Goal: Task Accomplishment & Management: Complete application form

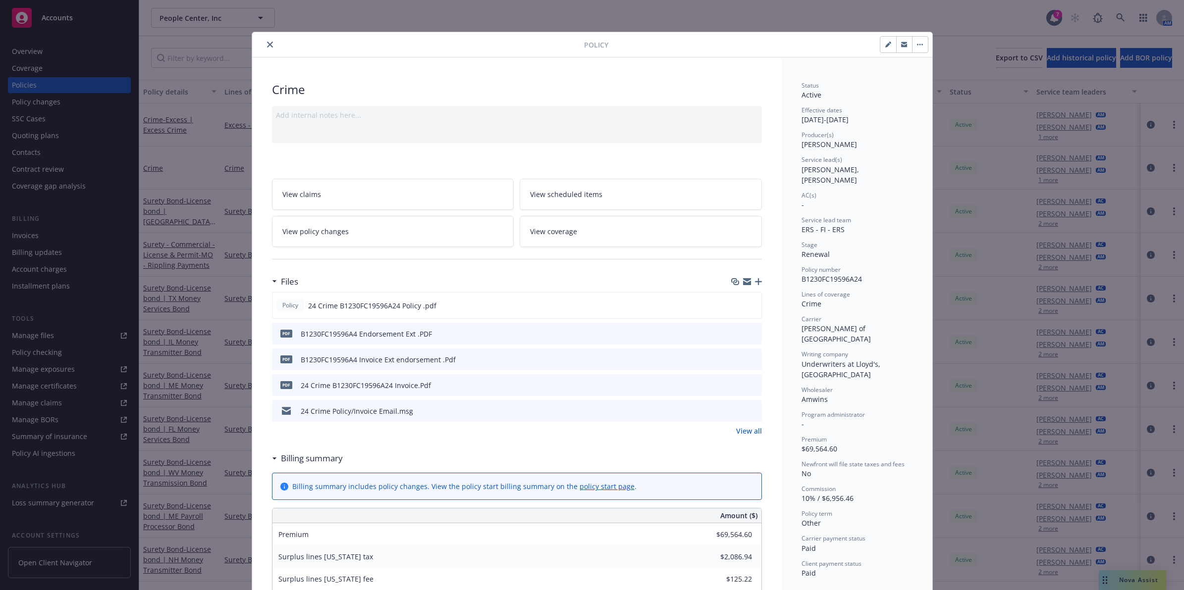
click at [267, 45] on icon "close" at bounding box center [270, 45] width 6 height 6
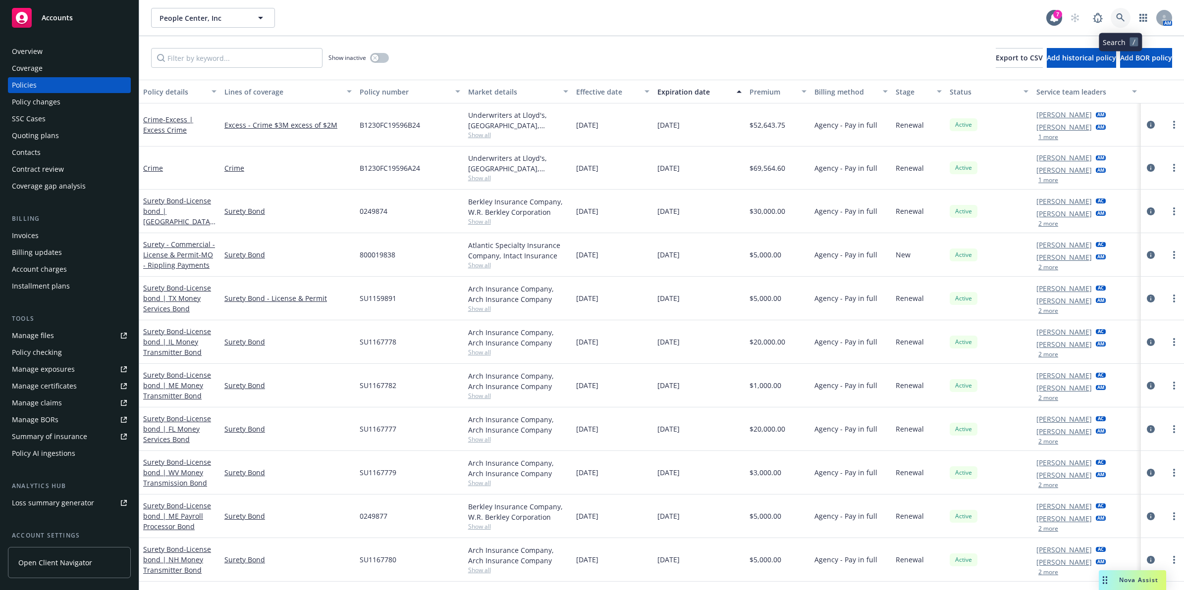
click at [1122, 16] on icon at bounding box center [1120, 17] width 8 height 8
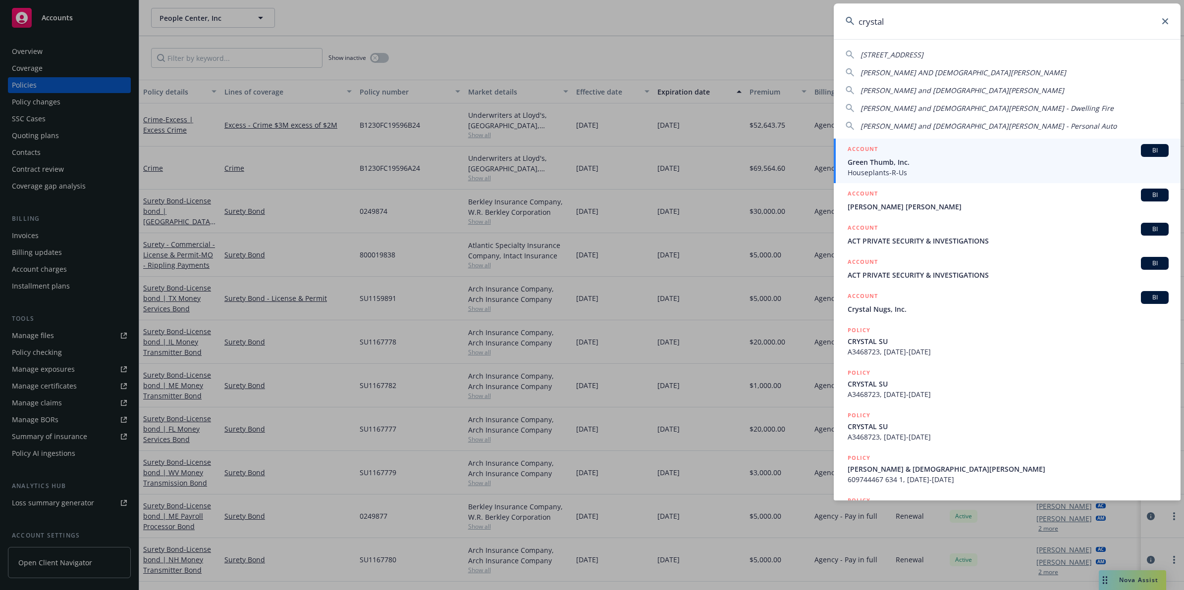
drag, startPoint x: 767, startPoint y: 10, endPoint x: 759, endPoint y: 6, distance: 8.4
click at [759, 9] on div "crystal 5656 Crystal DR Santa Rosa CA 95404 CRYSTAL BENNER AND KRISTIAN STORY C…" at bounding box center [592, 295] width 1184 height 590
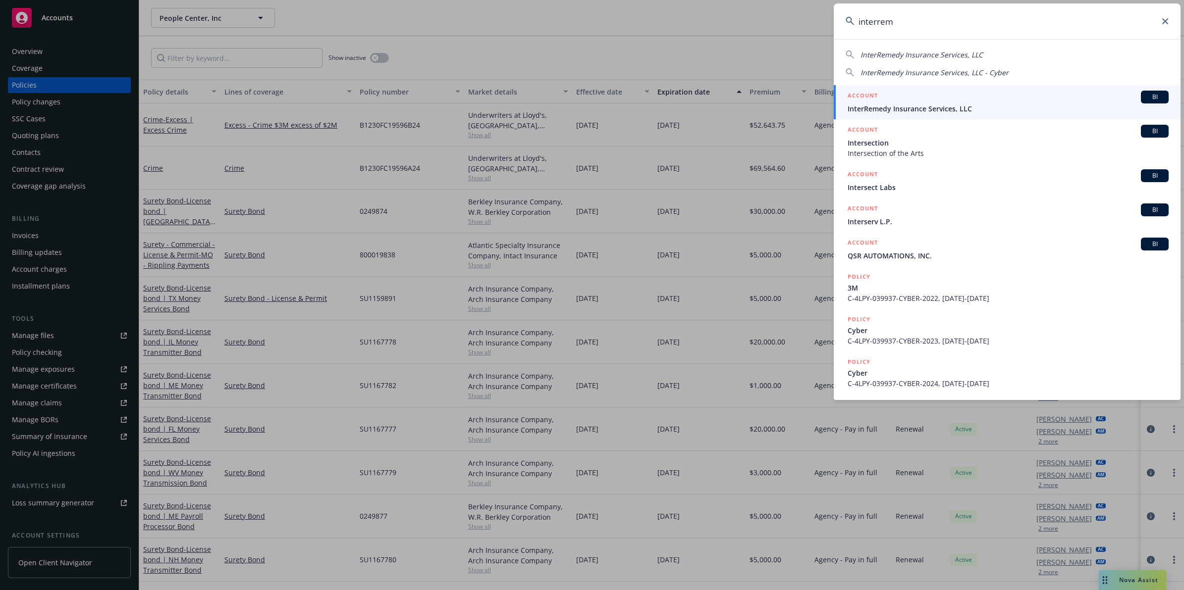
type input "interrem"
click at [944, 100] on div "ACCOUNT BI" at bounding box center [1007, 97] width 321 height 13
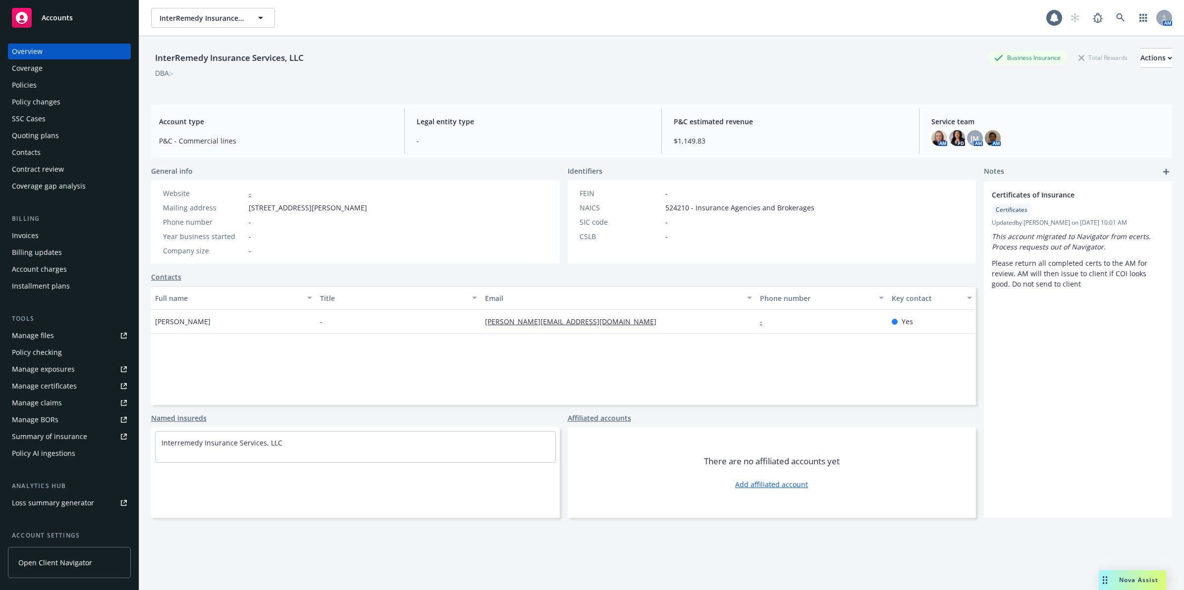
click at [40, 88] on div "Policies" at bounding box center [69, 85] width 115 height 16
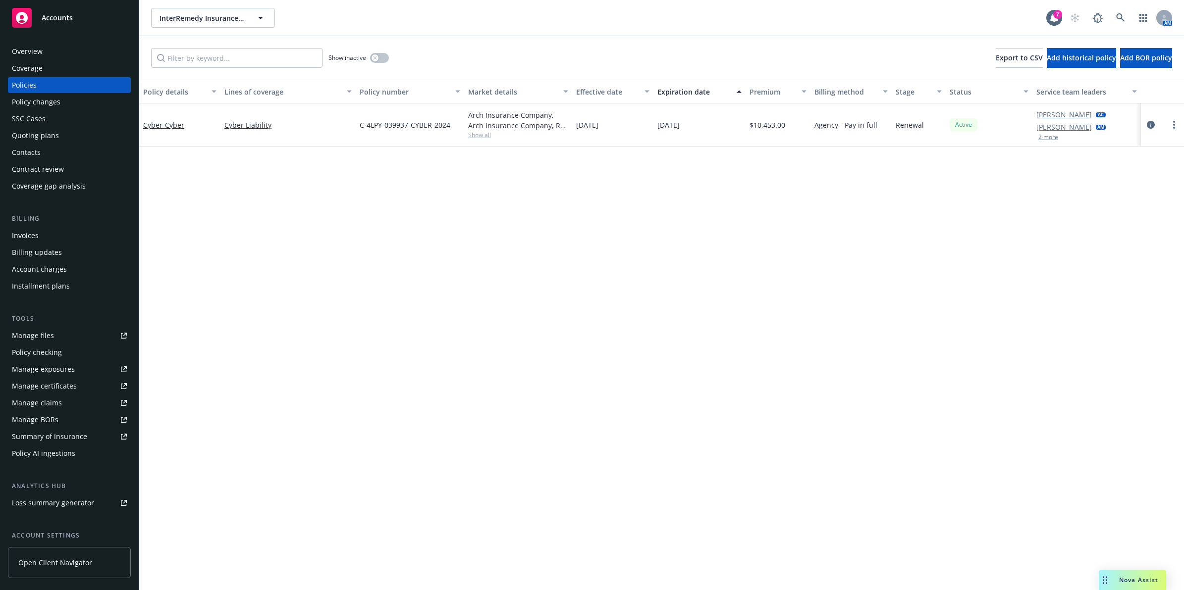
click at [1051, 139] on button "2 more" at bounding box center [1048, 137] width 20 height 6
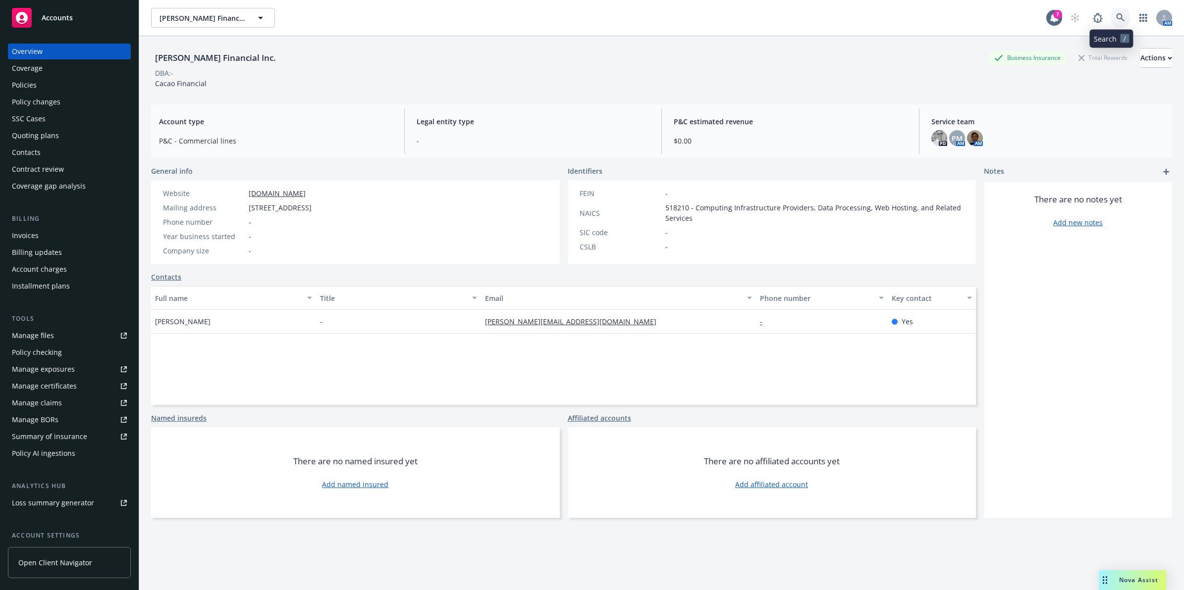
click at [1112, 24] on link at bounding box center [1120, 18] width 20 height 20
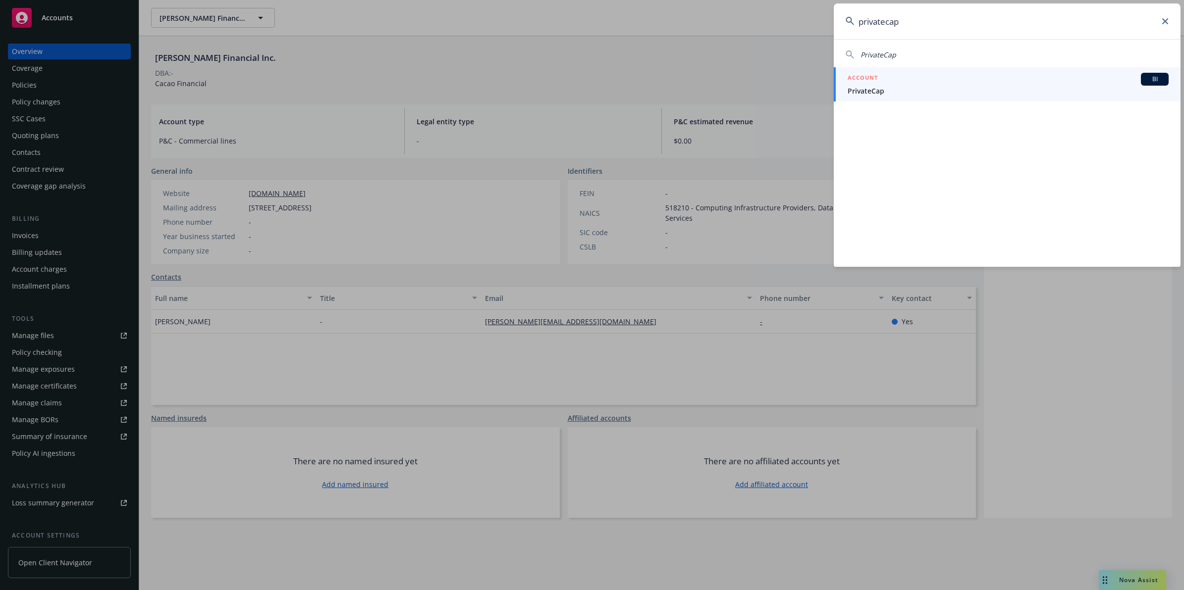
type input "privatecap"
click at [873, 87] on span "PrivateCap" at bounding box center [1007, 91] width 321 height 10
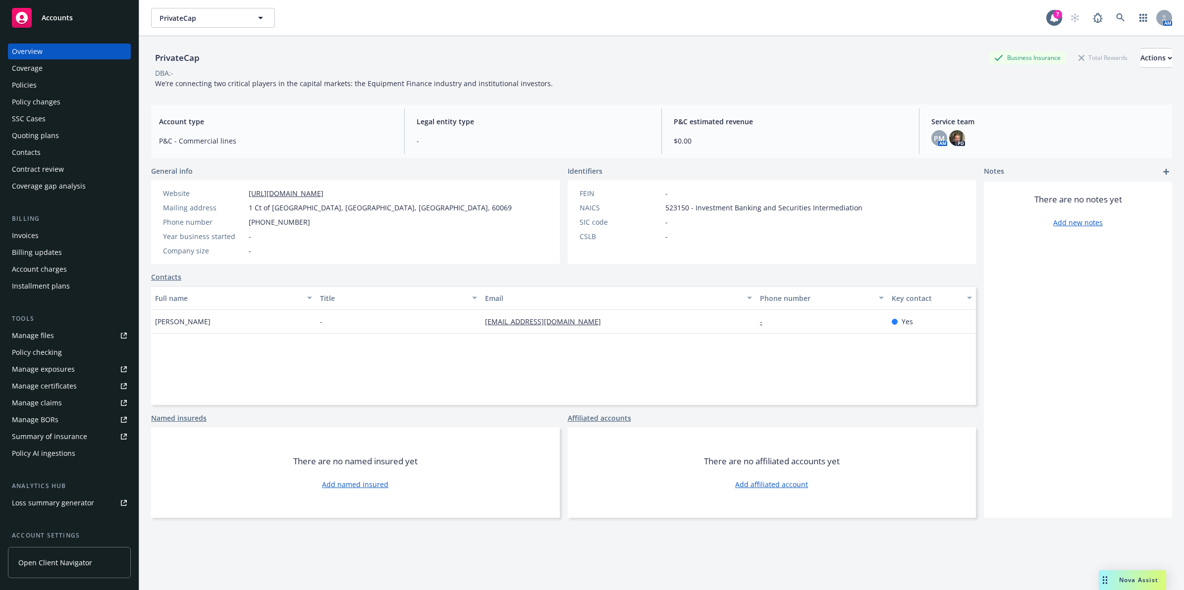
click at [23, 83] on div "Policies" at bounding box center [24, 85] width 25 height 16
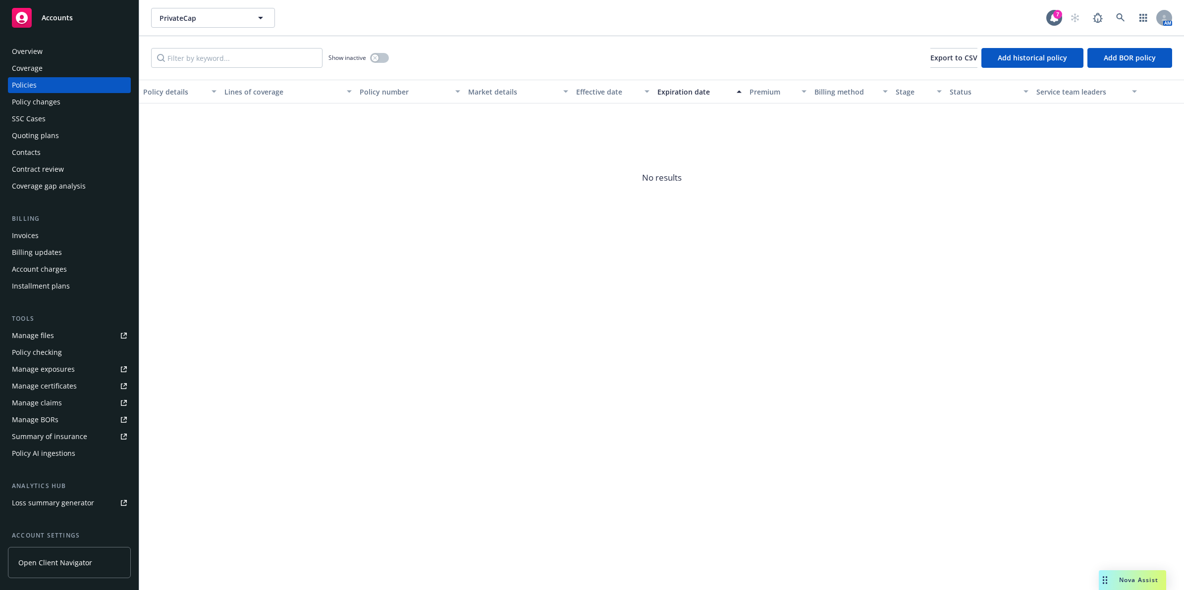
drag, startPoint x: 617, startPoint y: 388, endPoint x: 549, endPoint y: 321, distance: 95.6
click at [617, 386] on div "Policy details Lines of coverage Policy number Market details Effective date Ex…" at bounding box center [661, 335] width 1044 height 511
click at [33, 53] on div "Overview" at bounding box center [27, 52] width 31 height 16
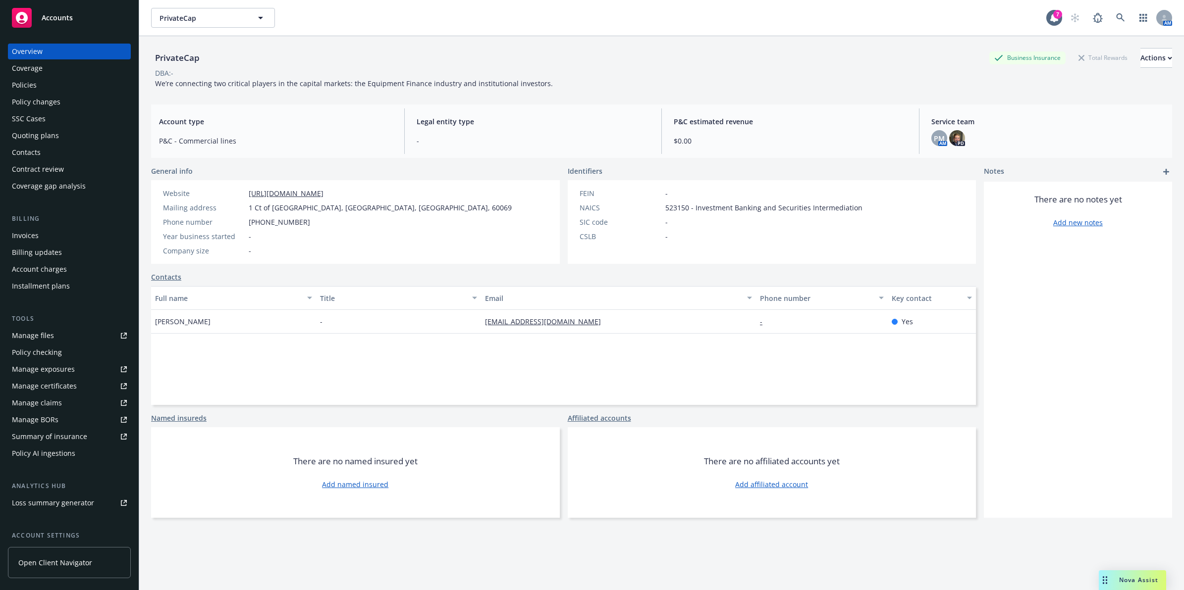
click at [39, 83] on div "Policies" at bounding box center [69, 85] width 115 height 16
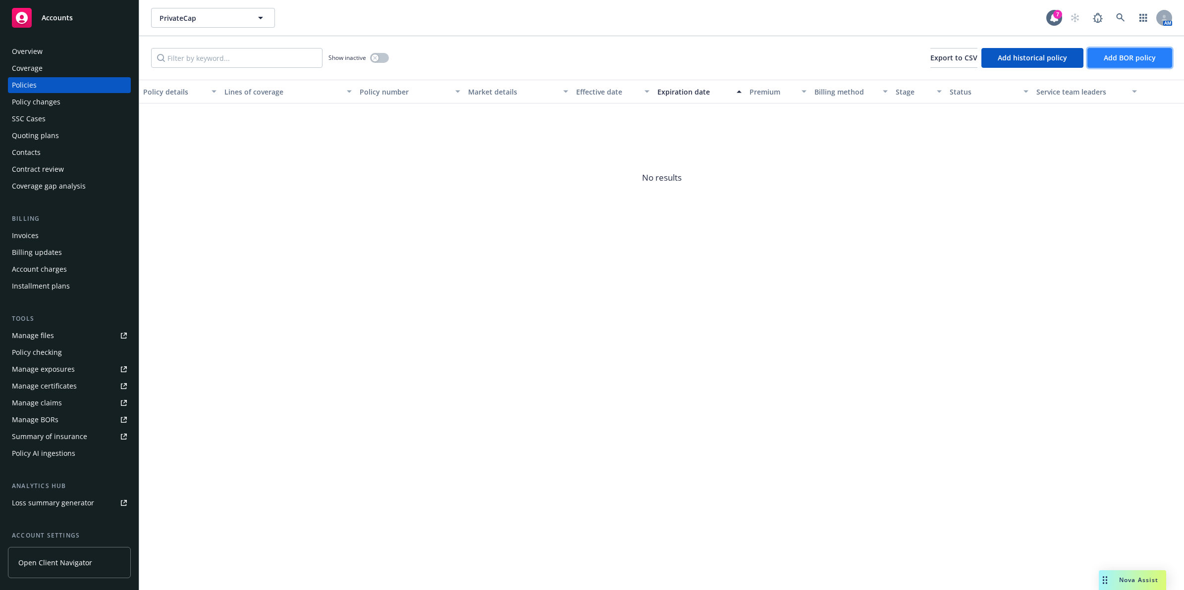
click at [1125, 54] on span "Add BOR policy" at bounding box center [1129, 57] width 52 height 9
select select "other"
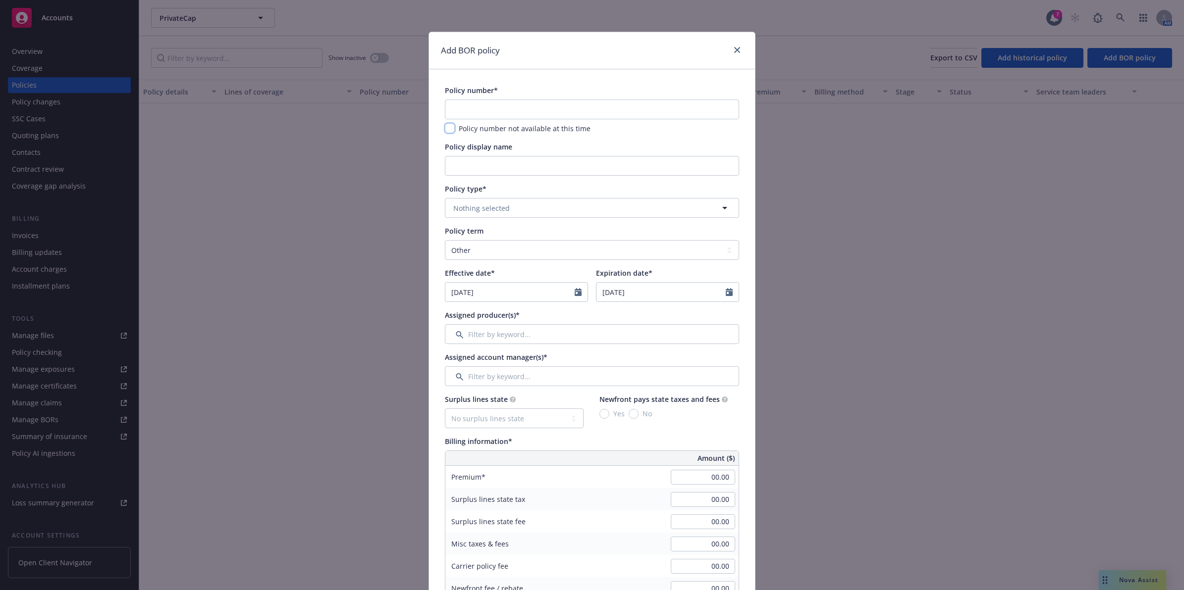
click at [445, 128] on input "checkbox" at bounding box center [450, 128] width 10 height 10
checkbox input "true"
click at [480, 171] on input "Policy display name" at bounding box center [592, 166] width 294 height 20
type input "D&O/E&O"
click at [528, 201] on button "Nothing selected" at bounding box center [592, 208] width 294 height 20
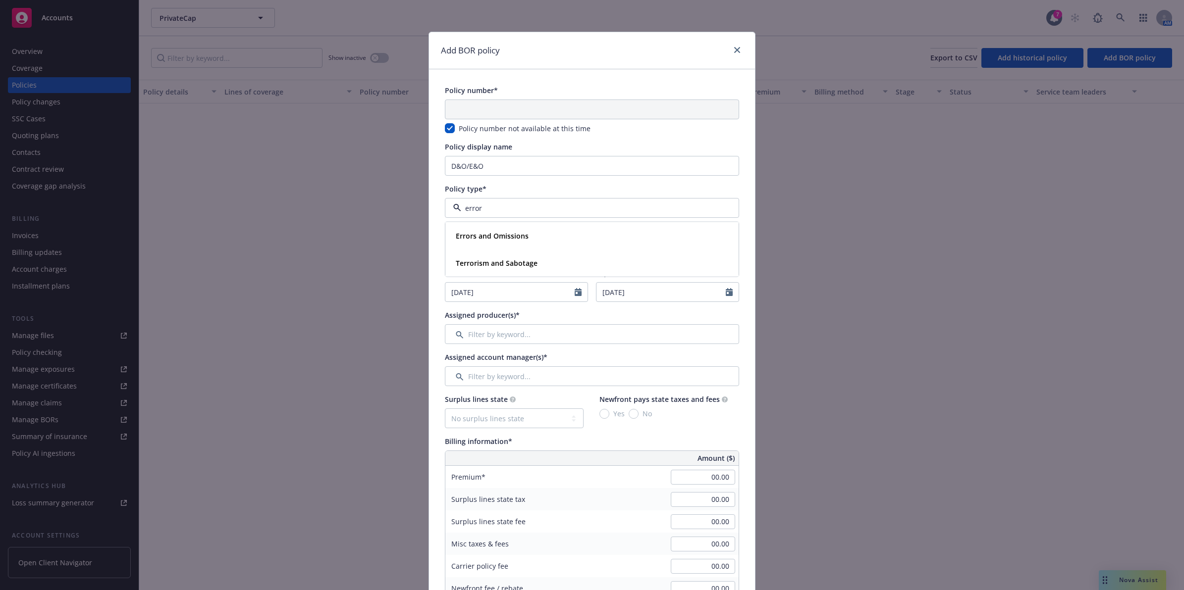
drag, startPoint x: 527, startPoint y: 211, endPoint x: 390, endPoint y: 202, distance: 138.0
click at [390, 202] on div "Add BOR policy Policy number* Policy number not available at this time Policy d…" at bounding box center [592, 295] width 1184 height 590
type input "Mana"
click at [494, 239] on strong "Management Liability" at bounding box center [493, 235] width 74 height 9
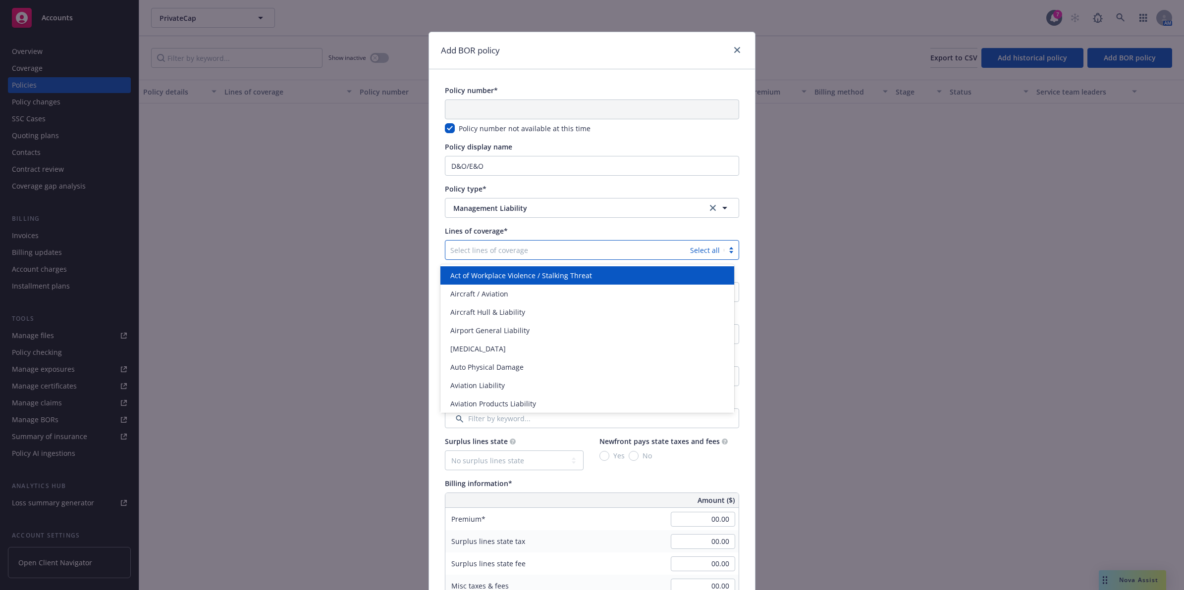
click at [509, 258] on div "Select lines of coverage" at bounding box center [567, 250] width 245 height 16
type input "e"
type input "Error"
click at [523, 273] on div "Errors and Omissions" at bounding box center [587, 275] width 282 height 10
type input "direc"
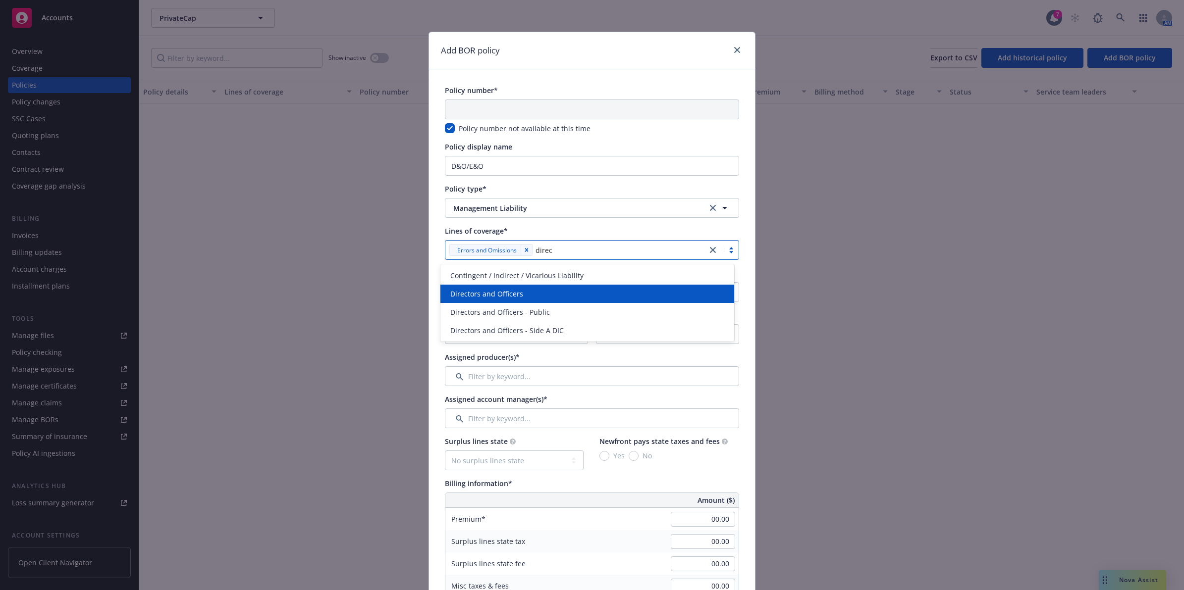
click at [511, 300] on div "Directors and Officers" at bounding box center [587, 294] width 294 height 18
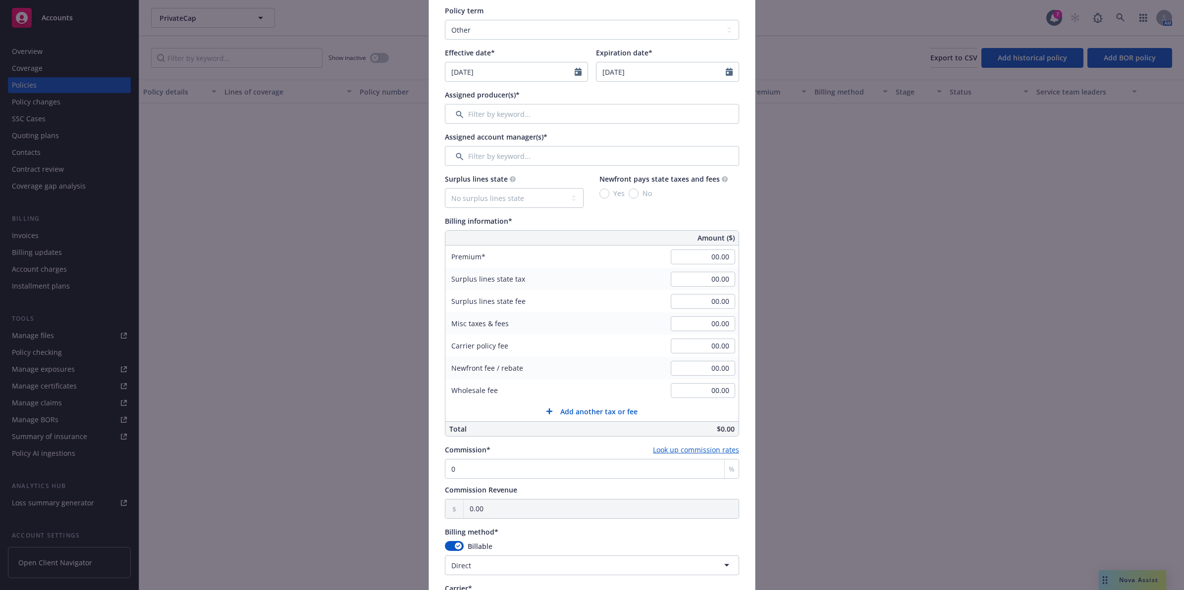
scroll to position [252, 0]
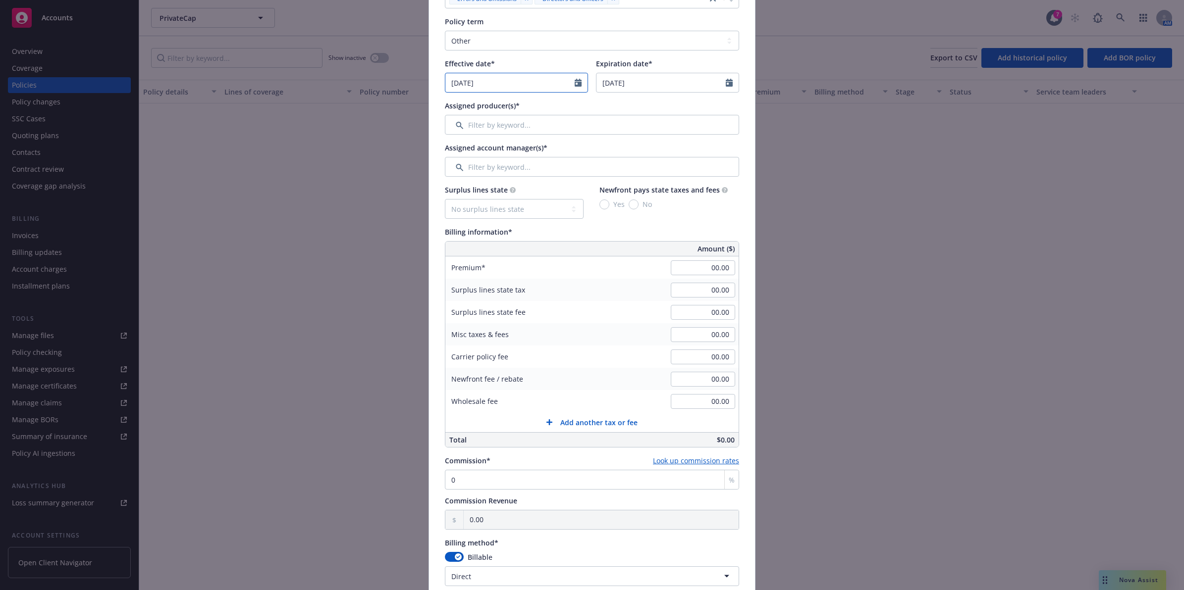
click at [574, 82] on icon "Calendar" at bounding box center [577, 83] width 7 height 8
select select "10"
click at [535, 169] on span "17" at bounding box center [537, 169] width 13 height 12
type input "[DATE]"
click at [581, 100] on div "Policy number* Policy number not available at this time Policy display name D&O…" at bounding box center [592, 349] width 294 height 1030
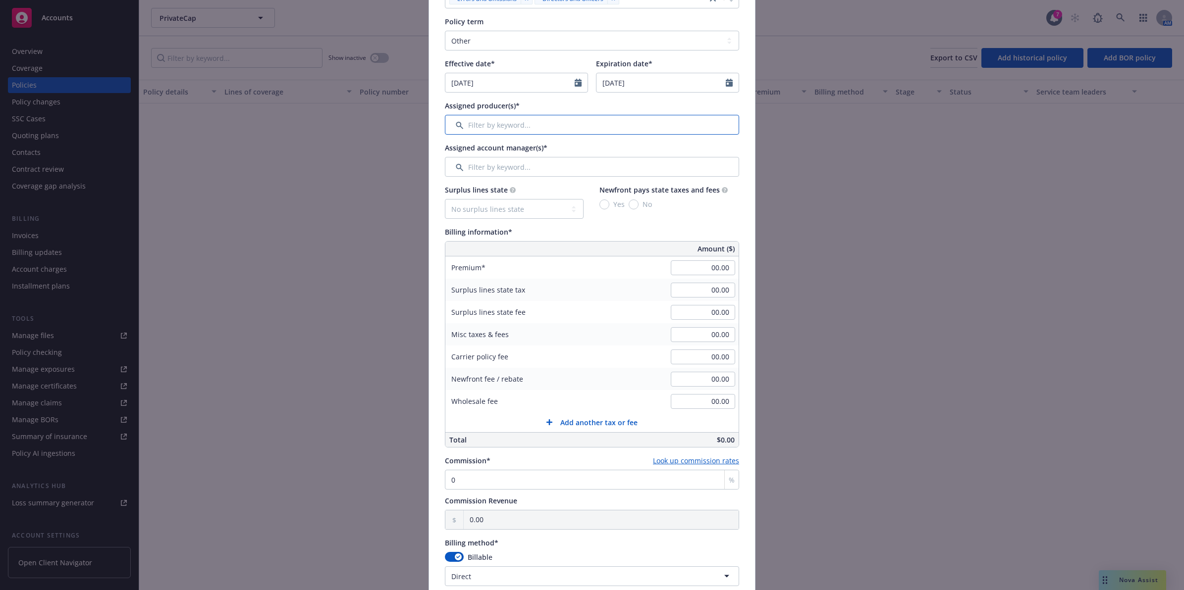
click at [570, 132] on input "Filter by keyword..." at bounding box center [592, 125] width 294 height 20
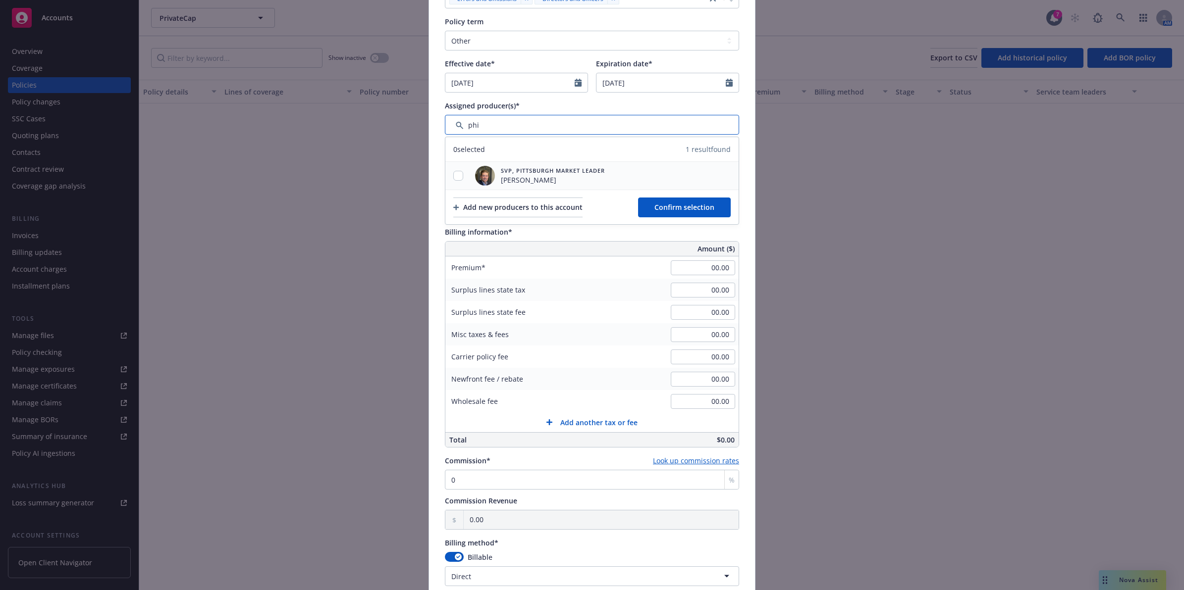
type input "phi"
click at [455, 173] on input "checkbox" at bounding box center [458, 176] width 10 height 10
checkbox input "true"
click at [674, 202] on button "Confirm selection" at bounding box center [684, 208] width 93 height 20
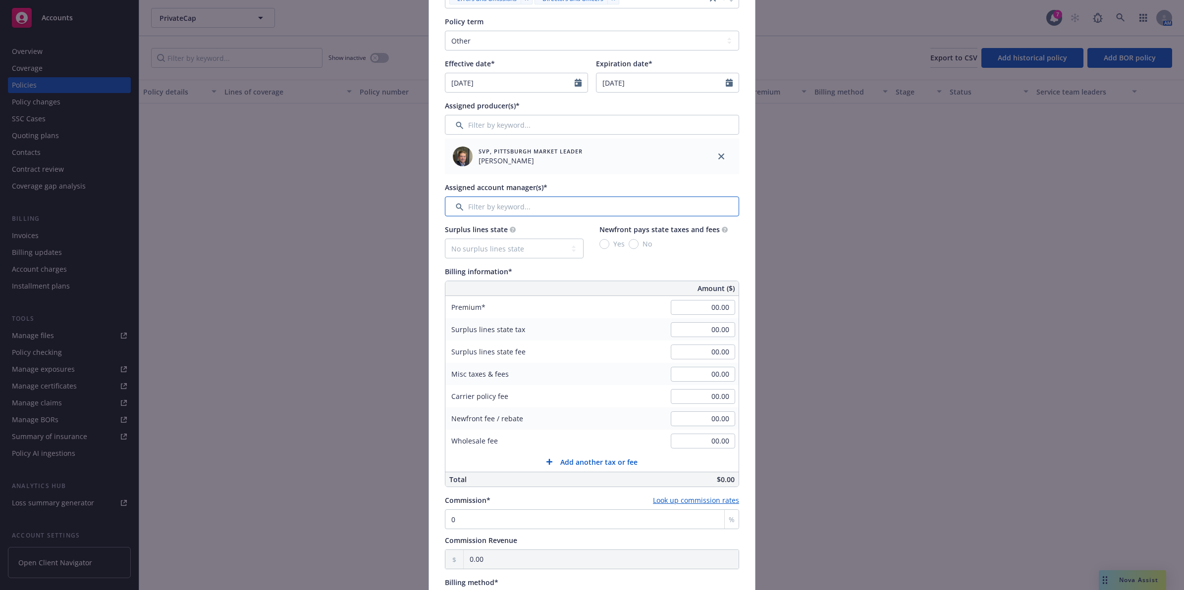
click at [493, 209] on input "Filter by keyword..." at bounding box center [592, 207] width 294 height 20
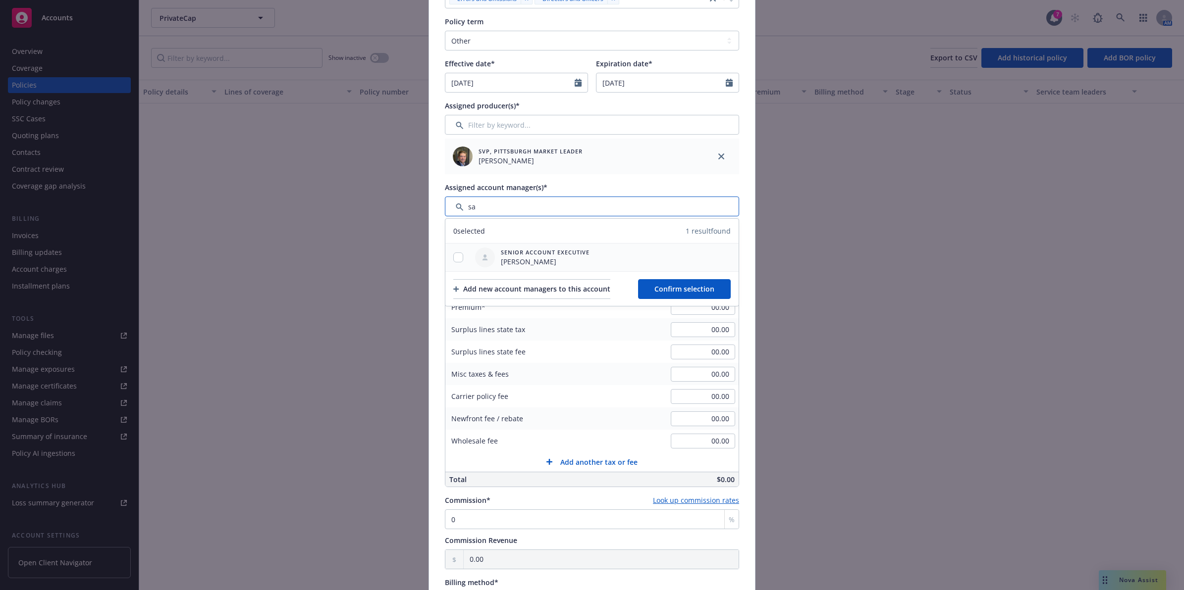
type input "sa"
click at [453, 261] on input "checkbox" at bounding box center [458, 258] width 10 height 10
checkbox input "true"
click at [610, 288] on div "Add new account managers to this account" at bounding box center [531, 289] width 157 height 19
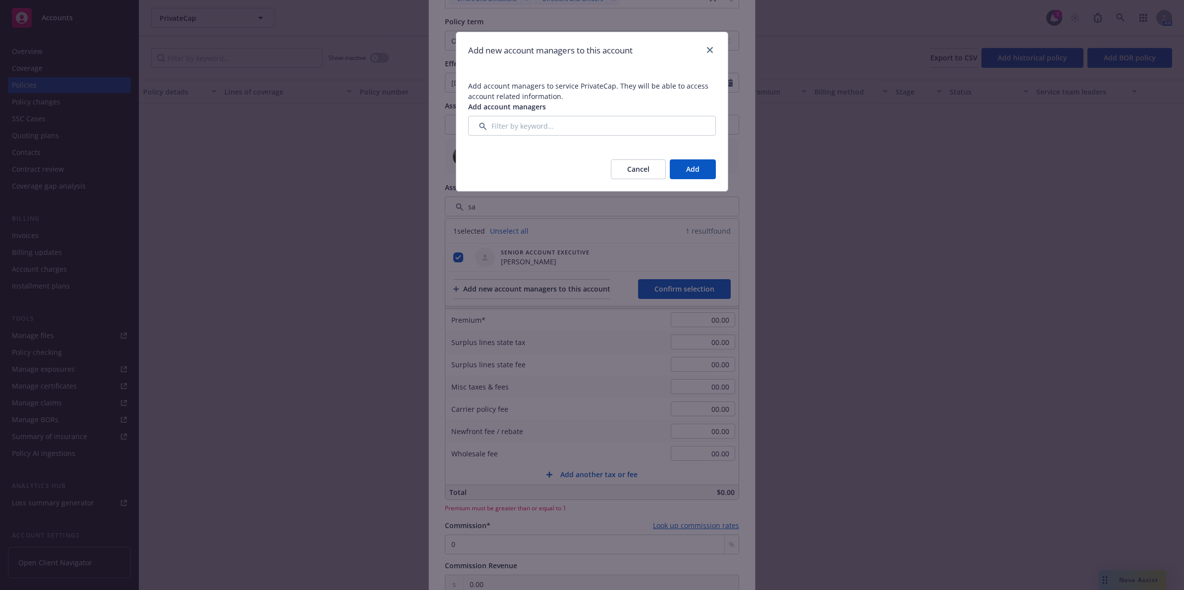
click at [608, 137] on span "Add account managers to service PrivateCap. They will be able to access account…" at bounding box center [591, 108] width 271 height 79
click at [615, 130] on input "Filter by keyword..." at bounding box center [592, 126] width 248 height 20
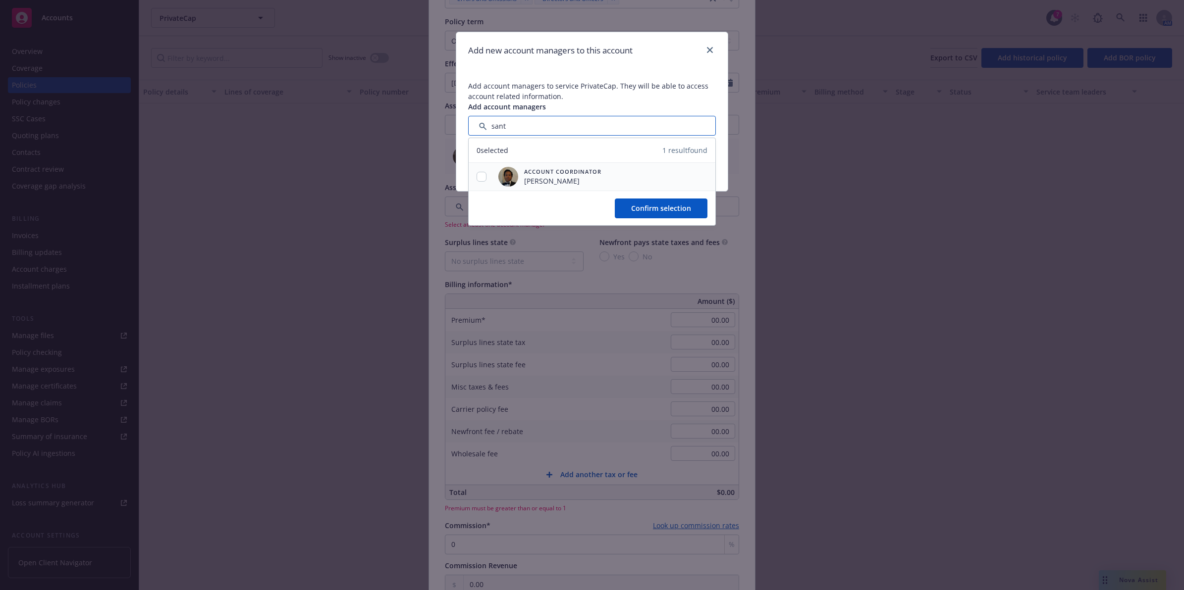
type input "sant"
click at [482, 178] on input "checkbox" at bounding box center [481, 177] width 10 height 10
checkbox input "true"
click at [672, 207] on span "Confirm selection" at bounding box center [661, 208] width 60 height 9
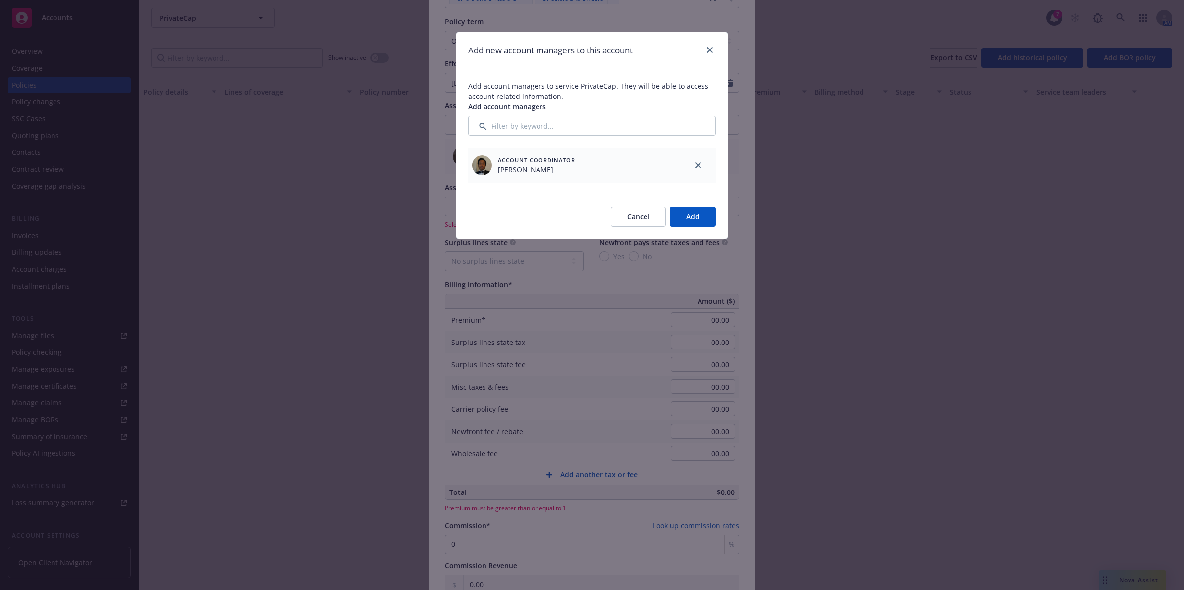
click at [704, 213] on button "Add" at bounding box center [693, 217] width 46 height 20
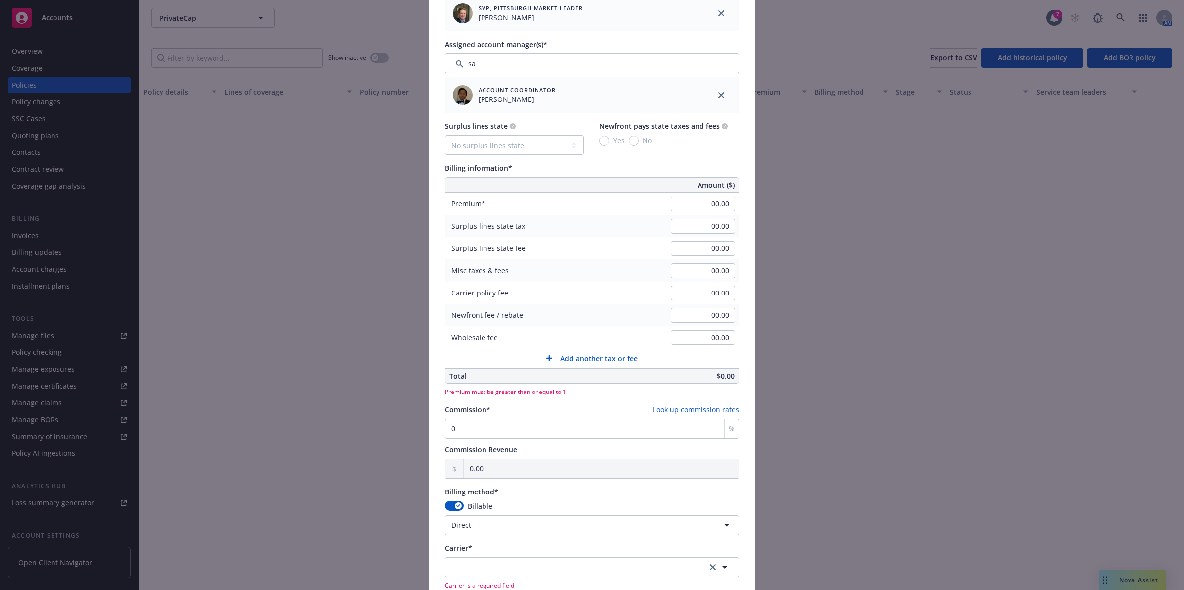
scroll to position [416, 0]
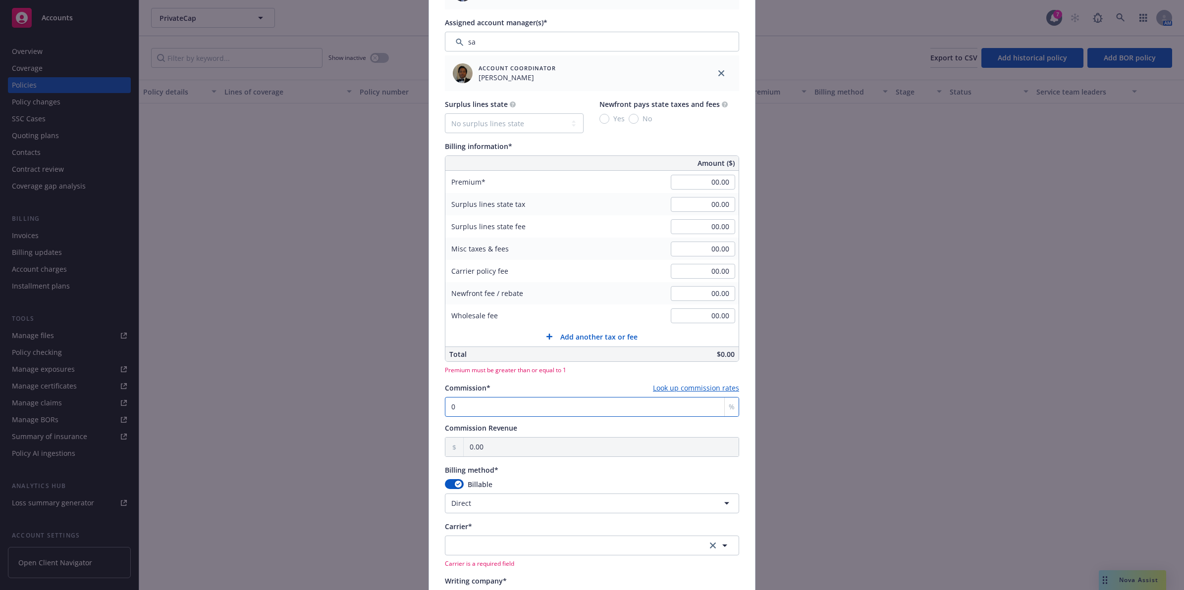
click at [509, 405] on input "0" at bounding box center [592, 407] width 294 height 20
type input "0"
click at [710, 187] on input "00.00" at bounding box center [703, 182] width 64 height 15
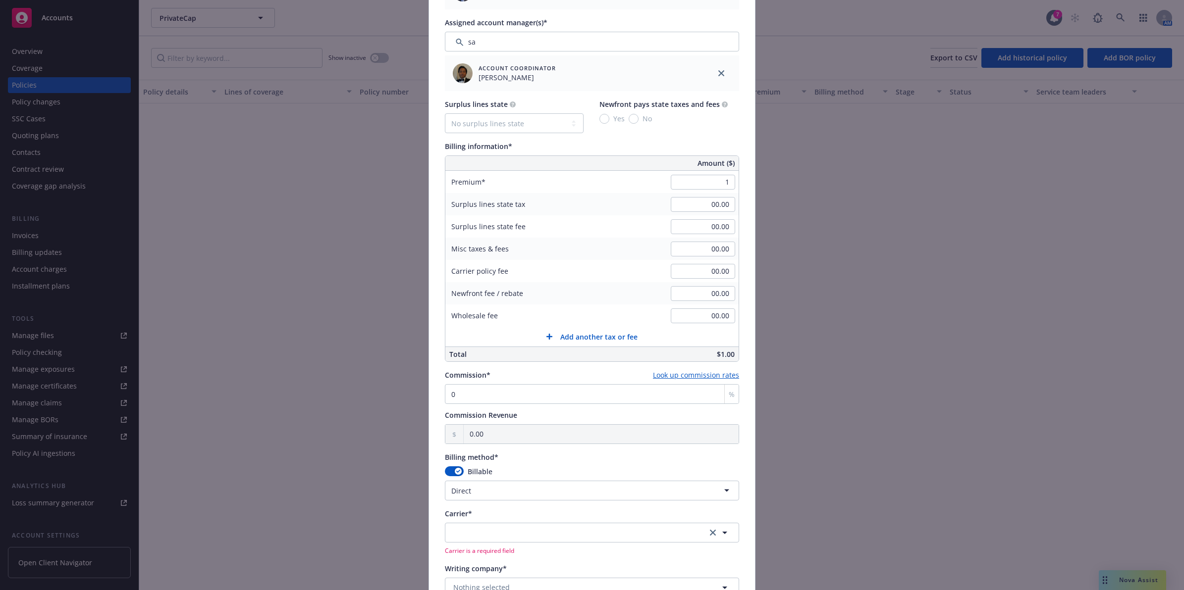
type input "1.00"
click at [737, 207] on div "Policy number* Policy number not available at this time Policy display name D&O…" at bounding box center [592, 236] width 326 height 1166
click at [449, 472] on button "button" at bounding box center [454, 472] width 19 height 10
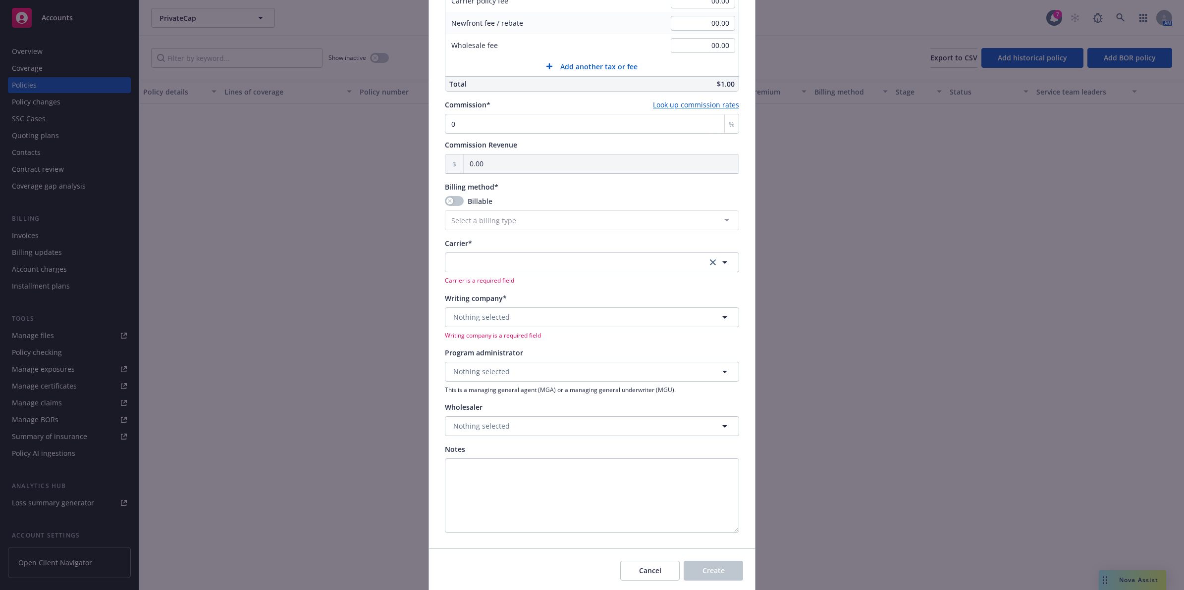
scroll to position [722, 0]
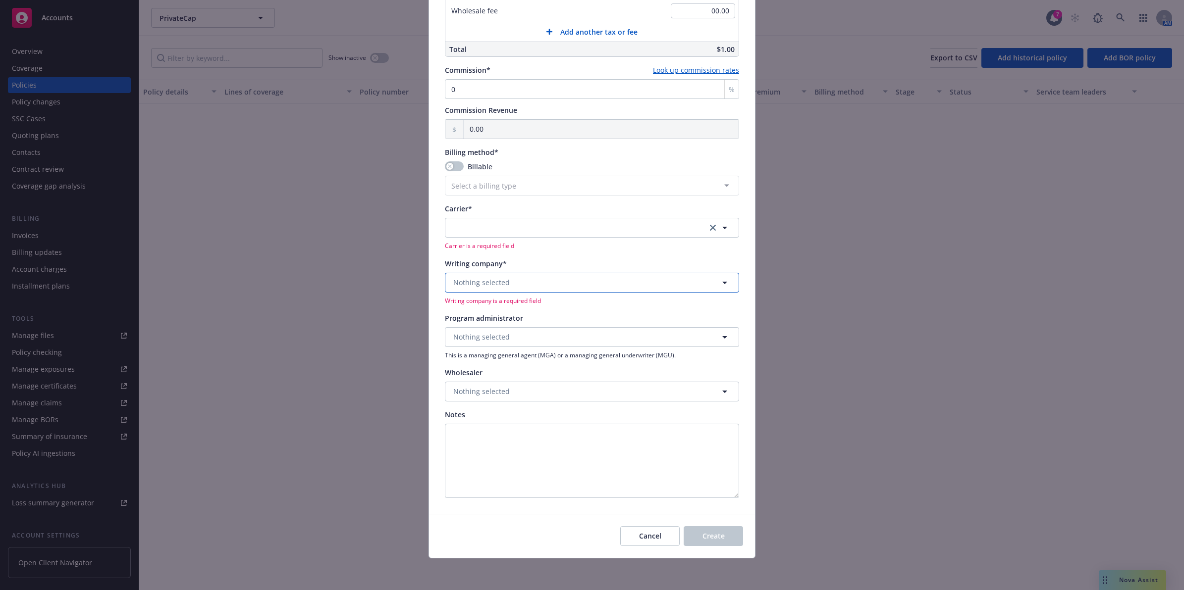
click at [487, 283] on span "Nothing selected" at bounding box center [481, 282] width 56 height 10
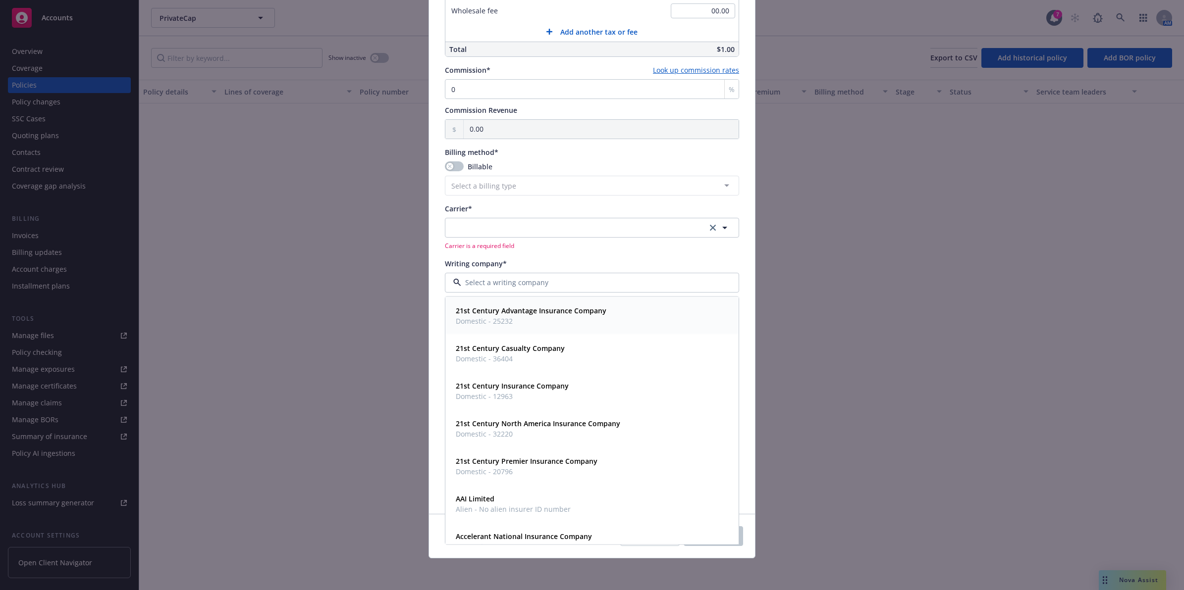
click at [479, 320] on span "Domestic - 25232" at bounding box center [531, 320] width 151 height 10
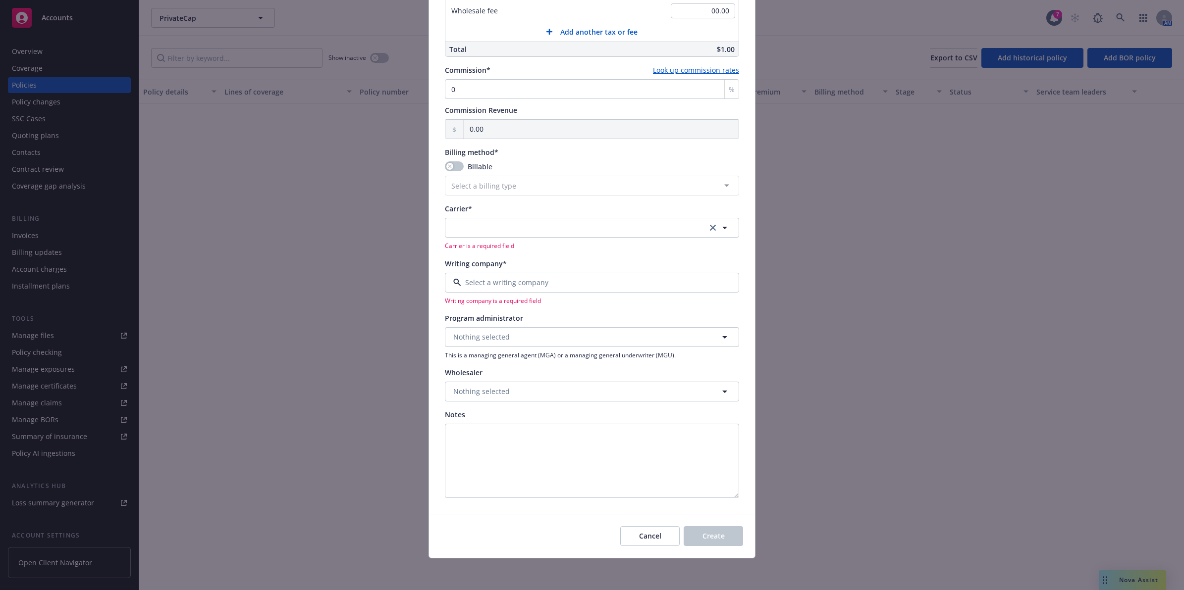
scroll to position [697, 0]
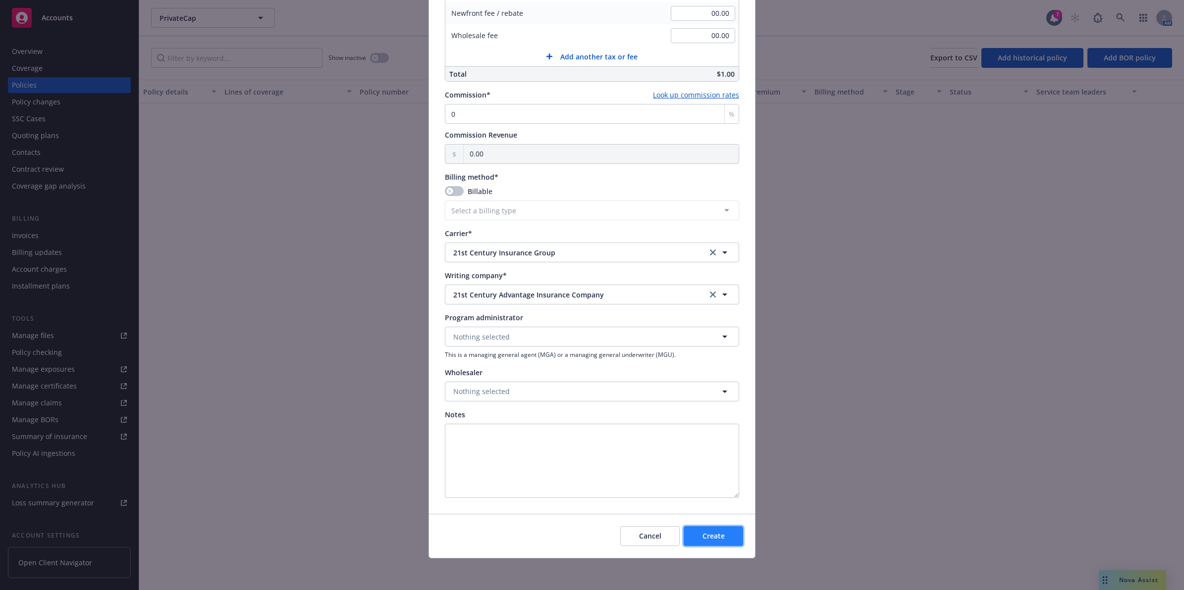
click at [717, 545] on button "Create" at bounding box center [712, 536] width 59 height 20
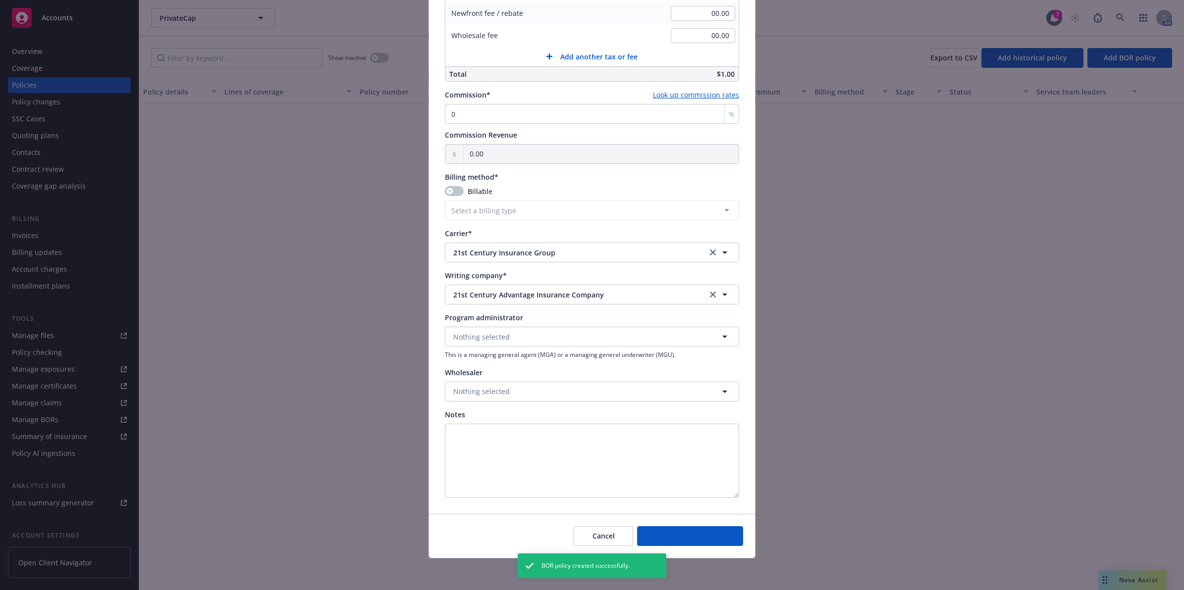
select select "DIRECT"
checkbox input "false"
type input "10/15/2025"
type input "00.00"
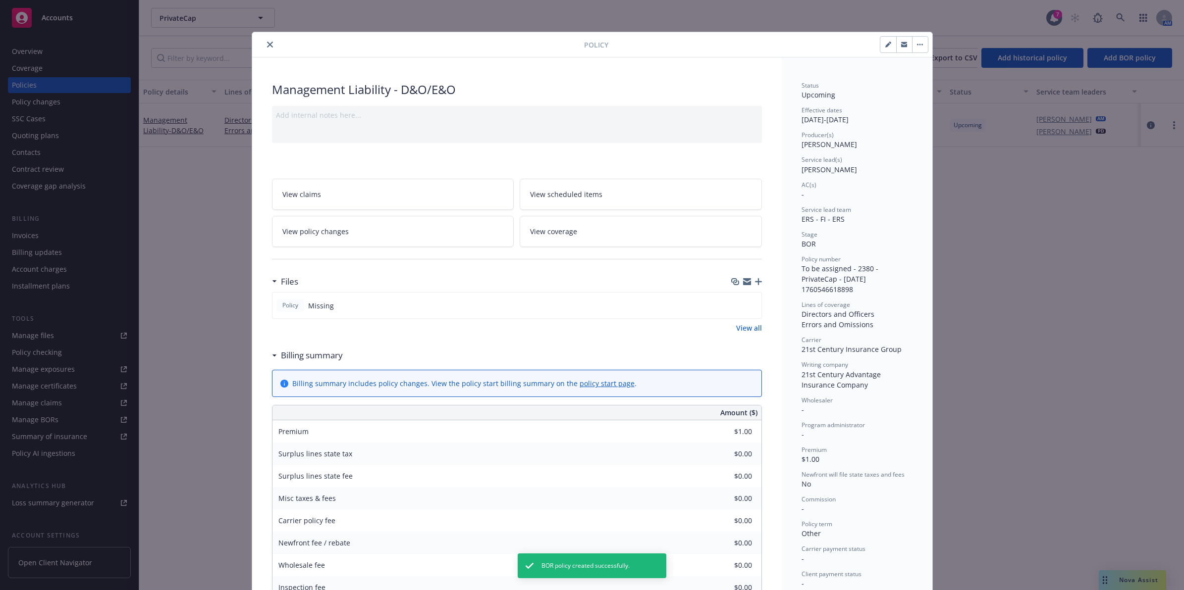
click at [267, 45] on icon "close" at bounding box center [270, 45] width 6 height 6
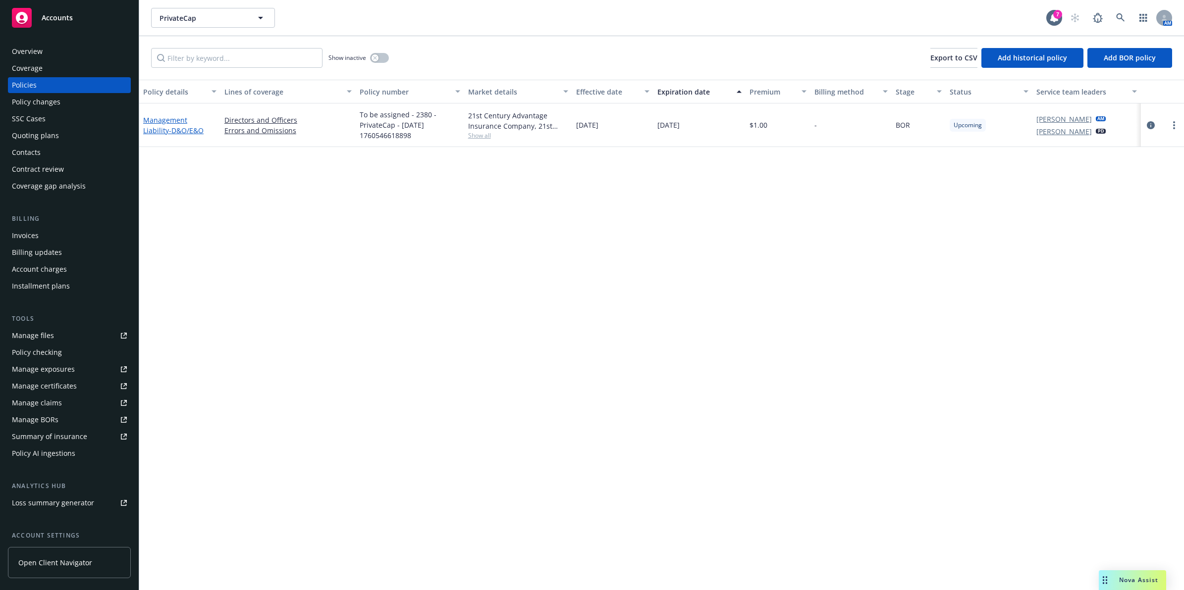
click at [169, 127] on span "- D&O/E&O" at bounding box center [186, 130] width 35 height 9
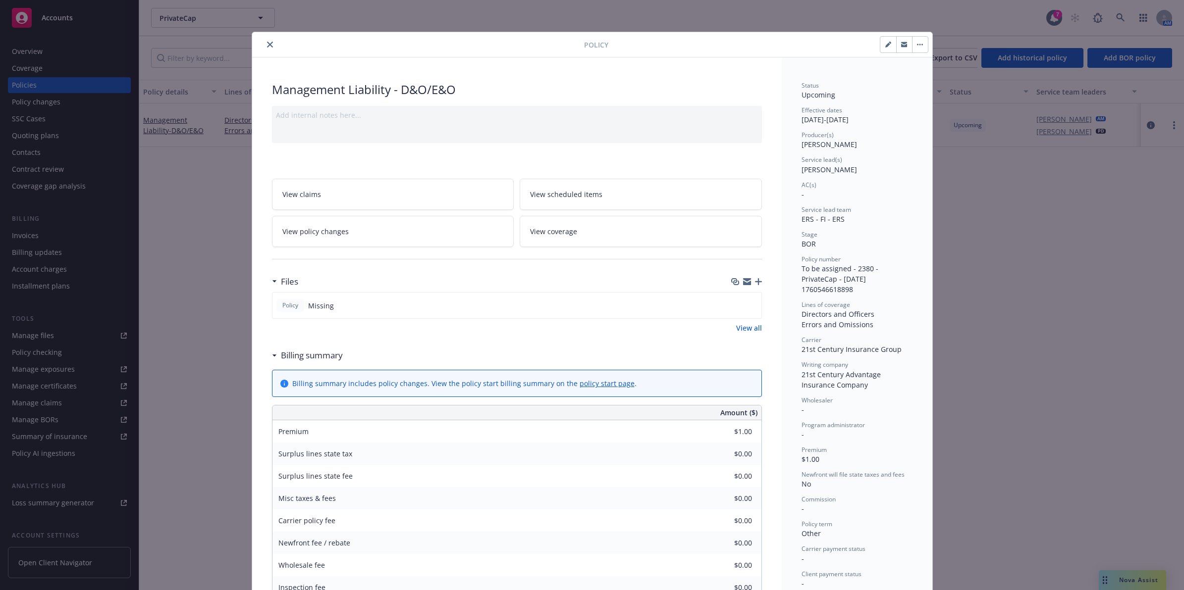
scroll to position [30, 0]
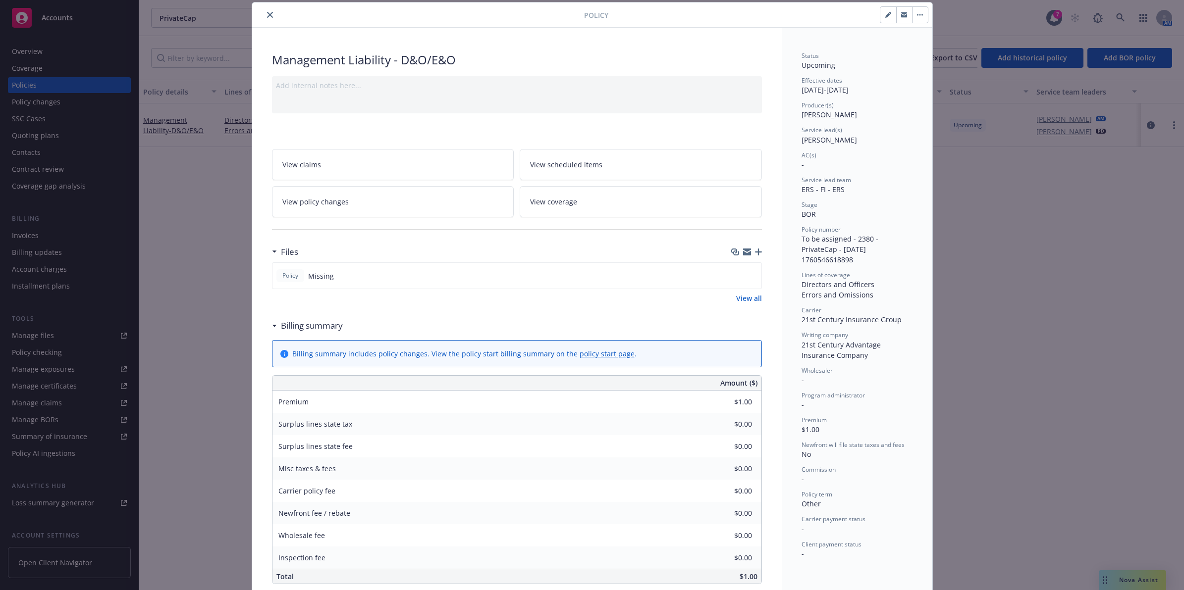
click at [884, 20] on button "button" at bounding box center [888, 15] width 16 height 16
select select "BOR"
select select "other"
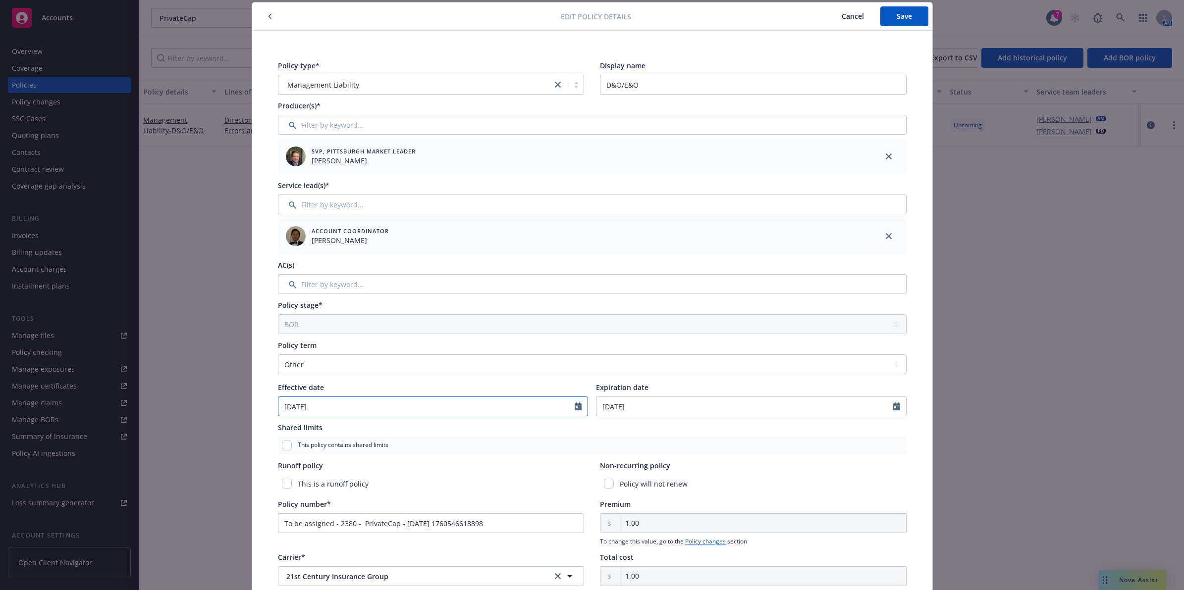
click at [358, 407] on input "[DATE]" at bounding box center [426, 406] width 297 height 19
select select "10"
click at [358, 432] on input "2025" at bounding box center [363, 429] width 32 height 10
type input "2024"
click at [367, 432] on input "2024" at bounding box center [363, 429] width 32 height 10
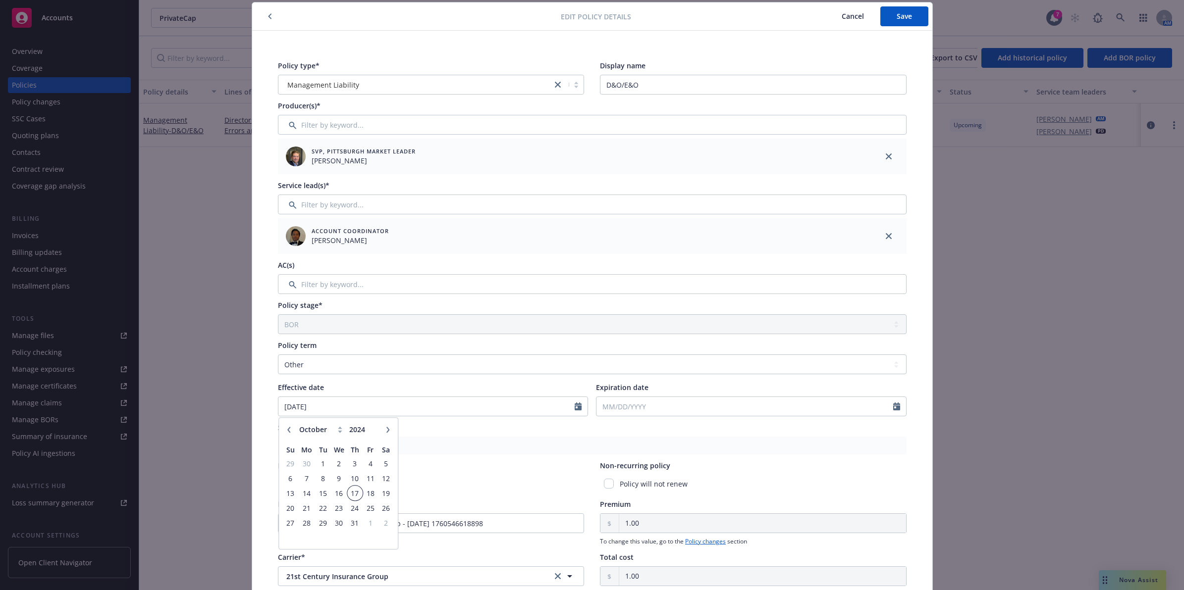
click at [353, 499] on span "17" at bounding box center [354, 493] width 13 height 12
type input "[DATE]"
click at [388, 369] on select "Select policy term 12 Month 6 Month 4 Month 3 Month 2 Month 1 Month 36 Month (3…" at bounding box center [592, 365] width 628 height 20
select select "12"
click at [278, 355] on select "Select policy term 12 Month 6 Month 4 Month 3 Month 2 Month 1 Month 36 Month (3…" at bounding box center [592, 365] width 628 height 20
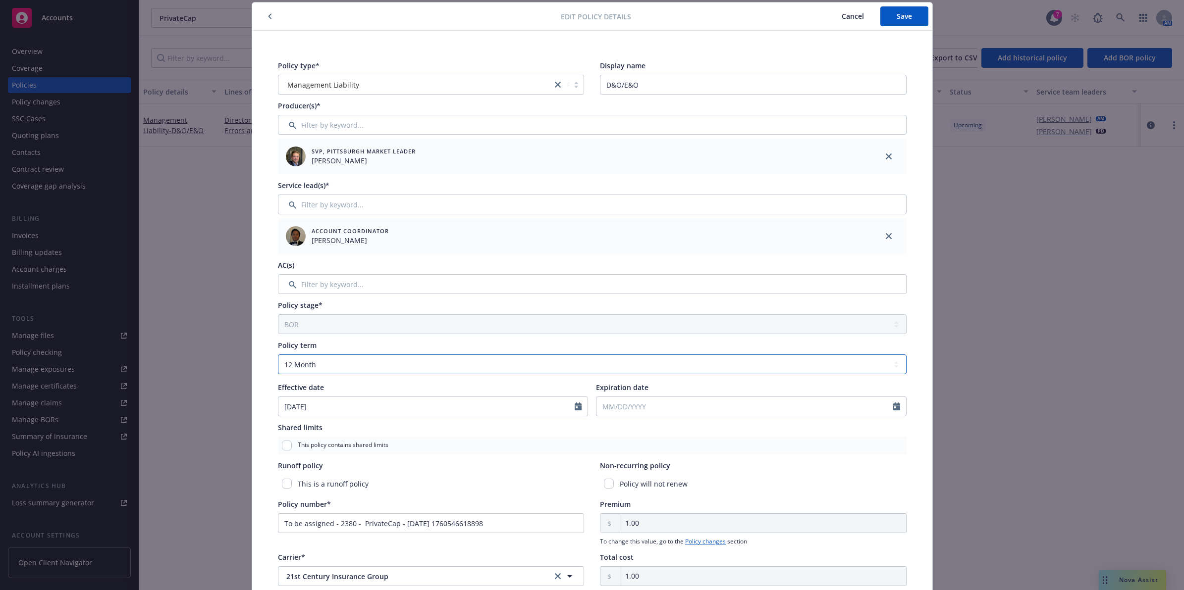
type input "[DATE]"
click at [912, 11] on button "Save" at bounding box center [904, 16] width 48 height 20
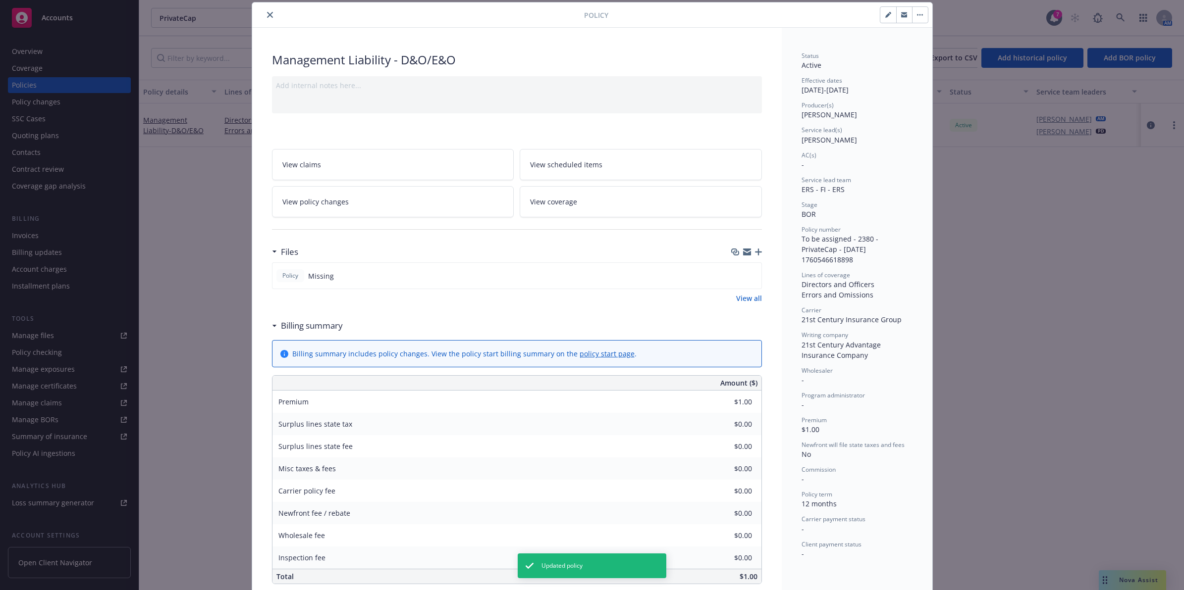
click at [267, 16] on icon "close" at bounding box center [270, 15] width 6 height 6
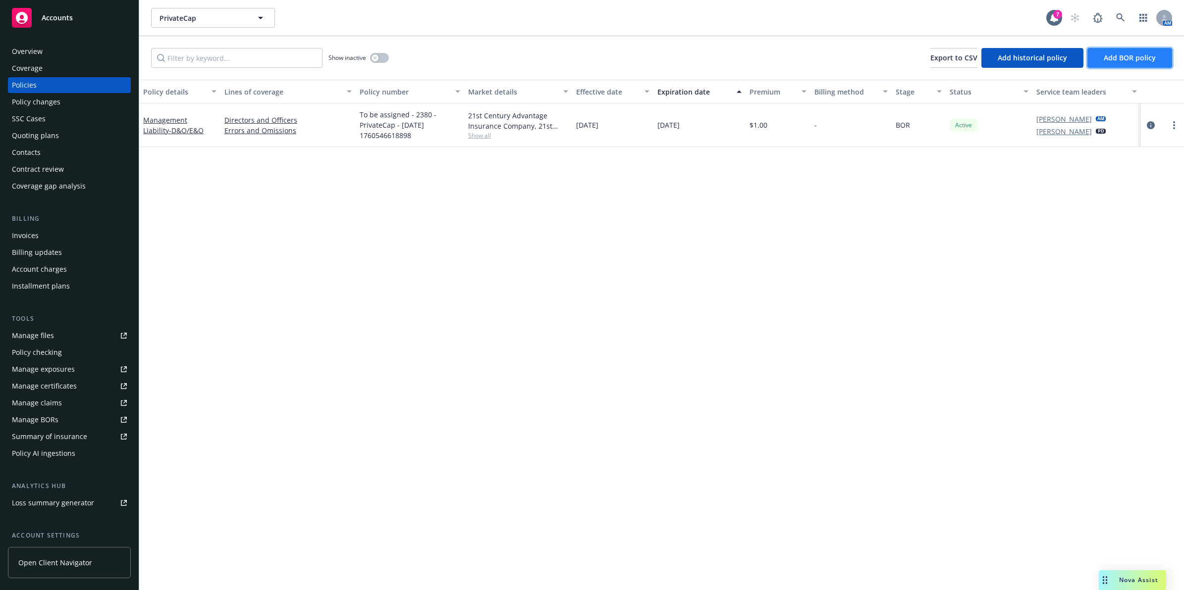
click at [1118, 60] on span "Add BOR policy" at bounding box center [1129, 57] width 52 height 9
select select "other"
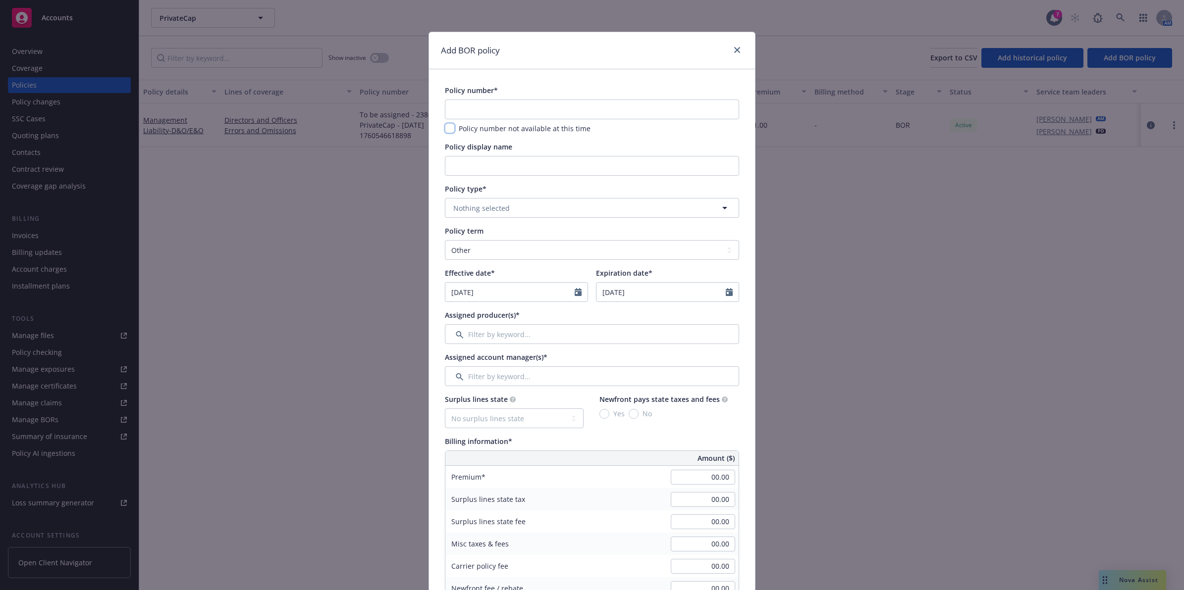
click at [447, 132] on input "checkbox" at bounding box center [450, 128] width 10 height 10
checkbox input "true"
click at [478, 170] on input "Policy display name" at bounding box center [592, 166] width 294 height 20
type input "Crime"
click at [668, 215] on button "Nothing selected" at bounding box center [592, 208] width 294 height 20
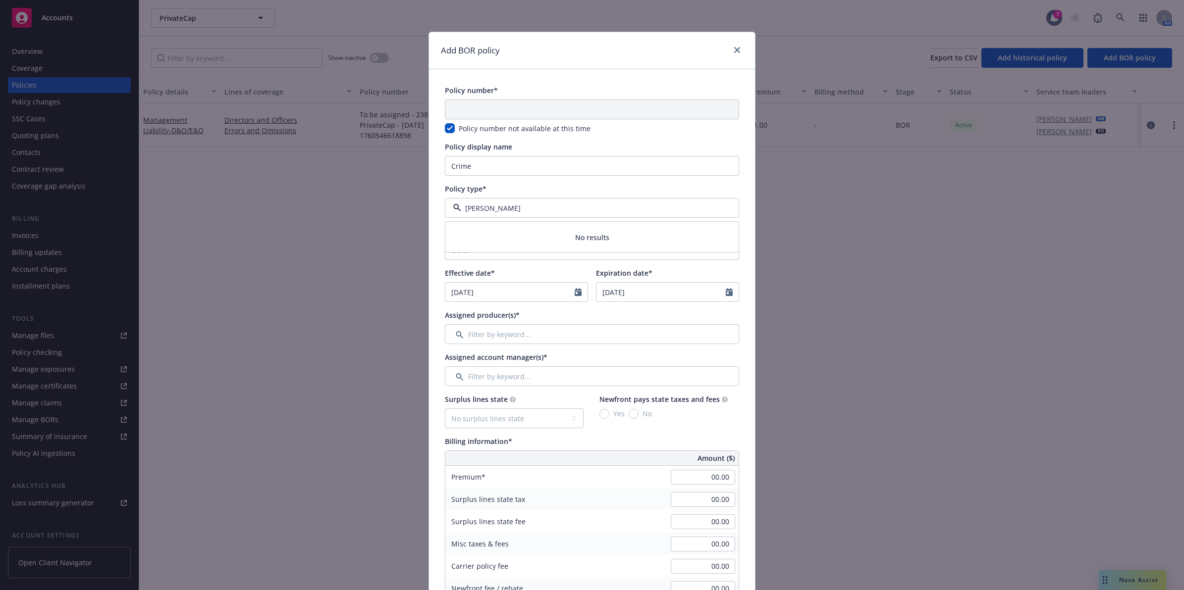
type input "crime"
click at [528, 241] on div "Crime" at bounding box center [592, 236] width 280 height 14
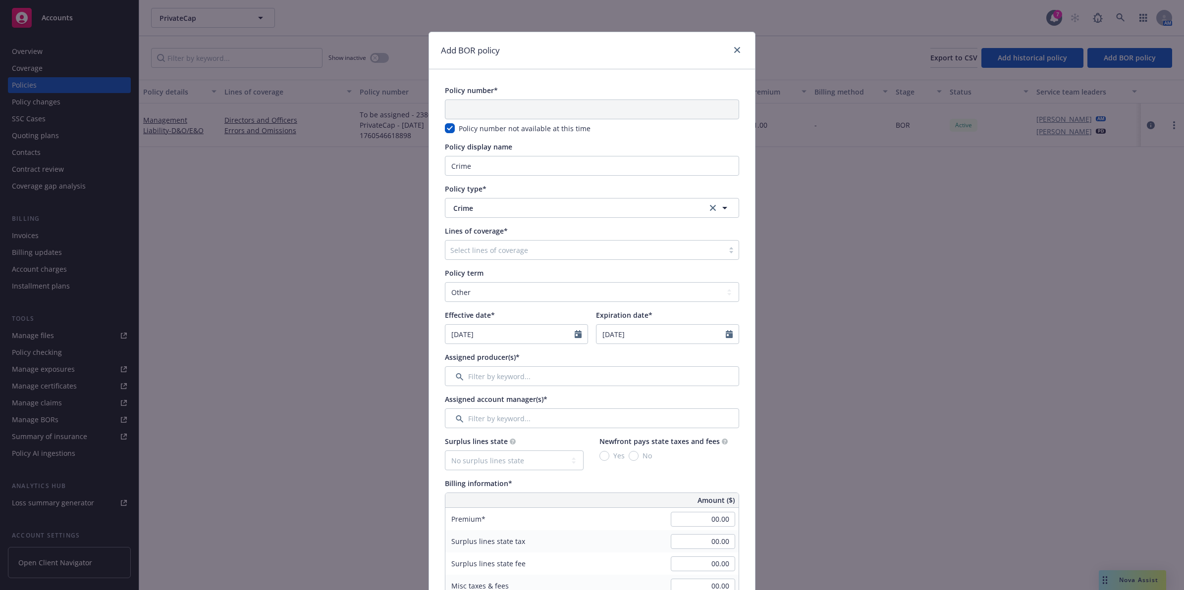
click at [508, 248] on div at bounding box center [584, 250] width 268 height 12
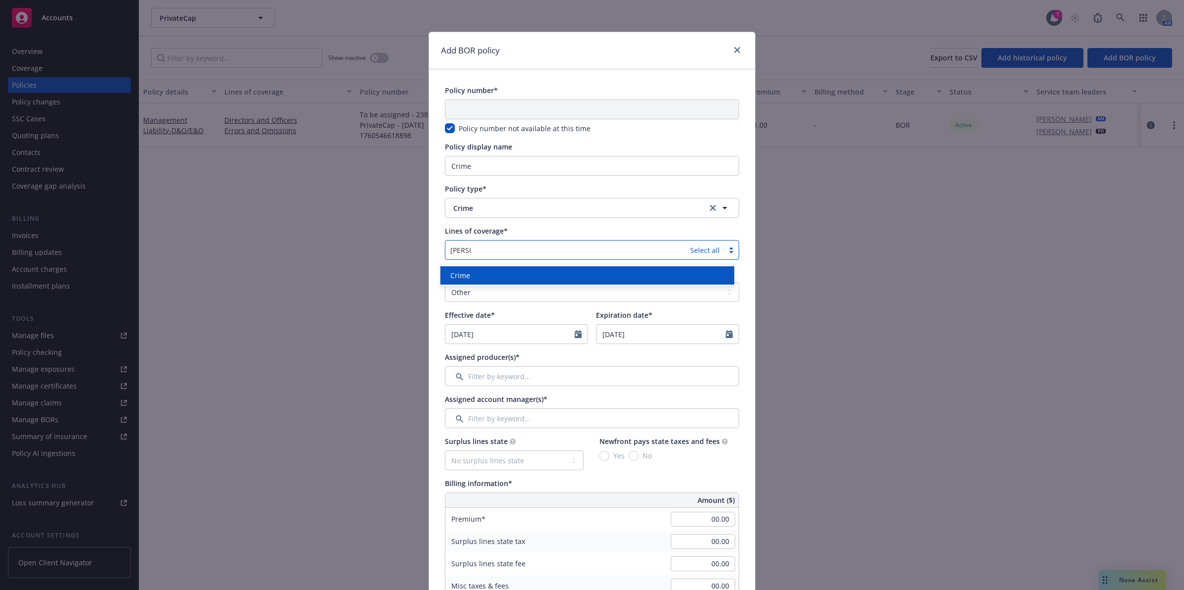
type input "crime"
click at [508, 272] on div "Crime" at bounding box center [587, 275] width 282 height 10
click at [600, 231] on div "Lines of coverage*" at bounding box center [592, 231] width 294 height 10
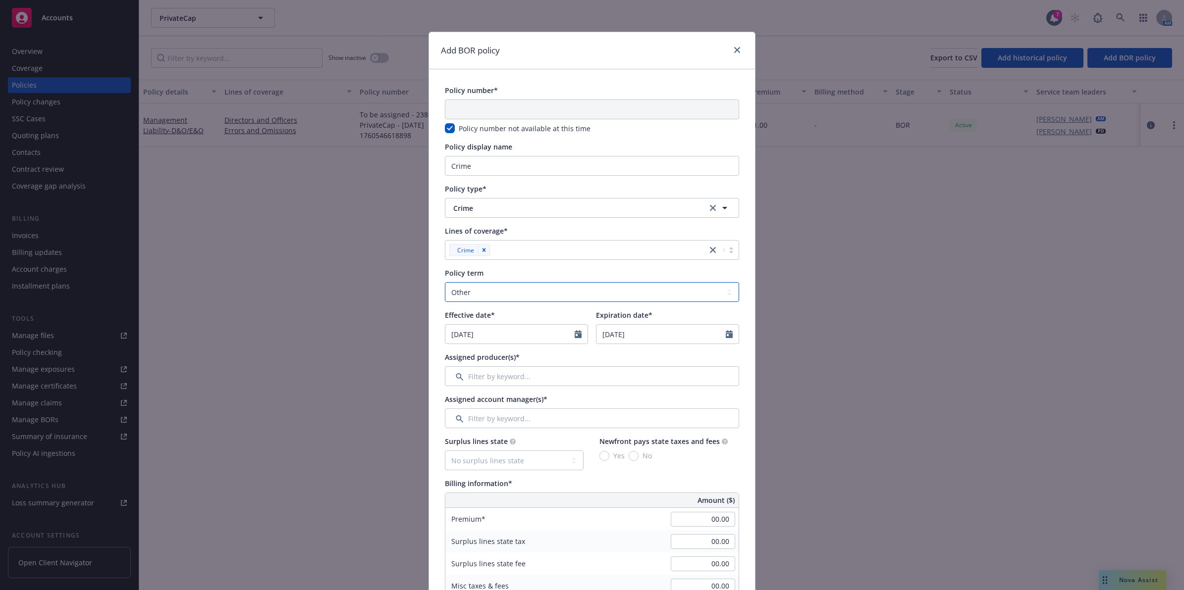
click at [516, 296] on select "Select policy term 12 Month 6 Month 4 Month 3 Month 2 Month 1 Month 36 Month (3…" at bounding box center [592, 292] width 294 height 20
select select "12"
click at [445, 282] on select "Select policy term 12 Month 6 Month 4 Month 3 Month 2 Month 1 Month 36 Month (3…" at bounding box center [592, 292] width 294 height 20
click at [574, 332] on icon "Calendar" at bounding box center [577, 334] width 7 height 8
select select "10"
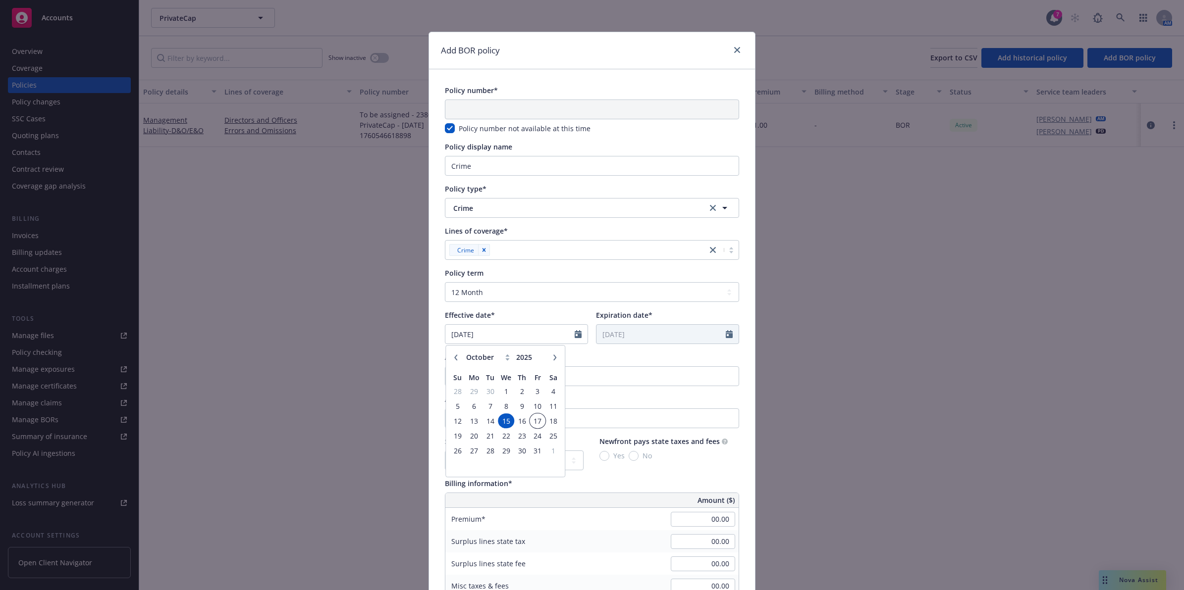
click at [533, 424] on span "17" at bounding box center [537, 421] width 13 height 12
type input "[DATE]"
type input "10/17/2026"
drag, startPoint x: 560, startPoint y: 315, endPoint x: 570, endPoint y: 313, distance: 9.6
click at [566, 314] on div "Effective date*" at bounding box center [516, 315] width 143 height 10
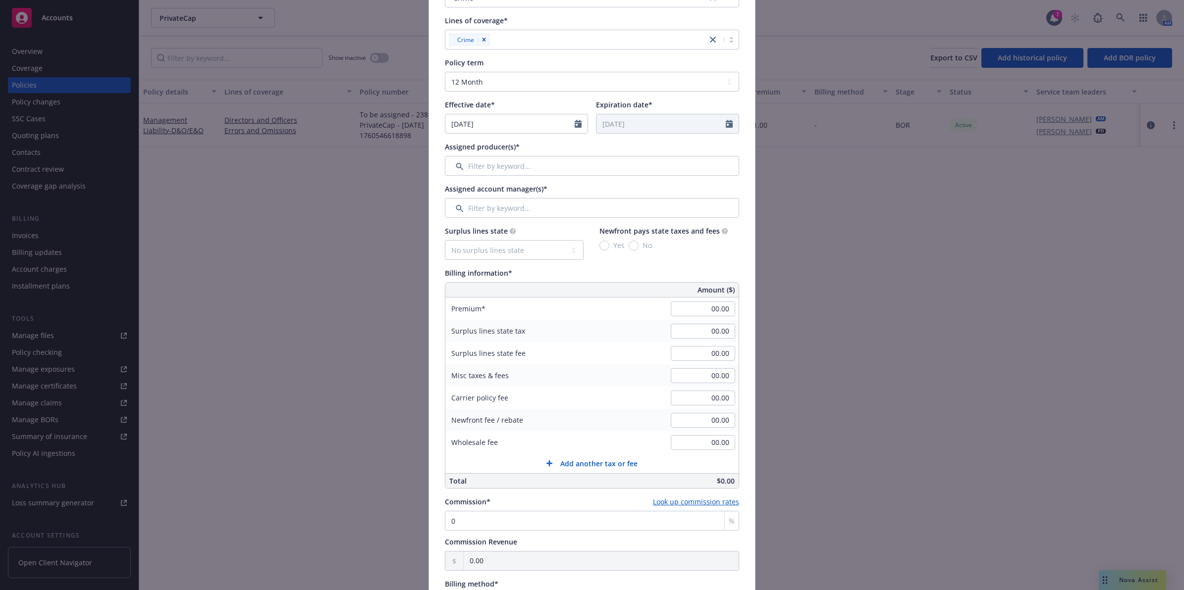
scroll to position [286, 0]
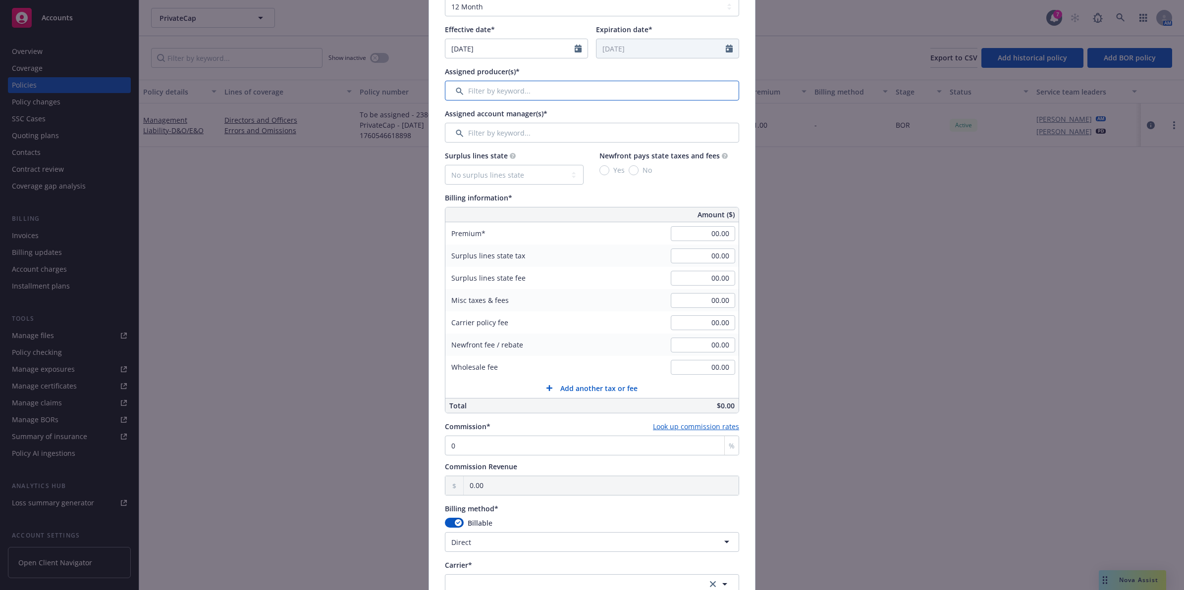
click at [482, 87] on input "Filter by keyword..." at bounding box center [592, 91] width 294 height 20
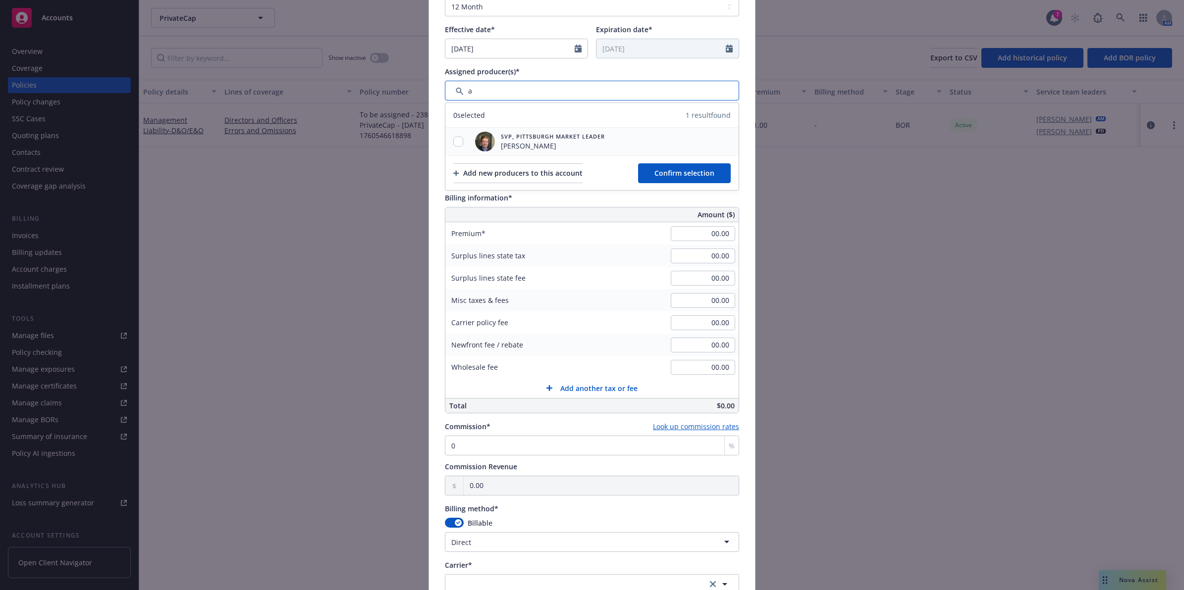
type input "a"
click at [453, 144] on input "checkbox" at bounding box center [458, 142] width 10 height 10
checkbox input "true"
click at [662, 169] on span "Confirm selection" at bounding box center [684, 172] width 60 height 9
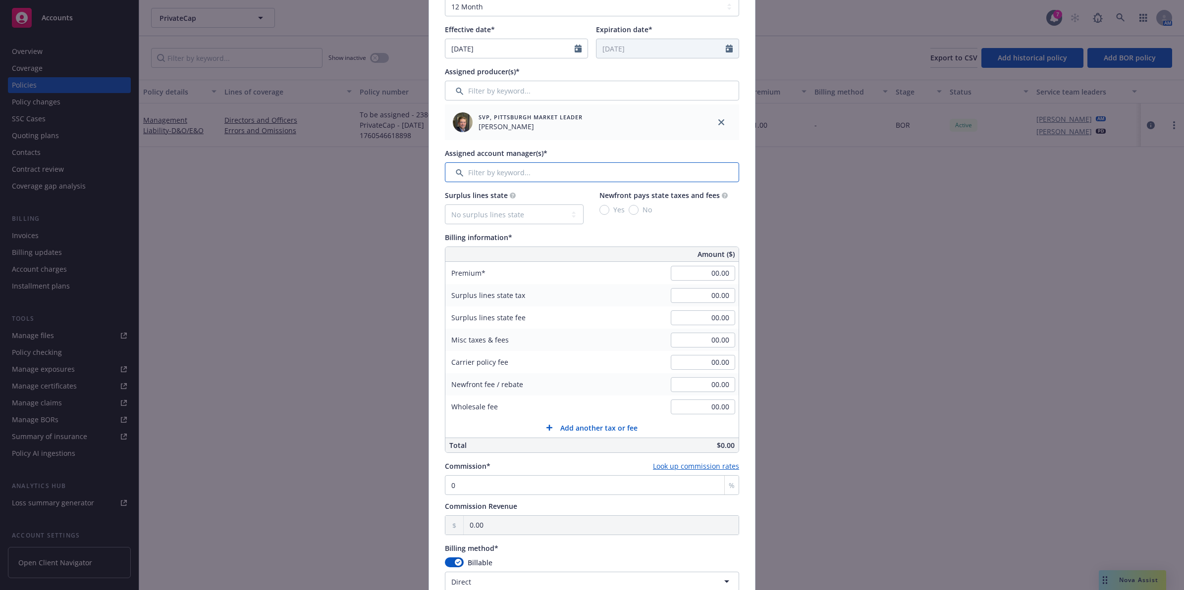
click at [504, 169] on input "Filter by keyword..." at bounding box center [592, 172] width 294 height 20
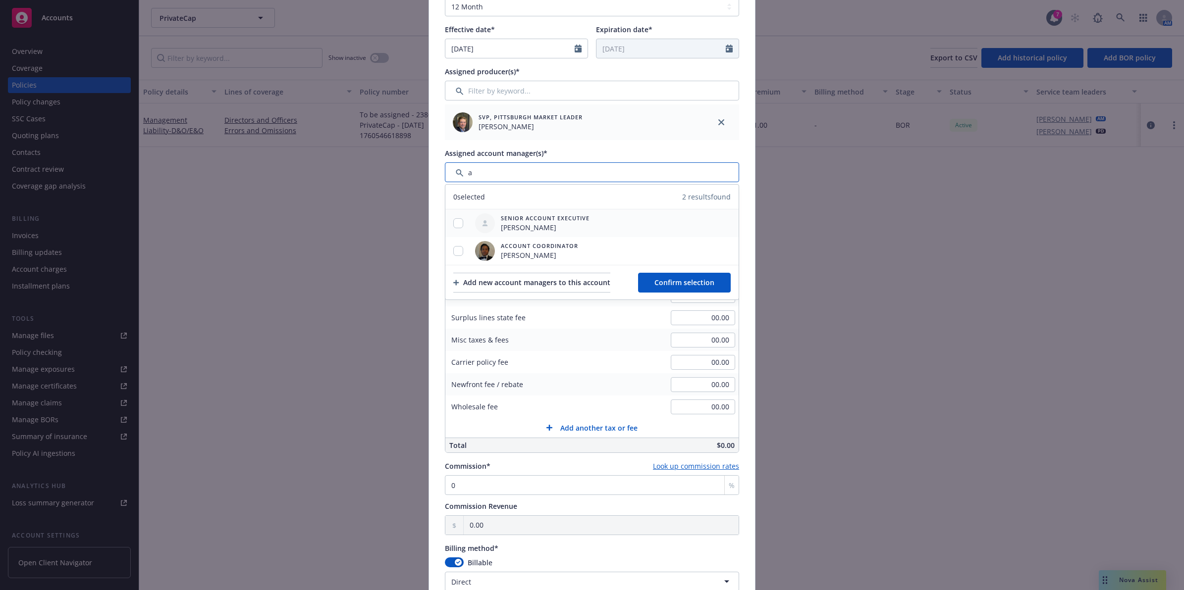
type input "a"
click at [453, 221] on input "checkbox" at bounding box center [458, 223] width 10 height 10
checkbox input "true"
click at [449, 253] on div at bounding box center [458, 251] width 26 height 10
click at [457, 251] on input "checkbox" at bounding box center [458, 251] width 10 height 10
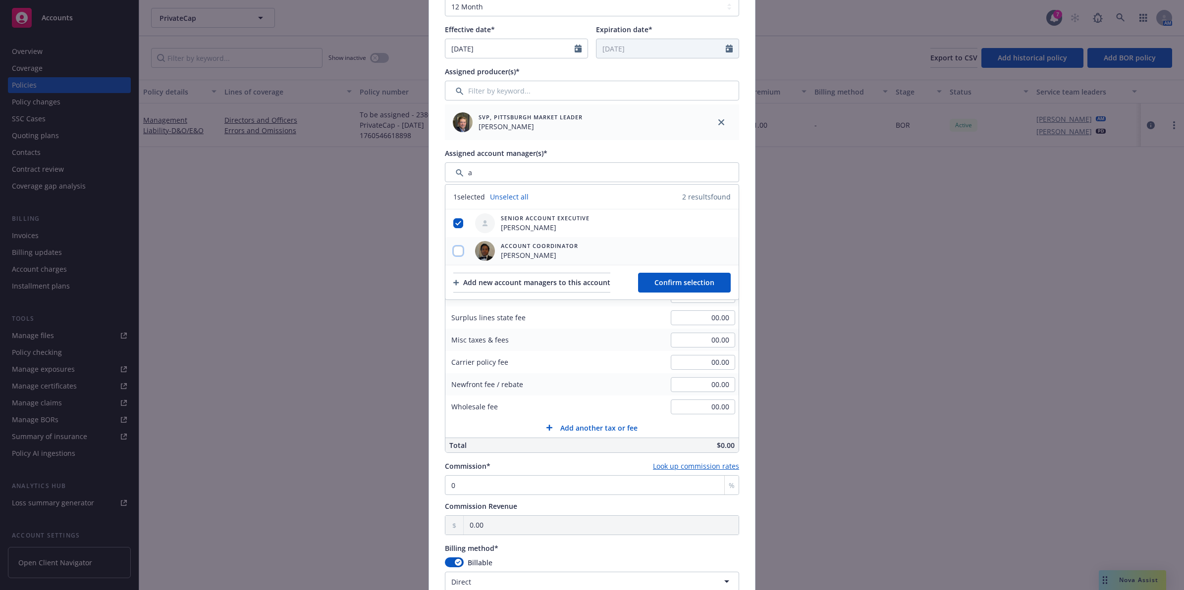
checkbox input "true"
click at [661, 284] on span "Confirm selection" at bounding box center [684, 282] width 60 height 9
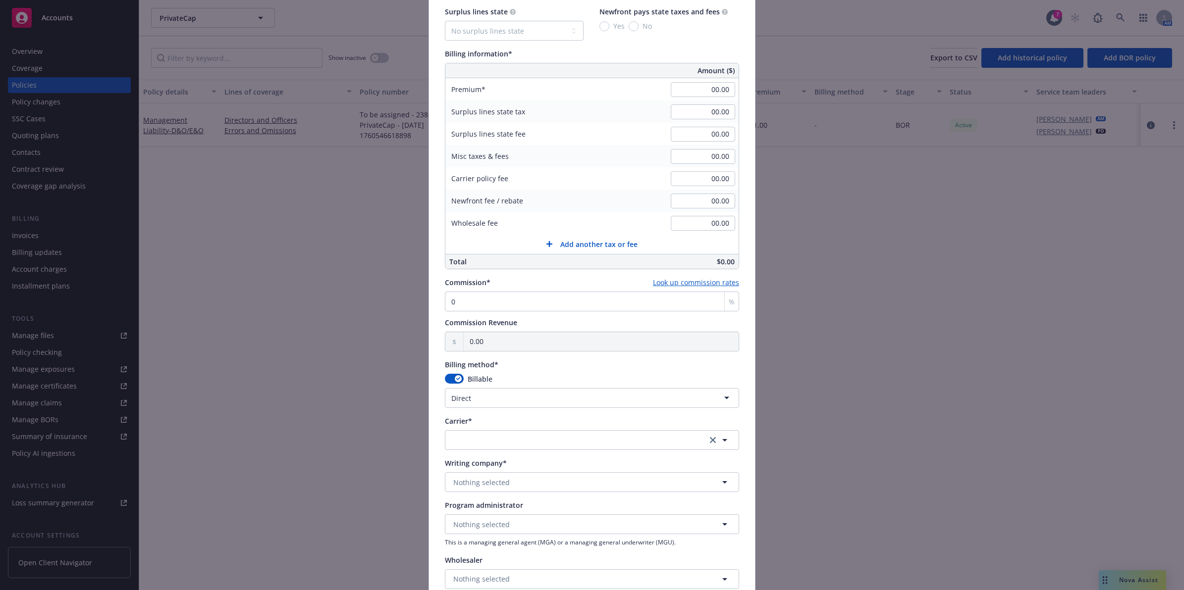
scroll to position [563, 0]
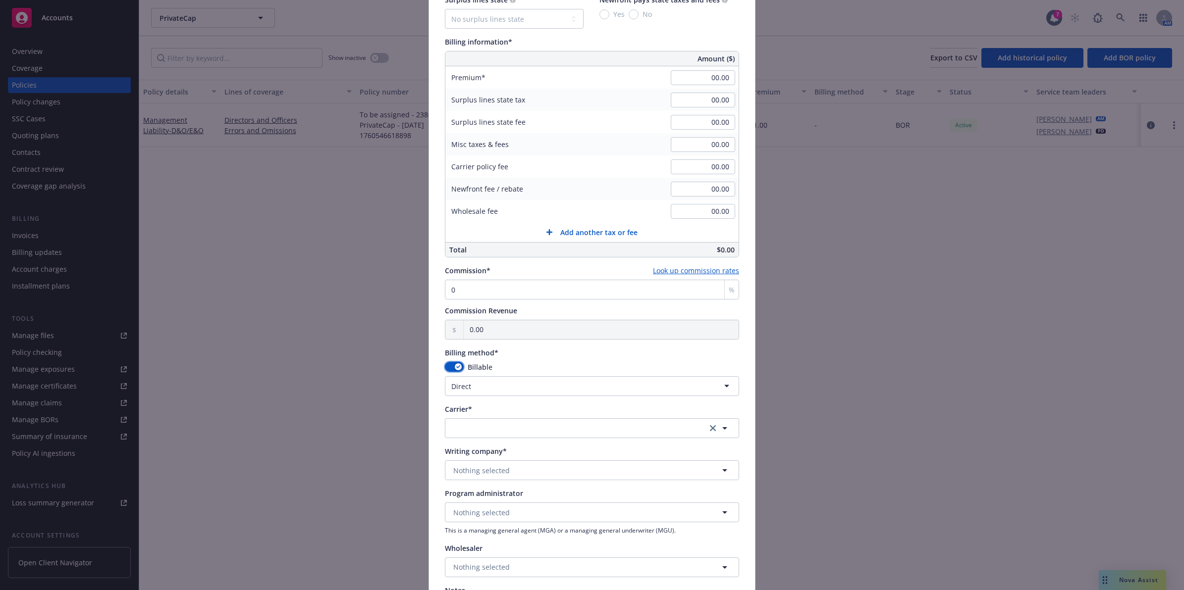
click at [455, 369] on div "button" at bounding box center [458, 366] width 7 height 7
select select
click at [509, 470] on button "Nothing selected" at bounding box center [592, 471] width 294 height 20
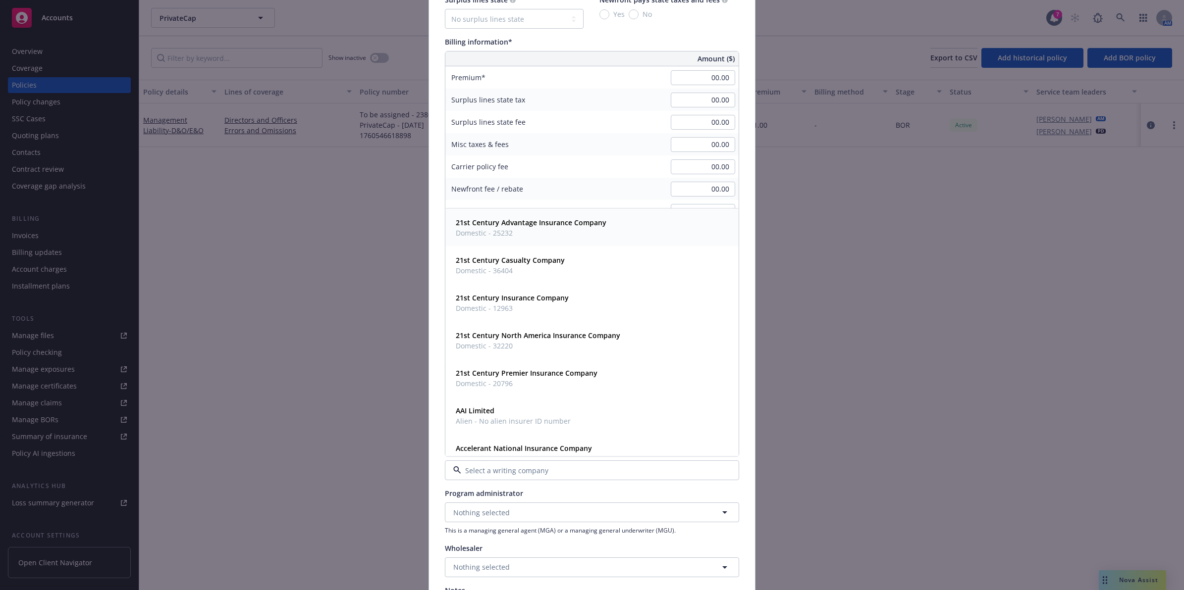
click at [482, 233] on span "Domestic - 25232" at bounding box center [531, 233] width 151 height 10
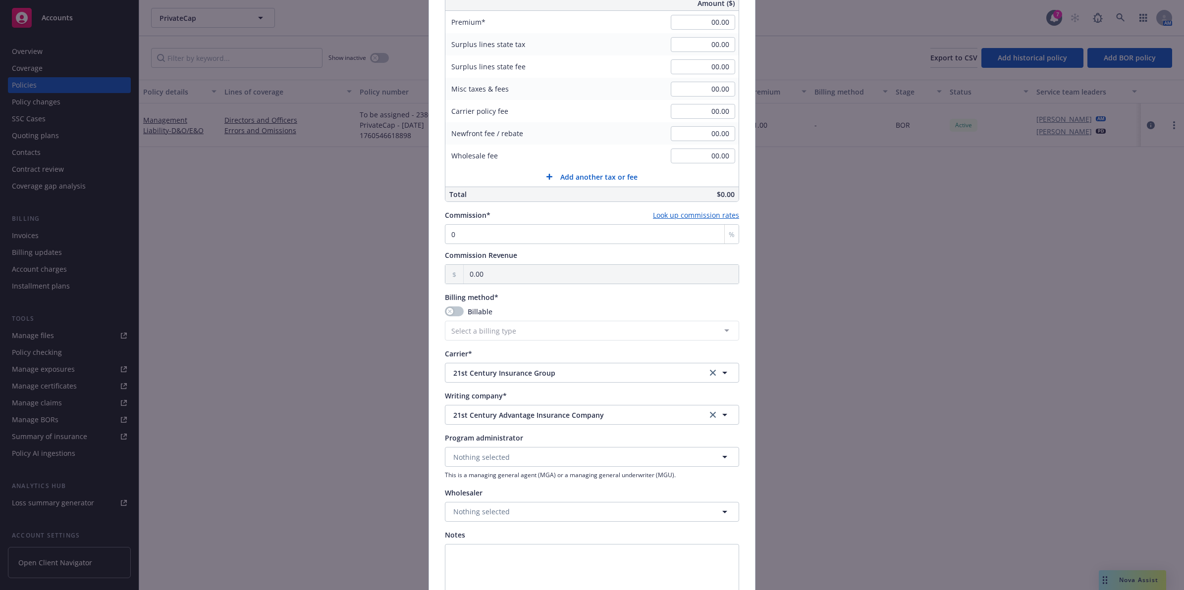
scroll to position [738, 0]
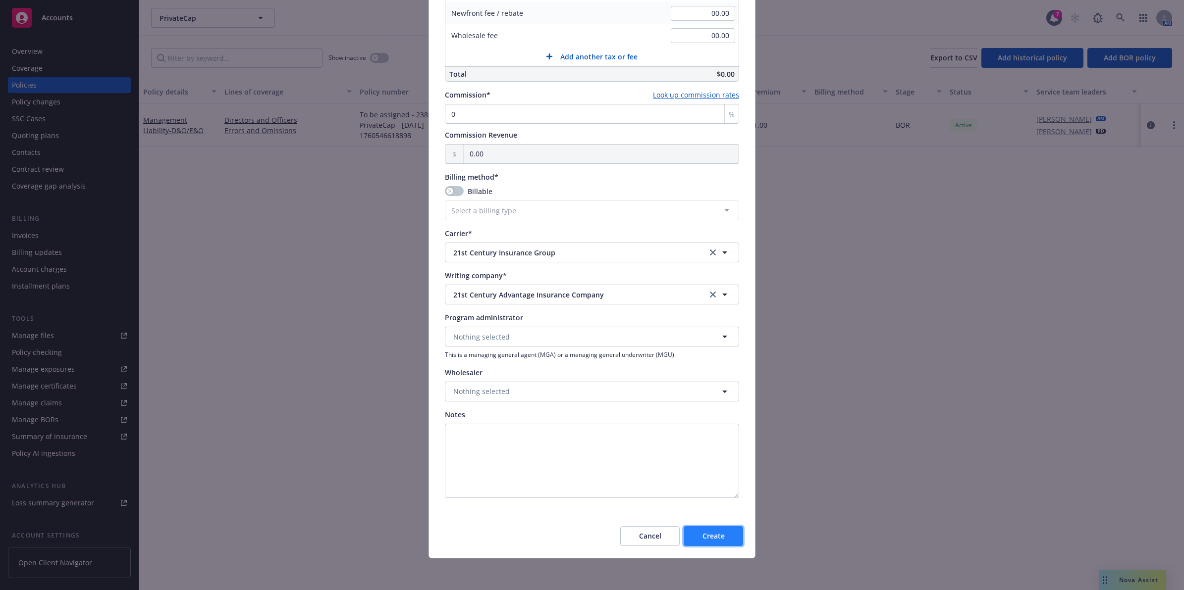
click at [721, 535] on button "Create" at bounding box center [712, 536] width 59 height 20
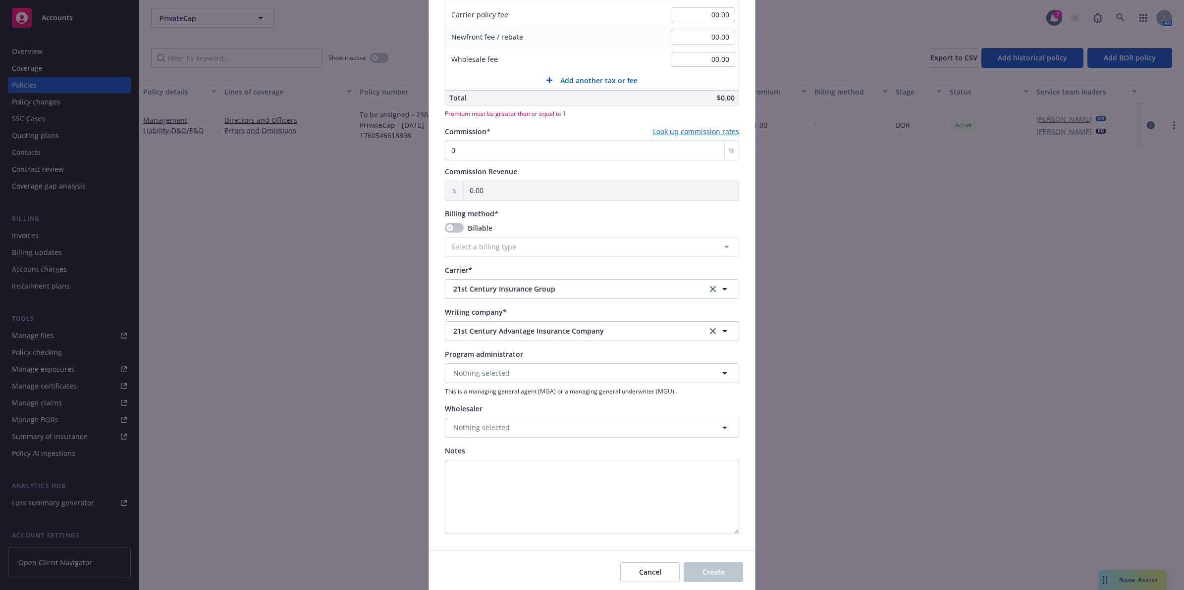
scroll to position [437, 0]
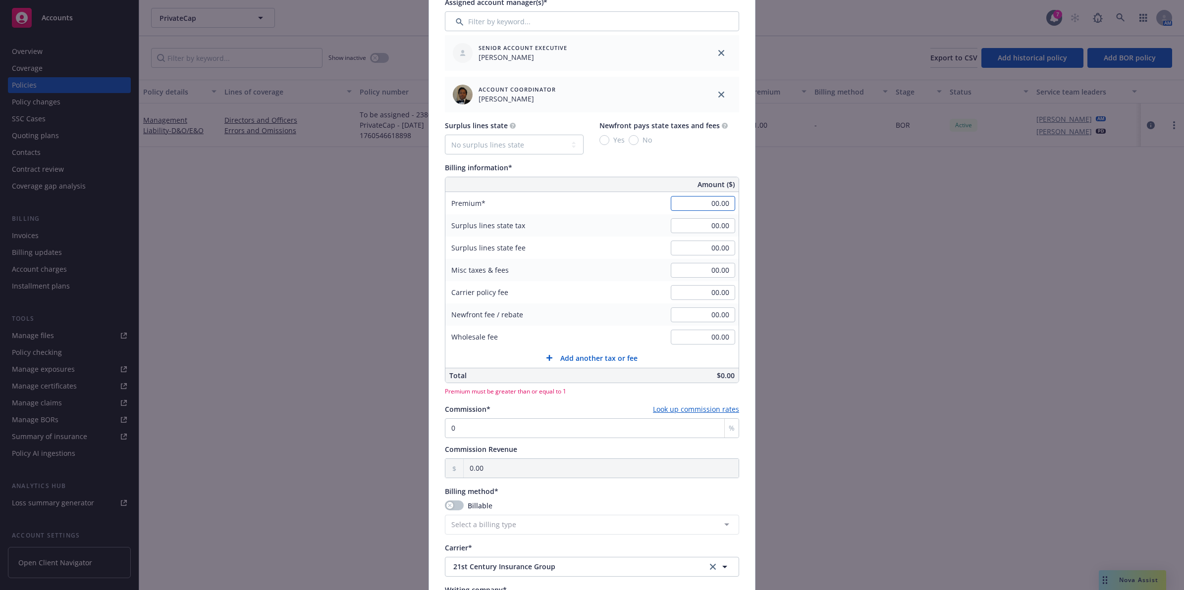
click at [722, 205] on input "00.00" at bounding box center [703, 203] width 64 height 15
type input "1.00"
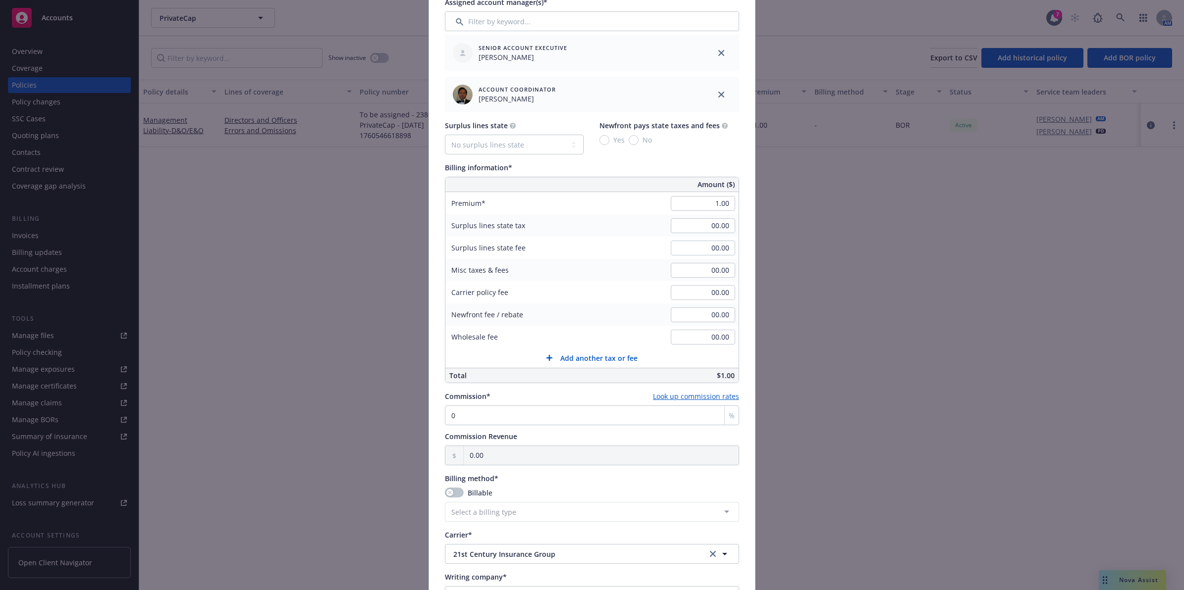
scroll to position [738, 0]
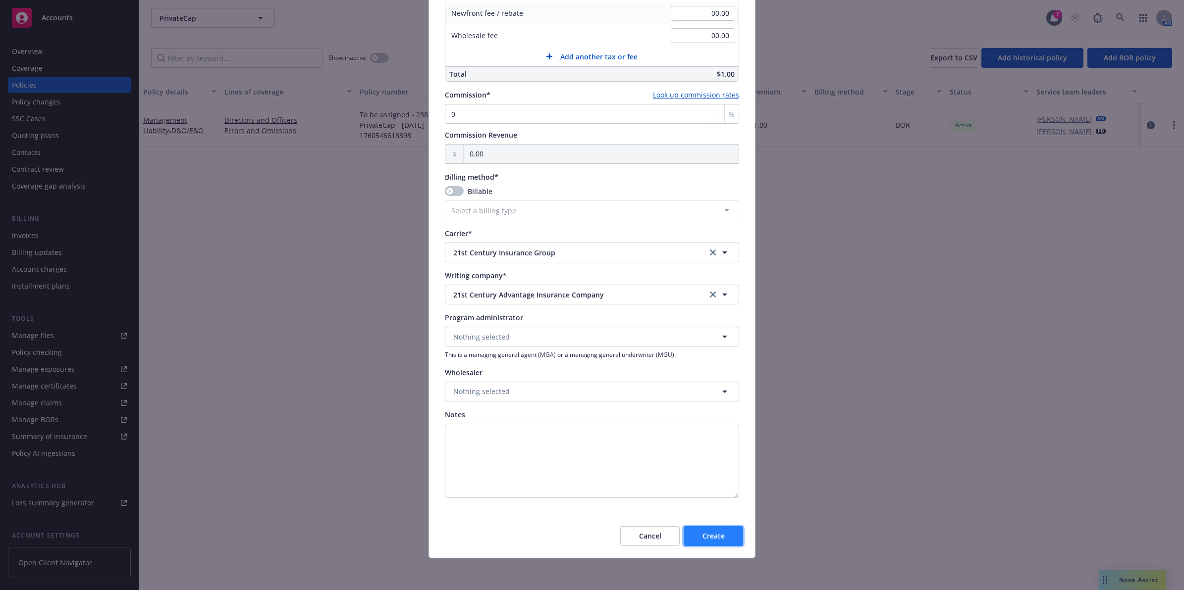
click at [714, 536] on span "Create" at bounding box center [713, 535] width 22 height 9
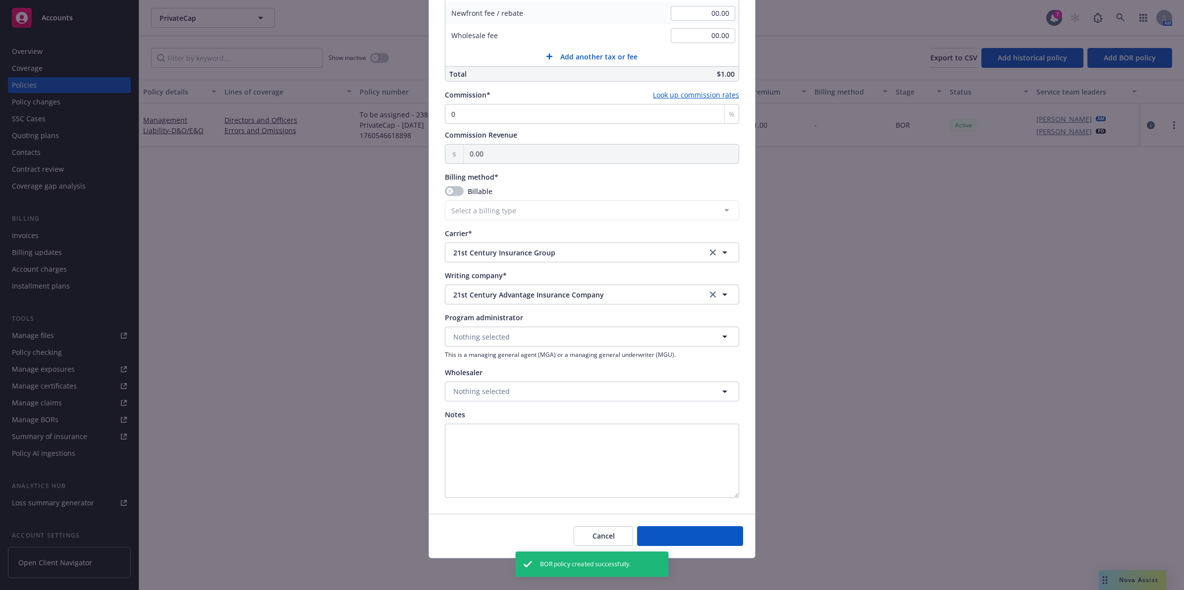
select select "DIRECT"
checkbox input "false"
select select "other"
type input "10/15/2025"
type input "10/15/2026"
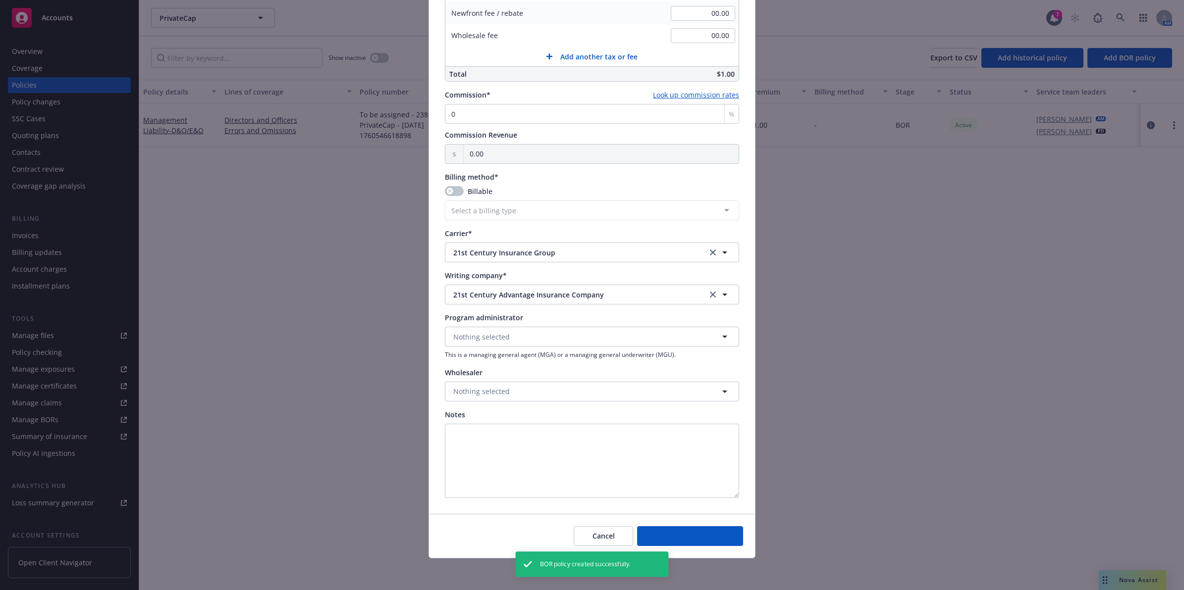
type input "00.00"
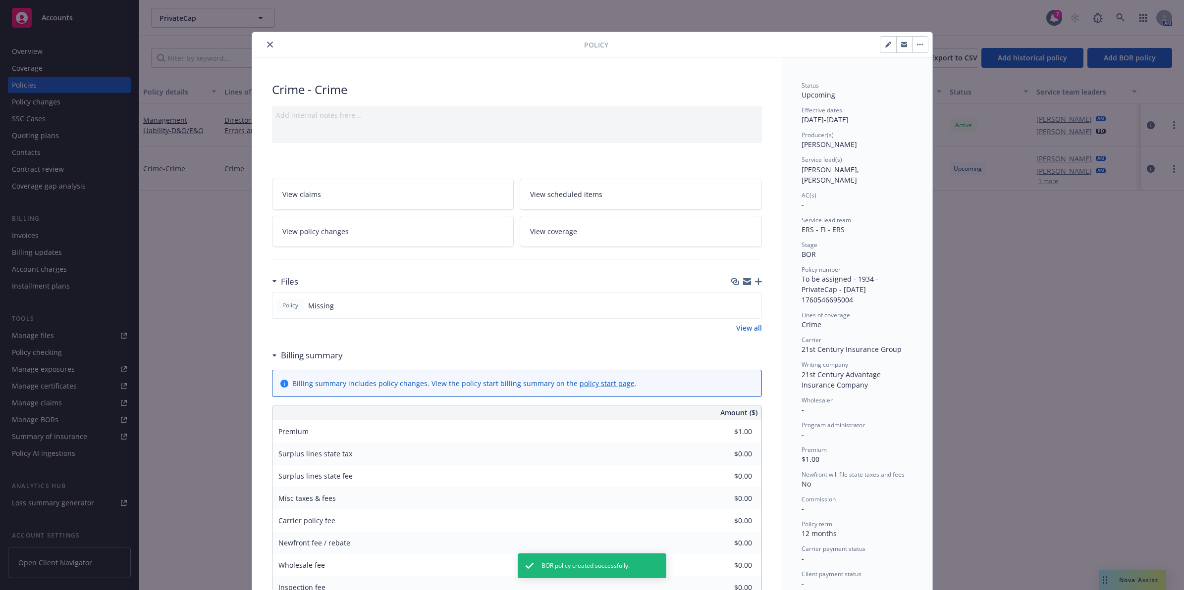
click at [267, 43] on icon "close" at bounding box center [270, 45] width 6 height 6
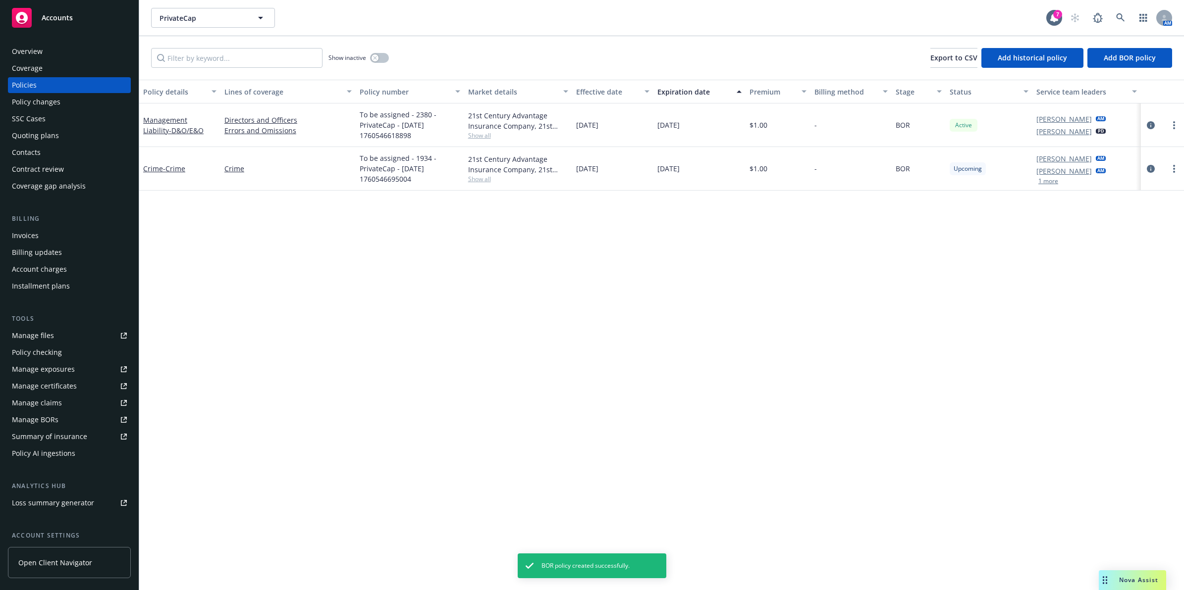
click at [613, 175] on div "[DATE]" at bounding box center [612, 169] width 81 height 44
click at [172, 168] on span "- Crime" at bounding box center [174, 168] width 22 height 9
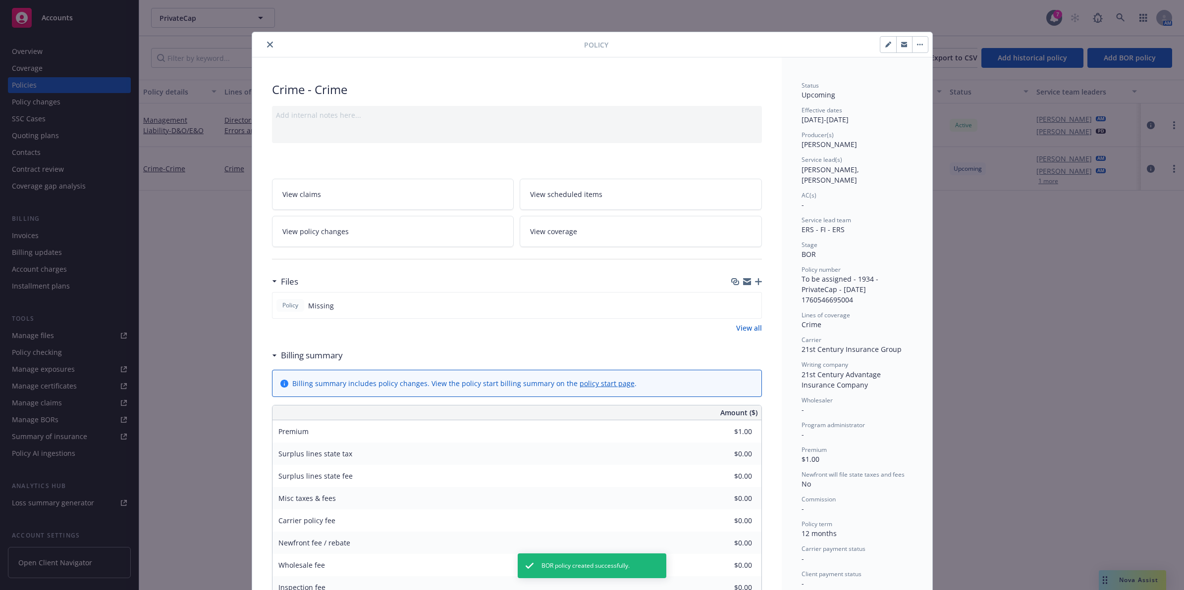
scroll to position [30, 0]
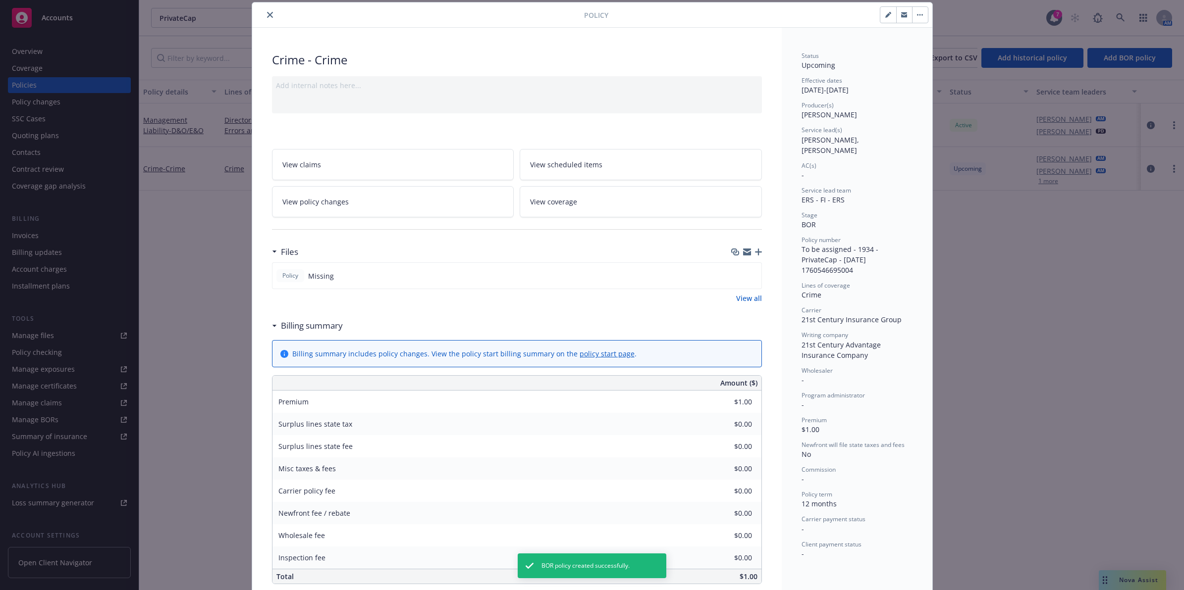
click at [884, 18] on button "button" at bounding box center [888, 15] width 16 height 16
select select "BOR"
select select "12"
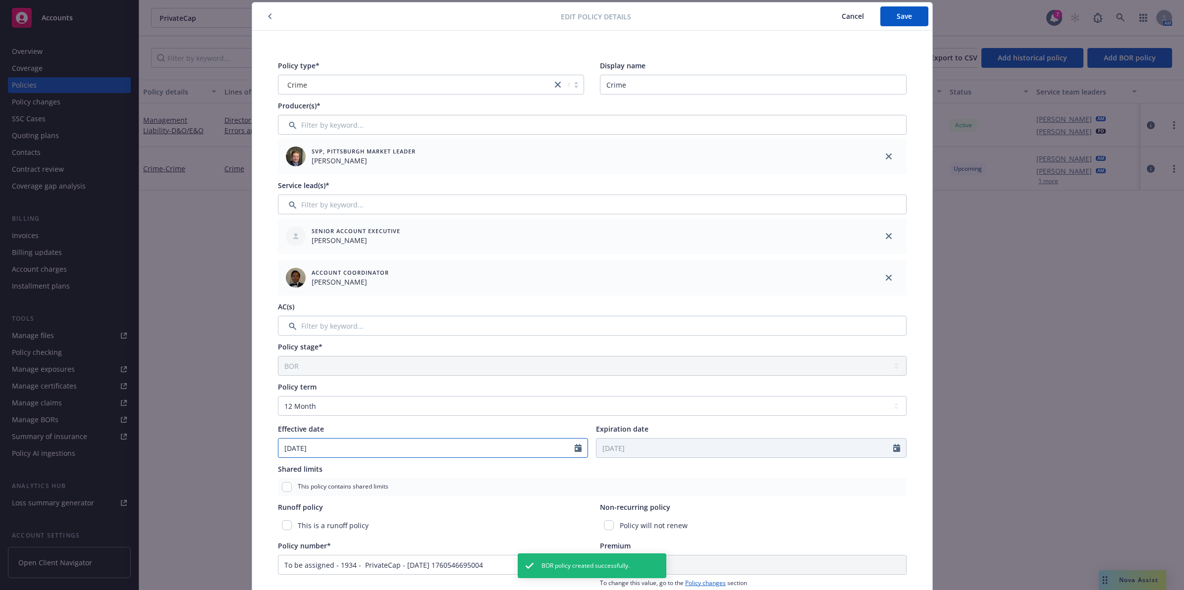
click at [527, 452] on input "[DATE]" at bounding box center [426, 448] width 297 height 19
select select "10"
type input "[DATE]"
click at [624, 471] on div "Shared limits" at bounding box center [592, 469] width 628 height 10
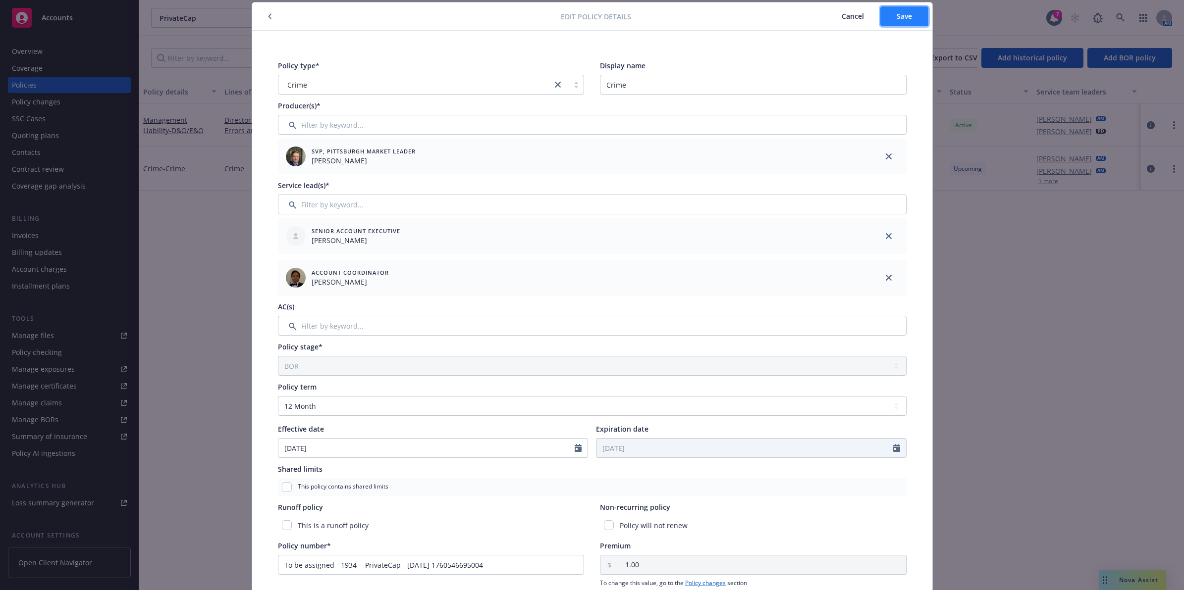
click at [897, 13] on span "Save" at bounding box center [903, 15] width 15 height 9
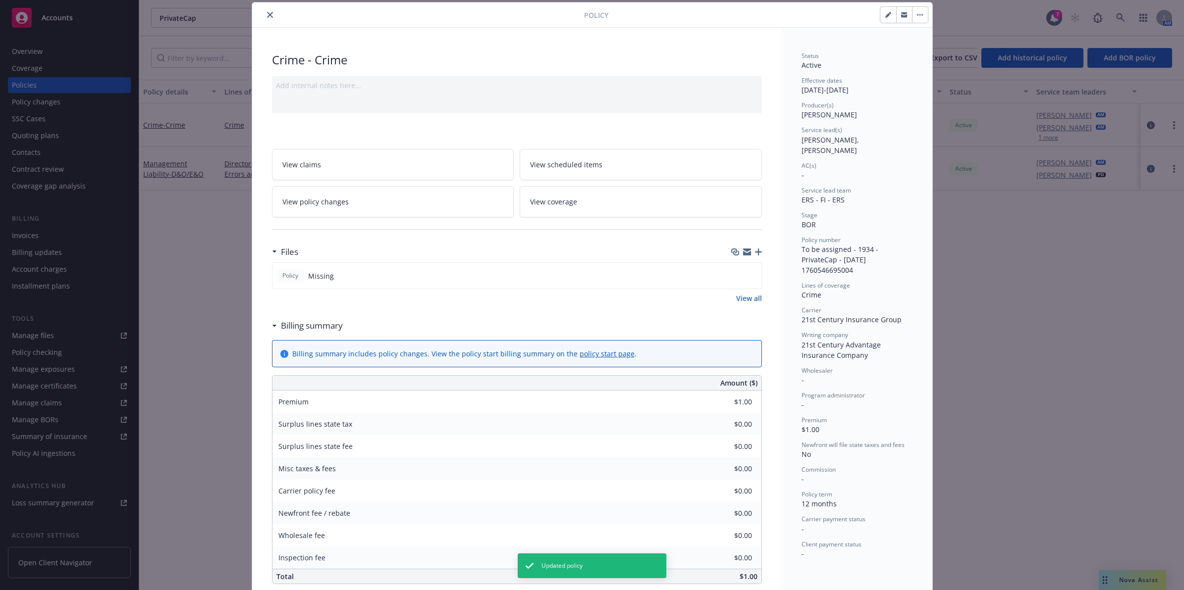
click at [267, 18] on icon "close" at bounding box center [270, 15] width 6 height 6
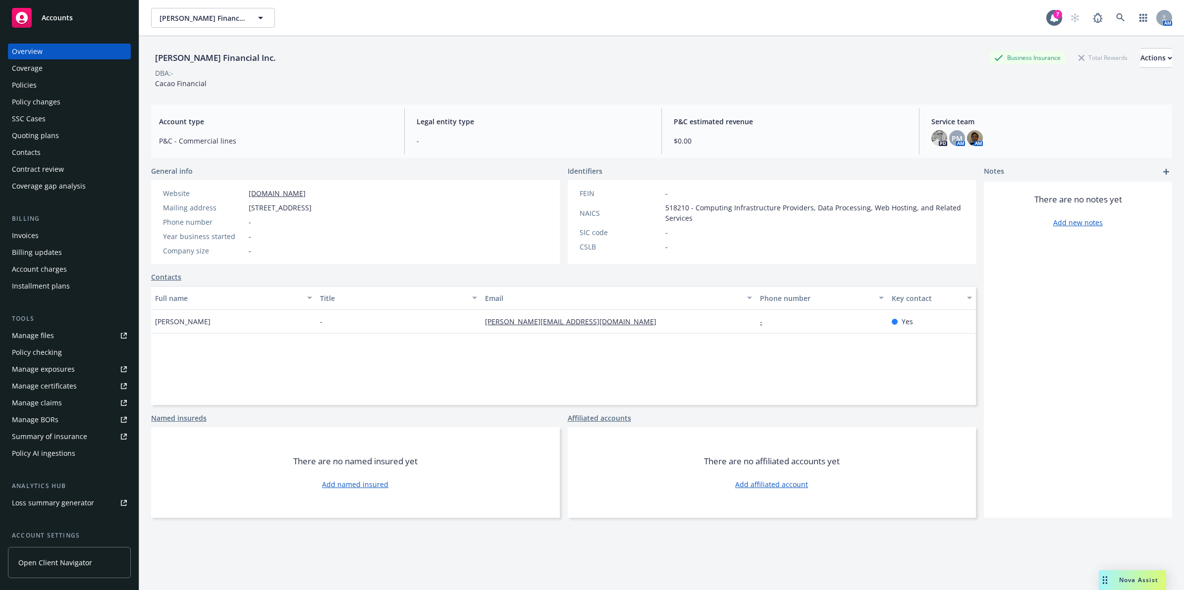
click at [25, 90] on div "Policies" at bounding box center [24, 85] width 25 height 16
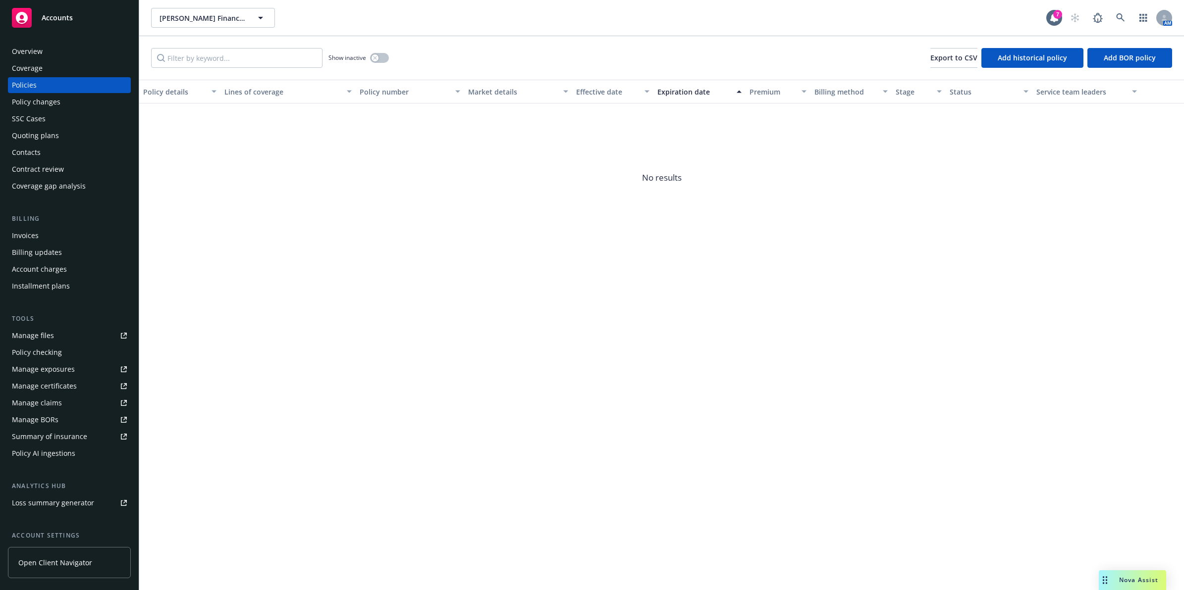
click at [53, 52] on div "Overview" at bounding box center [69, 52] width 115 height 16
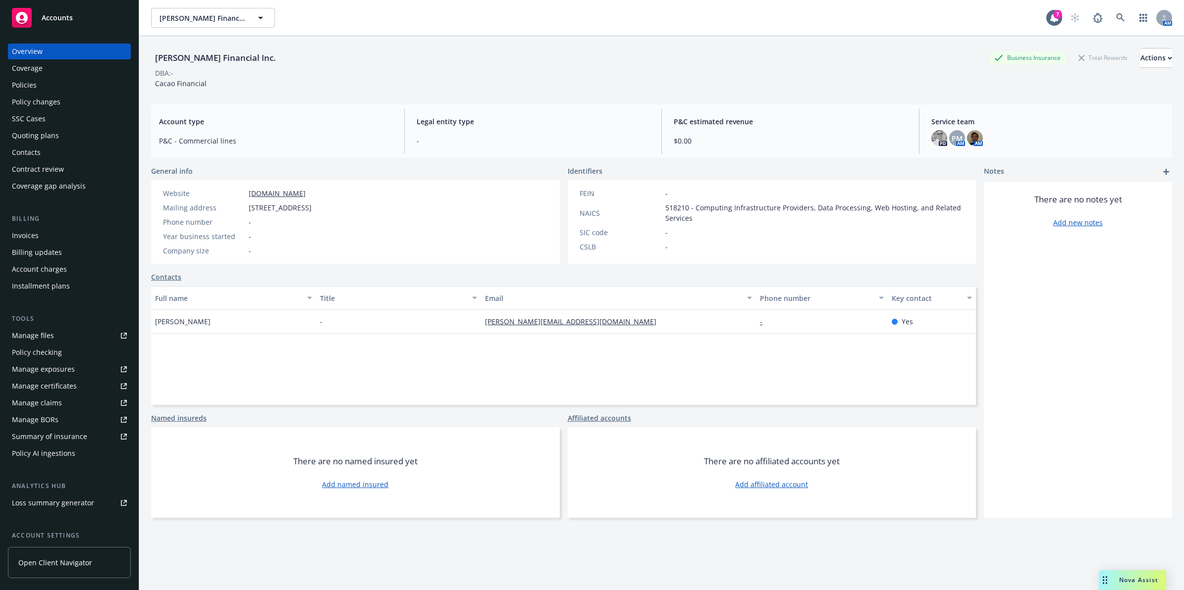
click at [48, 85] on div "Policies" at bounding box center [69, 85] width 115 height 16
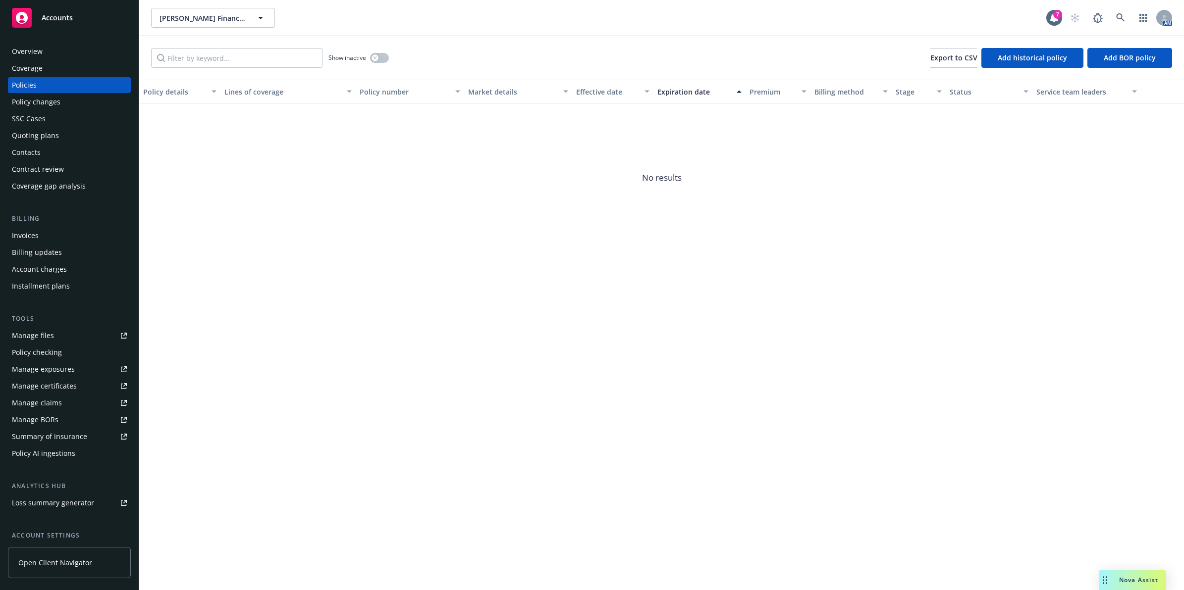
click at [231, 367] on div "Policy details Lines of coverage Policy number Market details Effective date Ex…" at bounding box center [661, 335] width 1044 height 511
click at [1104, 55] on span "Add BOR policy" at bounding box center [1129, 57] width 52 height 9
select select "other"
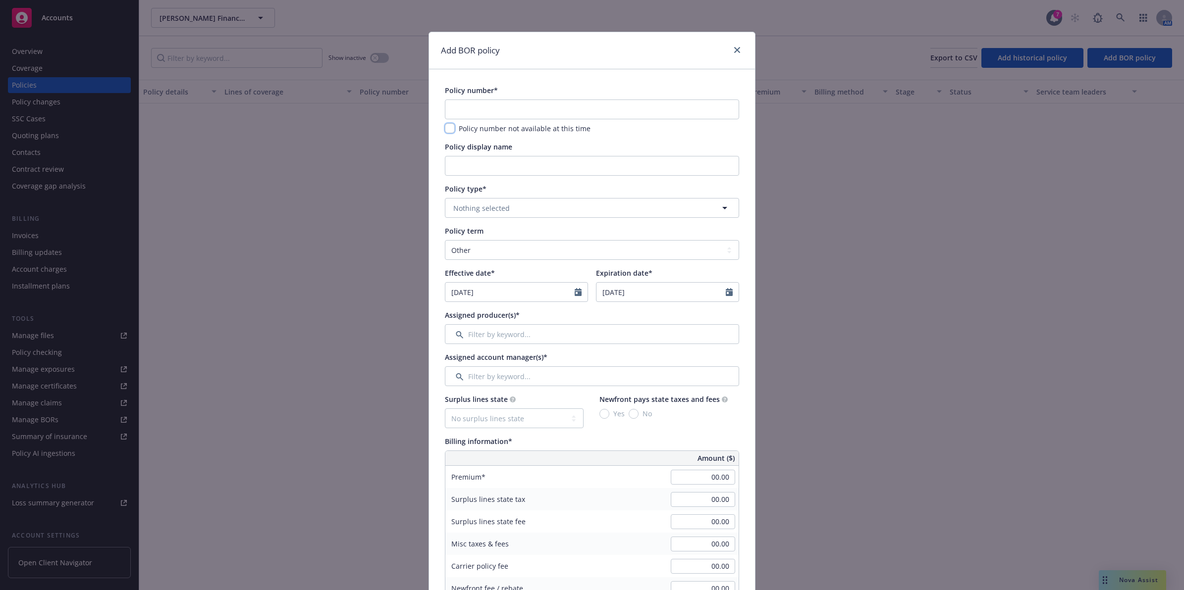
drag, startPoint x: 447, startPoint y: 131, endPoint x: 458, endPoint y: 147, distance: 19.5
click at [447, 131] on input "checkbox" at bounding box center [450, 128] width 10 height 10
checkbox input "true"
click at [471, 168] on input "Policy display name" at bounding box center [592, 166] width 294 height 20
type input "D&O"
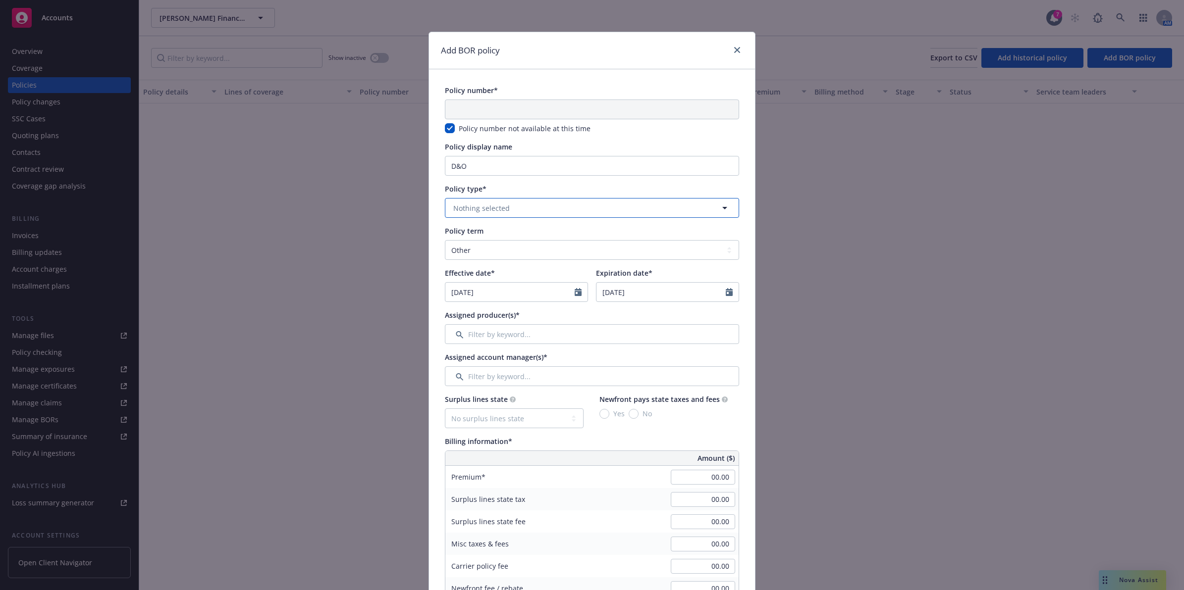
click at [499, 207] on span "Nothing selected" at bounding box center [481, 208] width 56 height 10
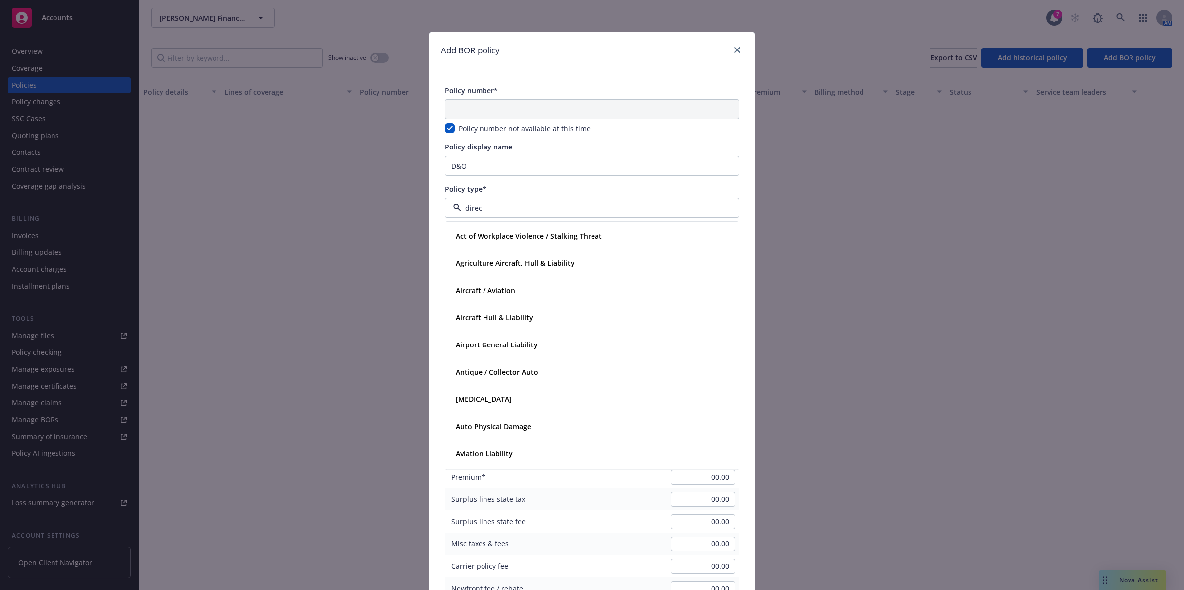
type input "direct"
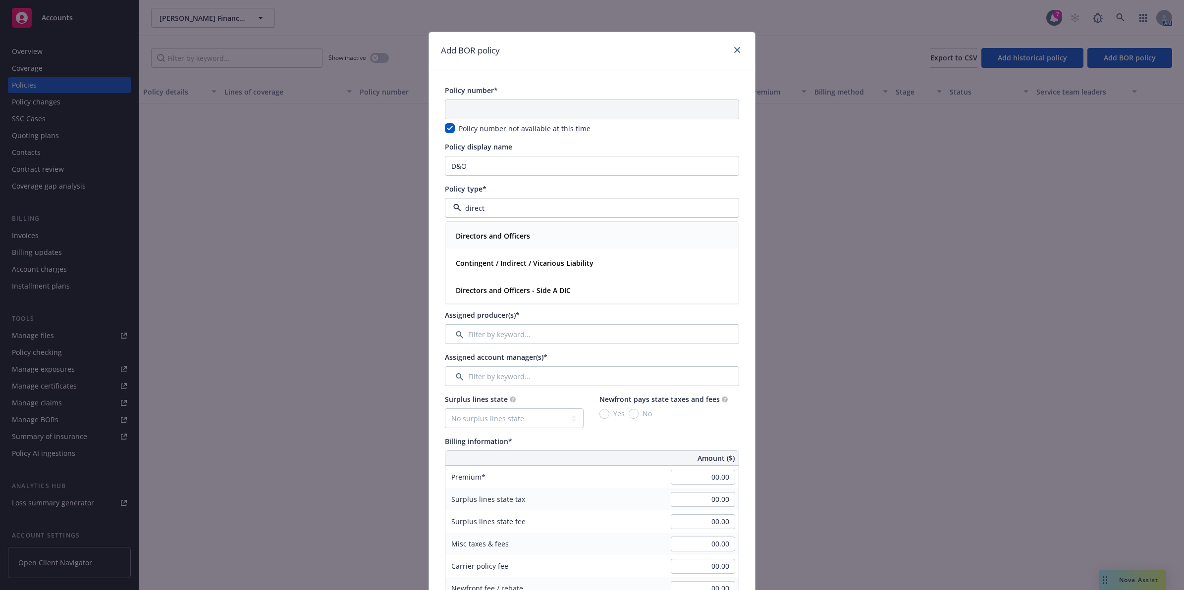
click at [511, 239] on strong "Directors and Officers" at bounding box center [493, 235] width 74 height 9
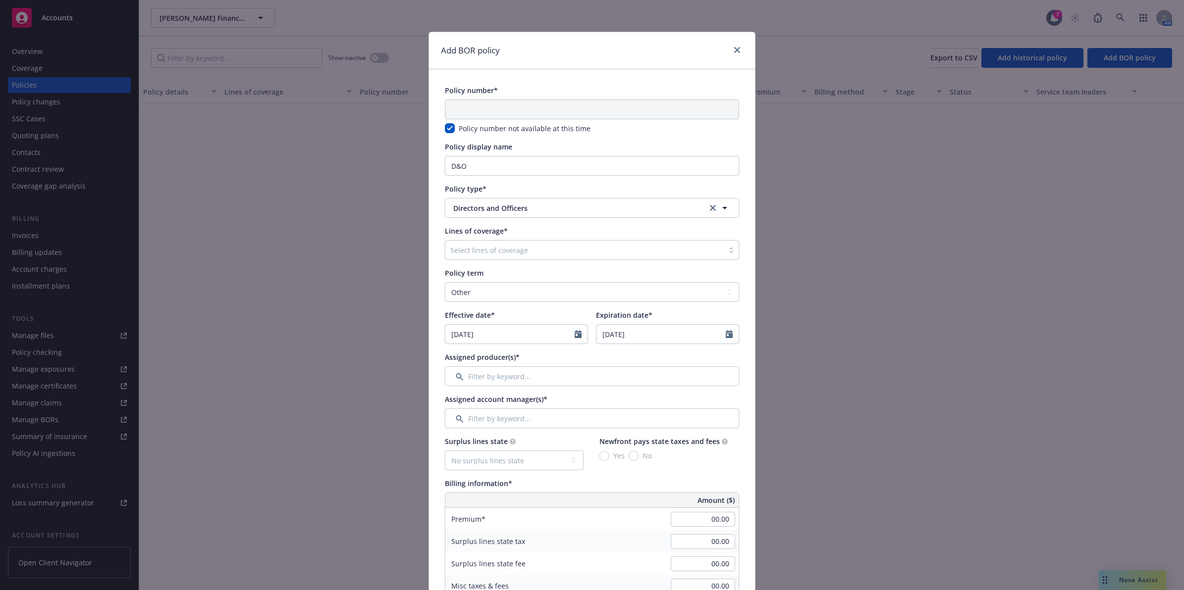
click at [498, 249] on div at bounding box center [584, 250] width 268 height 12
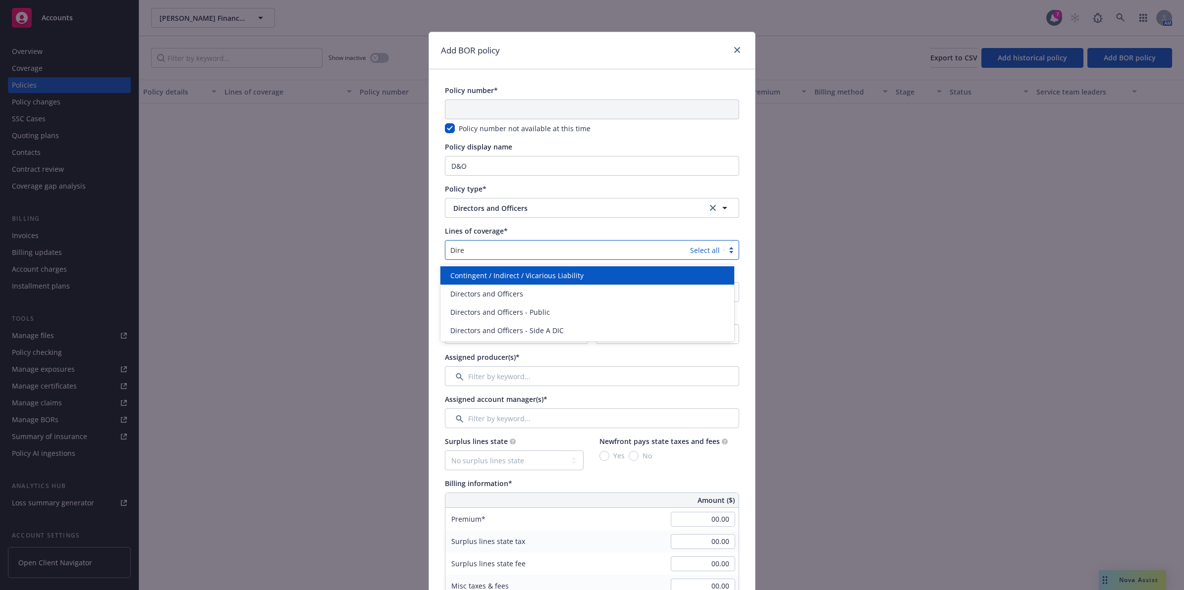
type input "Direc"
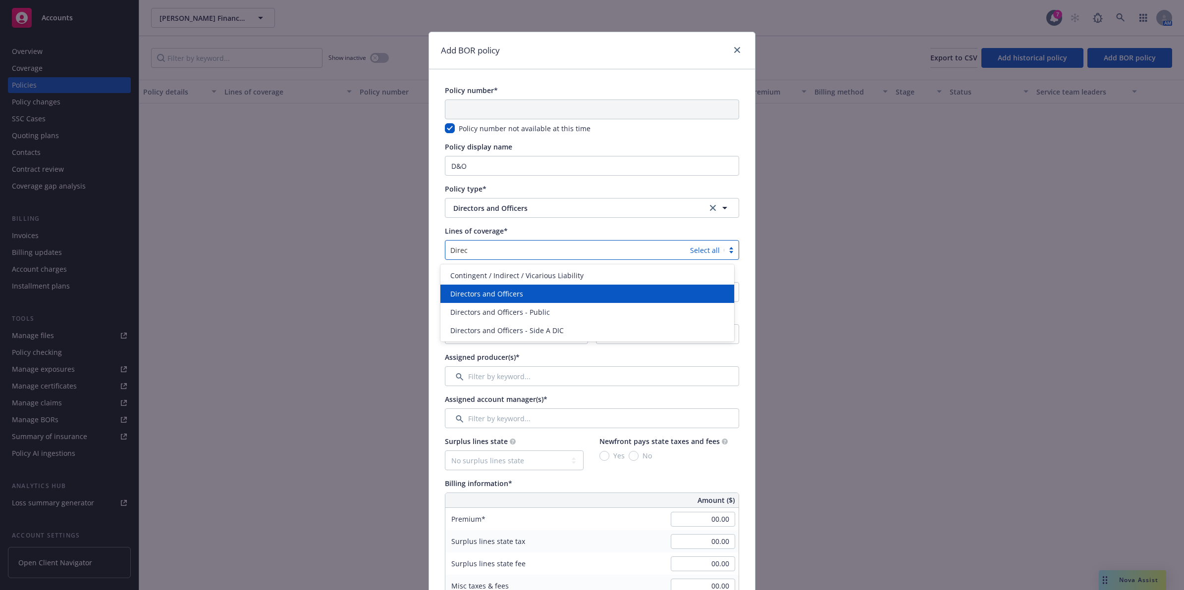
click at [502, 296] on span "Directors and Officers" at bounding box center [486, 294] width 73 height 10
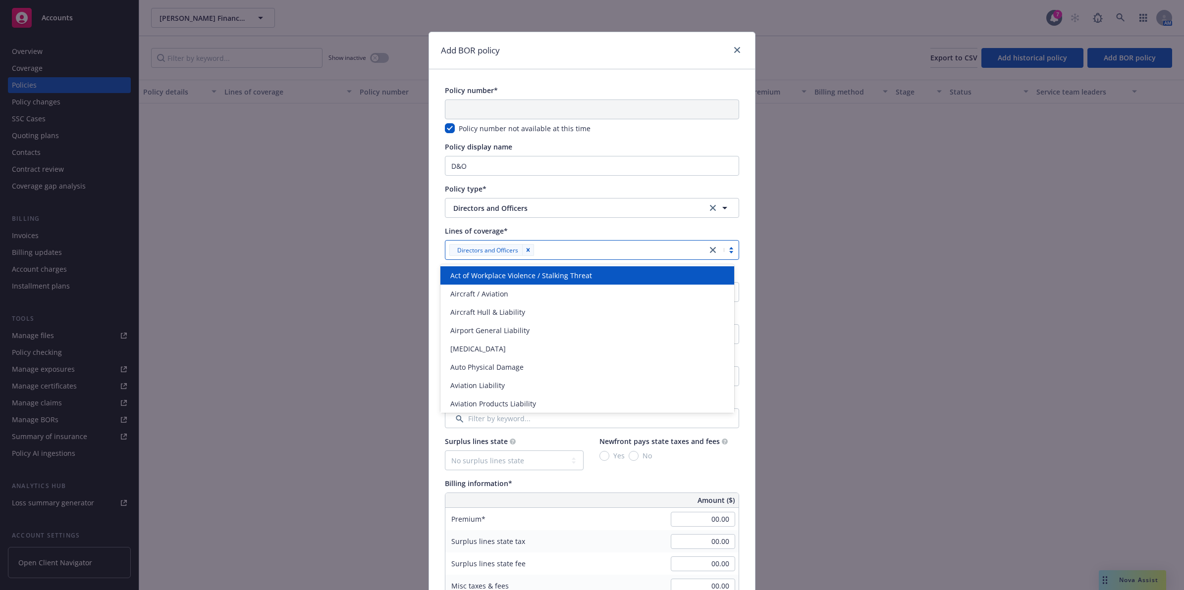
click at [640, 234] on div "Lines of coverage*" at bounding box center [592, 231] width 294 height 10
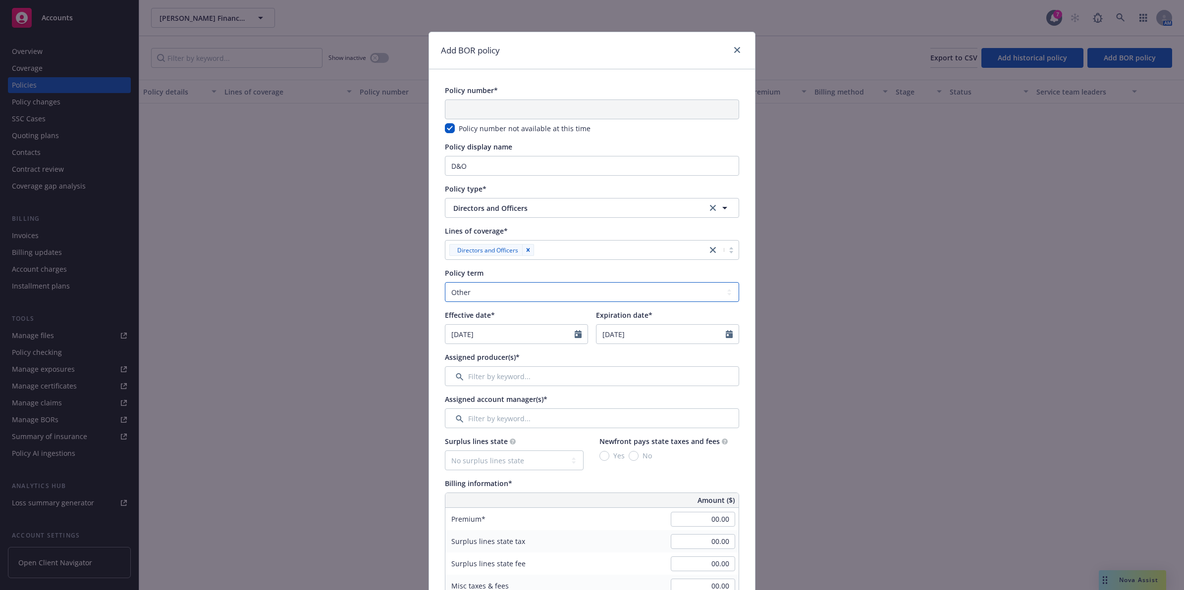
drag, startPoint x: 551, startPoint y: 300, endPoint x: 536, endPoint y: 303, distance: 15.3
click at [551, 300] on select "Select policy term 12 Month 6 Month 4 Month 3 Month 2 Month 1 Month 36 Month (3…" at bounding box center [592, 292] width 294 height 20
select select "12"
click at [445, 282] on select "Select policy term 12 Month 6 Month 4 Month 3 Month 2 Month 1 Month 36 Month (3…" at bounding box center [592, 292] width 294 height 20
click at [574, 335] on icon "Calendar" at bounding box center [577, 334] width 7 height 8
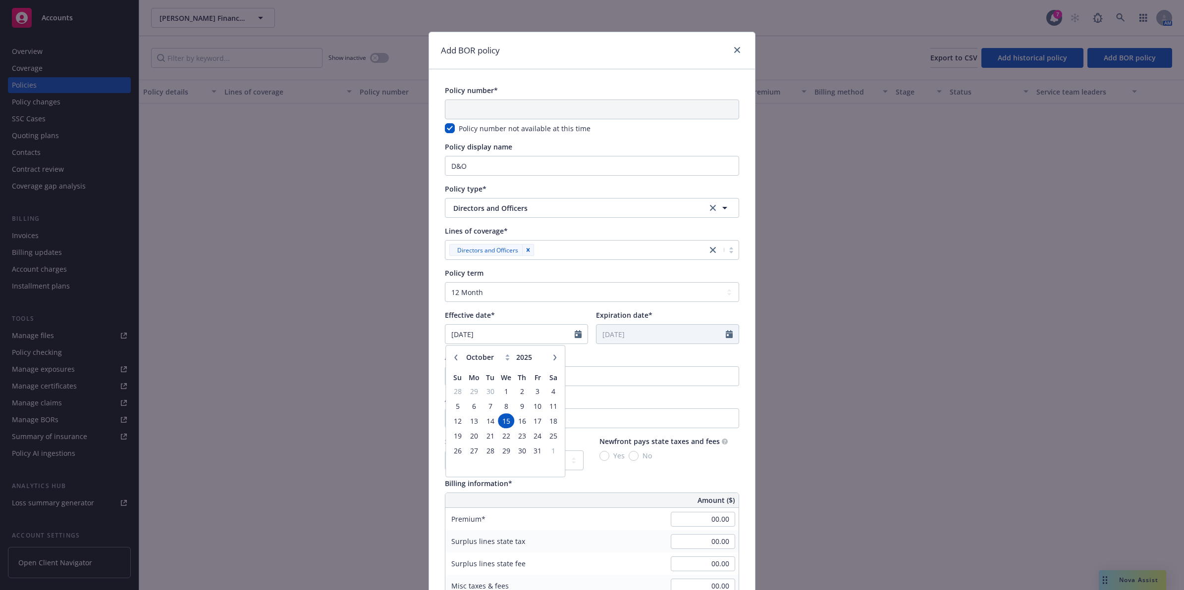
click at [552, 360] on icon "button" at bounding box center [555, 358] width 6 height 6
select select "11"
drag, startPoint x: 533, startPoint y: 390, endPoint x: 552, endPoint y: 392, distance: 19.4
click at [552, 392] on tr "26 27 28 29 30 31 1" at bounding box center [505, 391] width 111 height 15
click at [550, 392] on span "1" at bounding box center [552, 391] width 13 height 12
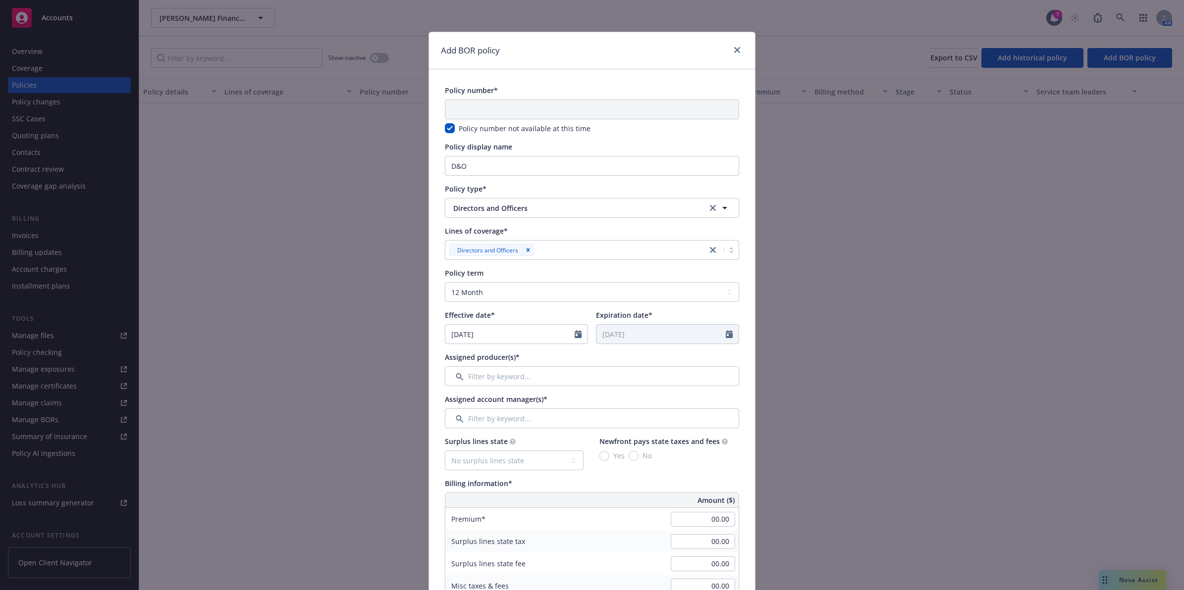
type input "11/01/2025"
type input "11/01/2026"
click at [577, 337] on div at bounding box center [580, 334] width 13 height 19
click at [574, 335] on icon "Calendar" at bounding box center [577, 334] width 7 height 8
select select "11"
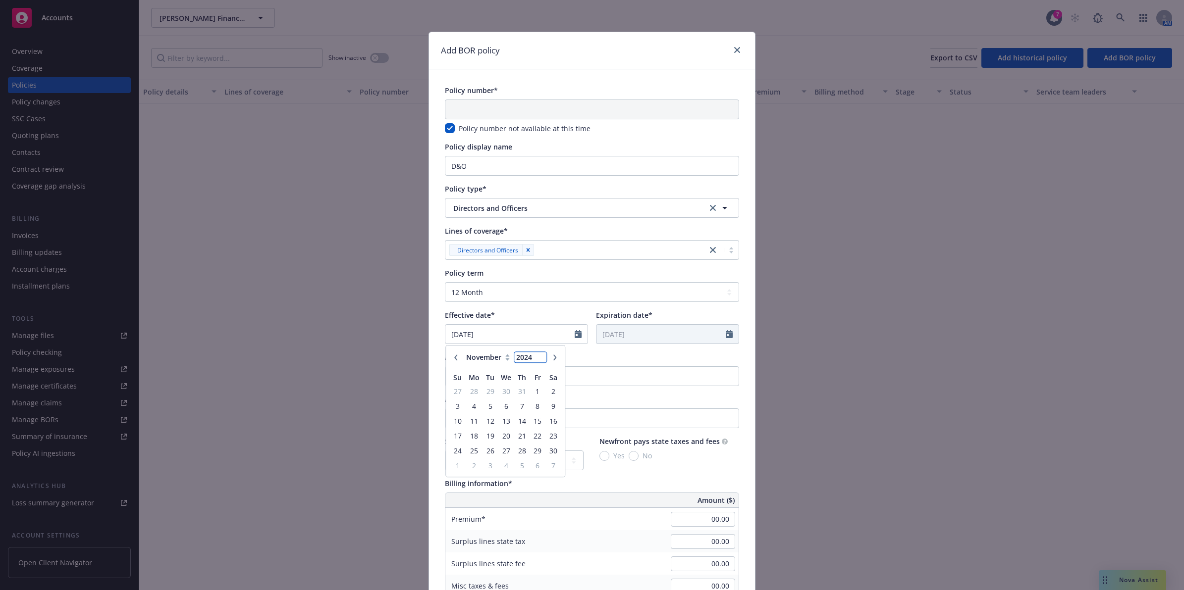
type input "2024"
click at [536, 360] on input "2024" at bounding box center [530, 358] width 32 height 10
click at [531, 390] on span "1" at bounding box center [537, 391] width 13 height 12
type input "11/01/2024"
type input "11/01/2025"
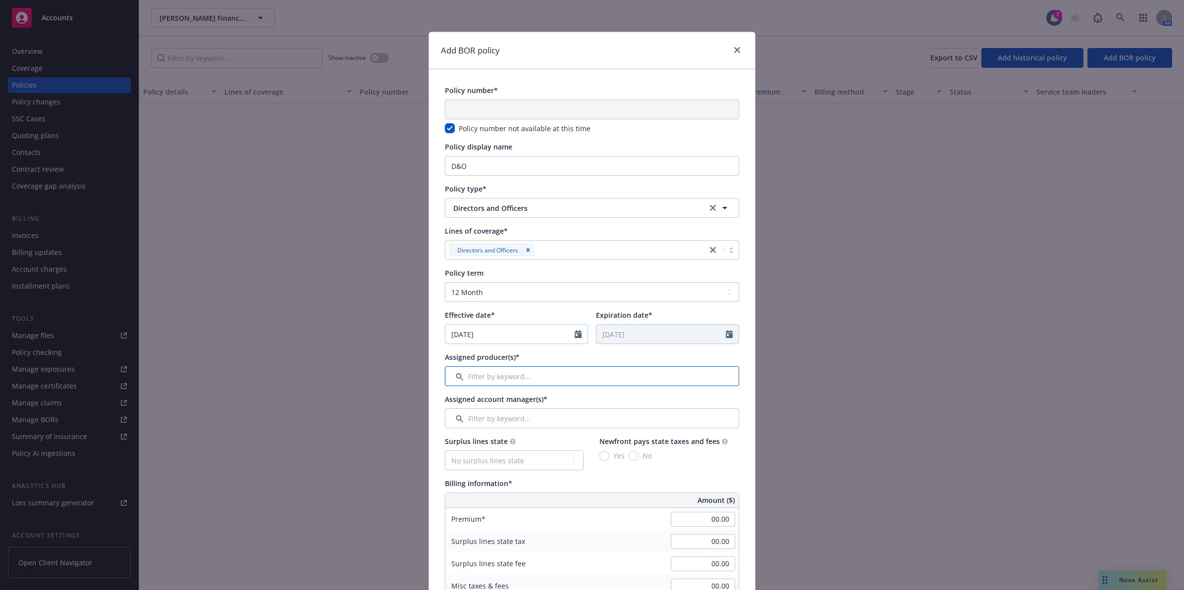
click at [558, 378] on input "Filter by keyword..." at bounding box center [592, 376] width 294 height 20
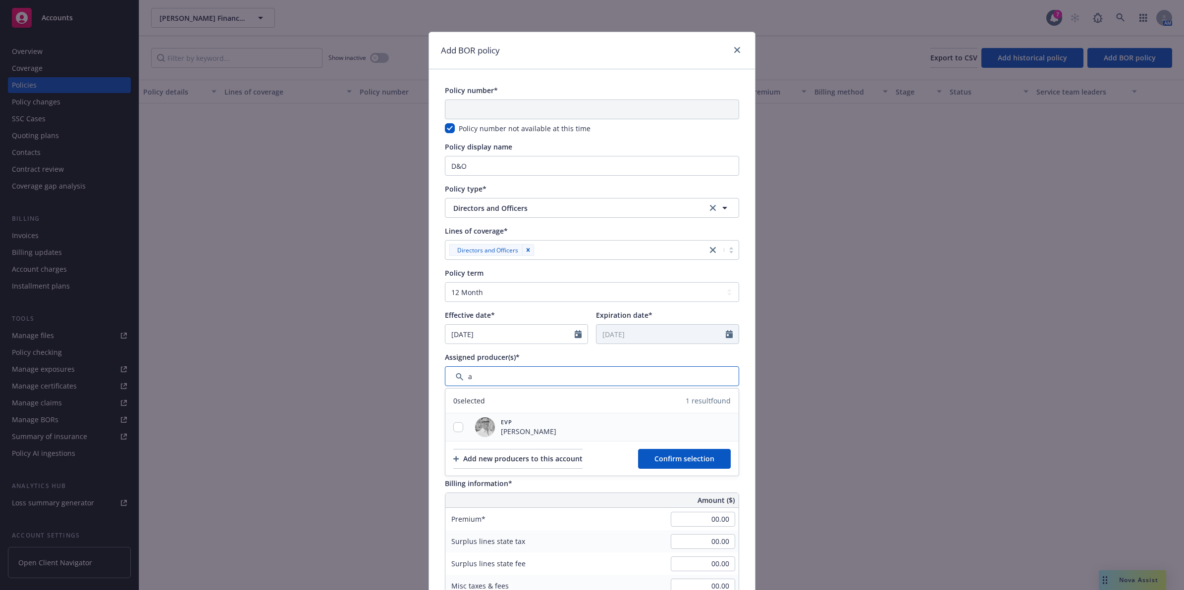
type input "a"
click at [453, 429] on input "checkbox" at bounding box center [458, 427] width 10 height 10
checkbox input "true"
click at [687, 462] on span "Confirm selection" at bounding box center [684, 458] width 60 height 9
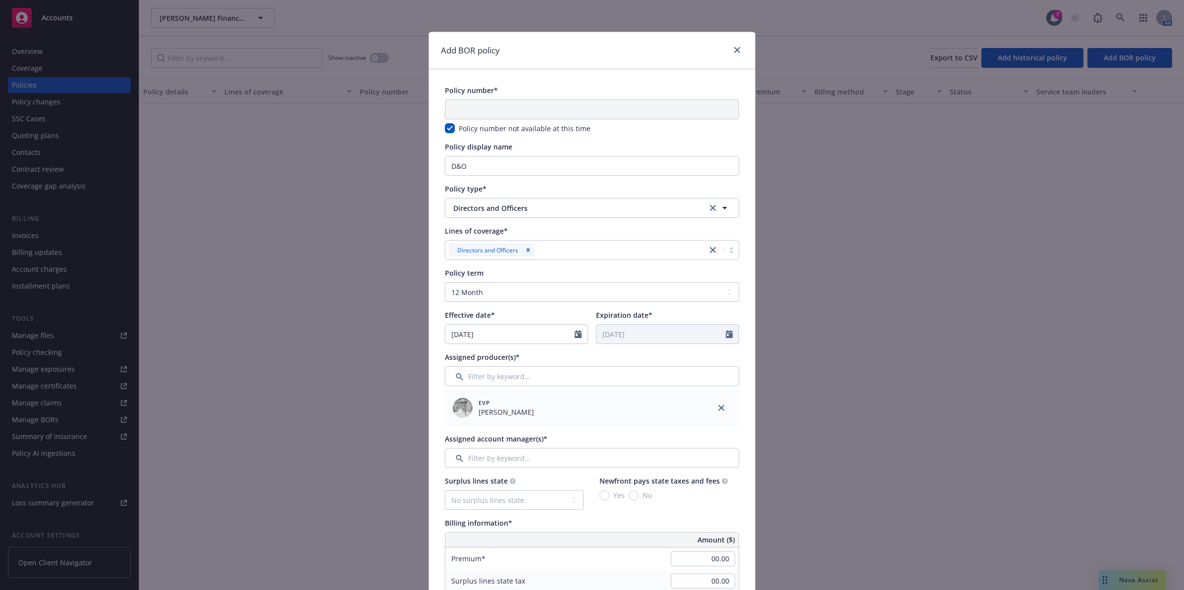
click at [512, 447] on div "Assigned account manager(s)*" at bounding box center [592, 451] width 294 height 34
click at [510, 464] on input "Filter by keyword..." at bounding box center [592, 458] width 294 height 20
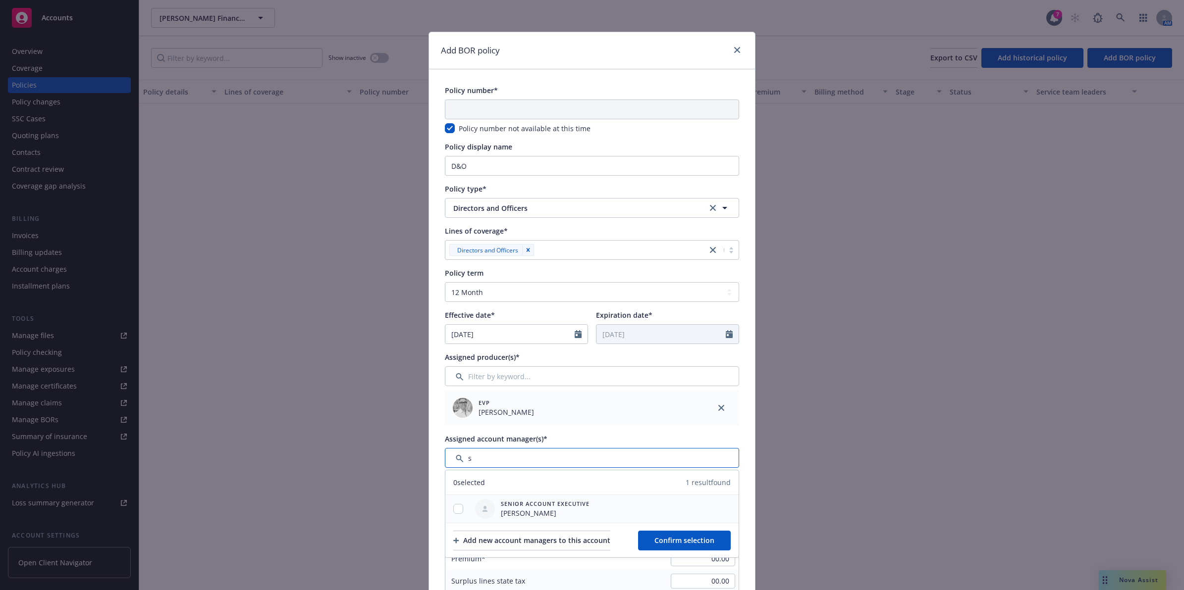
type input "s"
click at [453, 509] on input "checkbox" at bounding box center [458, 509] width 10 height 10
checkbox input "true"
click at [672, 540] on span "Confirm selection" at bounding box center [684, 540] width 60 height 9
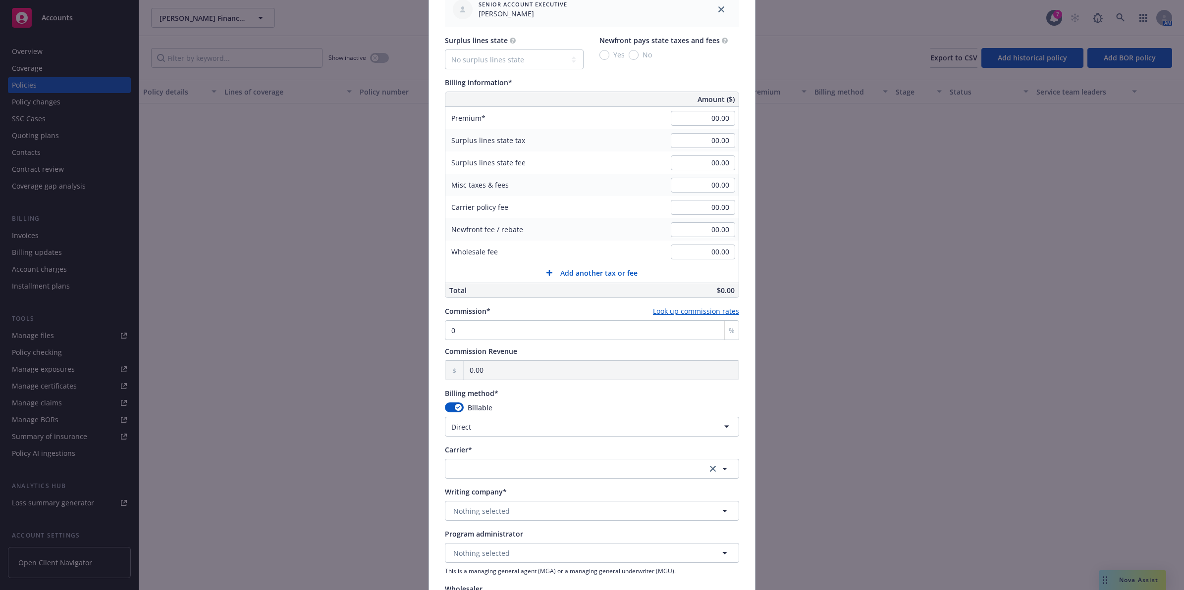
scroll to position [479, 0]
click at [596, 483] on div "Policy number* Policy number not available at this time Policy display name D&O…" at bounding box center [592, 160] width 294 height 1109
click at [605, 474] on button "button" at bounding box center [592, 471] width 294 height 20
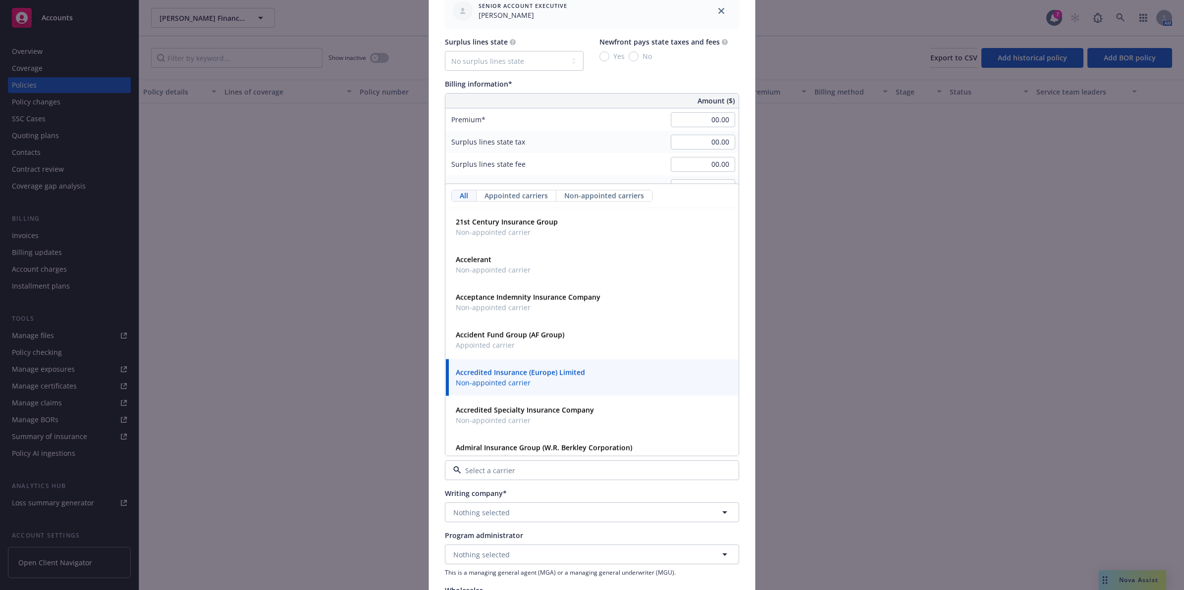
type input "d"
click at [577, 231] on div "21st Century Insurance Group Non-appointed carrier" at bounding box center [592, 227] width 280 height 25
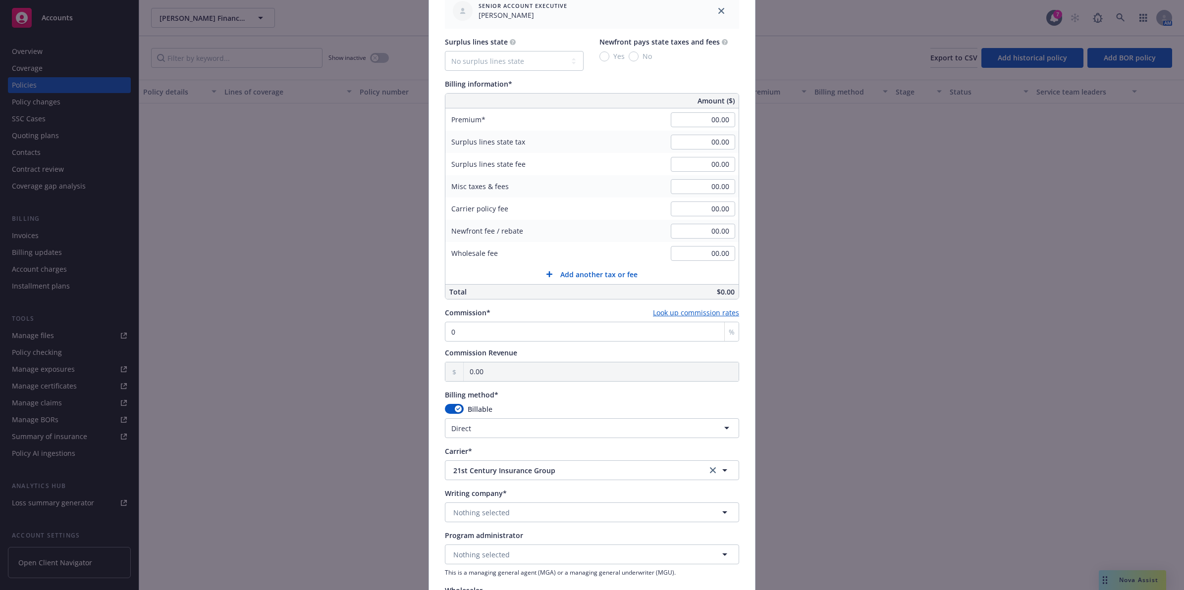
scroll to position [643, 0]
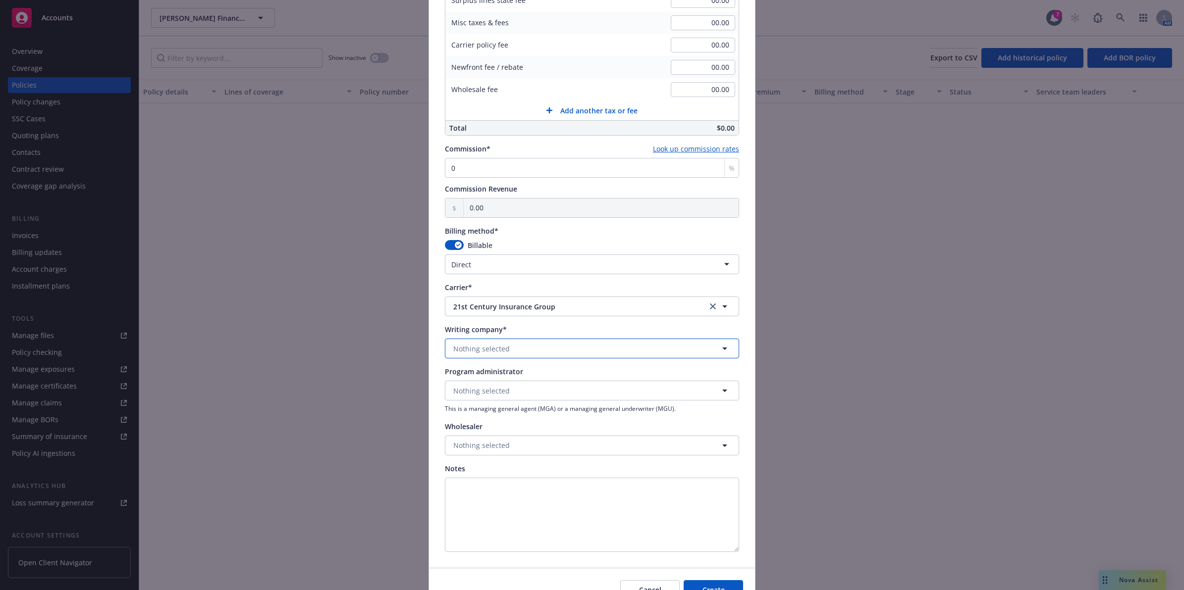
click at [470, 348] on span "Nothing selected" at bounding box center [481, 349] width 56 height 10
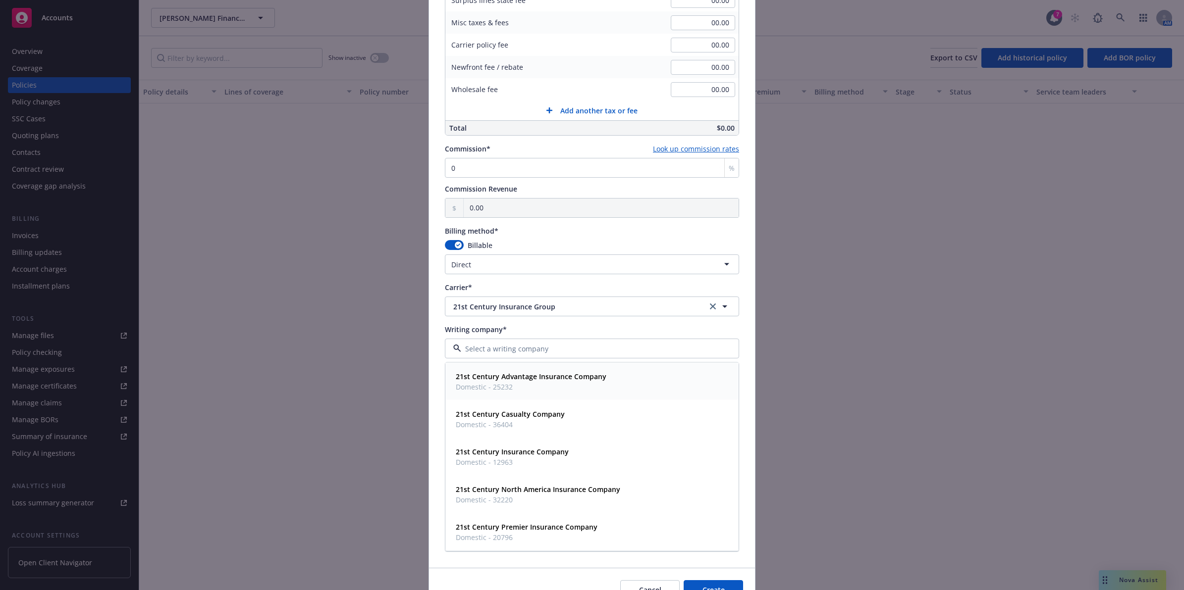
click at [466, 373] on strong "21st Century Advantage Insurance Company" at bounding box center [531, 376] width 151 height 9
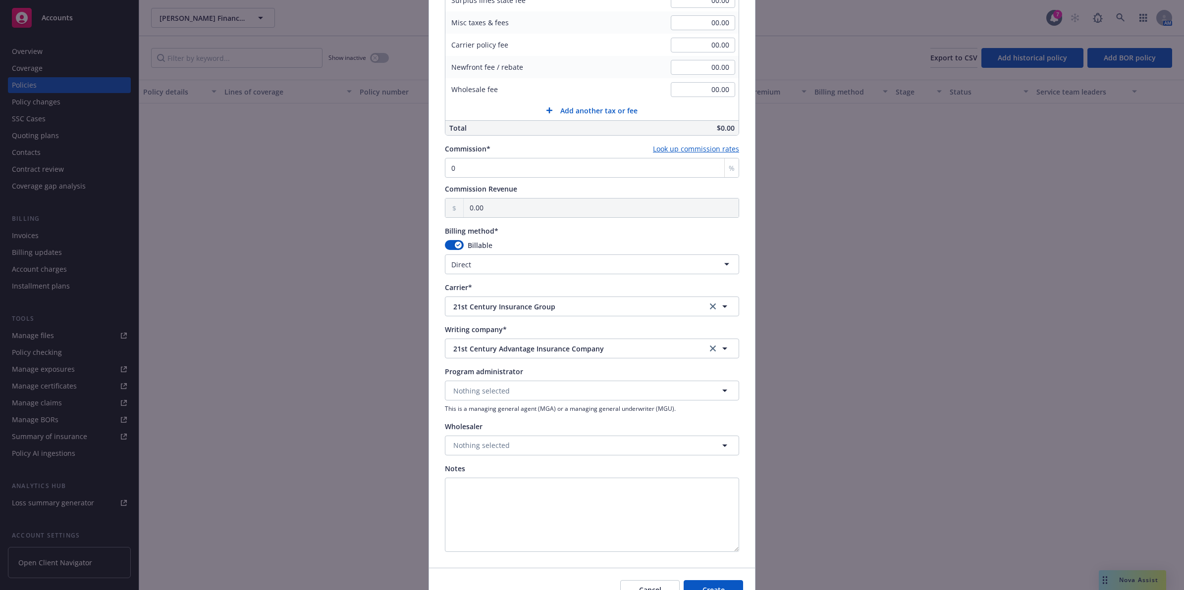
click at [525, 368] on div "Program administrator" at bounding box center [592, 371] width 294 height 10
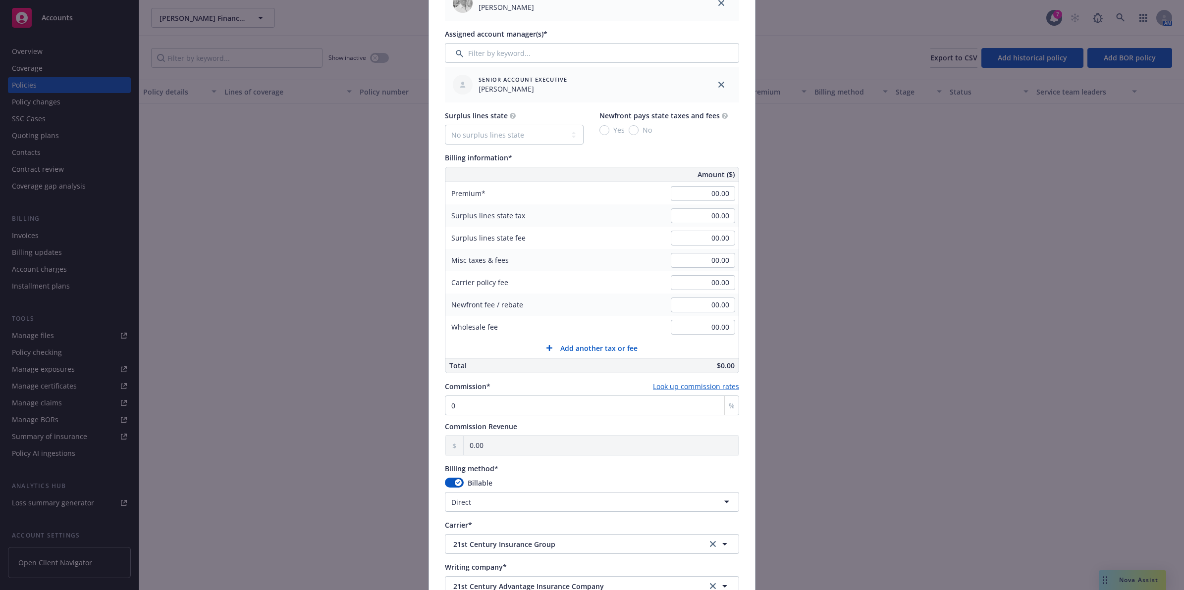
scroll to position [408, 0]
click at [450, 485] on div "Billable" at bounding box center [592, 480] width 294 height 10
click at [455, 481] on div "button" at bounding box center [458, 480] width 7 height 7
select select
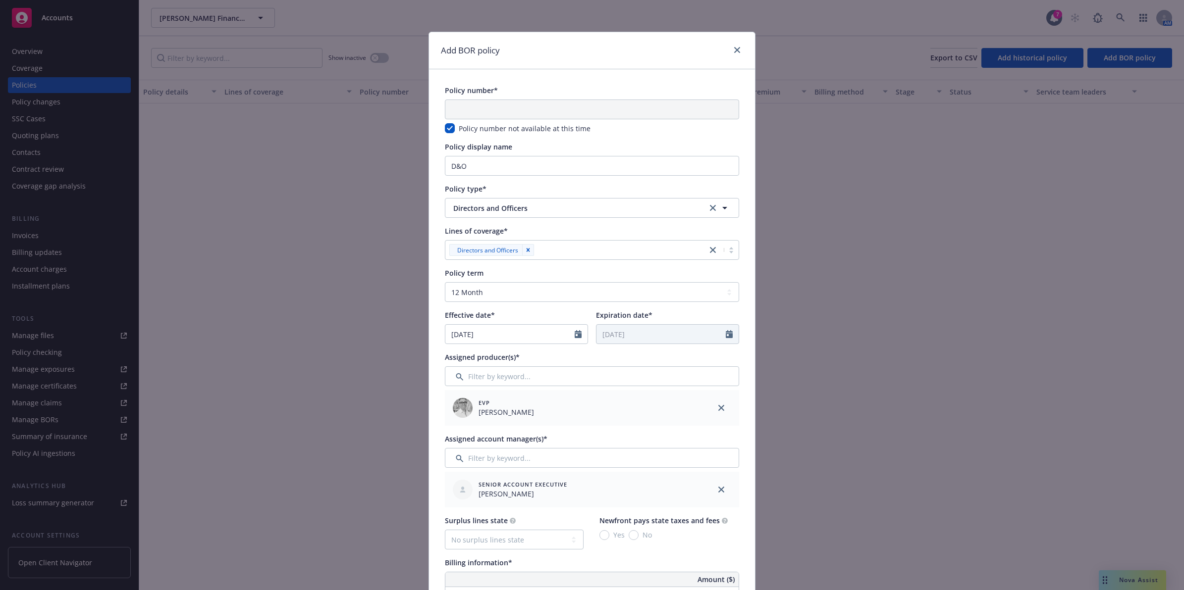
scroll to position [697, 0]
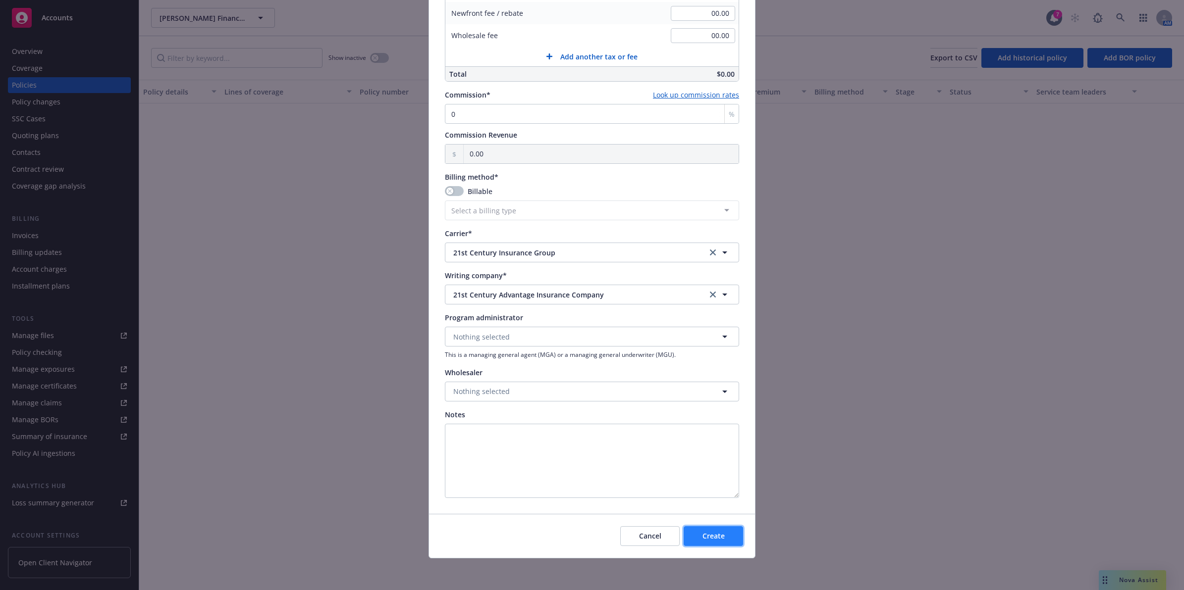
click at [709, 531] on span "Create" at bounding box center [713, 535] width 22 height 9
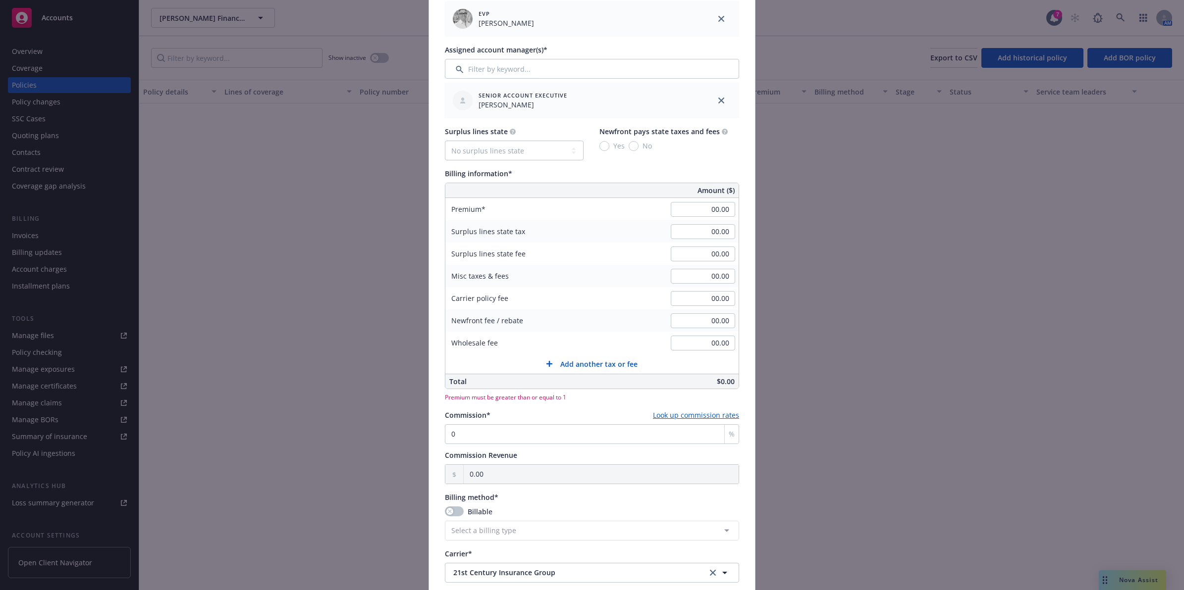
scroll to position [384, 0]
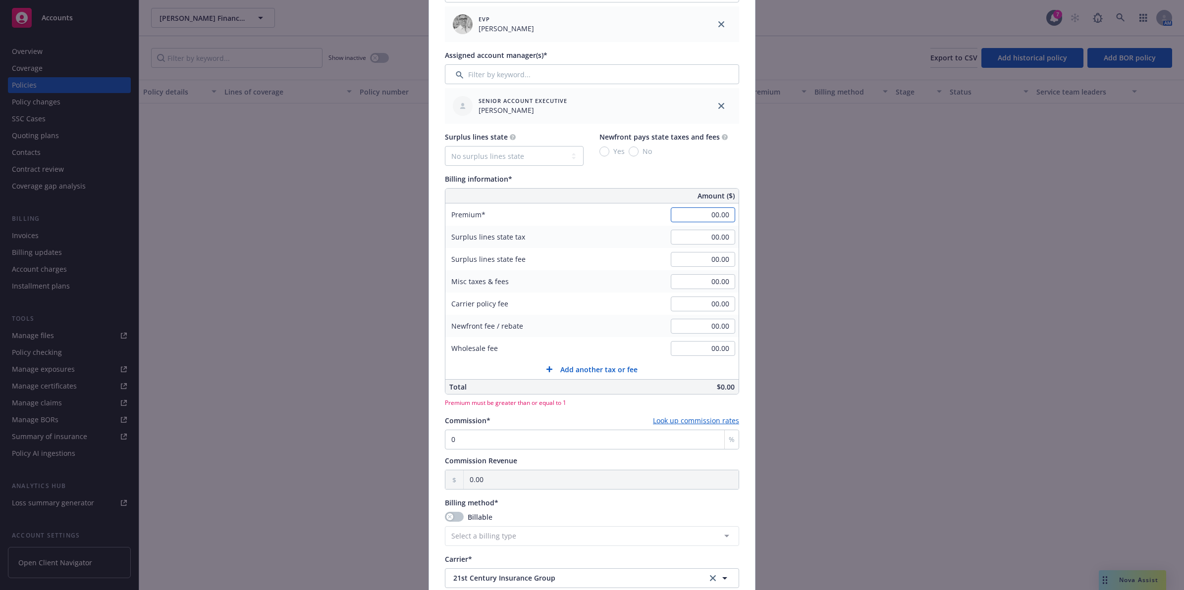
click at [719, 217] on input "00.00" at bounding box center [703, 215] width 64 height 15
type input "1.00"
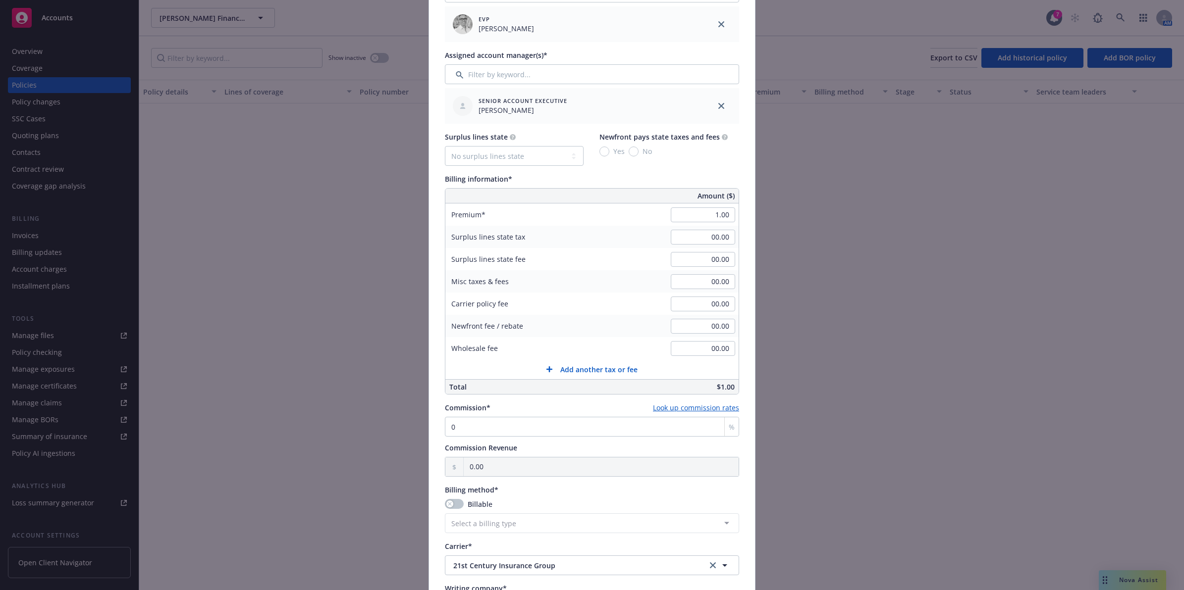
click at [735, 199] on div "Policy number* Policy number not available at this time Policy display name D&O…" at bounding box center [592, 256] width 326 height 1141
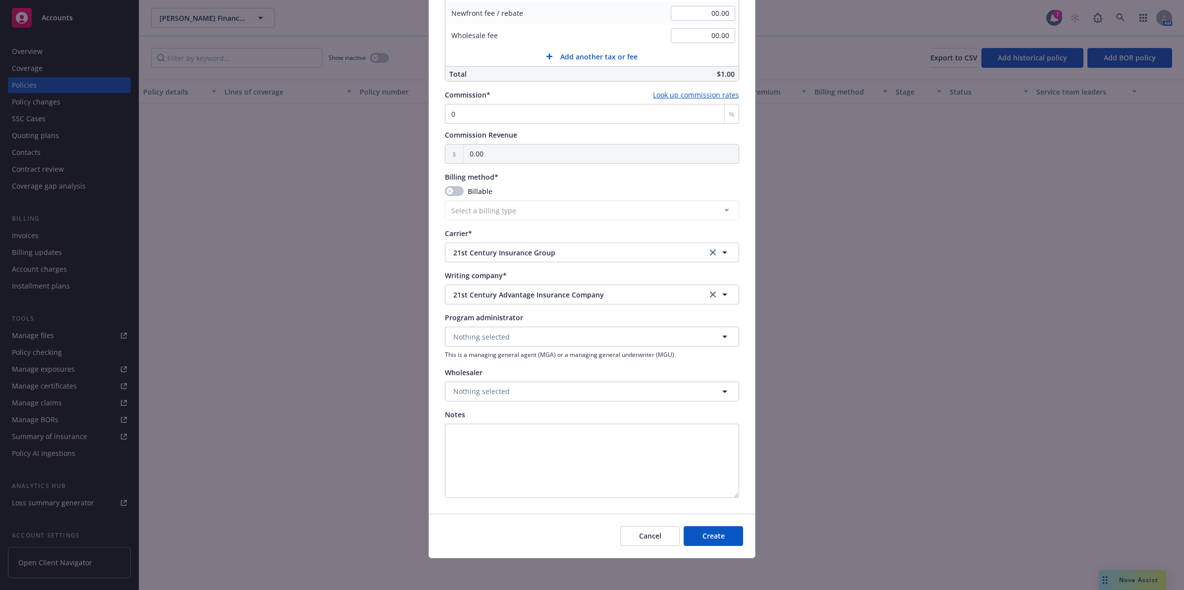
click at [720, 525] on div "Cancel Create" at bounding box center [592, 536] width 326 height 44
click at [720, 536] on button "Create" at bounding box center [712, 536] width 59 height 20
select select "DIRECT"
checkbox input "false"
select select "other"
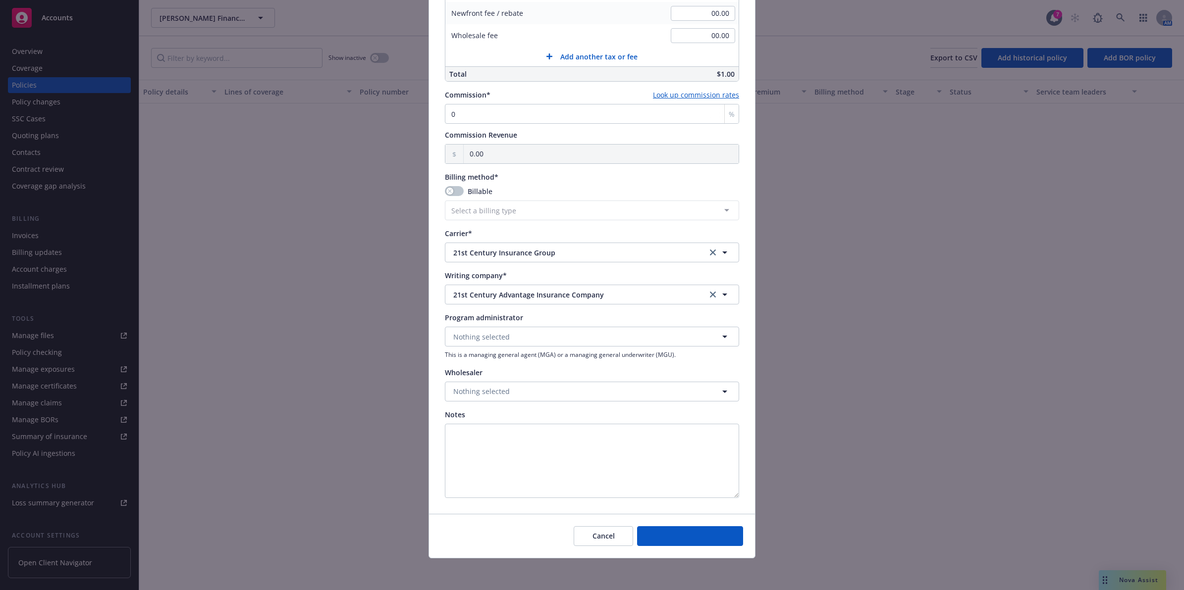
type input "10/15/2025"
type input "10/15/2026"
type input "00.00"
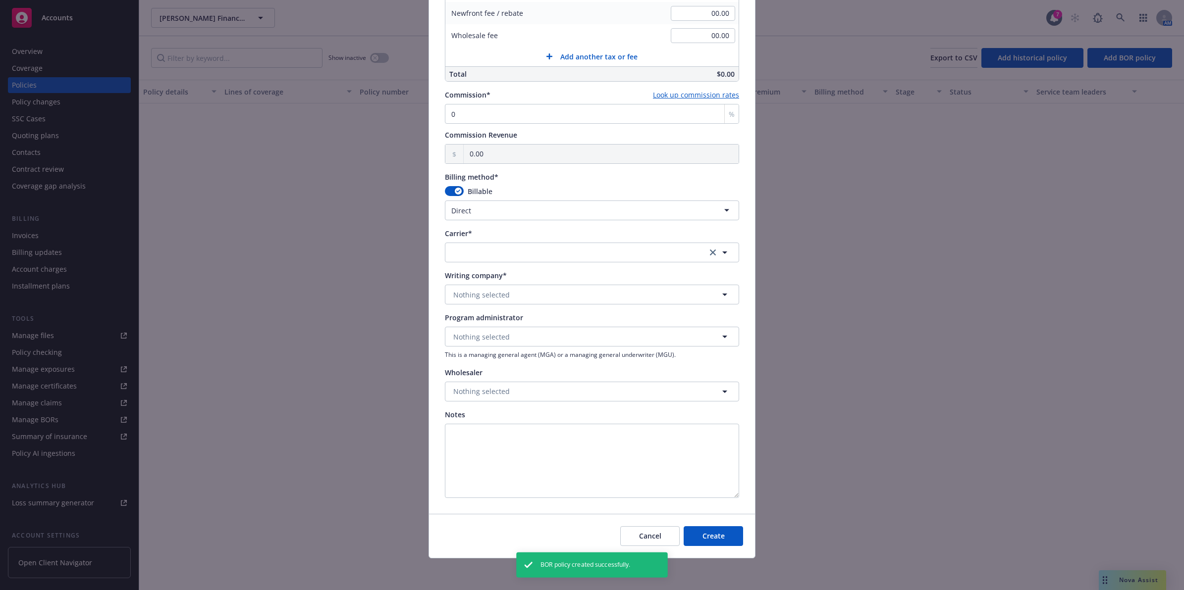
scroll to position [618, 0]
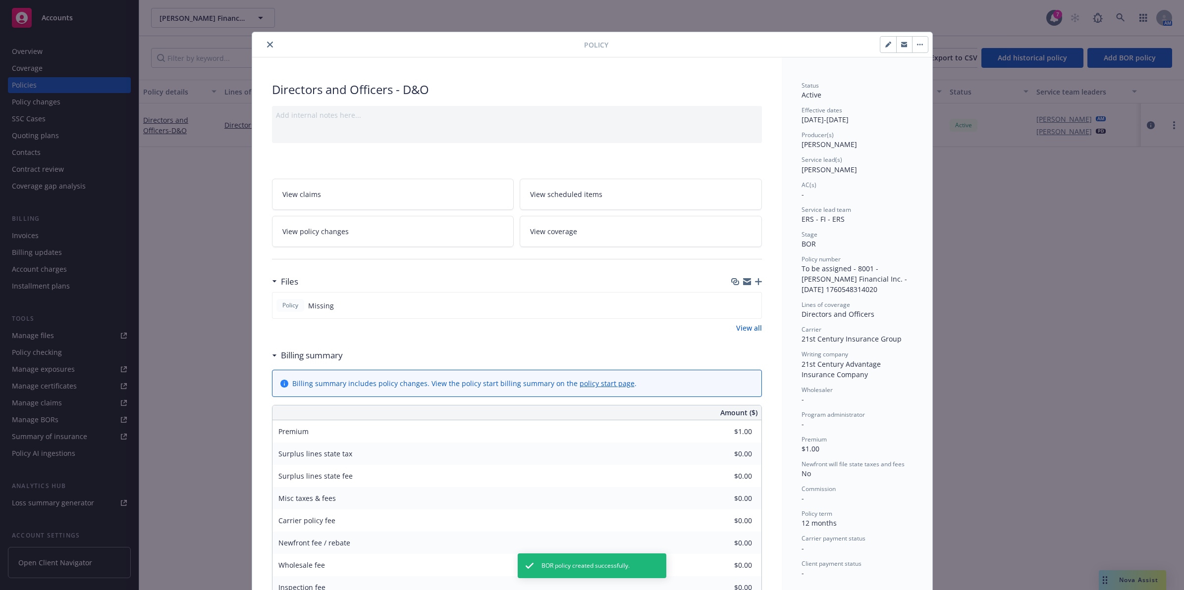
click at [269, 45] on button "close" at bounding box center [270, 45] width 12 height 12
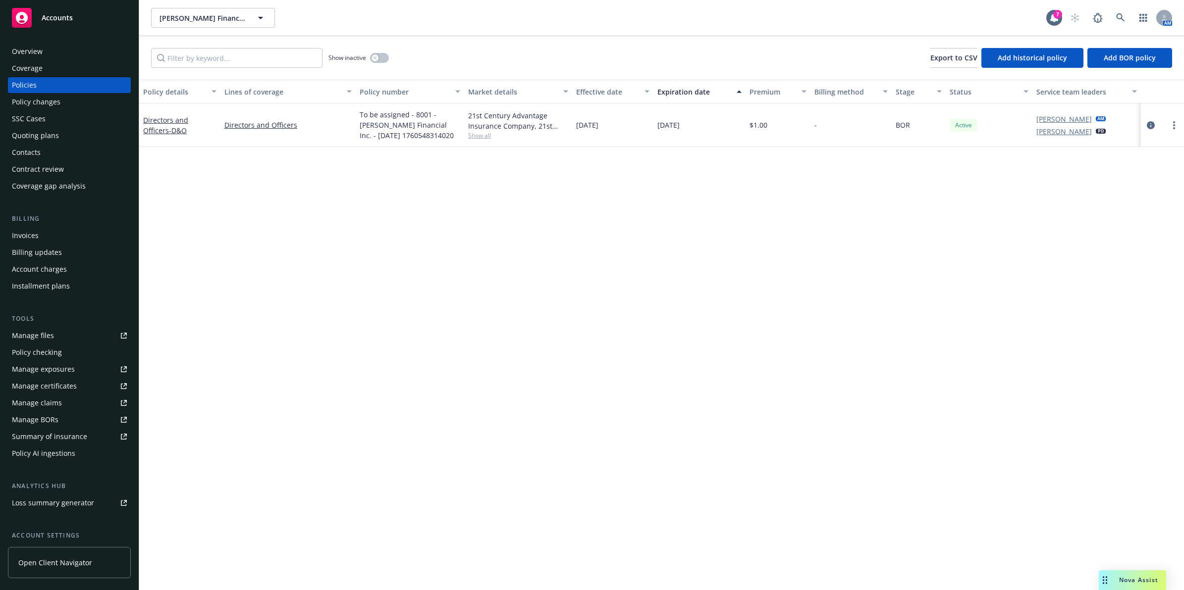
click at [234, 259] on div "Policy details Lines of coverage Policy number Market details Effective date Ex…" at bounding box center [661, 335] width 1044 height 511
click at [1134, 60] on span "Add BOR policy" at bounding box center [1129, 57] width 52 height 9
select select "other"
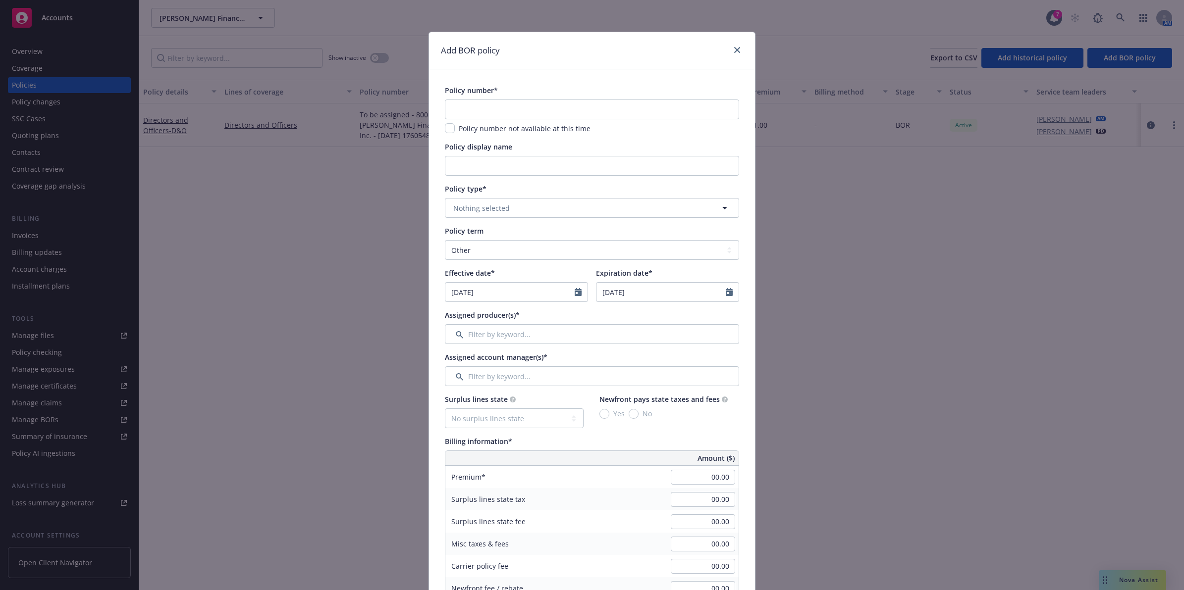
click at [459, 130] on span "Policy number not available at this time" at bounding box center [525, 128] width 132 height 9
click at [446, 132] on input "checkbox" at bounding box center [450, 128] width 10 height 10
checkbox input "true"
click at [475, 169] on input "Policy display name" at bounding box center [592, 166] width 294 height 20
type input "Cyber W/ E&O"
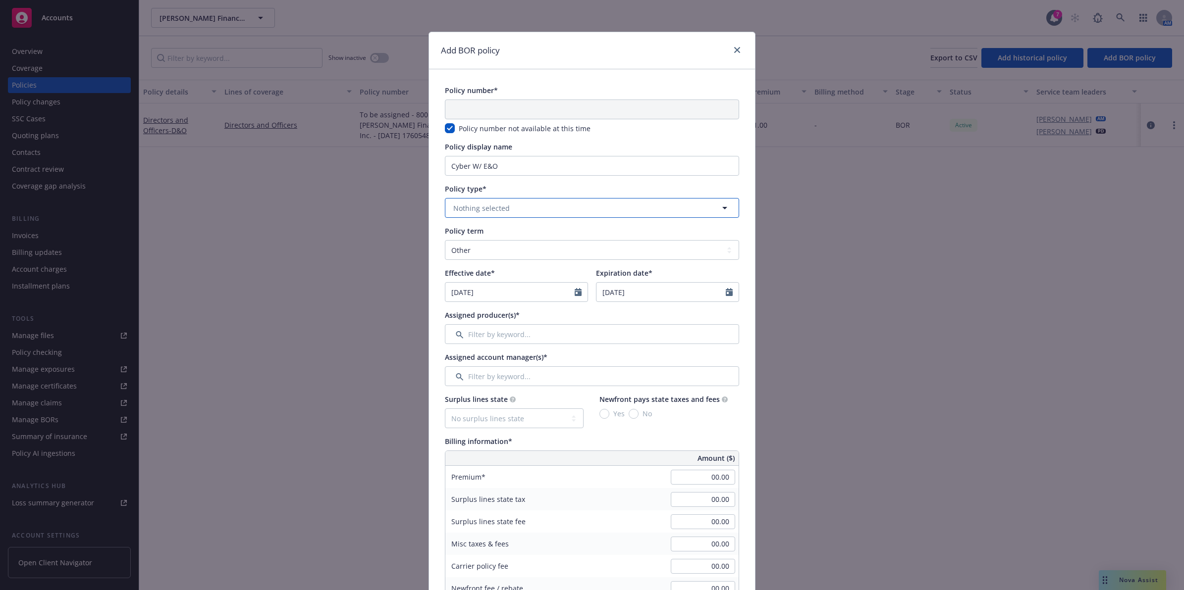
click at [511, 208] on button "Nothing selected" at bounding box center [592, 208] width 294 height 20
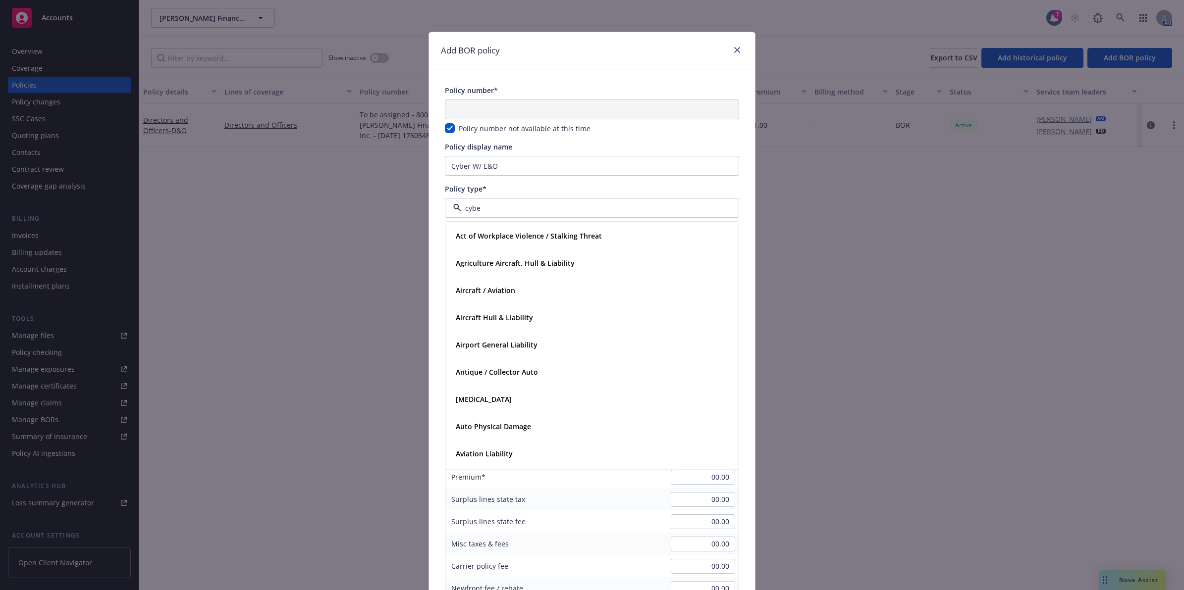
type input "cyber"
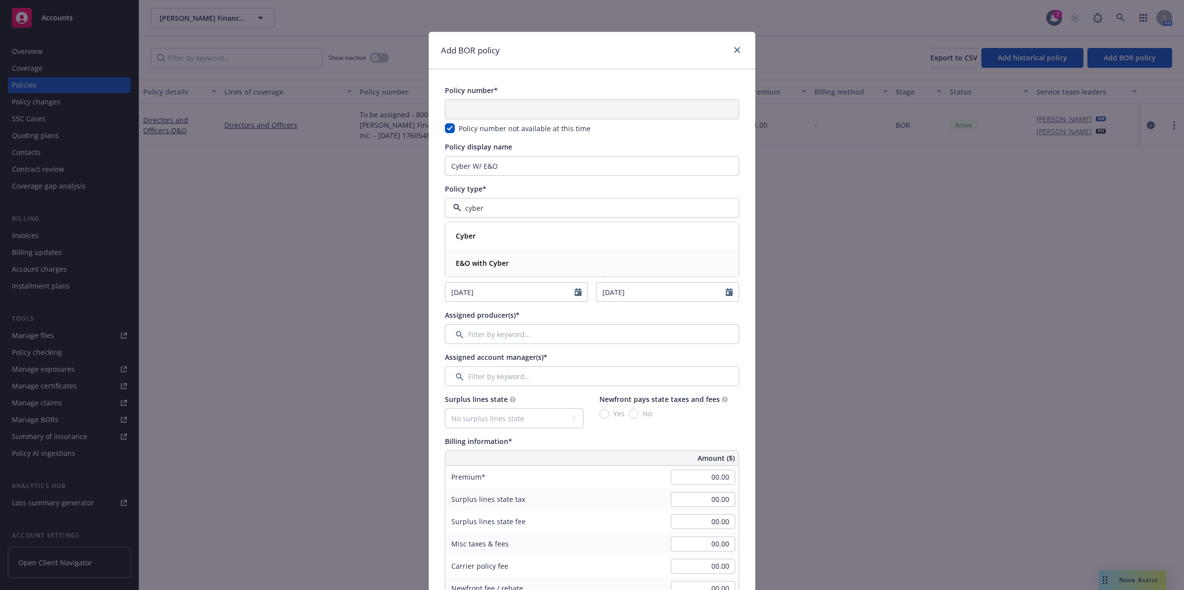
click at [505, 258] on div "E&O with Cyber" at bounding box center [481, 263] width 59 height 14
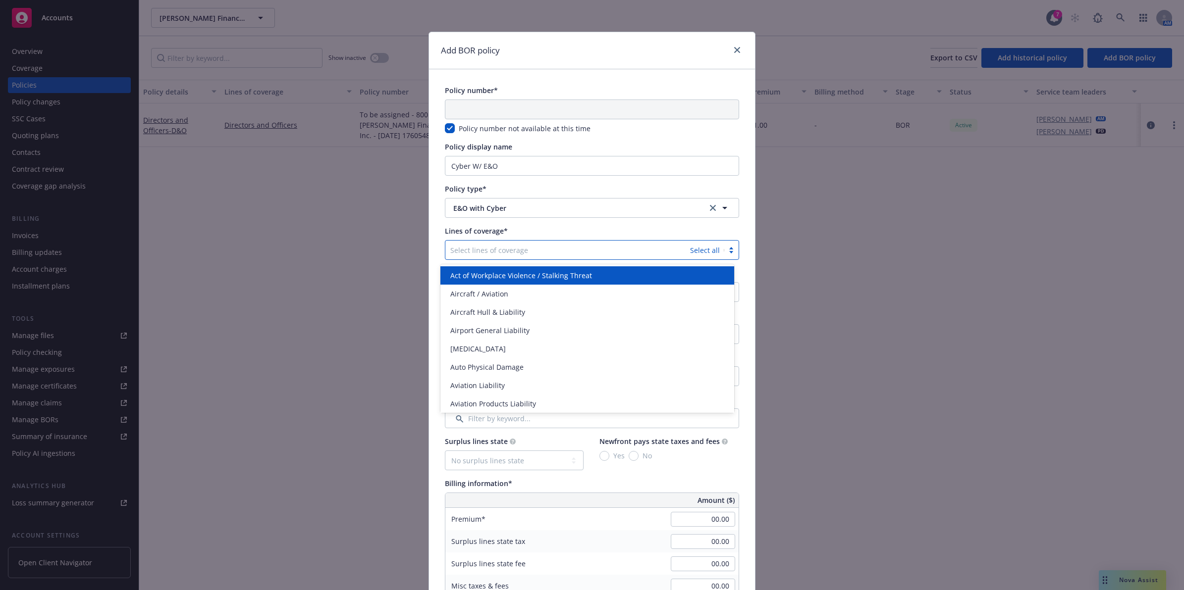
click at [501, 256] on div at bounding box center [567, 250] width 235 height 12
type input "cyber"
click at [501, 281] on div "Cyber Liability" at bounding box center [587, 275] width 294 height 18
type input "error"
click at [526, 270] on div "Errors and Omissions" at bounding box center [587, 275] width 282 height 10
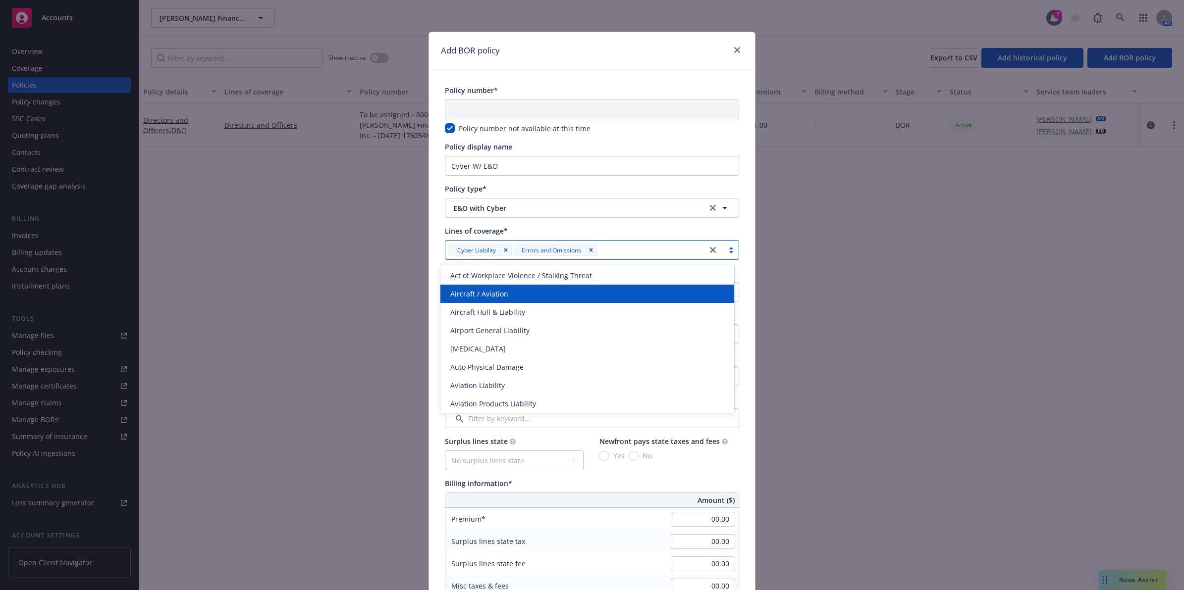
click at [697, 232] on div "Lines of coverage*" at bounding box center [592, 231] width 294 height 10
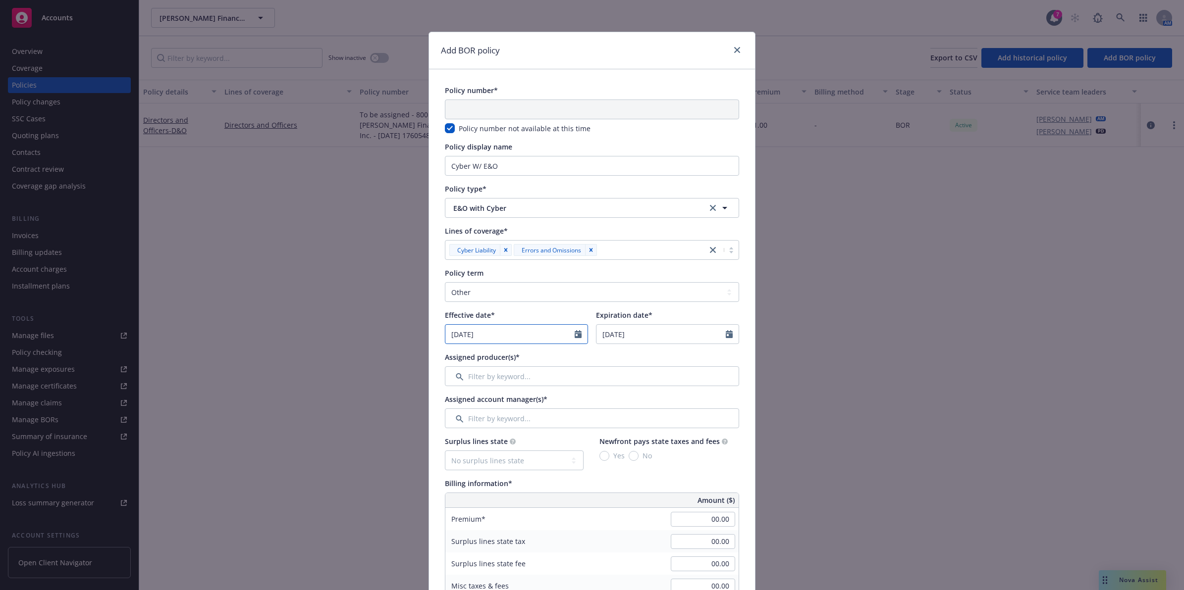
click at [574, 335] on icon "Calendar" at bounding box center [577, 334] width 7 height 8
select select "10"
drag, startPoint x: 526, startPoint y: 292, endPoint x: 516, endPoint y: 296, distance: 11.4
click at [526, 292] on select "Select policy term 12 Month 6 Month 4 Month 3 Month 2 Month 1 Month 36 Month (3…" at bounding box center [592, 292] width 294 height 20
select select "12"
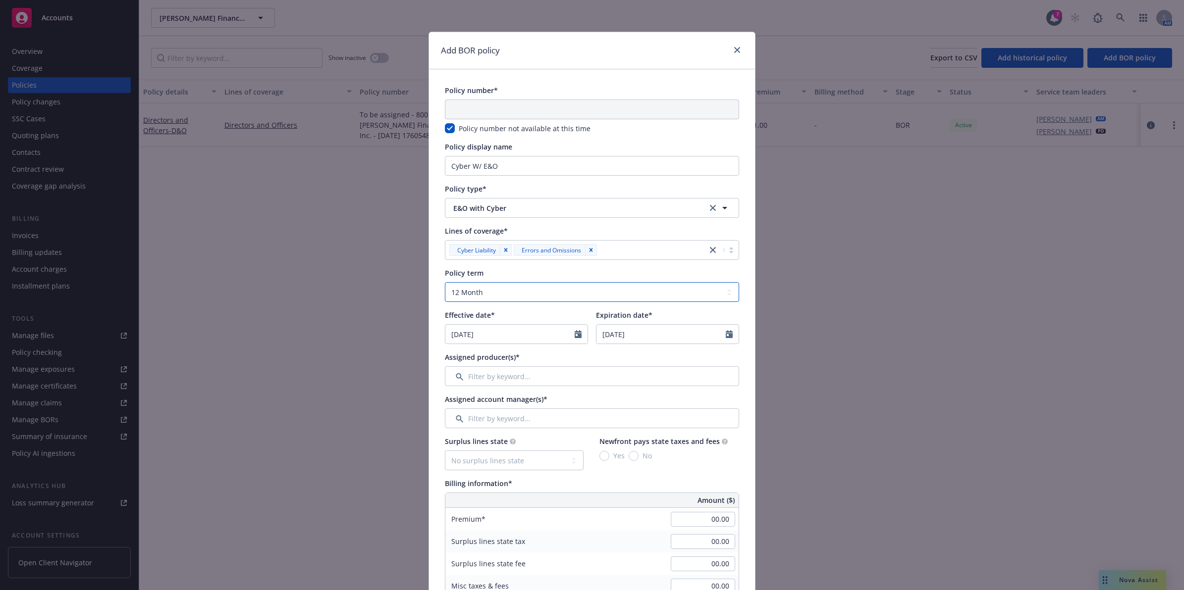
click at [445, 282] on select "Select policy term 12 Month 6 Month 4 Month 3 Month 2 Month 1 Month 36 Month (3…" at bounding box center [592, 292] width 294 height 20
click at [574, 338] on icon "Calendar" at bounding box center [577, 334] width 7 height 8
select select "10"
click at [536, 355] on input "2026" at bounding box center [530, 358] width 32 height 10
click at [536, 362] on input "2025" at bounding box center [530, 358] width 32 height 10
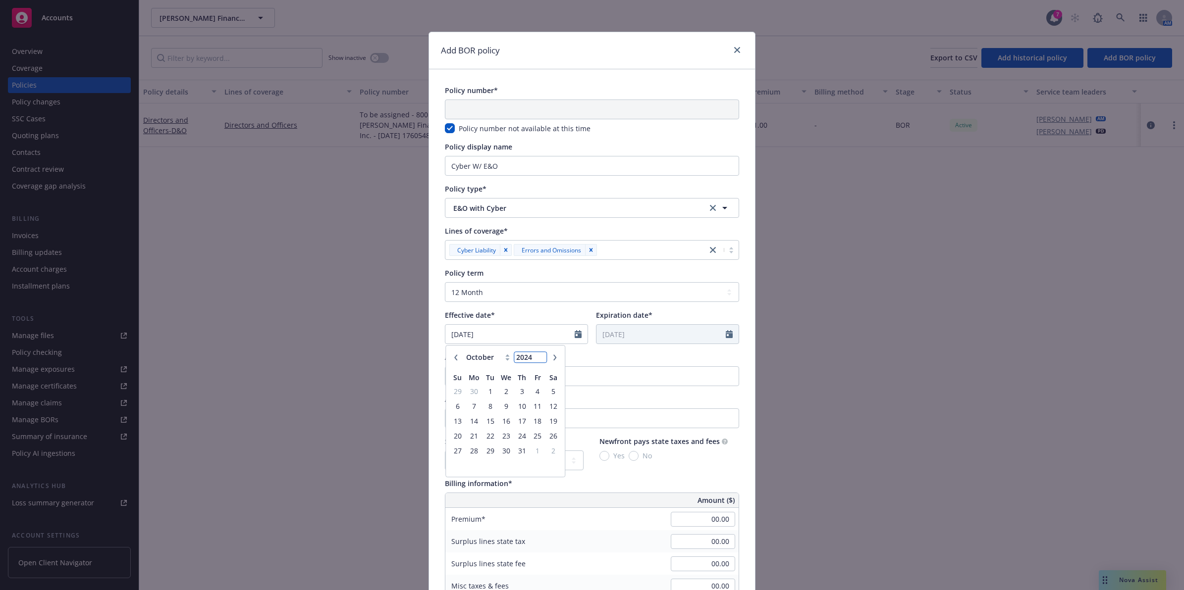
type input "2024"
click at [536, 362] on input "2024" at bounding box center [530, 358] width 32 height 10
click at [552, 360] on icon "button" at bounding box center [555, 358] width 6 height 6
select select "11"
click at [531, 390] on span "1" at bounding box center [537, 391] width 13 height 12
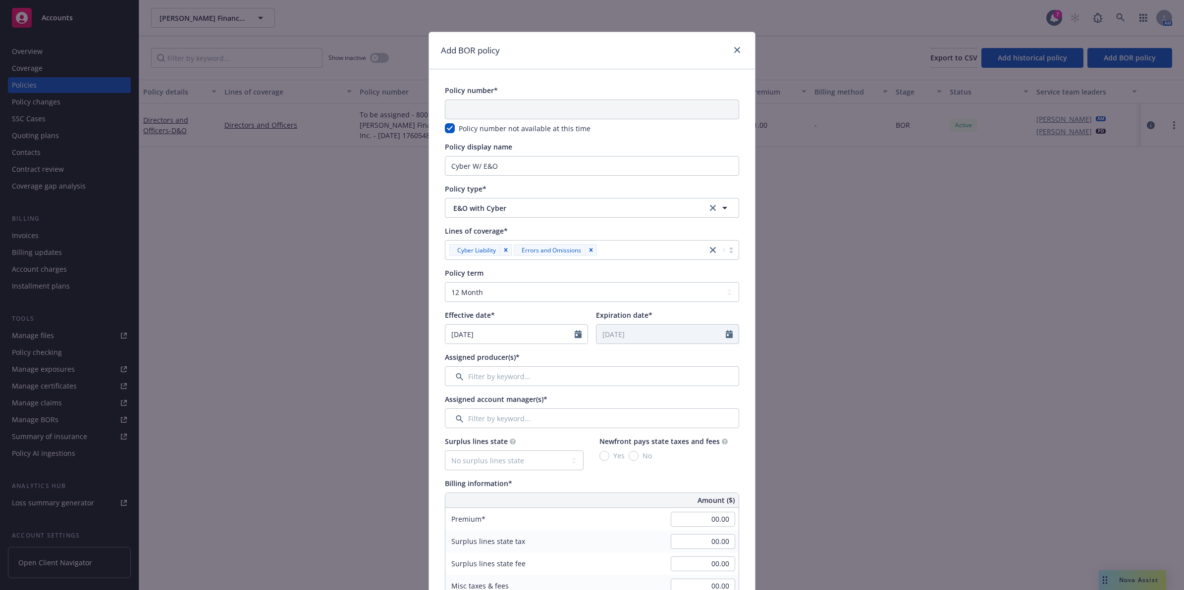
type input "11/01/2024"
type input "11/01/2025"
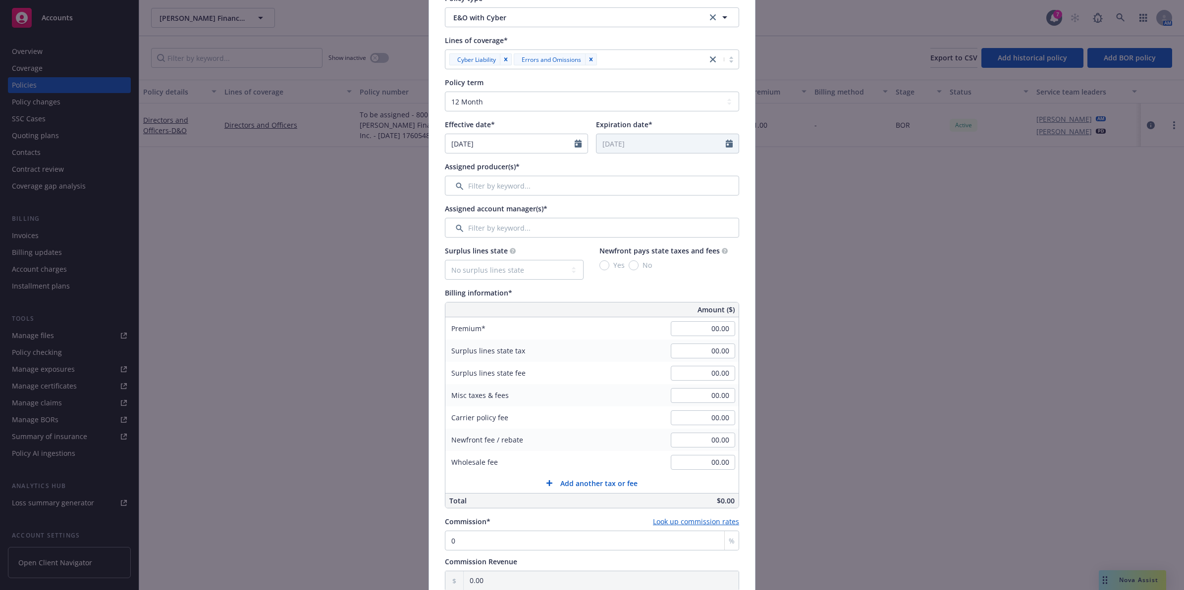
scroll to position [250, 0]
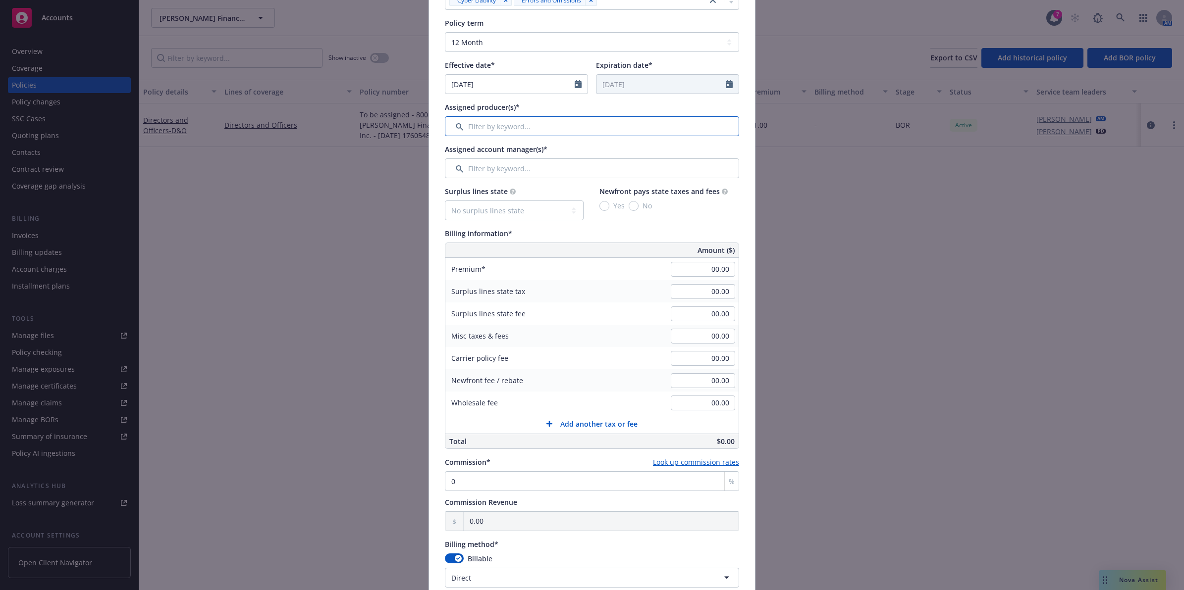
click at [543, 129] on input "Filter by keyword..." at bounding box center [592, 126] width 294 height 20
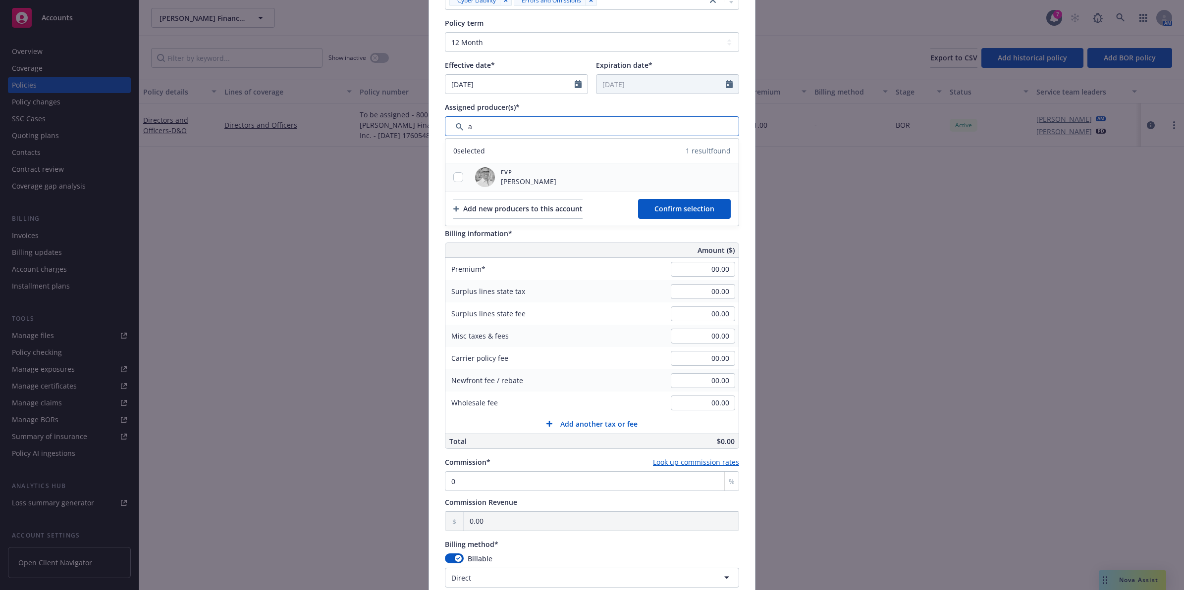
type input "a"
click at [454, 179] on input "checkbox" at bounding box center [458, 177] width 10 height 10
checkbox input "true"
click at [688, 212] on span "Confirm selection" at bounding box center [684, 208] width 60 height 9
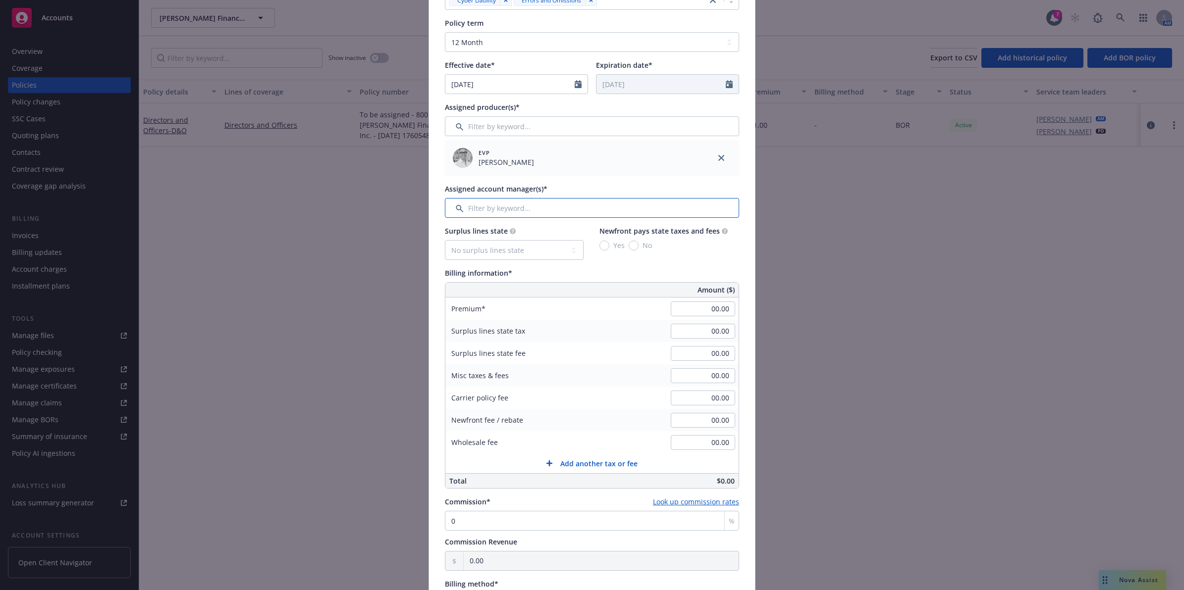
click at [532, 214] on input "Filter by keyword..." at bounding box center [592, 208] width 294 height 20
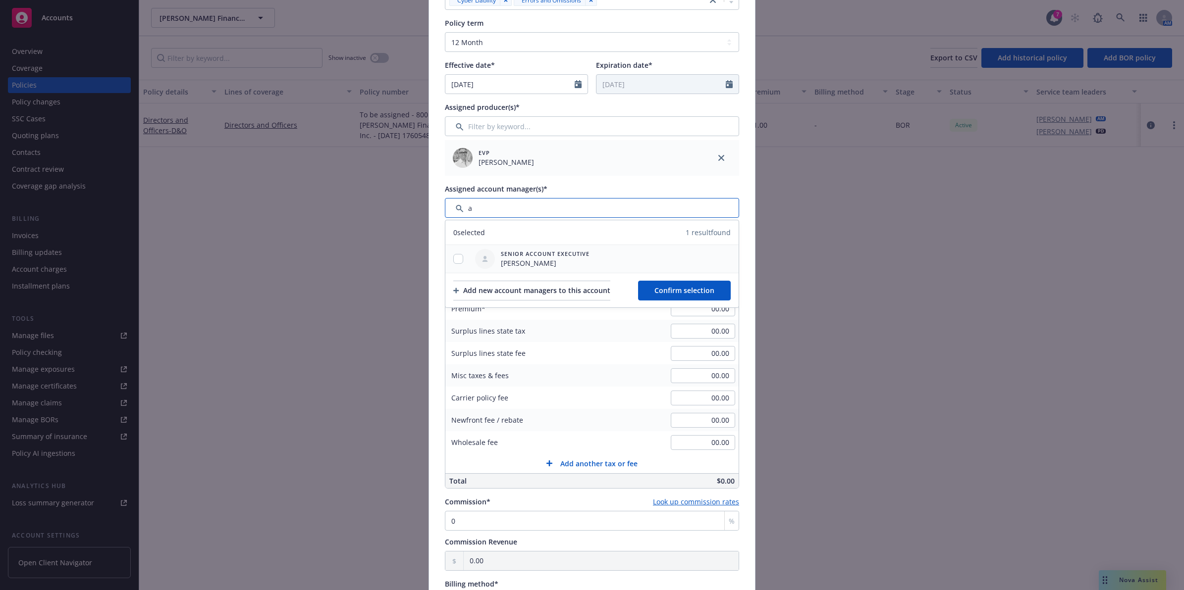
type input "a"
click at [456, 259] on input "checkbox" at bounding box center [458, 259] width 10 height 10
checkbox input "true"
click at [705, 296] on button "Confirm selection" at bounding box center [684, 291] width 93 height 20
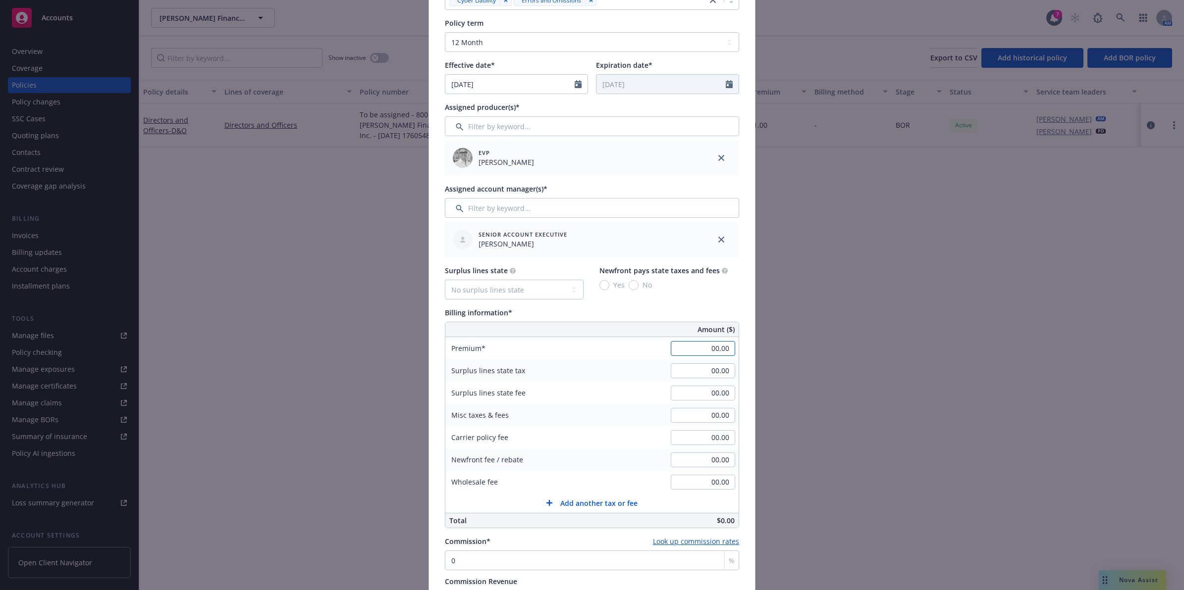
click at [717, 346] on input "00.00" at bounding box center [703, 348] width 64 height 15
type input "1.00"
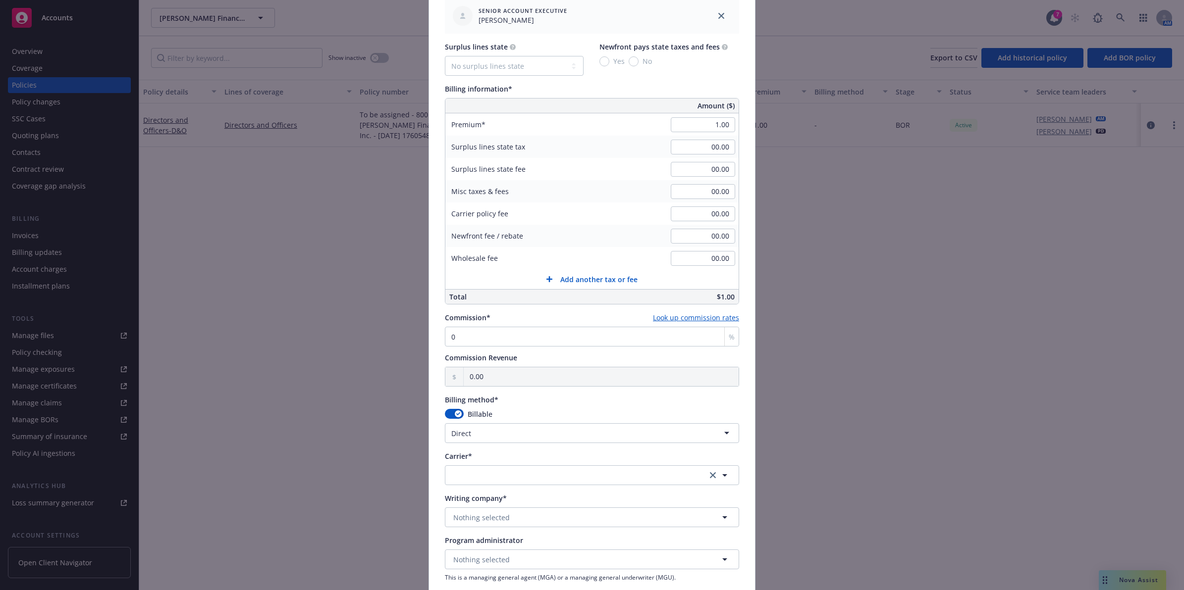
scroll to position [498, 0]
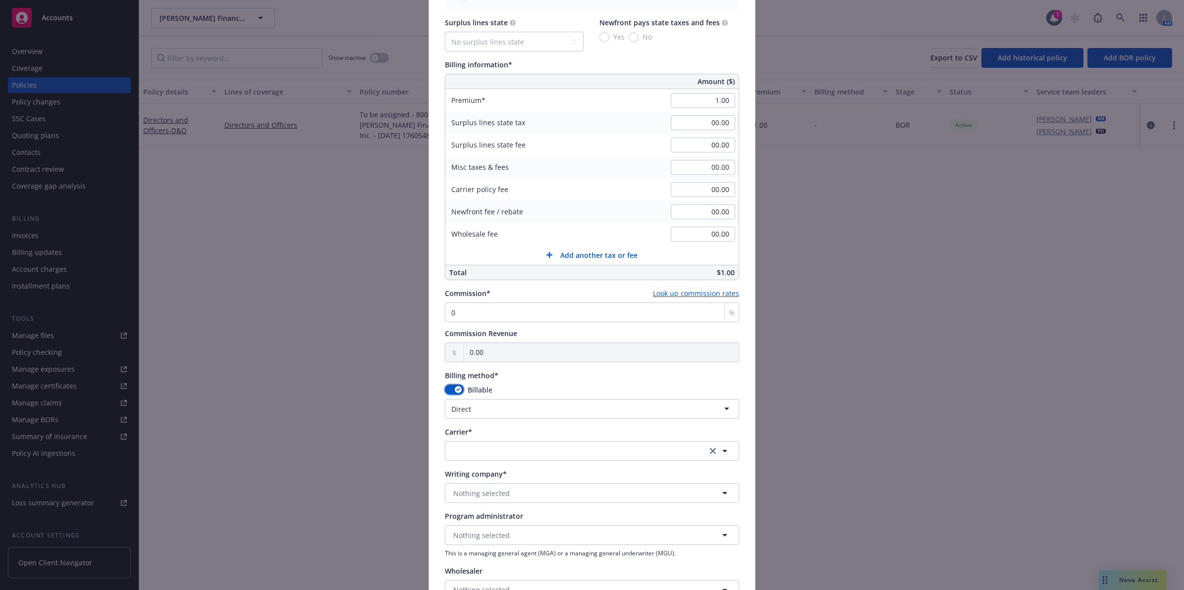
click at [456, 389] on icon "button" at bounding box center [458, 389] width 4 height 3
select select
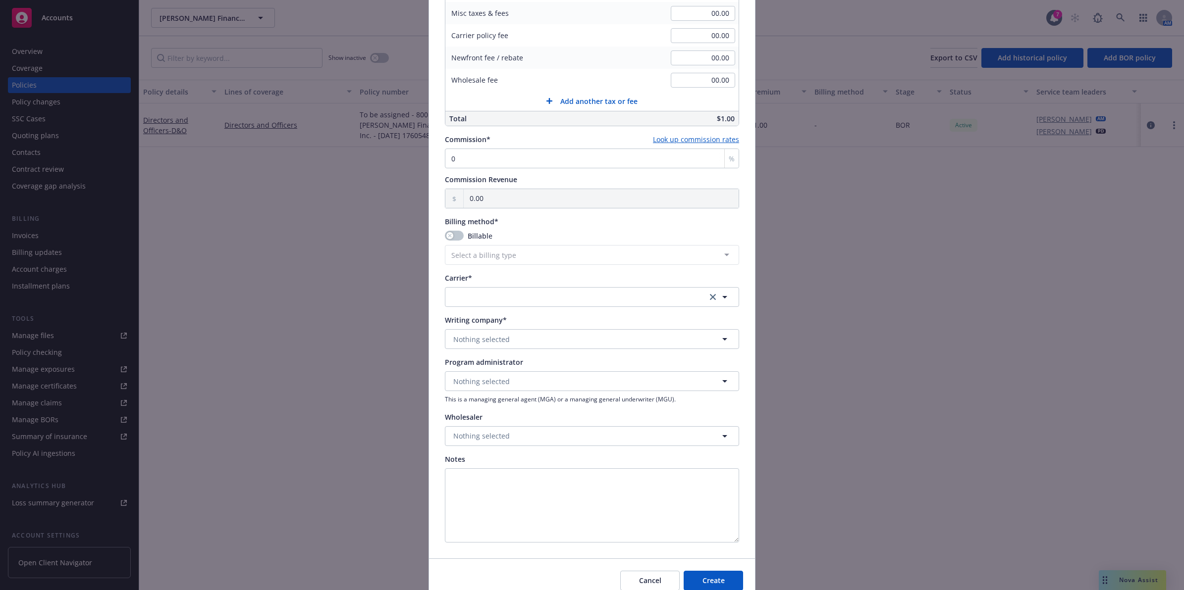
scroll to position [667, 0]
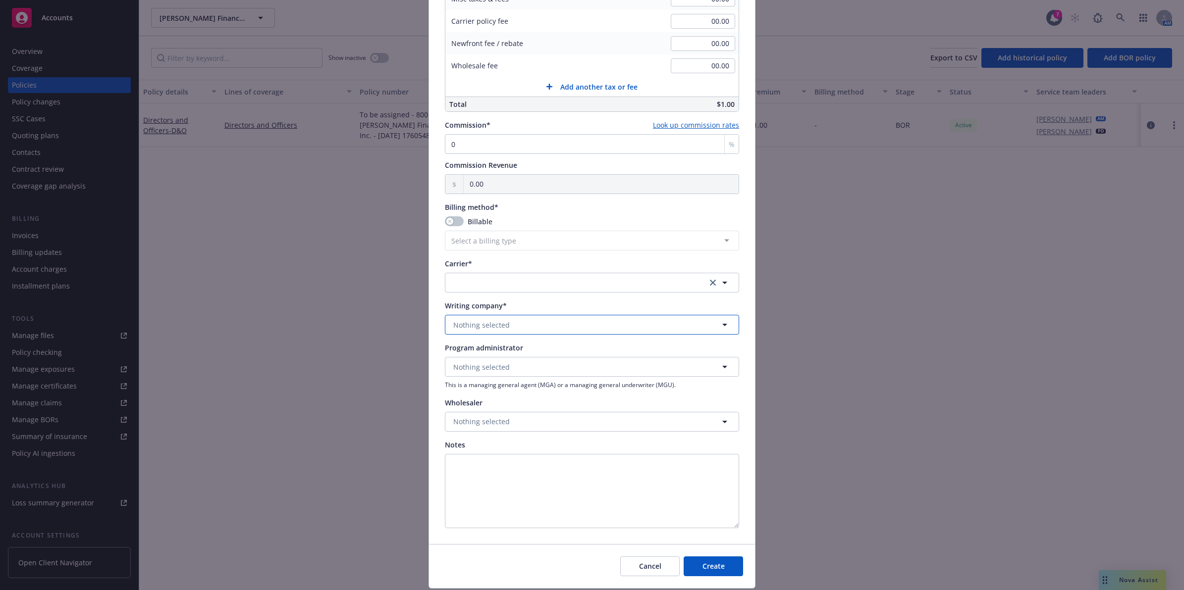
click at [484, 327] on span "Nothing selected" at bounding box center [481, 325] width 56 height 10
type input "a"
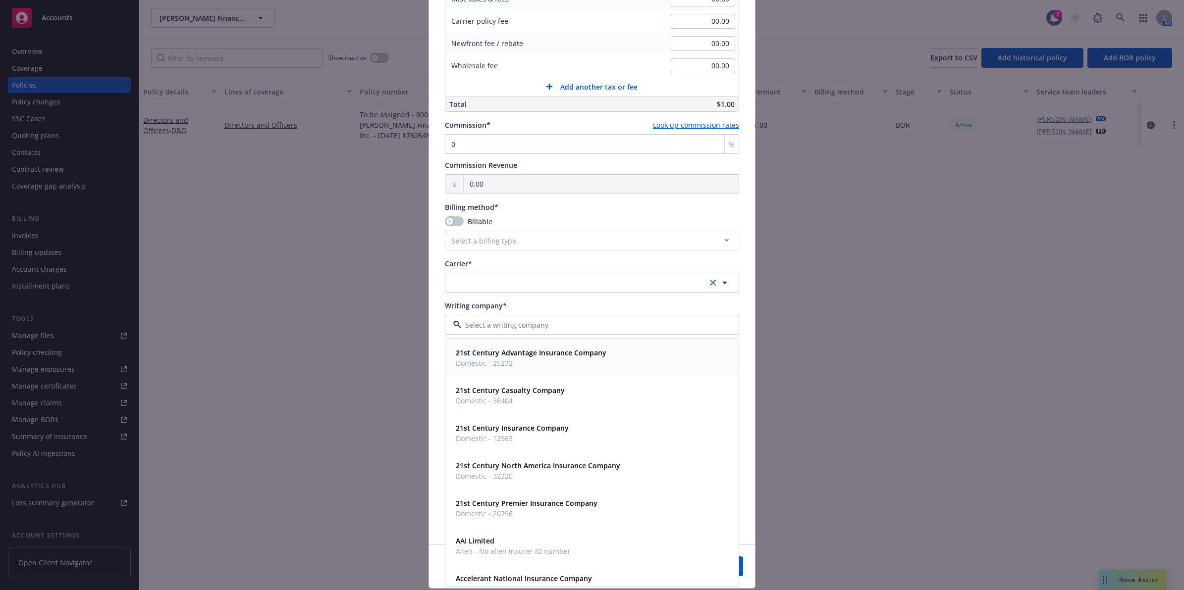
click at [532, 361] on span "Domestic - 25232" at bounding box center [531, 363] width 151 height 10
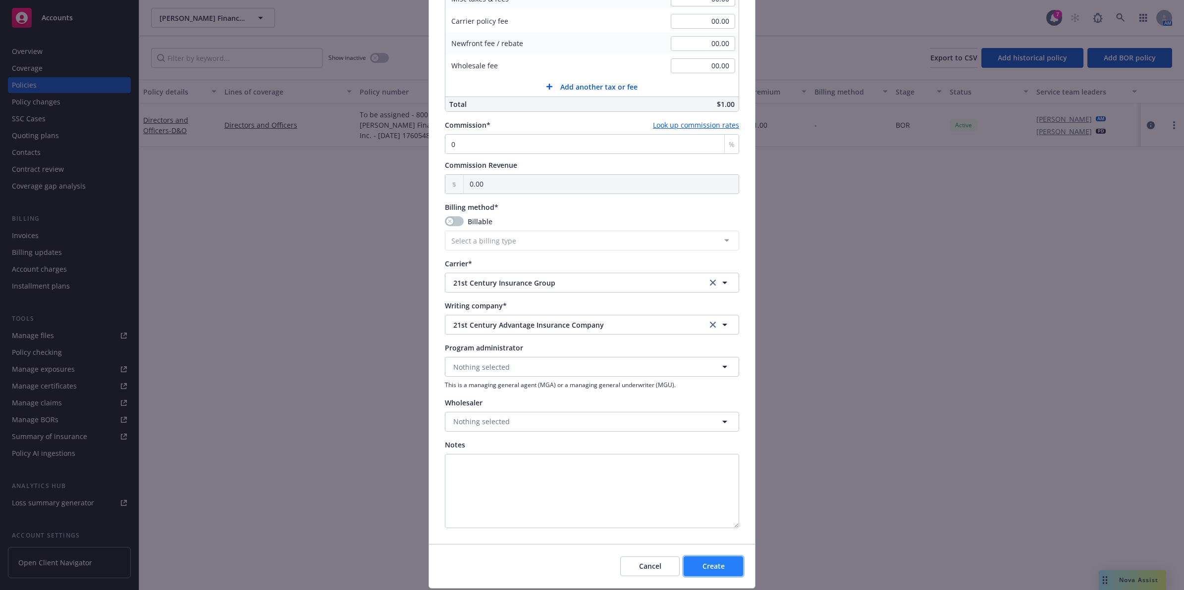
click at [725, 572] on button "Create" at bounding box center [712, 567] width 59 height 20
select select "DIRECT"
checkbox input "false"
select select "other"
type input "10/15/2025"
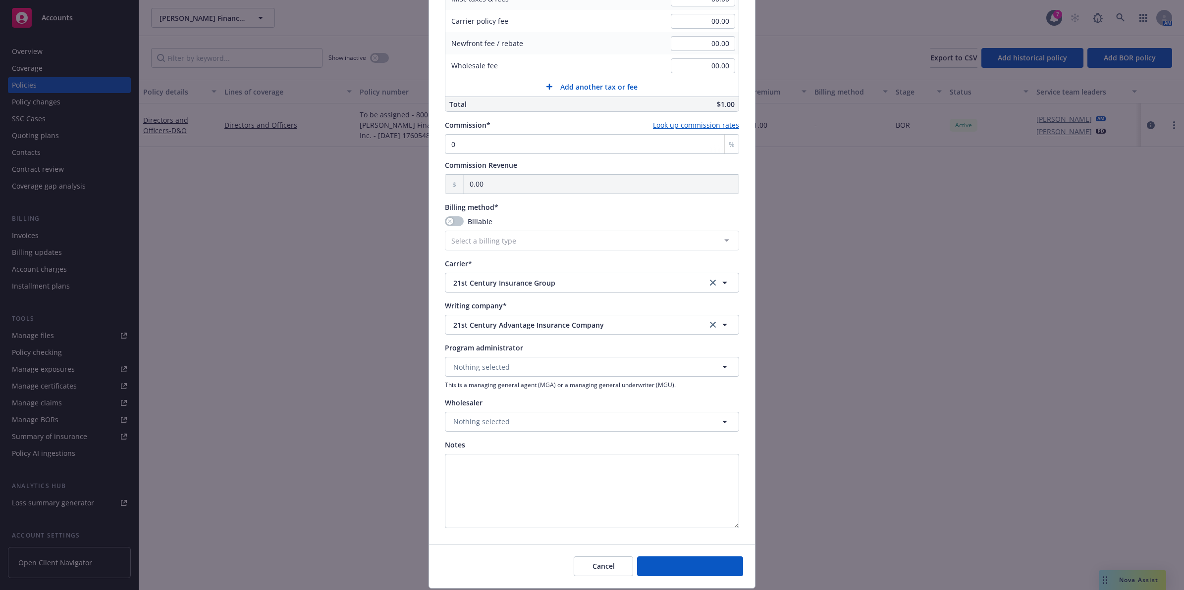
type input "10/15/2026"
type input "00.00"
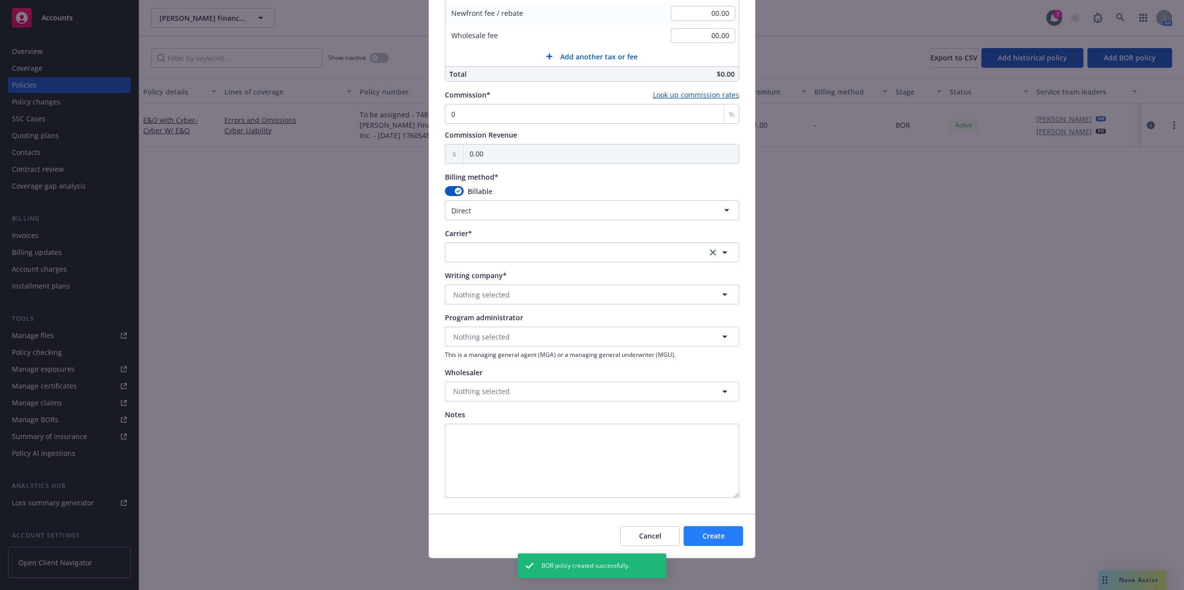
scroll to position [587, 0]
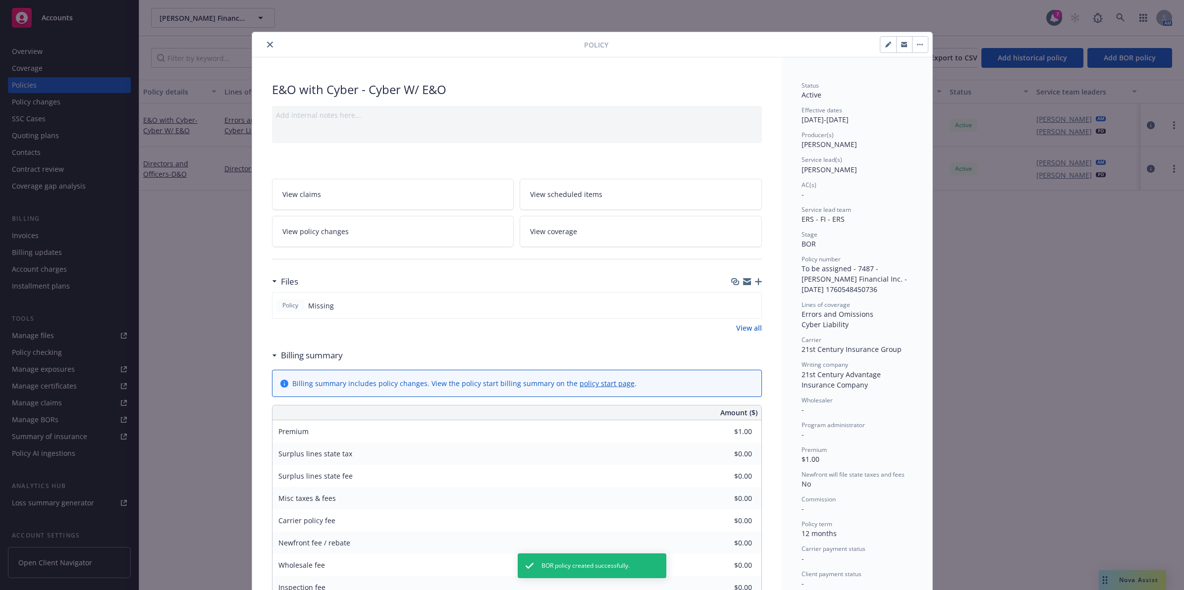
click at [265, 49] on button "close" at bounding box center [270, 45] width 12 height 12
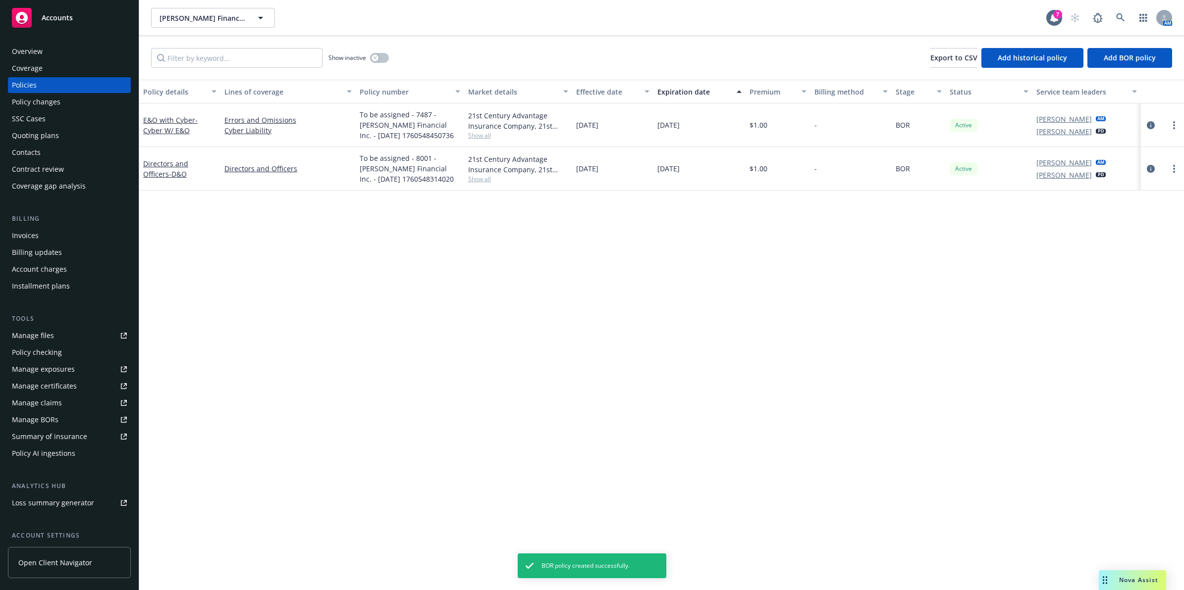
click at [829, 362] on div "Policy details Lines of coverage Policy number Market details Effective date Ex…" at bounding box center [661, 335] width 1044 height 511
click at [40, 131] on div "Quoting plans" at bounding box center [35, 136] width 47 height 16
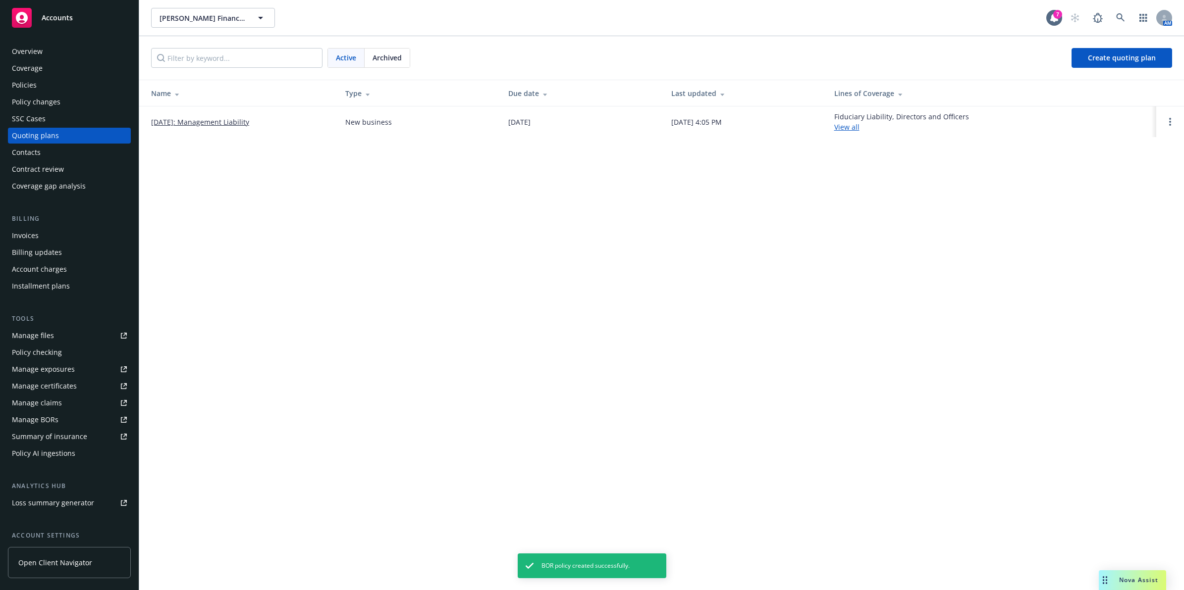
click at [31, 90] on div "Policies" at bounding box center [24, 85] width 25 height 16
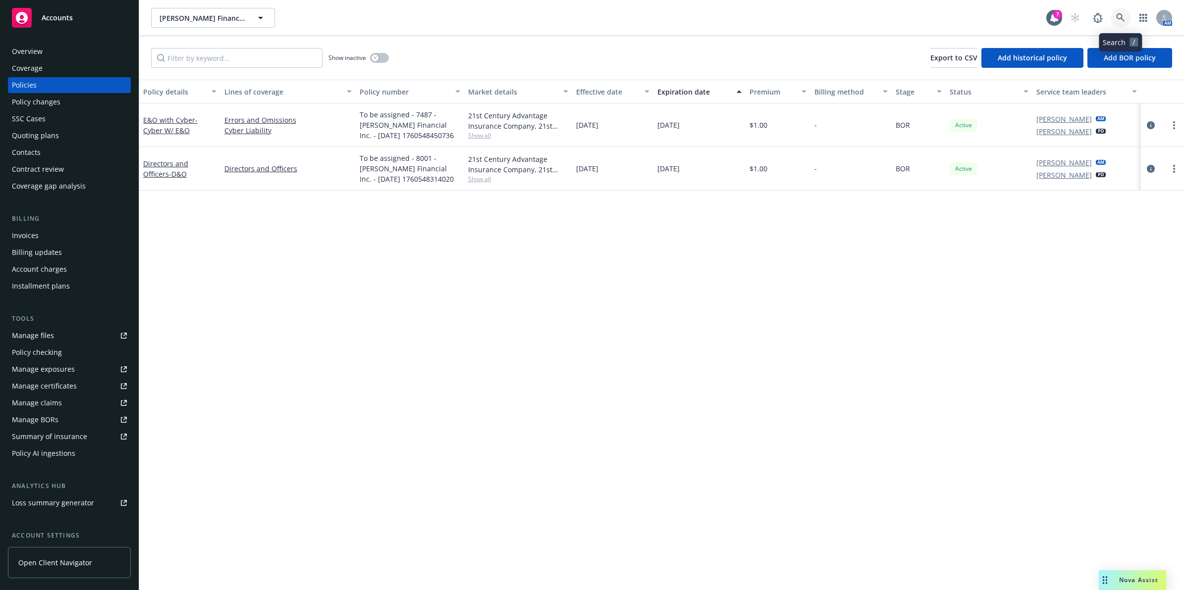
click at [1116, 20] on icon at bounding box center [1120, 17] width 9 height 9
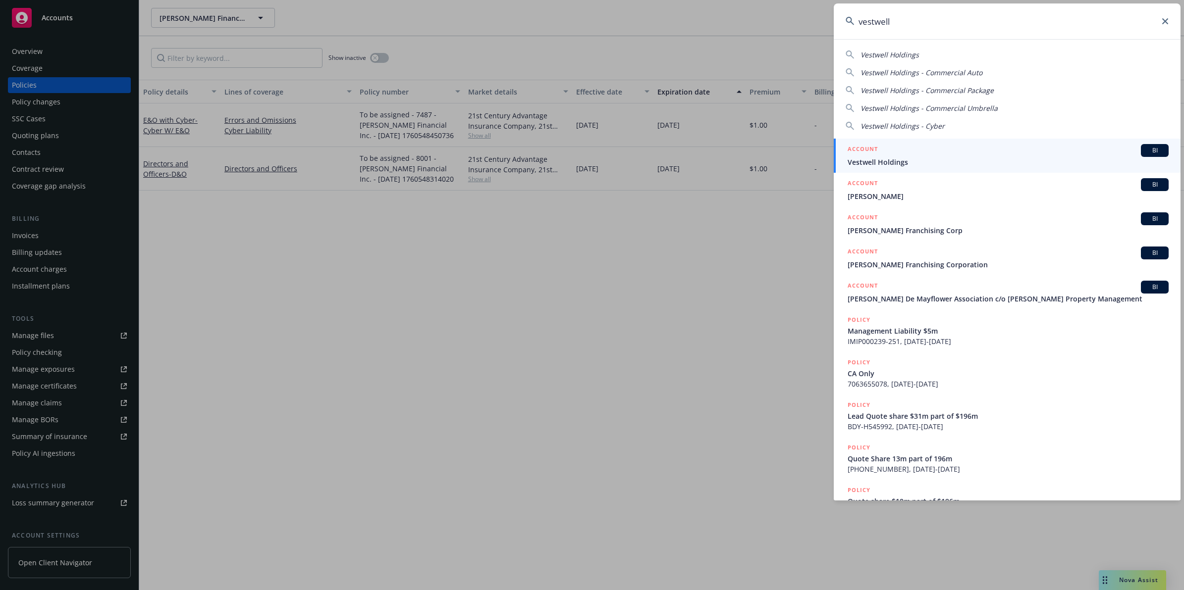
type input "vestwell"
click at [911, 158] on span "Vestwell Holdings" at bounding box center [1007, 162] width 321 height 10
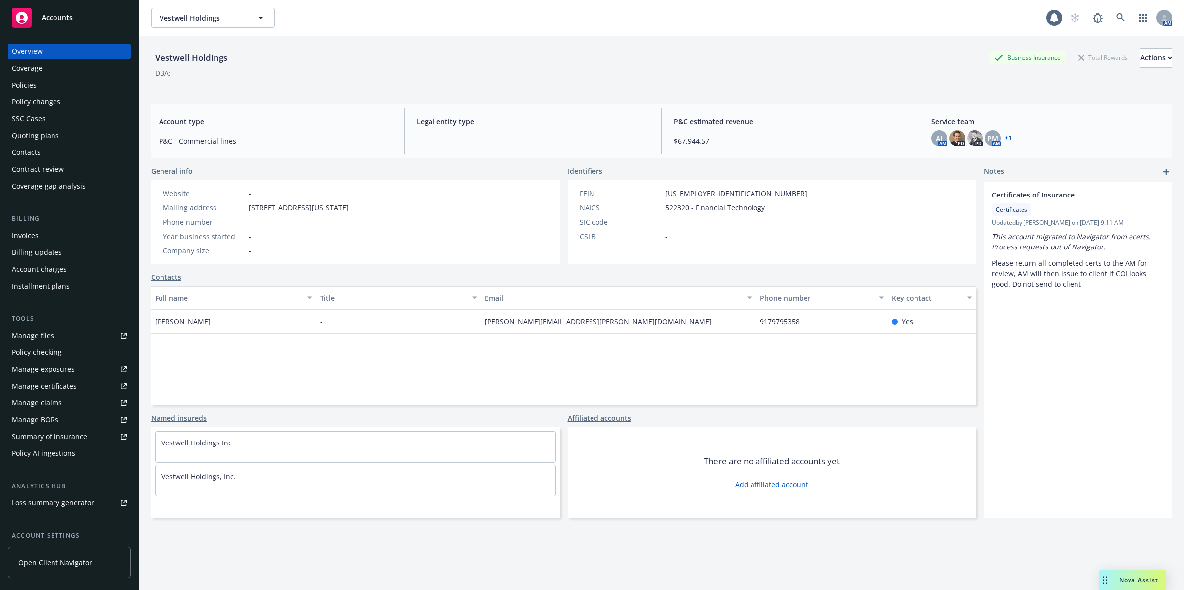
click at [25, 83] on div "Policies" at bounding box center [24, 85] width 25 height 16
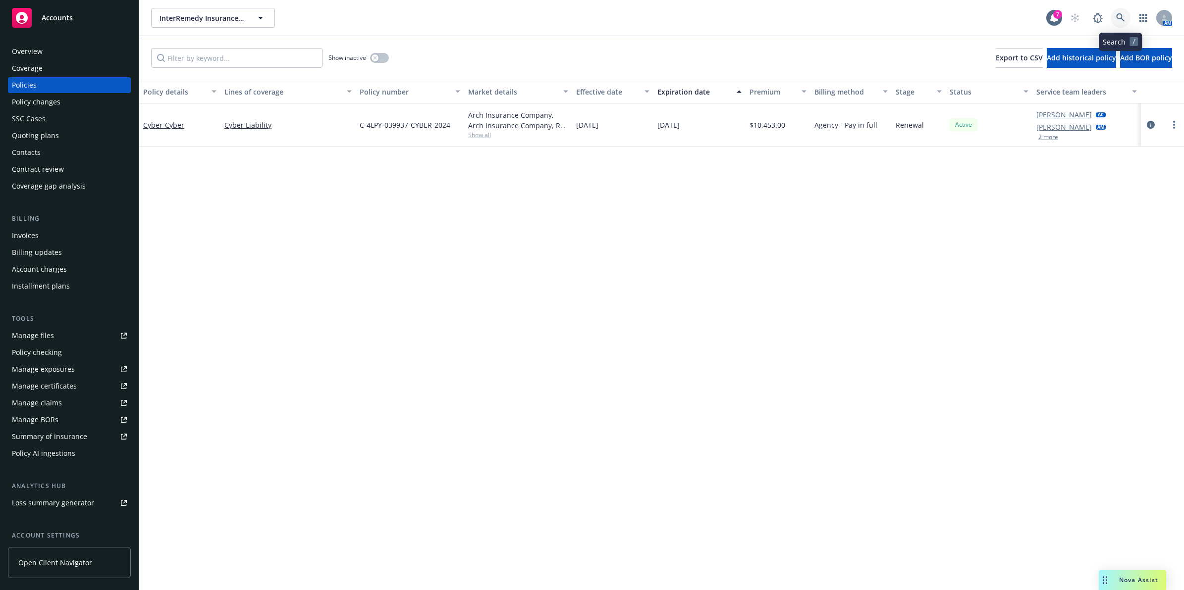
click at [1127, 16] on link at bounding box center [1120, 18] width 20 height 20
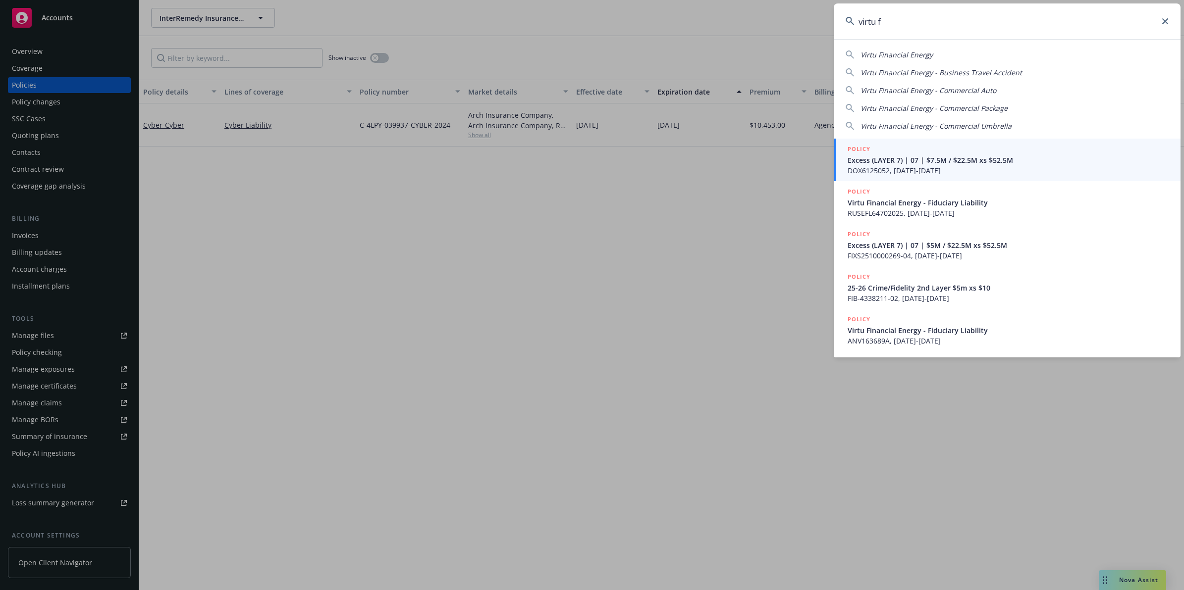
type input "virtu f"
click at [930, 161] on span "Excess (LAYER 7) | 07 | $7.5M / $22.5M xs $52.5M" at bounding box center [1007, 160] width 321 height 10
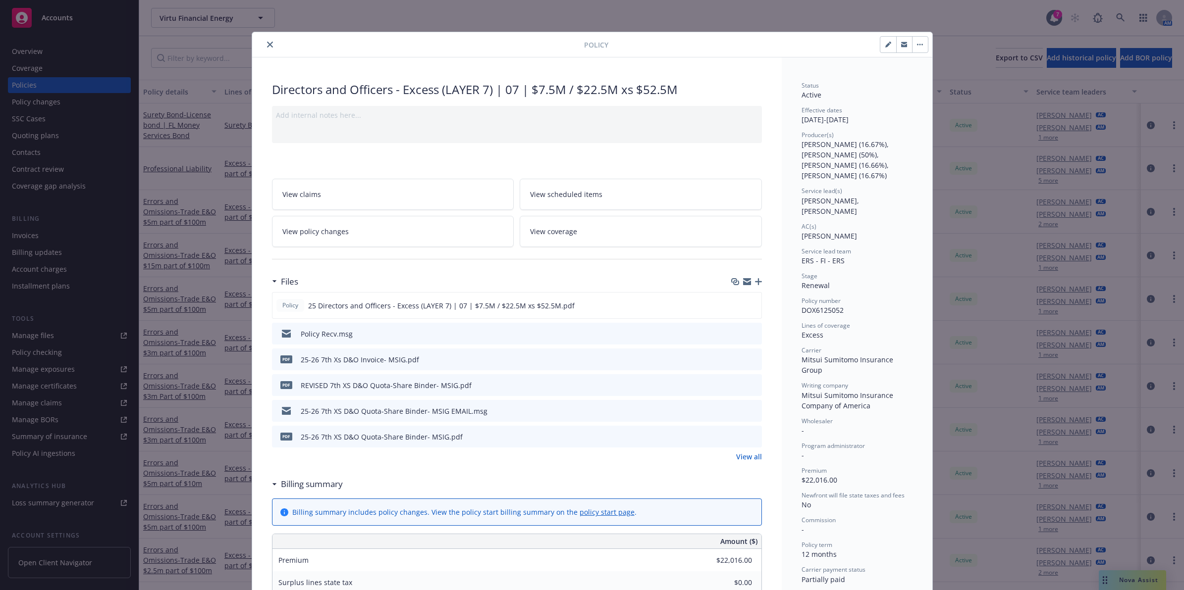
click at [267, 43] on icon "close" at bounding box center [270, 45] width 6 height 6
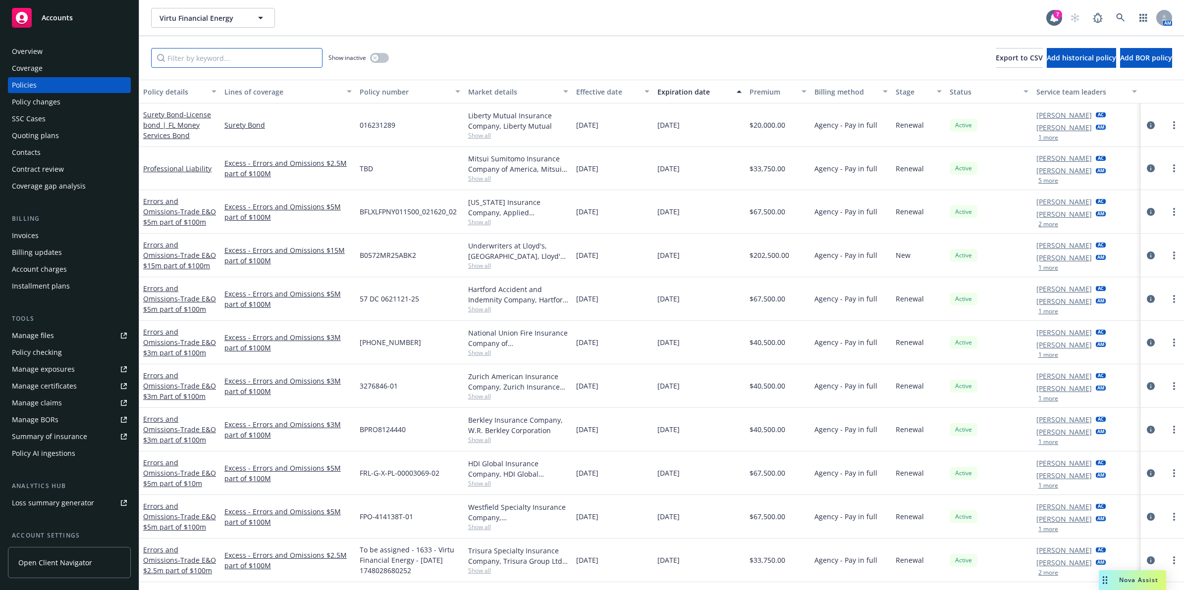
click at [236, 57] on input "Filter by keyword..." at bounding box center [236, 58] width 171 height 20
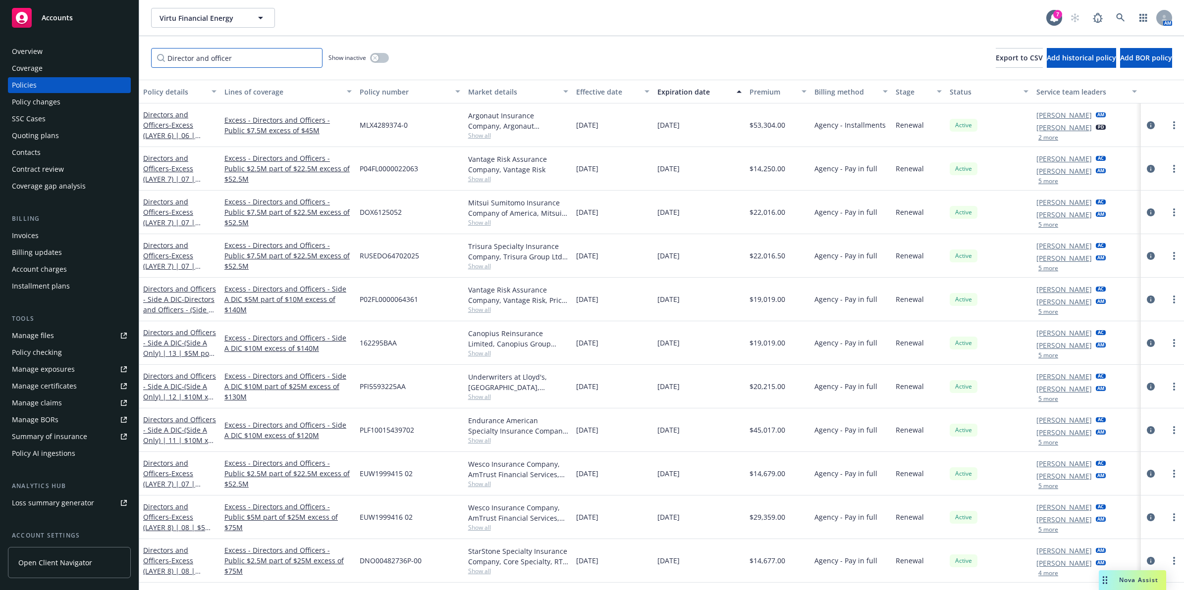
type input "Director and officer"
drag, startPoint x: 219, startPoint y: 92, endPoint x: 432, endPoint y: 68, distance: 214.8
click at [447, 68] on div "Director and officer Show inactive Export to CSV Add historical policy Add BOR …" at bounding box center [661, 313] width 1044 height 554
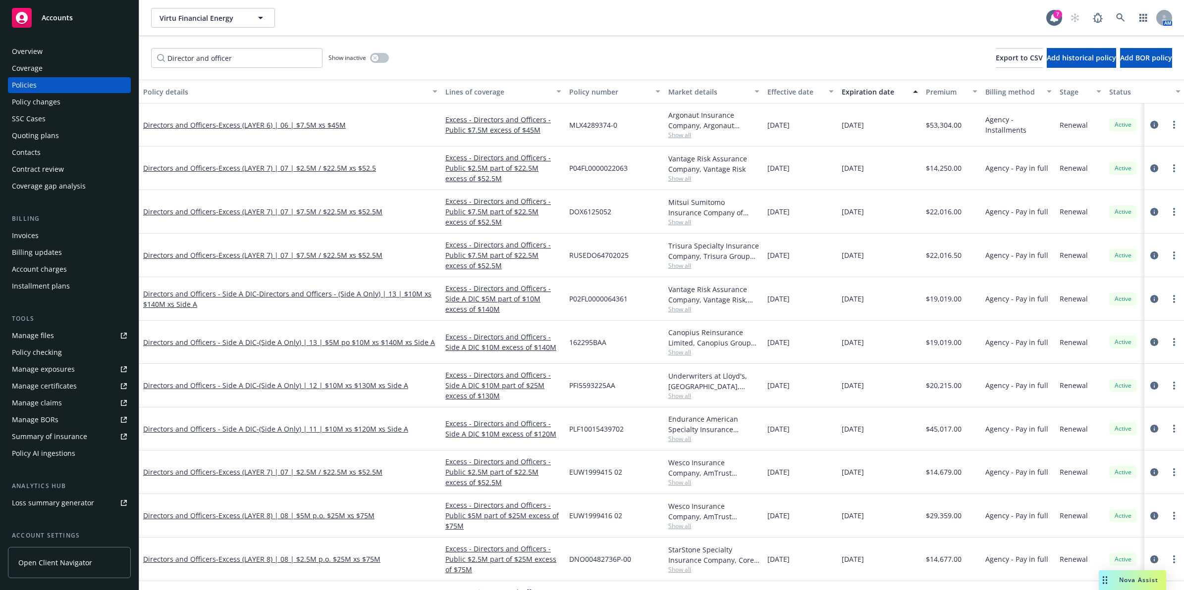
click at [212, 93] on div "Policy details" at bounding box center [284, 92] width 283 height 10
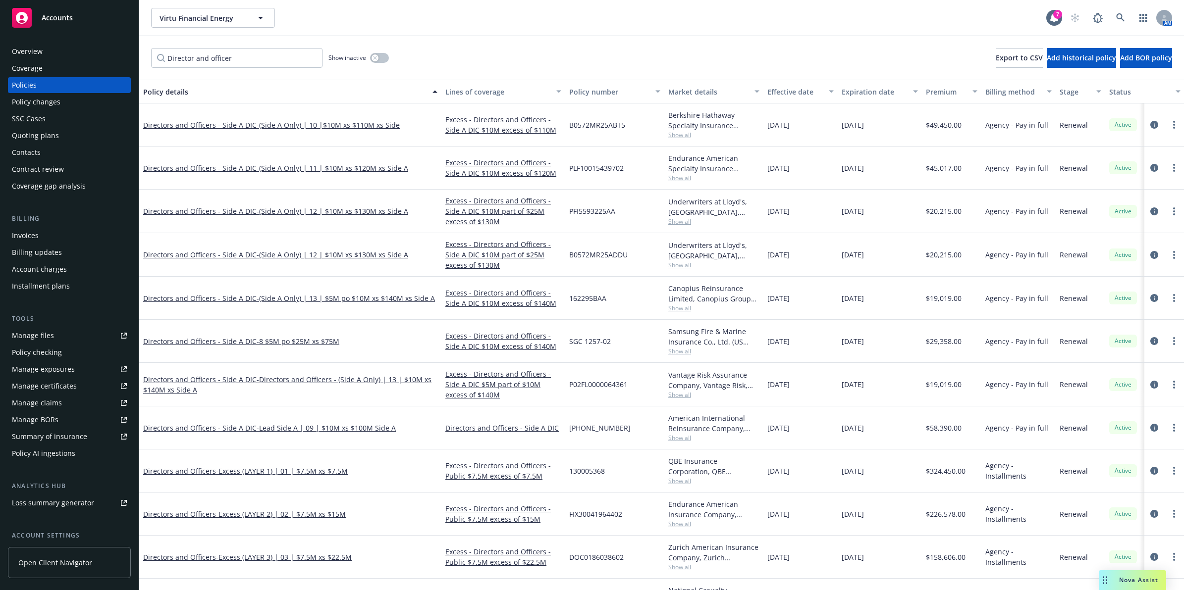
click at [211, 93] on div "Policy details" at bounding box center [284, 92] width 283 height 10
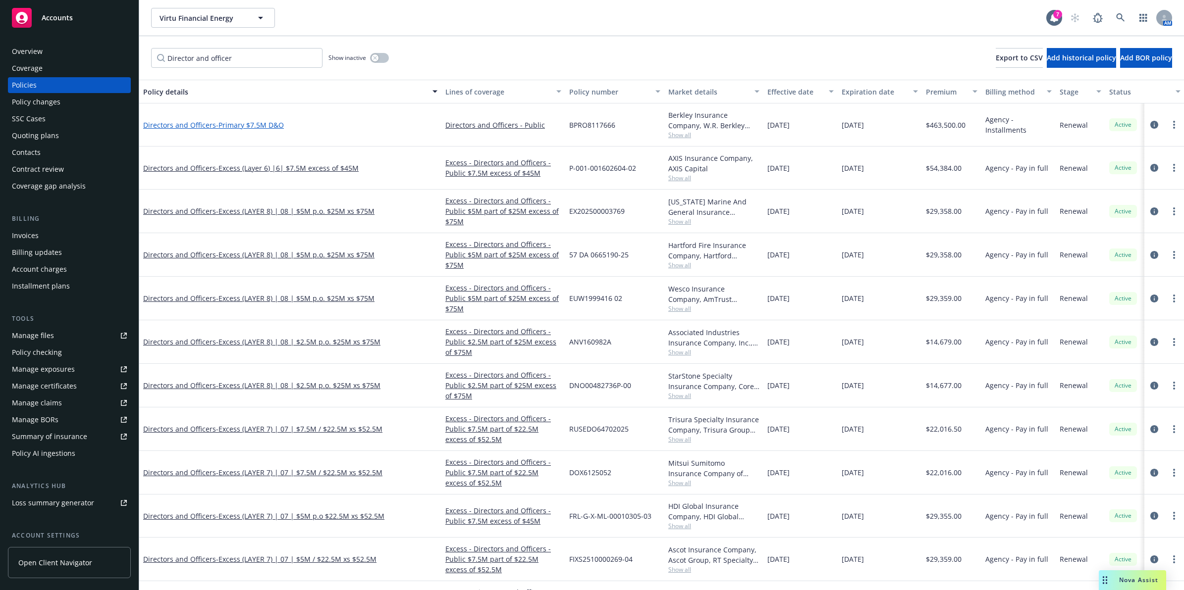
click at [224, 124] on span "- Primary $7.5M D&O" at bounding box center [250, 124] width 68 height 9
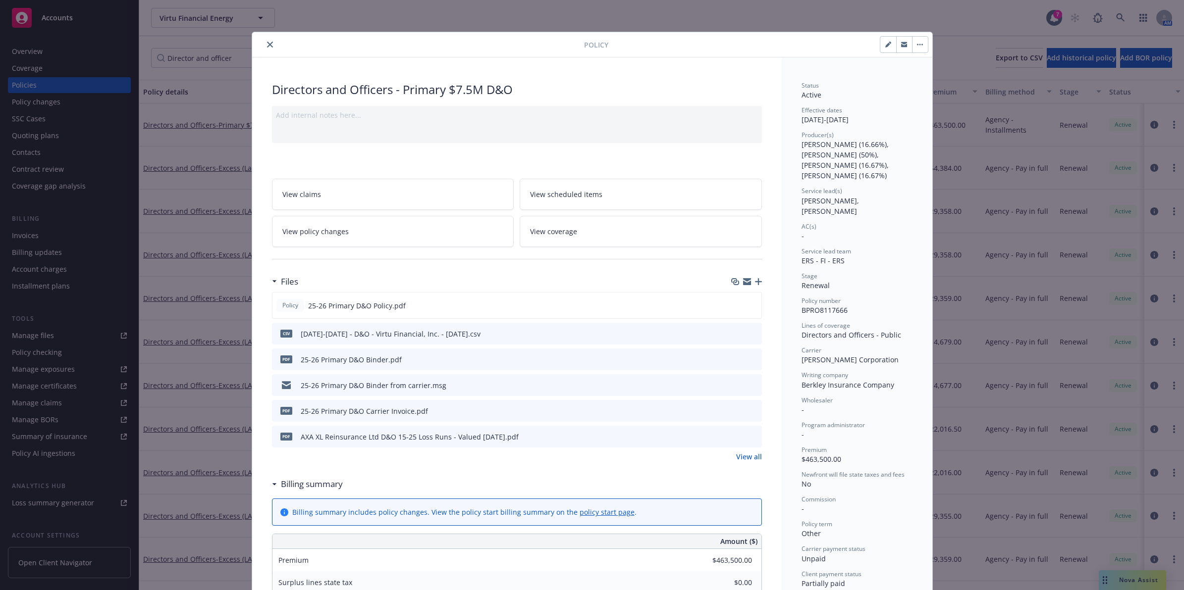
click at [267, 46] on icon "close" at bounding box center [270, 45] width 6 height 6
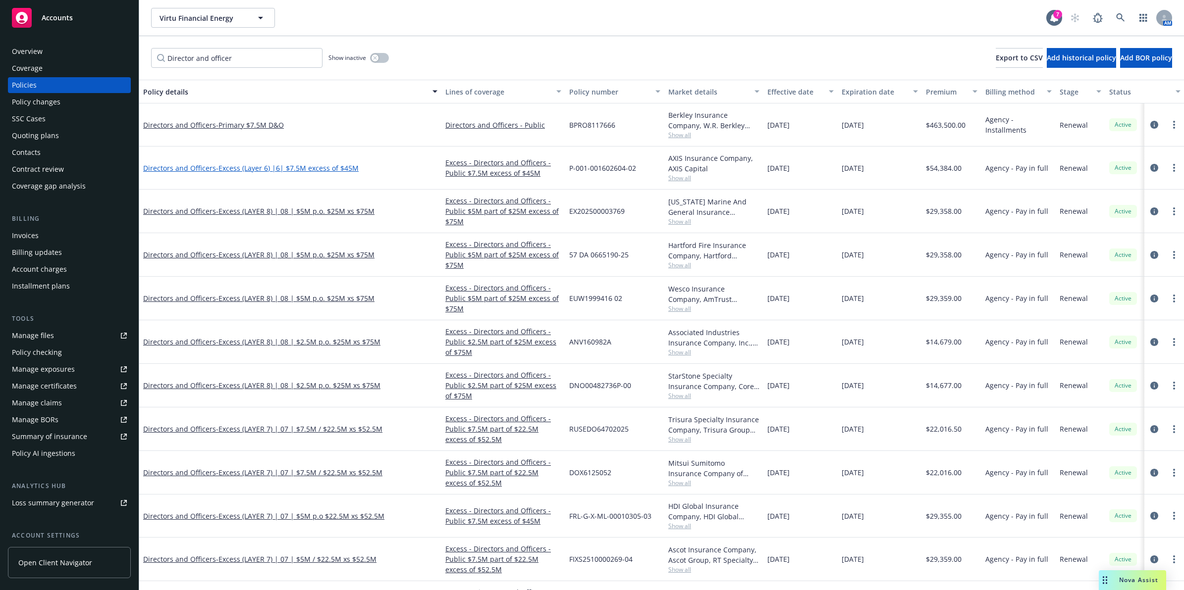
click at [230, 168] on span "- Excess (Layer 6) |6| $7.5M excess of $45M" at bounding box center [287, 167] width 143 height 9
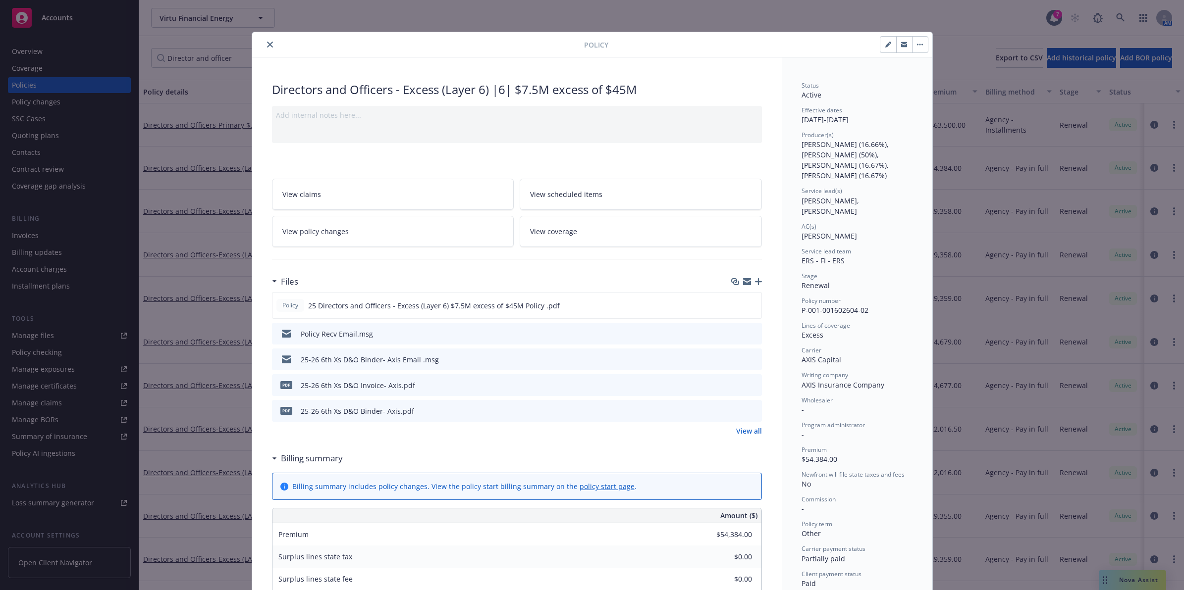
click at [267, 46] on icon "close" at bounding box center [270, 45] width 6 height 6
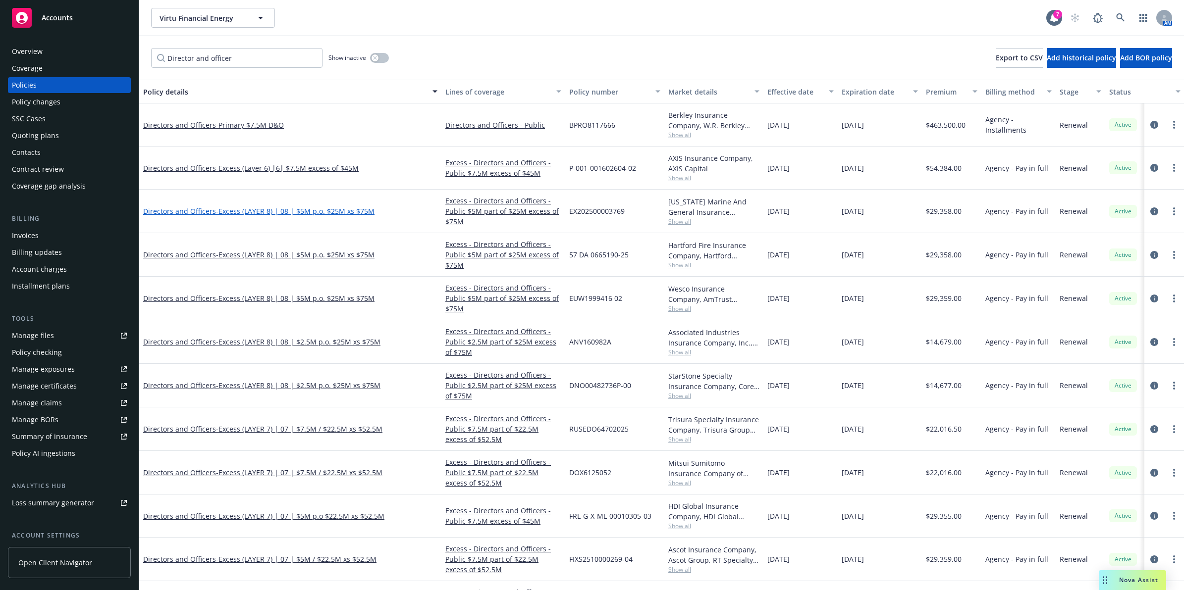
click at [293, 211] on span "- Excess (LAYER 8) | 08 | $5M p.o. $25M xs $75M" at bounding box center [295, 211] width 158 height 9
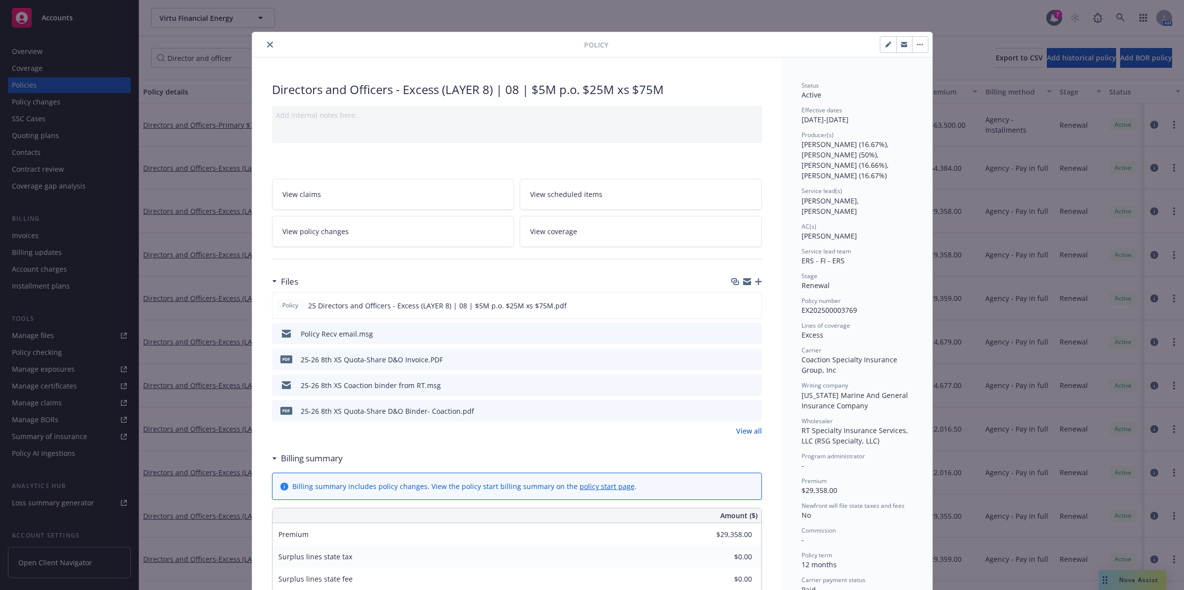
click at [267, 42] on icon "close" at bounding box center [270, 45] width 6 height 6
click at [266, 39] on div "Director and officer Show inactive Export to CSV Add historical policy Add BOR …" at bounding box center [661, 58] width 1044 height 44
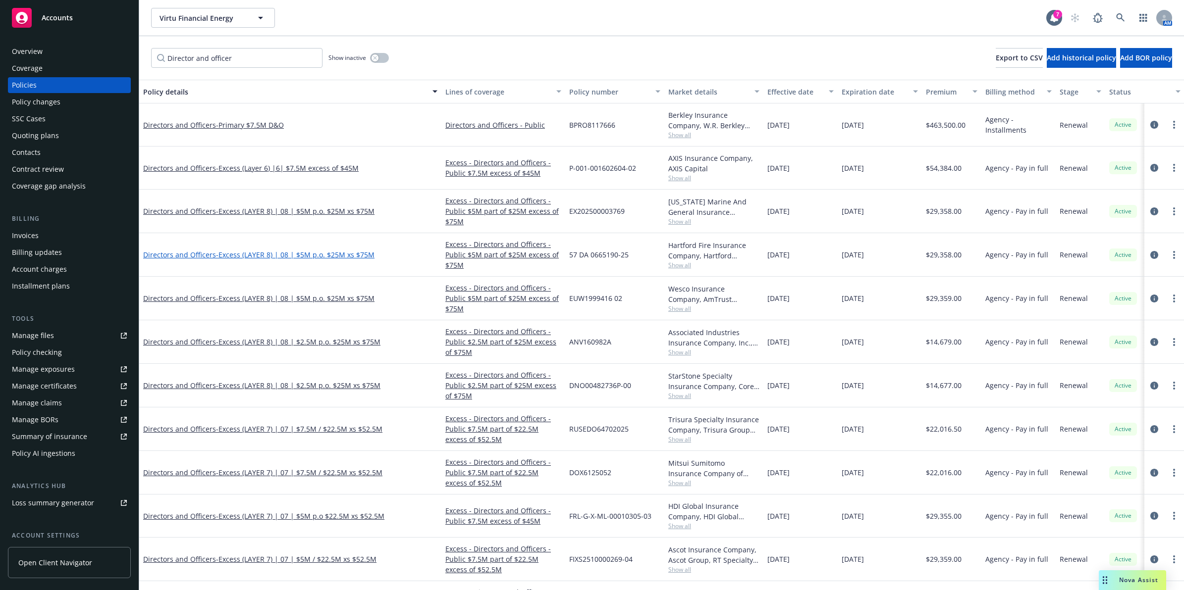
click at [291, 255] on span "- Excess (LAYER 8) | 08 | $5M p.o. $25M xs $75M" at bounding box center [295, 254] width 158 height 9
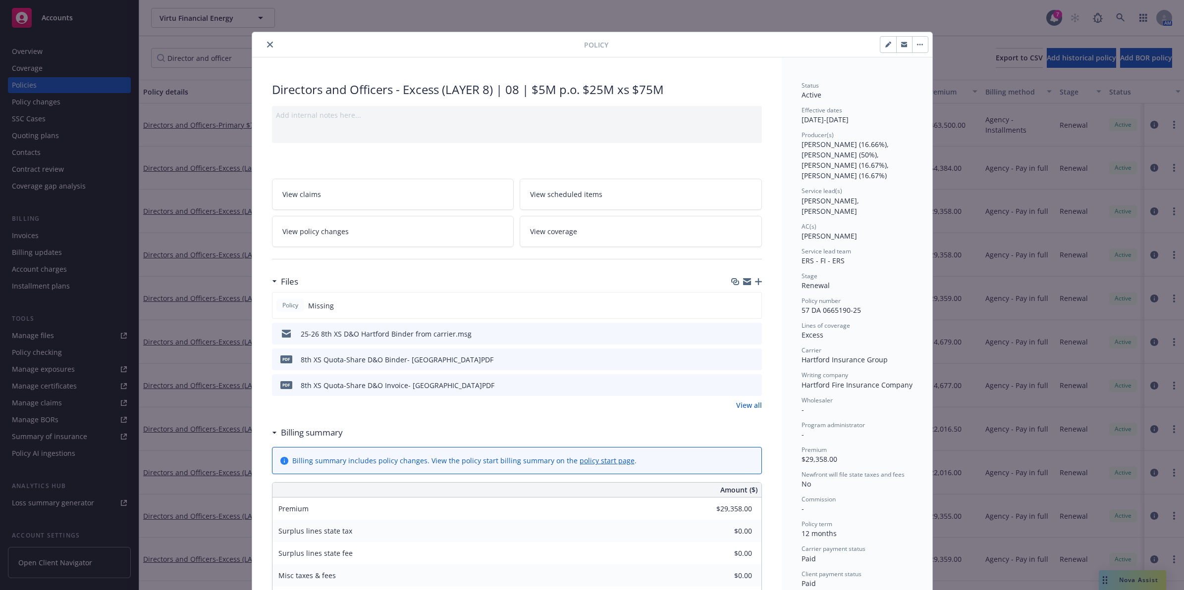
click at [267, 47] on icon "close" at bounding box center [270, 45] width 6 height 6
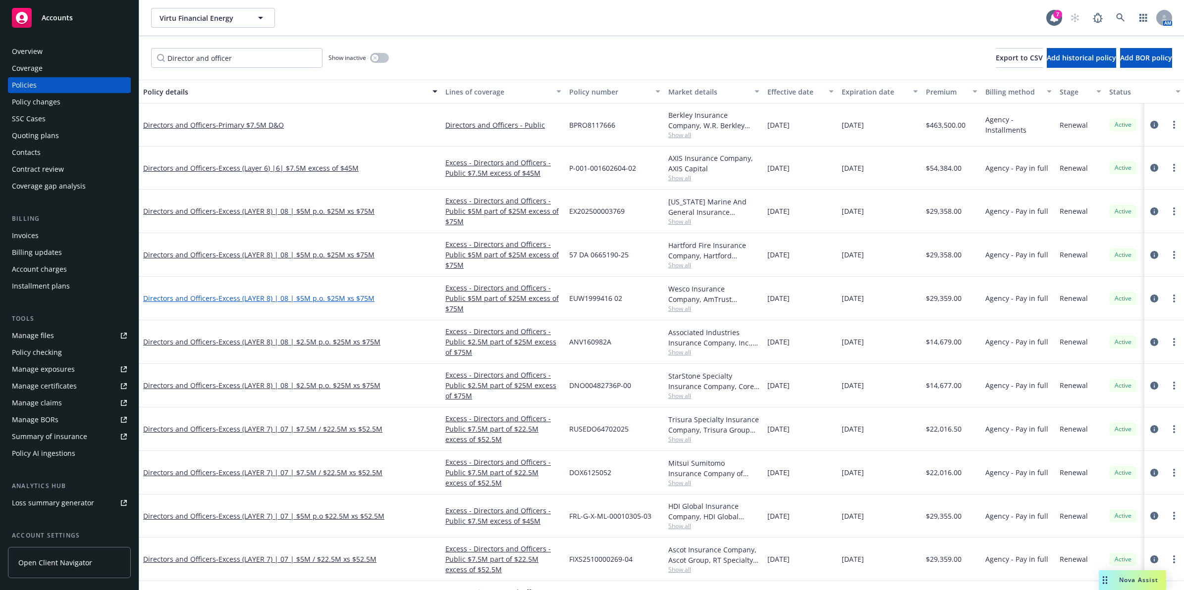
click at [350, 296] on span "- Excess (LAYER 8) | 08 | $5M p.o. $25M xs $75M" at bounding box center [295, 298] width 158 height 9
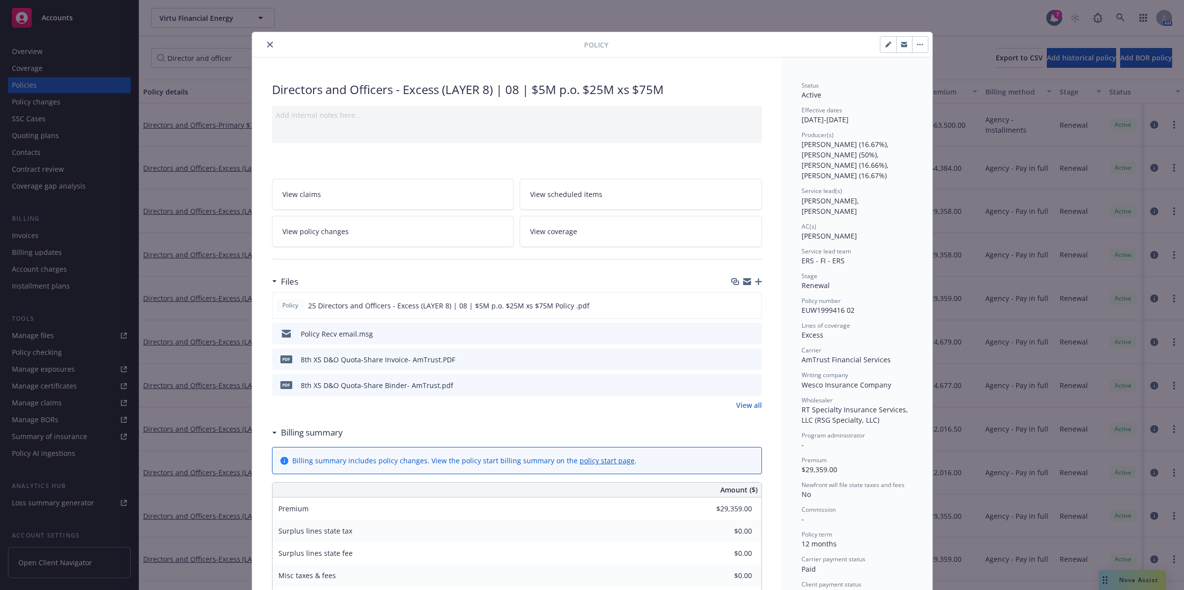
click at [267, 46] on icon "close" at bounding box center [270, 45] width 6 height 6
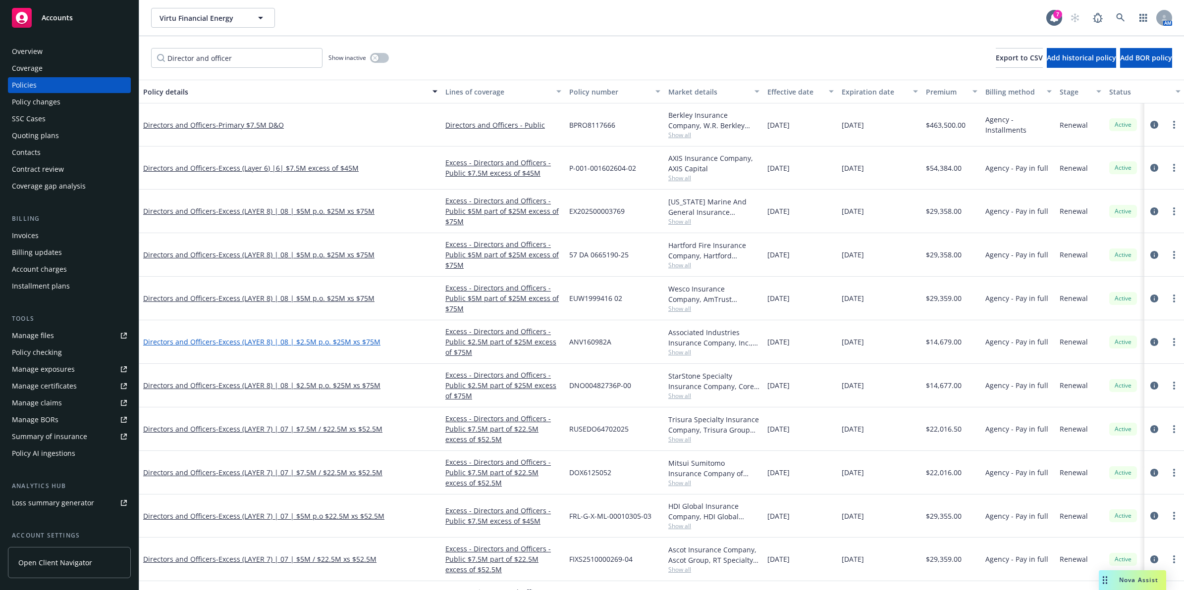
click at [360, 343] on span "- Excess (LAYER 8) | 08 | $2.5M p.o. $25M xs $75M" at bounding box center [298, 341] width 164 height 9
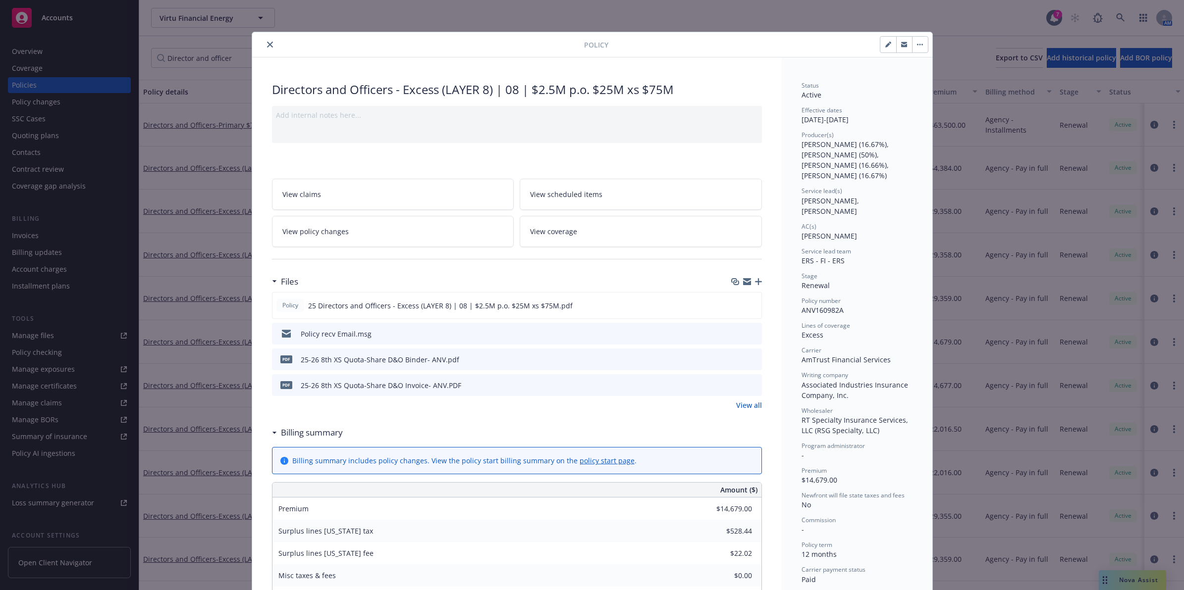
click at [260, 39] on div at bounding box center [420, 45] width 328 height 12
click at [268, 44] on icon "close" at bounding box center [270, 45] width 6 height 6
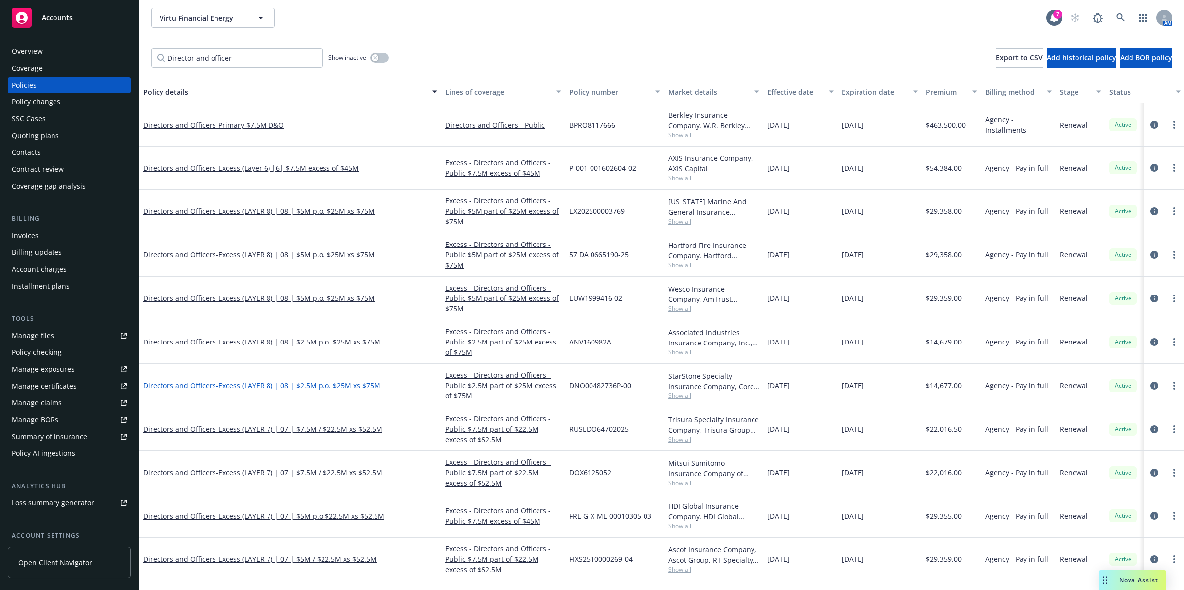
click at [344, 387] on span "- Excess (LAYER 8) | 08 | $2.5M p.o. $25M xs $75M" at bounding box center [298, 385] width 164 height 9
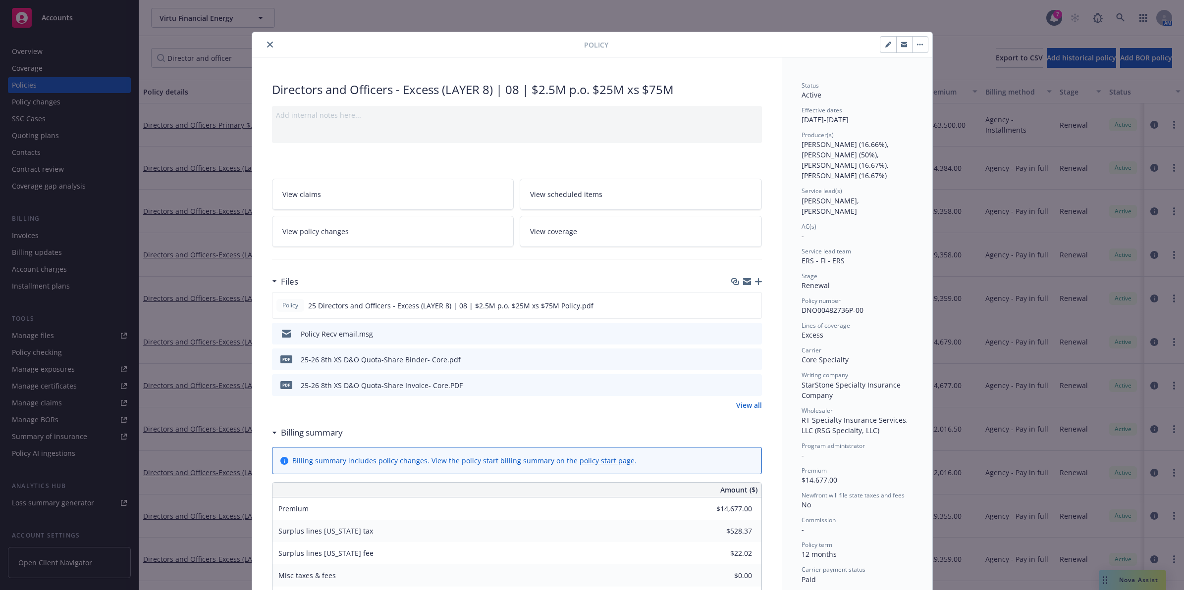
click at [267, 45] on icon "close" at bounding box center [270, 45] width 6 height 6
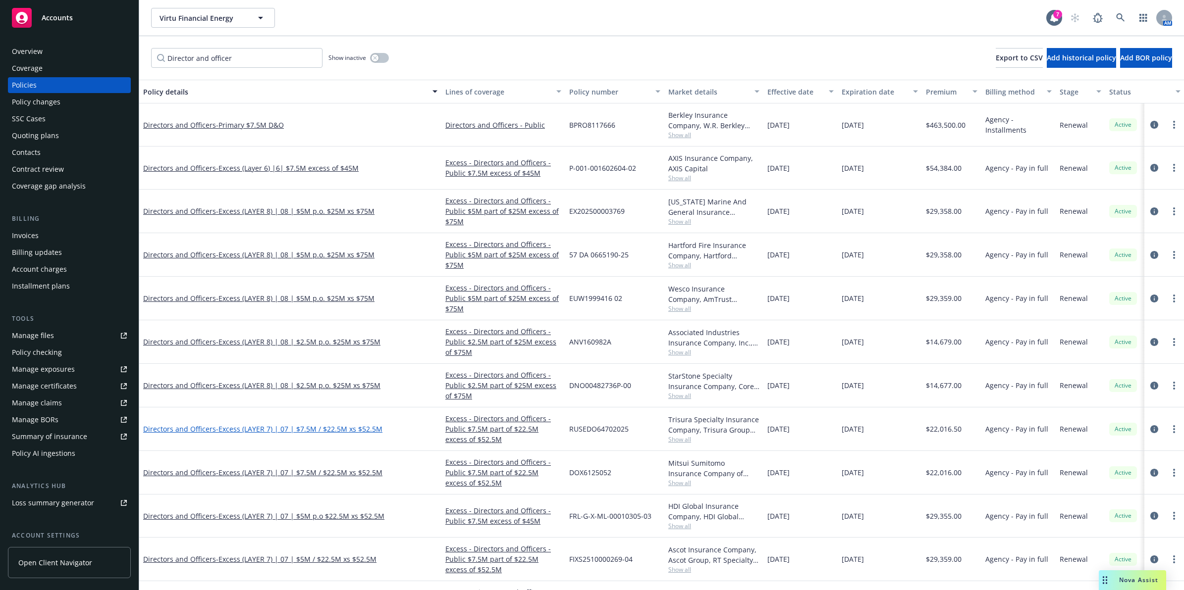
click at [266, 426] on span "- Excess (LAYER 7) | 07 | $7.5M / $22.5M xs $52.5M" at bounding box center [299, 428] width 166 height 9
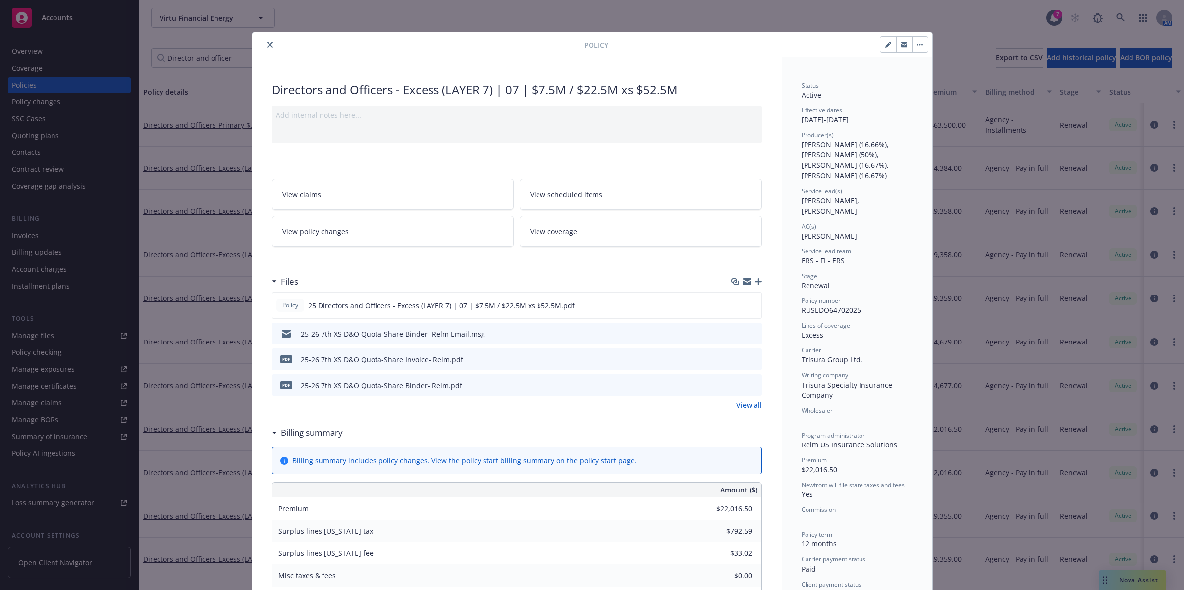
click at [267, 46] on icon "close" at bounding box center [270, 45] width 6 height 6
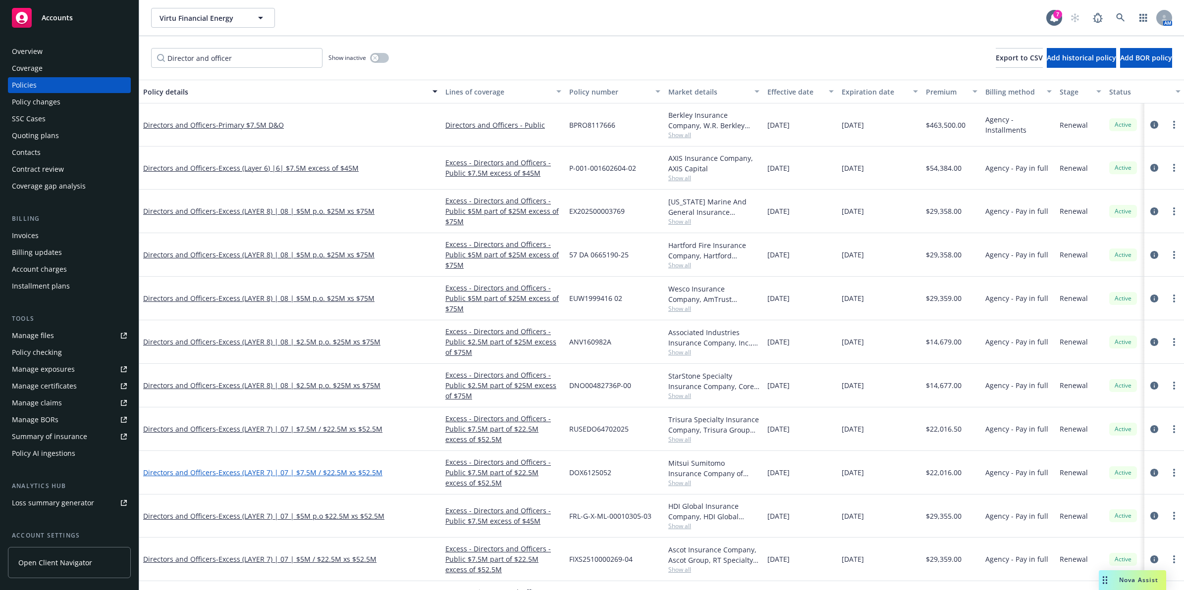
click at [296, 476] on span "- Excess (LAYER 7) | 07 | $7.5M / $22.5M xs $52.5M" at bounding box center [299, 472] width 166 height 9
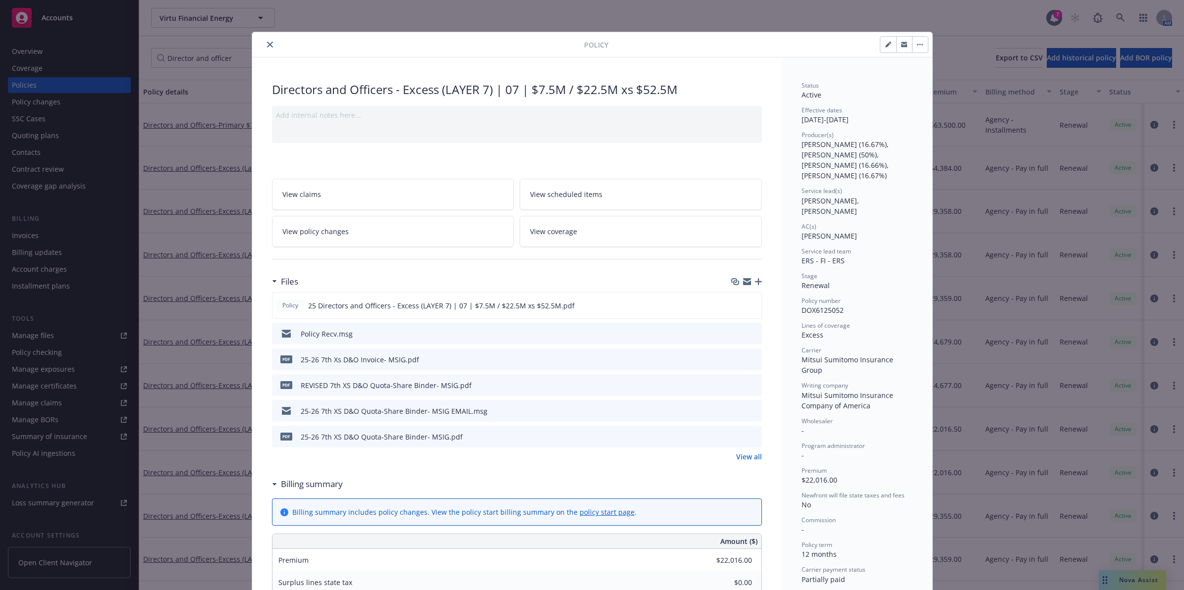
scroll to position [30, 0]
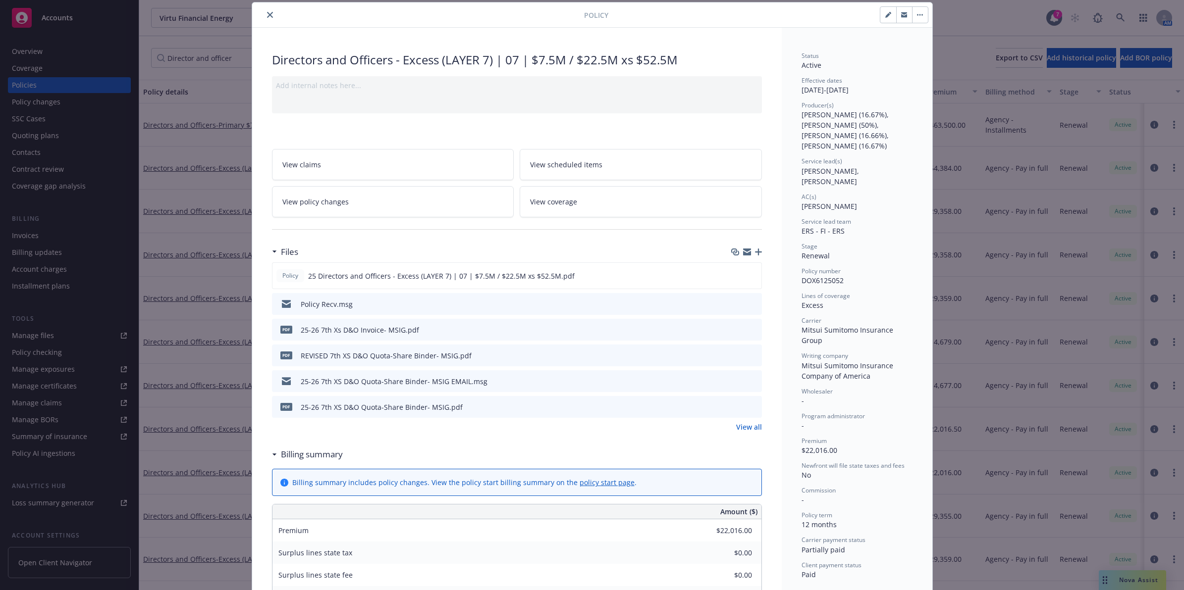
click at [264, 17] on button "close" at bounding box center [270, 15] width 12 height 12
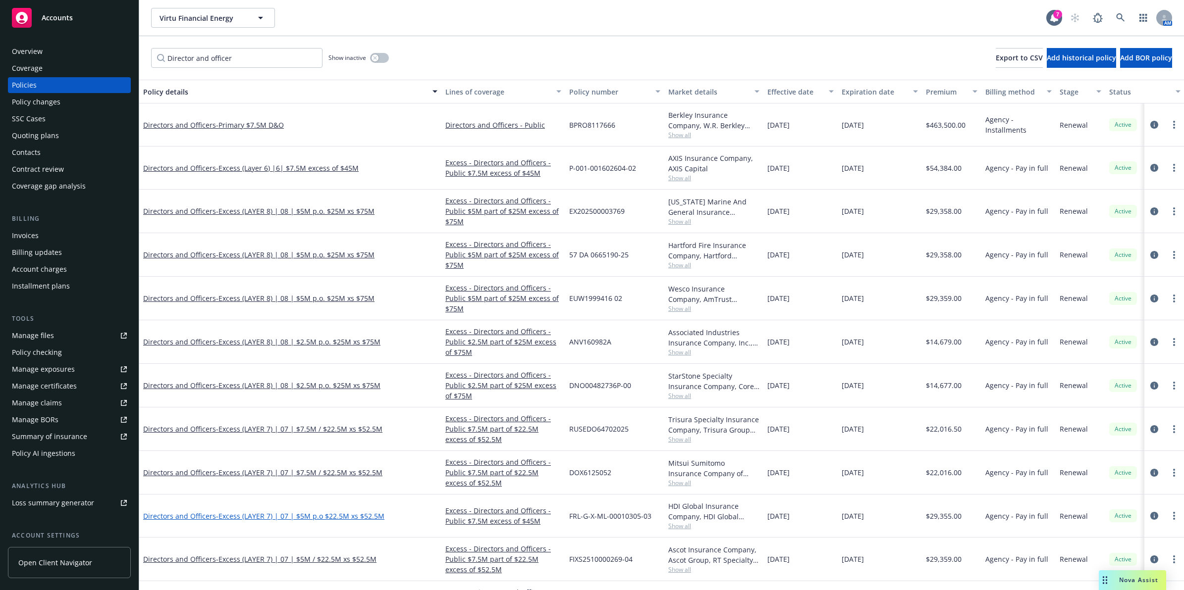
click at [275, 519] on span "- Excess (LAYER 7) | 07 | $5M p.o $22.5M xs $52.5M" at bounding box center [300, 516] width 168 height 9
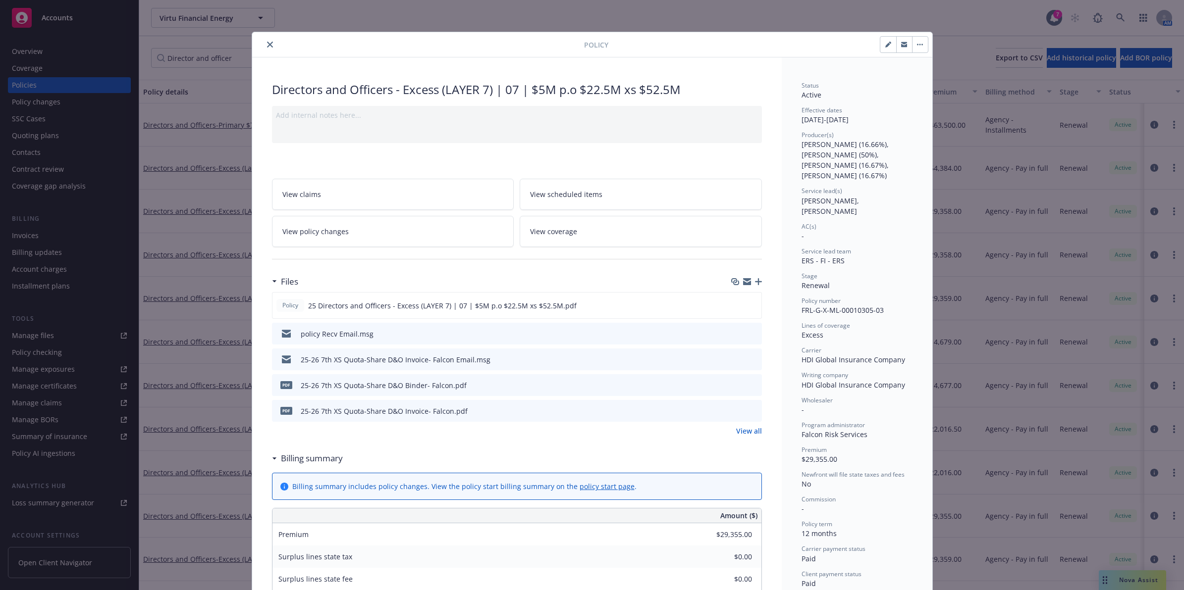
click at [267, 44] on icon "close" at bounding box center [270, 45] width 6 height 6
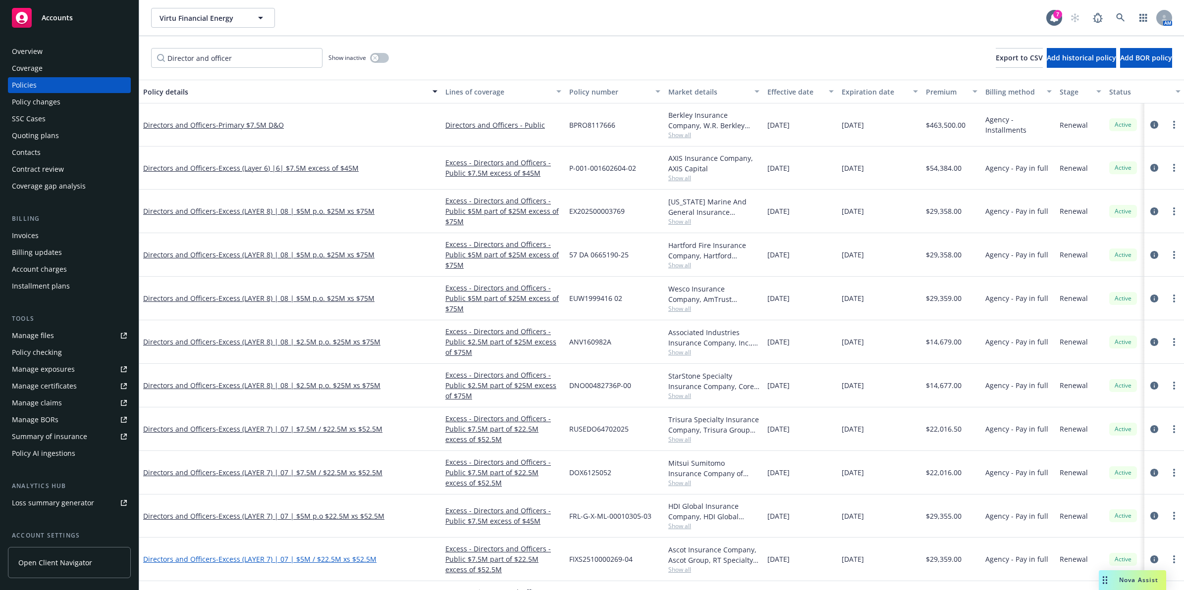
click at [291, 561] on span "- Excess (LAYER 7) | 07 | $5M / $22.5M xs $52.5M" at bounding box center [296, 559] width 160 height 9
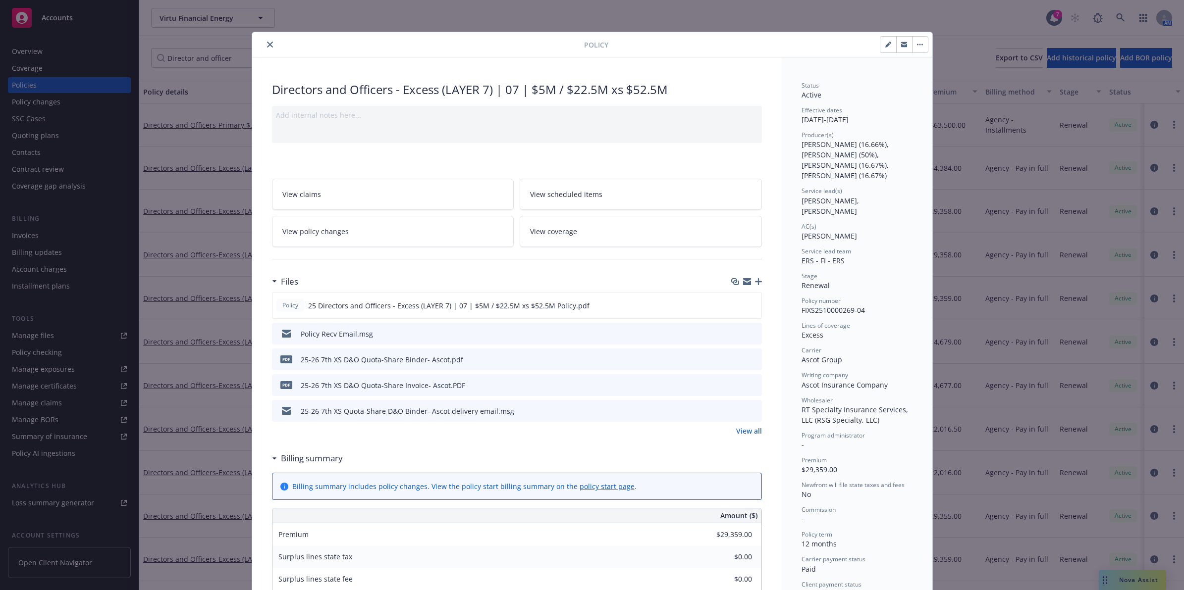
click at [264, 47] on button "close" at bounding box center [270, 45] width 12 height 12
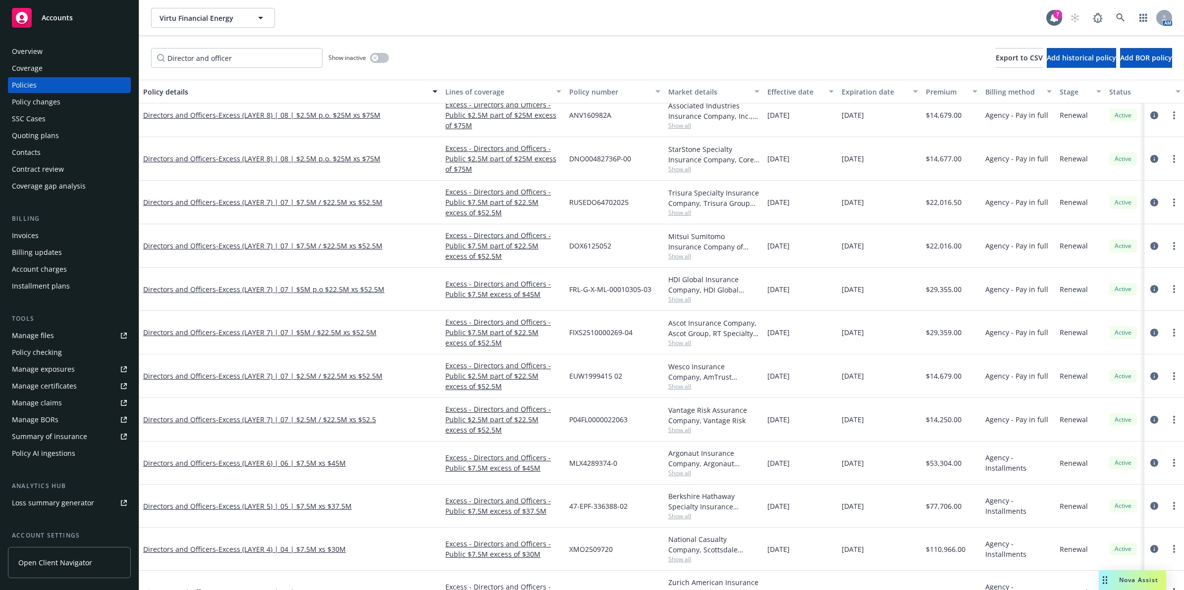
scroll to position [215, 0]
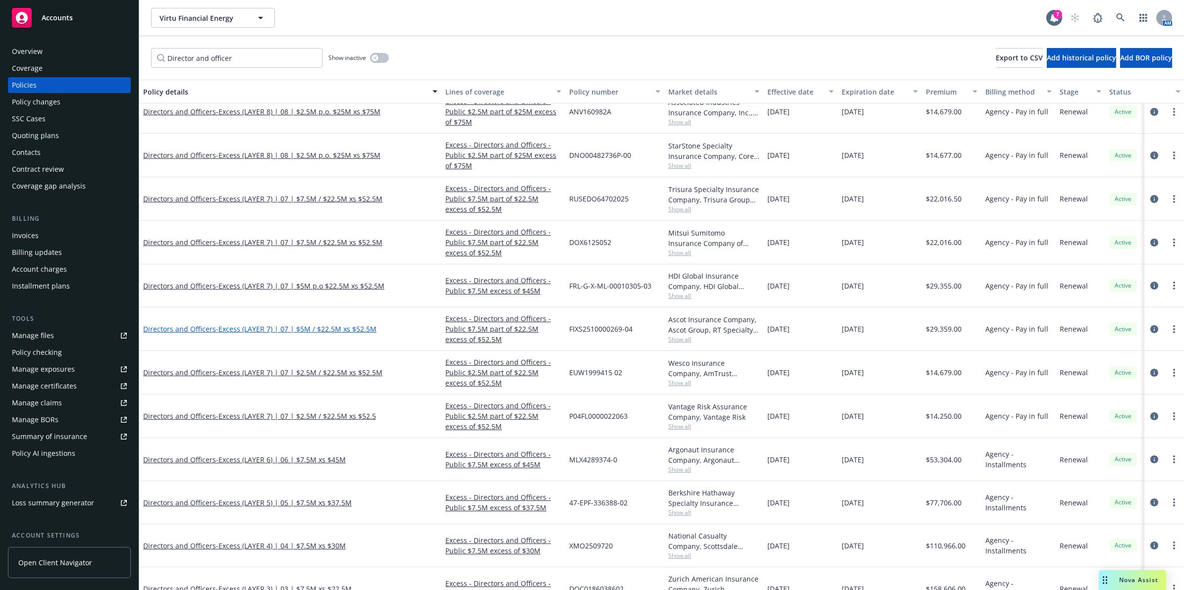
click at [298, 332] on span "- Excess (LAYER 7) | 07 | $5M / $22.5M xs $52.5M" at bounding box center [296, 328] width 160 height 9
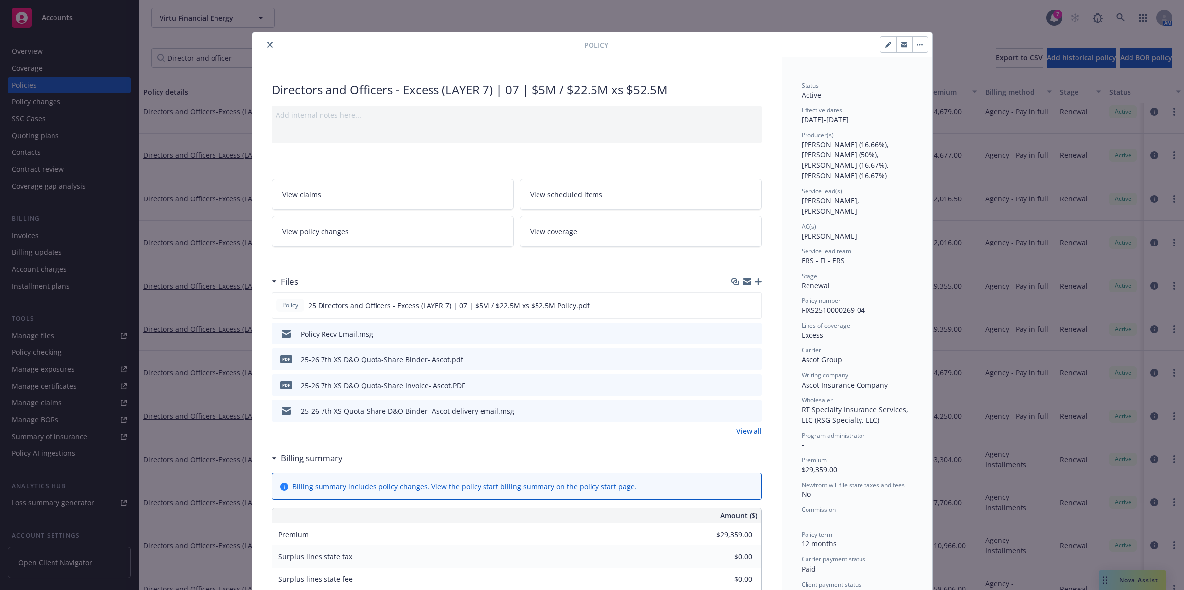
scroll to position [30, 0]
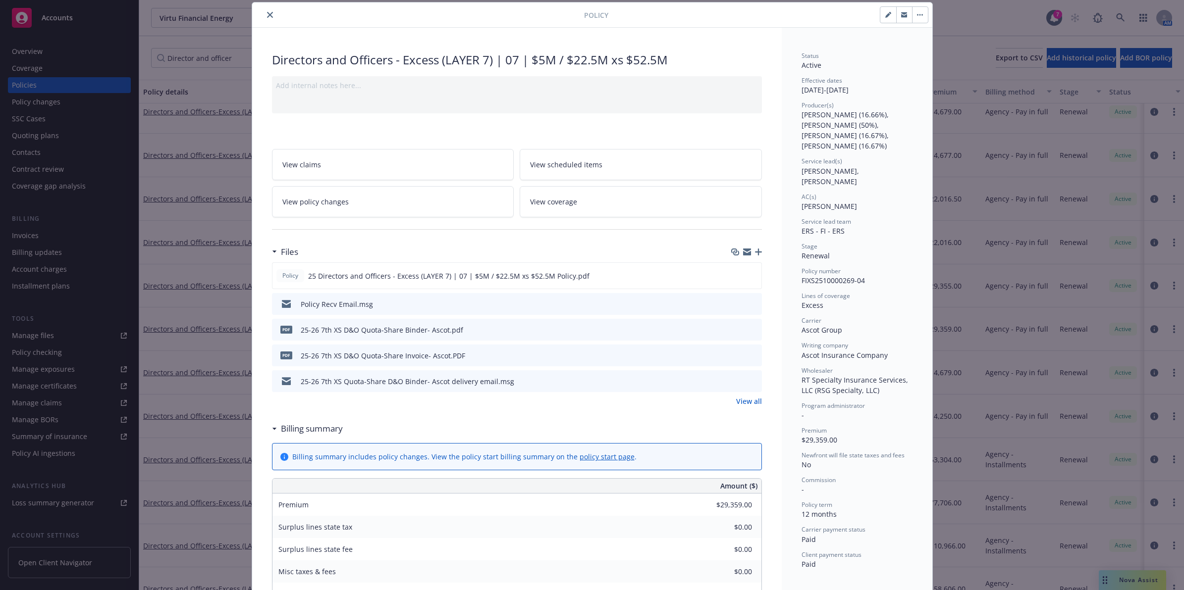
click at [268, 14] on icon "close" at bounding box center [270, 15] width 6 height 6
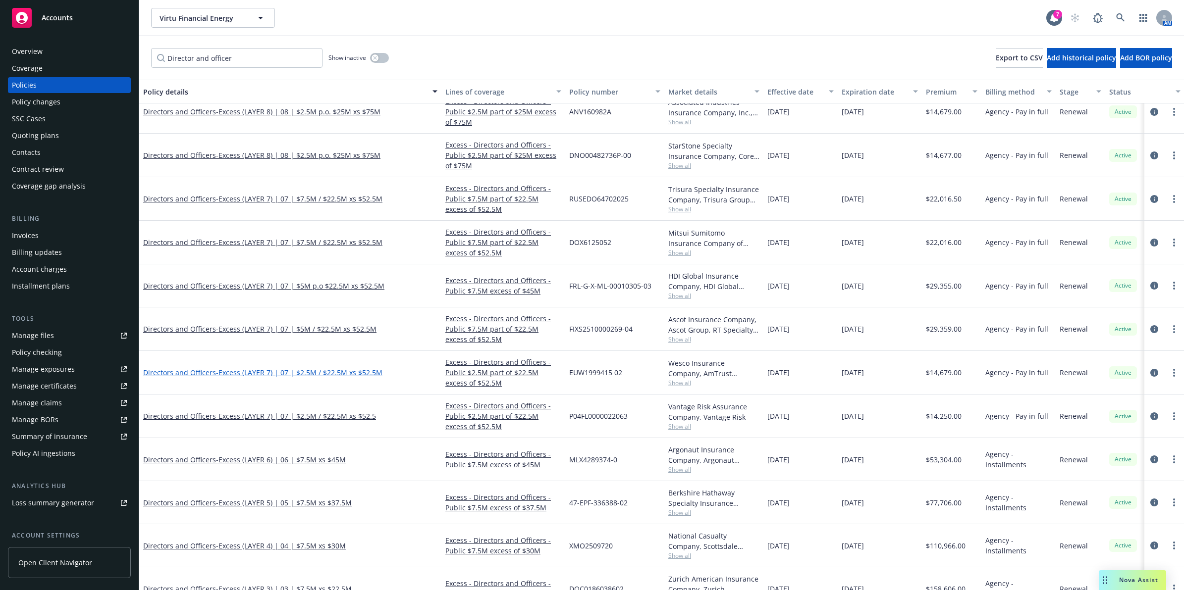
click at [304, 368] on span "- Excess (LAYER 7) | 07 | $2.5M / $22.5M xs $52.5M" at bounding box center [299, 372] width 166 height 9
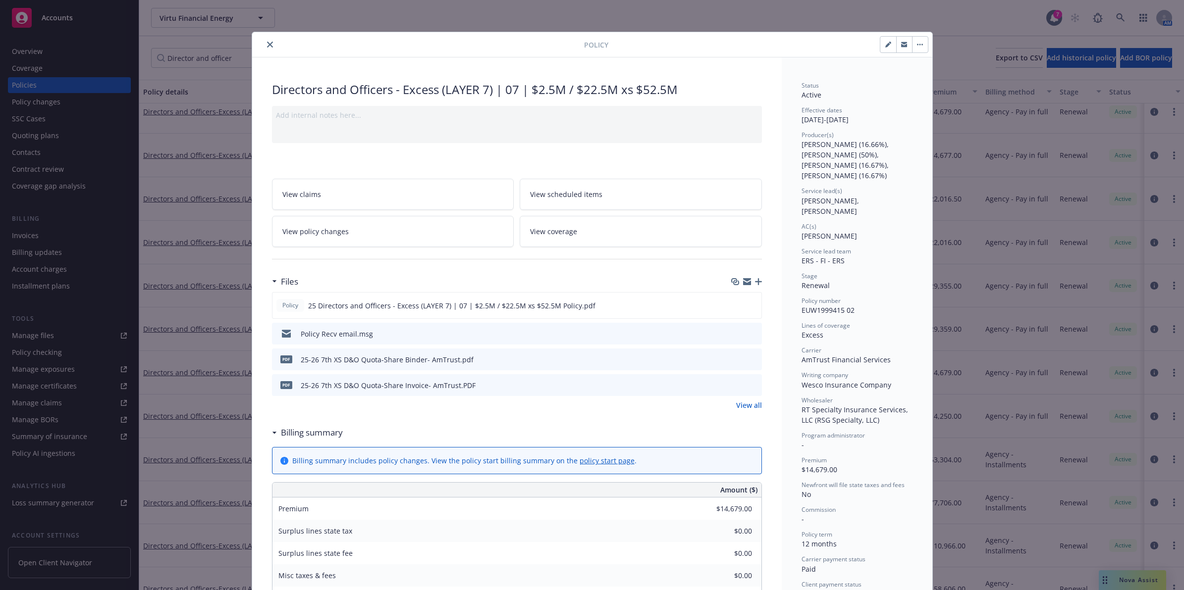
click at [267, 46] on icon "close" at bounding box center [270, 45] width 6 height 6
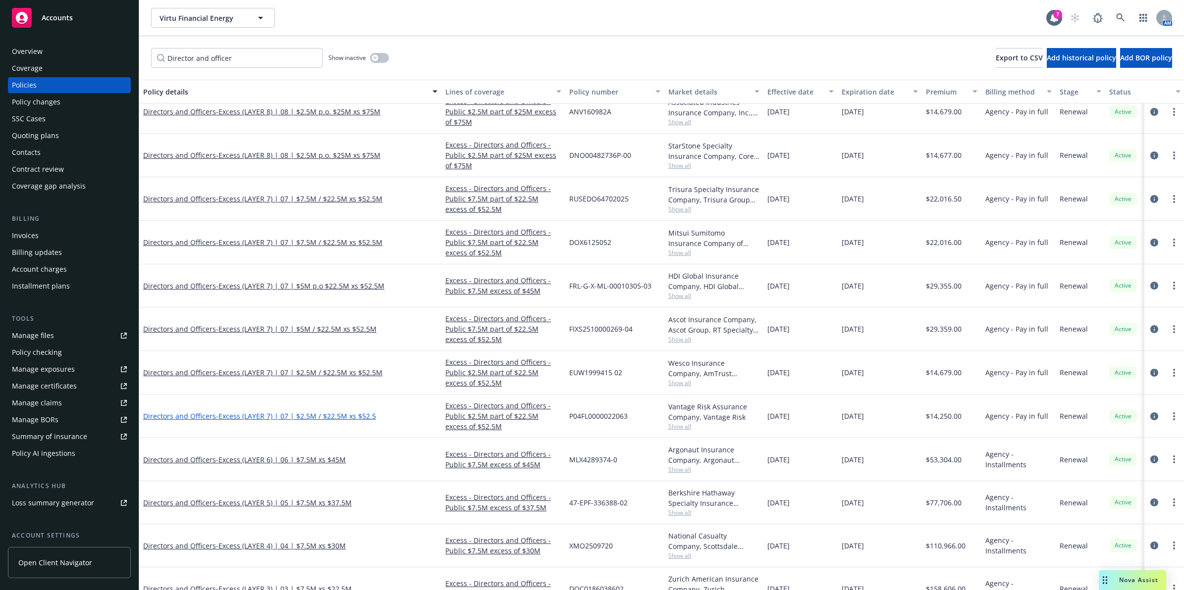
click at [348, 420] on span "- Excess (LAYER 7) | 07 | $2.5M / $22.5M xs $52.5" at bounding box center [296, 416] width 160 height 9
click at [350, 417] on span "- Excess (LAYER 7) | 07 | $2.5M / $22.5M xs $52.5" at bounding box center [296, 416] width 160 height 9
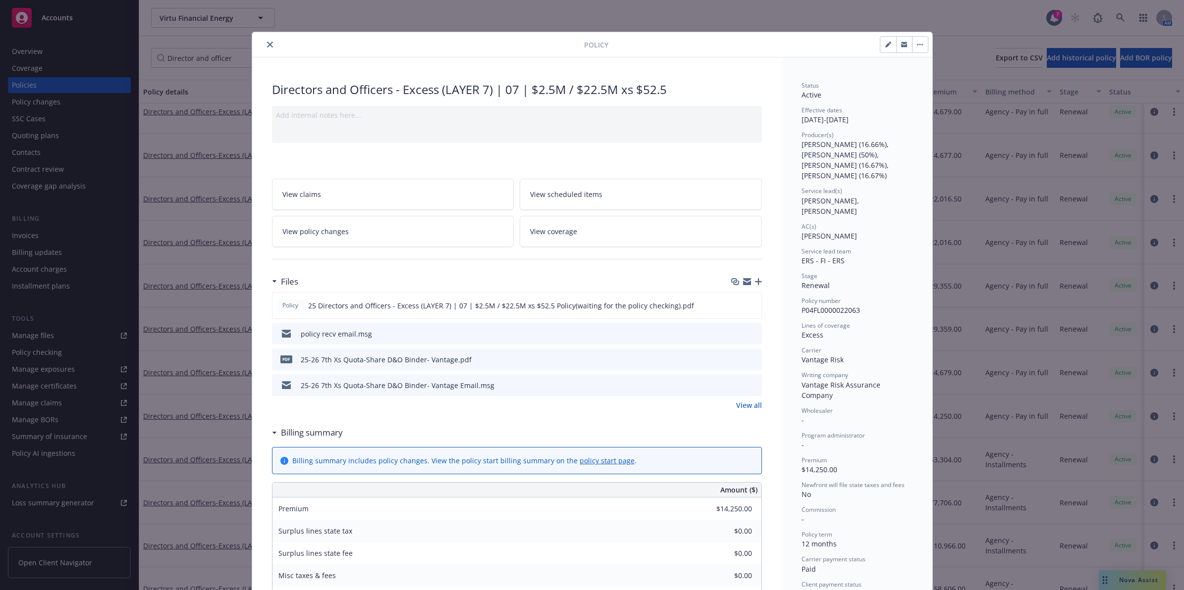
click at [268, 44] on icon "close" at bounding box center [270, 45] width 6 height 6
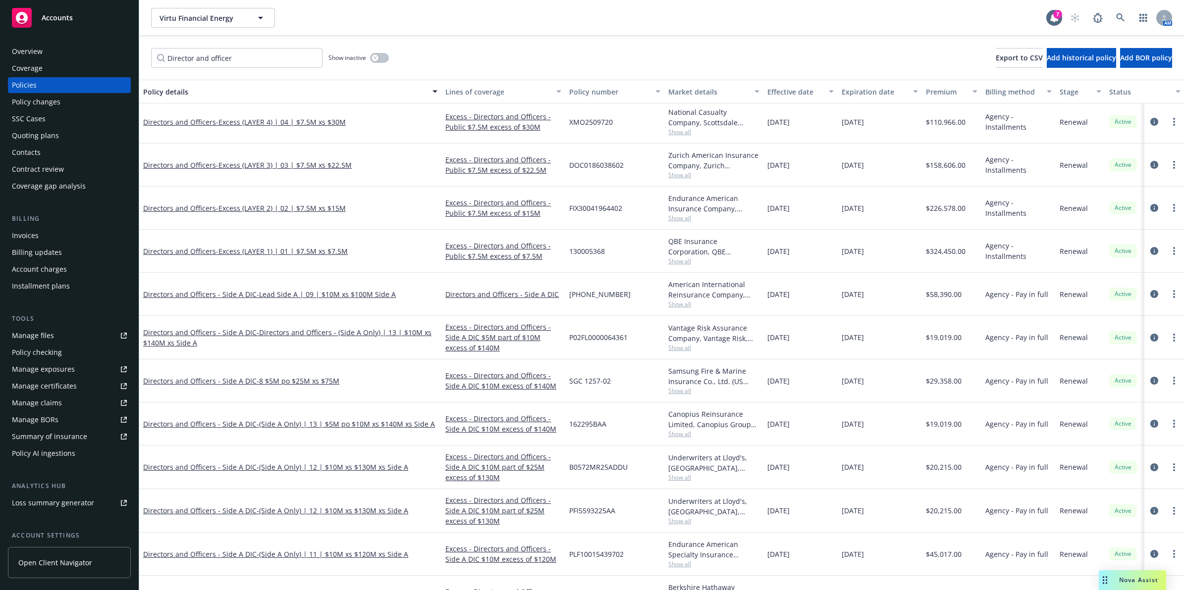
scroll to position [636, 0]
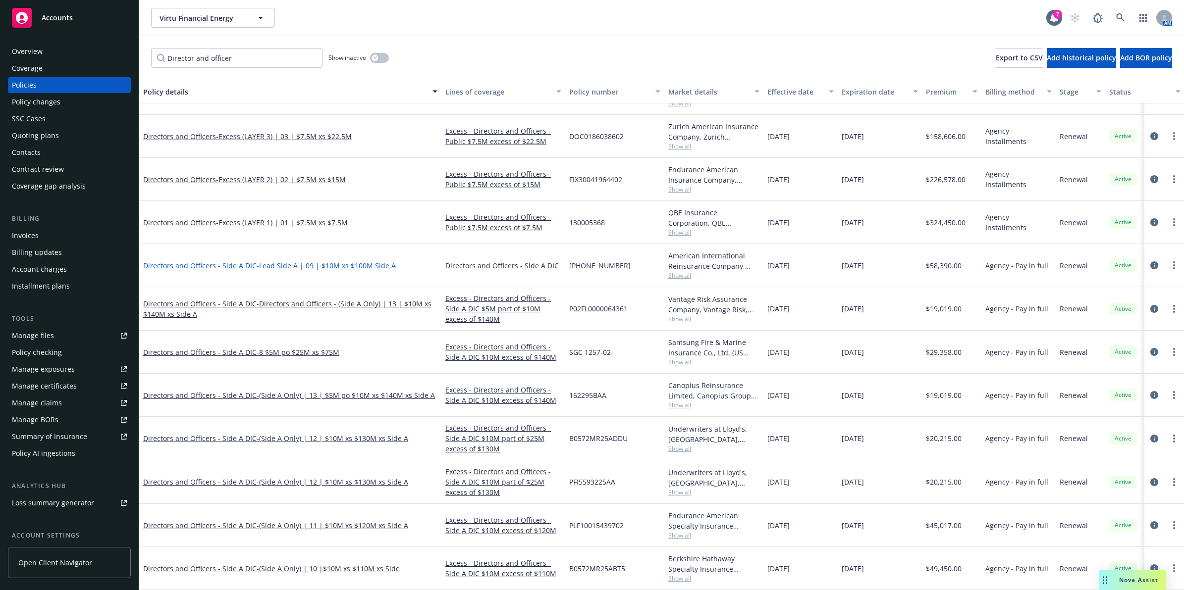
click at [236, 261] on link "Directors and Officers - Side A DIC - Lead Side A | 09 | $10M xs $100M Side A" at bounding box center [269, 265] width 253 height 9
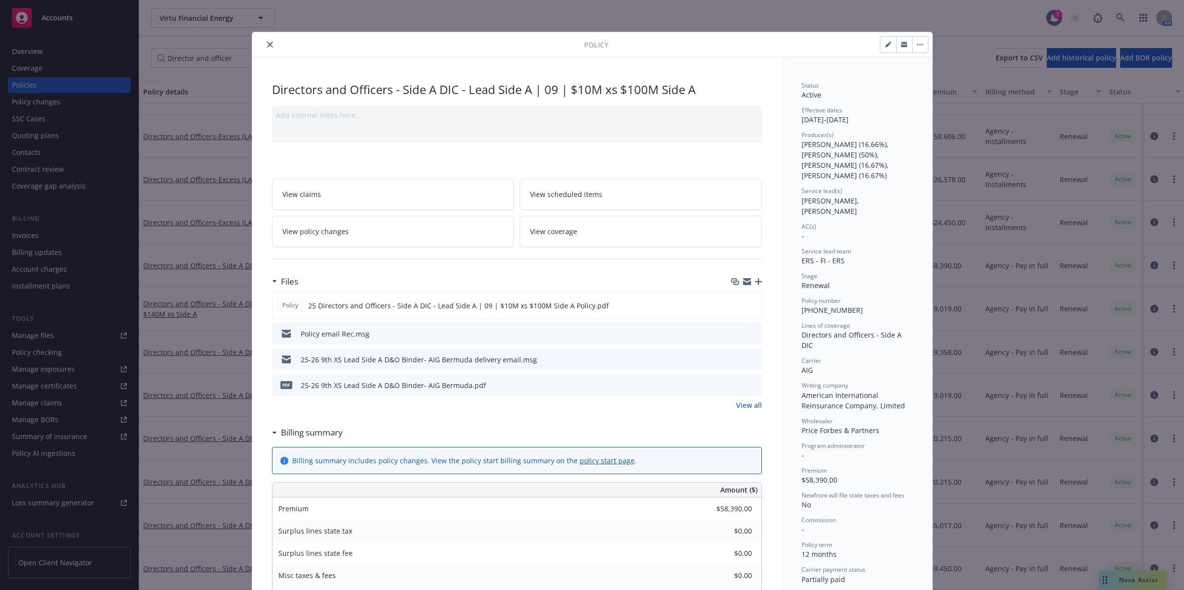
click at [264, 40] on button "close" at bounding box center [270, 45] width 12 height 12
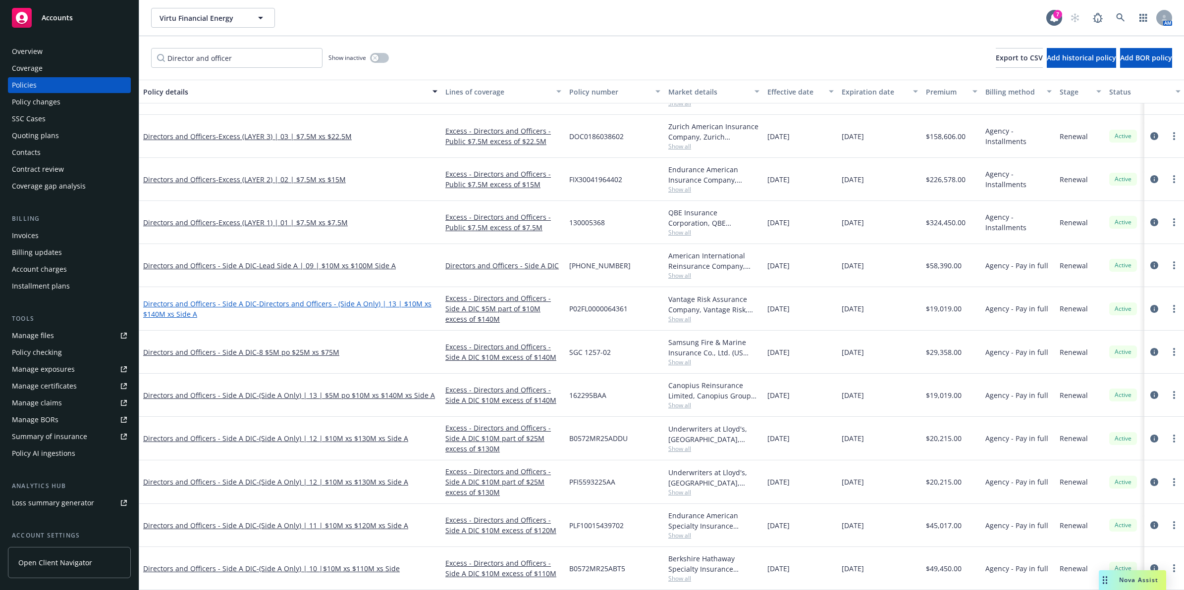
click at [253, 299] on span "- Directors and Officers - (Side A Only) | 13 | $10M xs $140M xs Side A" at bounding box center [287, 309] width 288 height 20
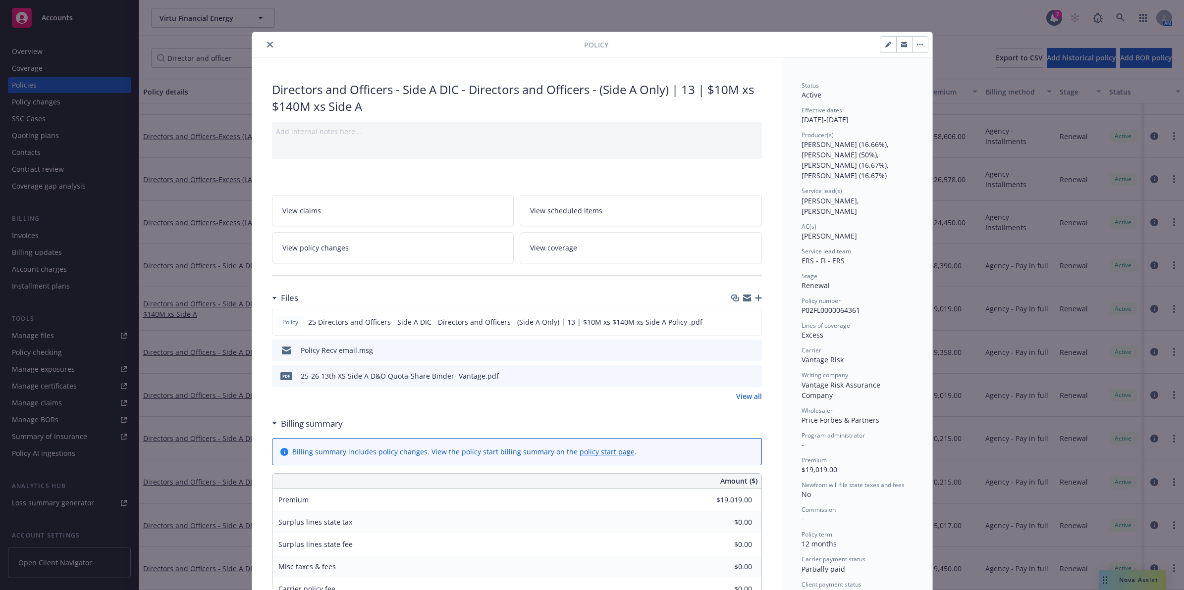
click at [267, 48] on icon "close" at bounding box center [270, 45] width 6 height 6
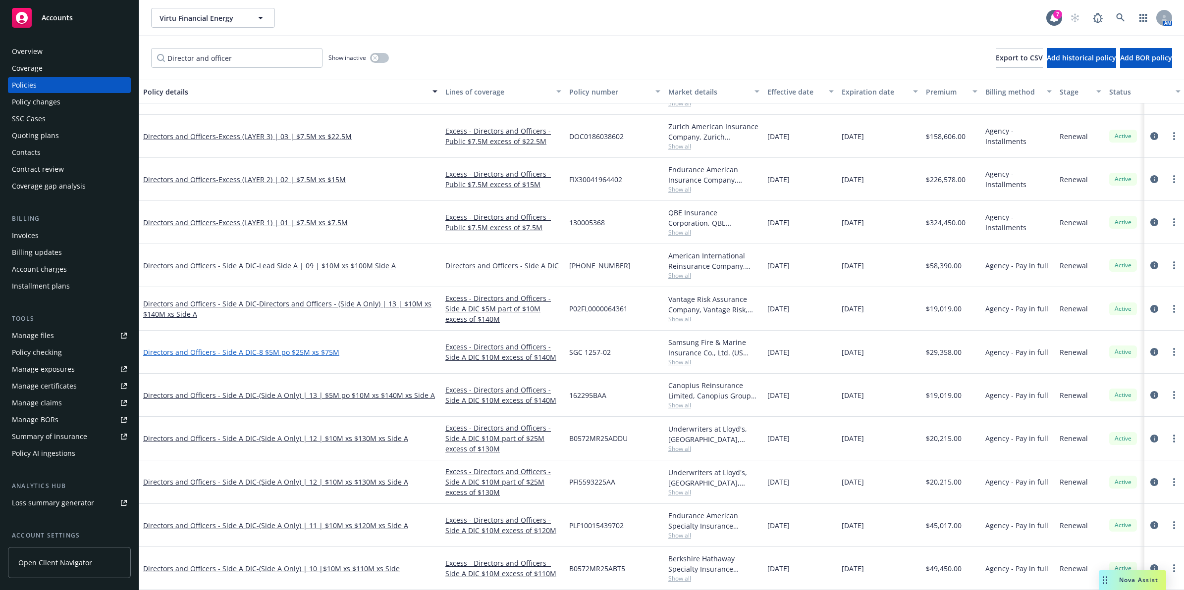
click at [287, 348] on span "- 8 $5M po $25M xs $75M" at bounding box center [298, 352] width 83 height 9
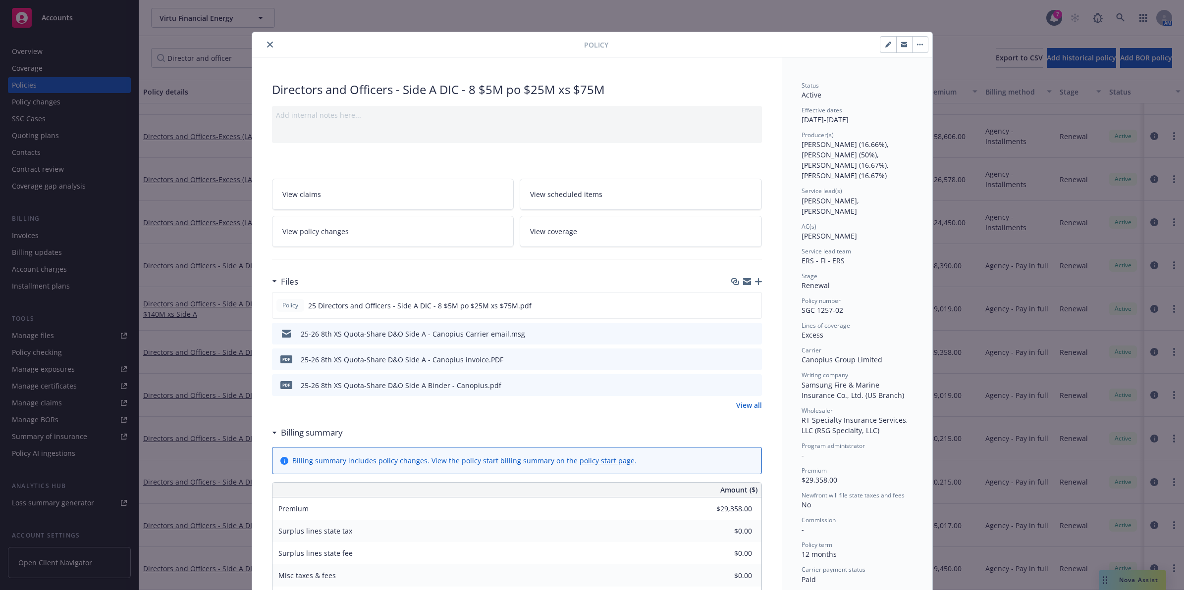
click at [267, 42] on icon "close" at bounding box center [270, 45] width 6 height 6
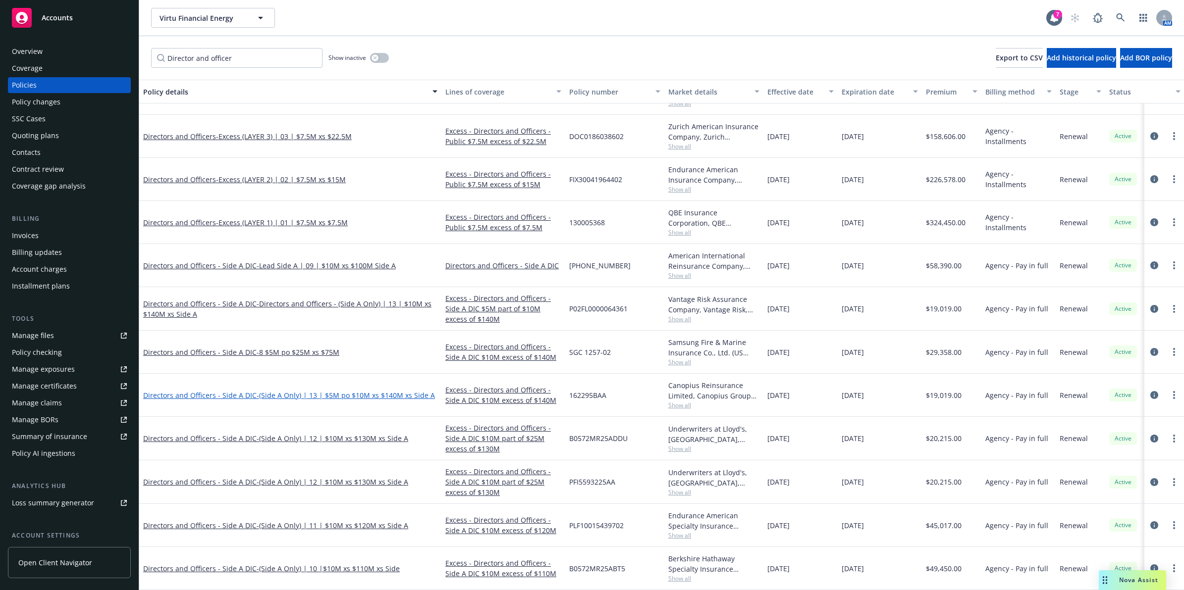
click at [308, 391] on span "- (Side A Only) | 13 | $5M po $10M xs $140M xs Side A" at bounding box center [346, 395] width 178 height 9
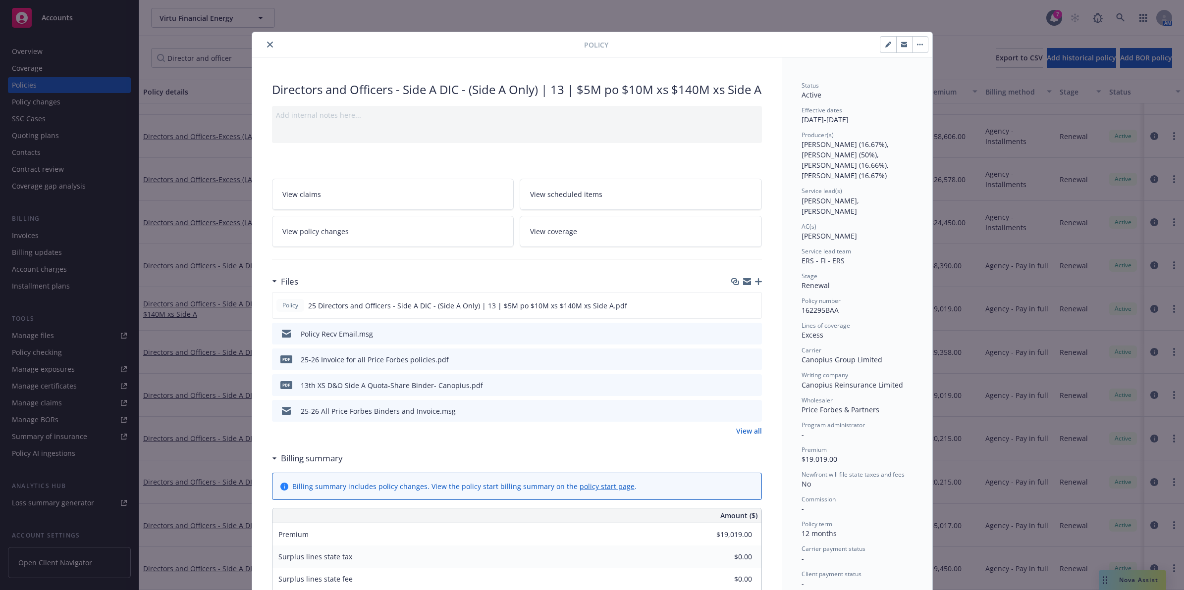
click at [270, 40] on div at bounding box center [420, 45] width 328 height 12
click at [267, 44] on icon "close" at bounding box center [270, 45] width 6 height 6
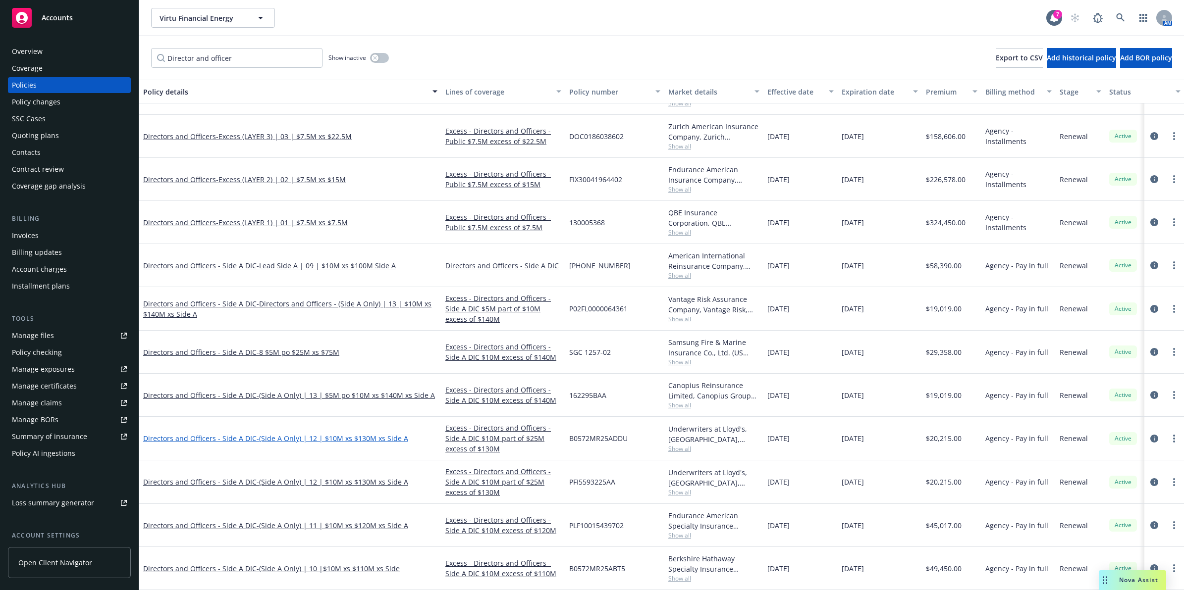
click at [301, 434] on span "- (Side A Only) | 12 | $10M xs $130M xs Side A" at bounding box center [333, 438] width 152 height 9
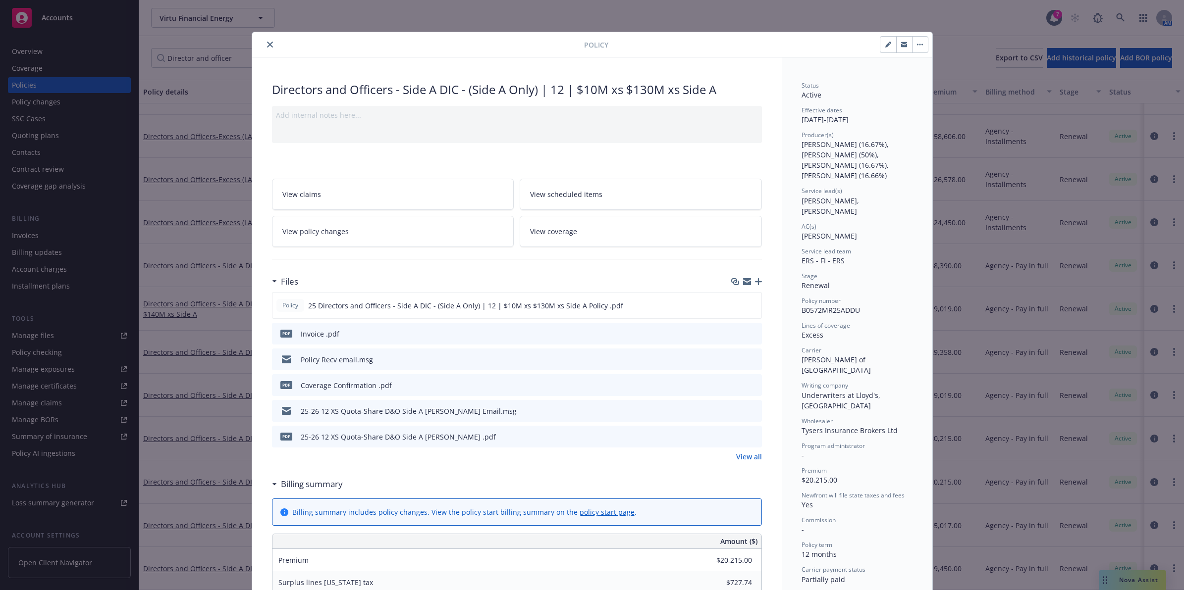
click at [267, 45] on icon "close" at bounding box center [270, 45] width 6 height 6
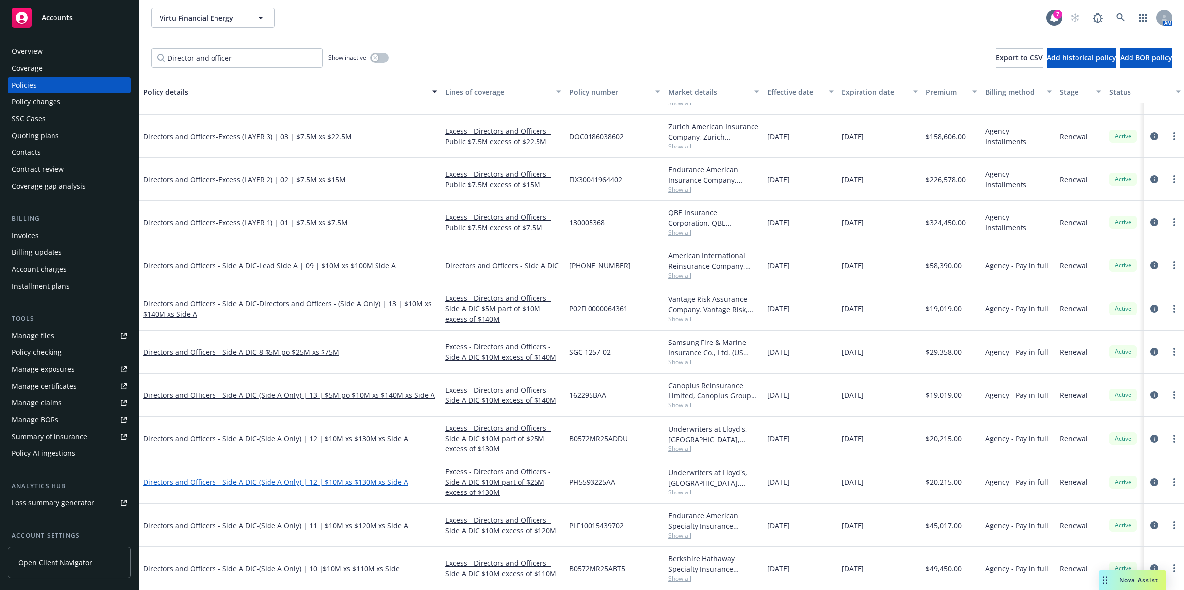
click at [351, 477] on span "- (Side A Only) | 12 | $10M xs $130M xs Side A" at bounding box center [333, 481] width 152 height 9
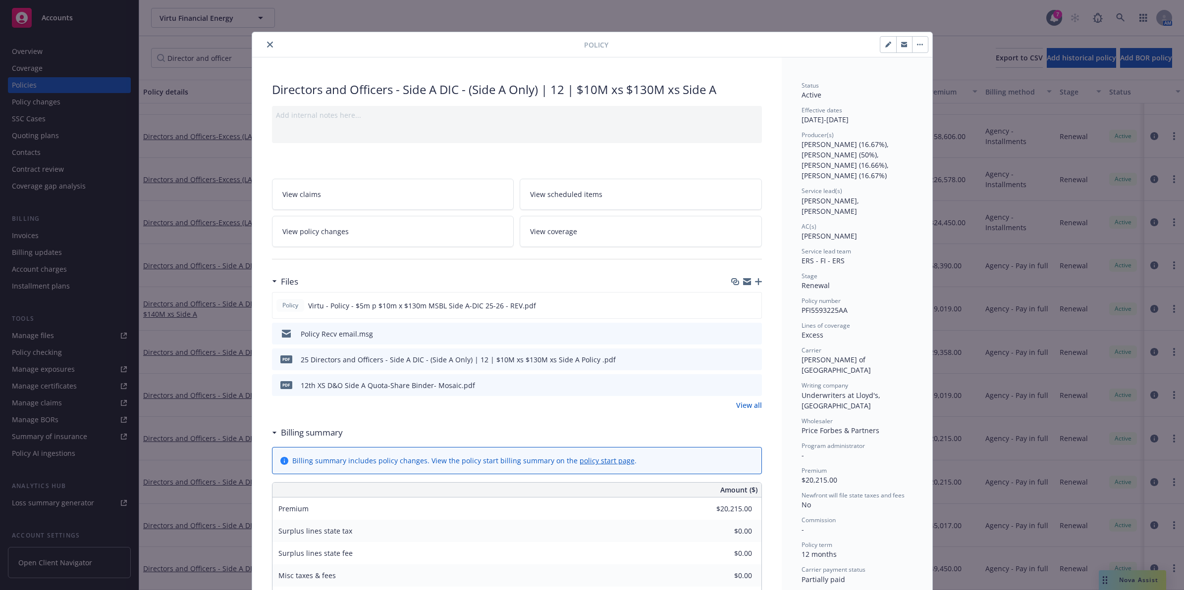
click at [257, 44] on div at bounding box center [420, 45] width 328 height 12
click at [267, 42] on icon "close" at bounding box center [270, 45] width 6 height 6
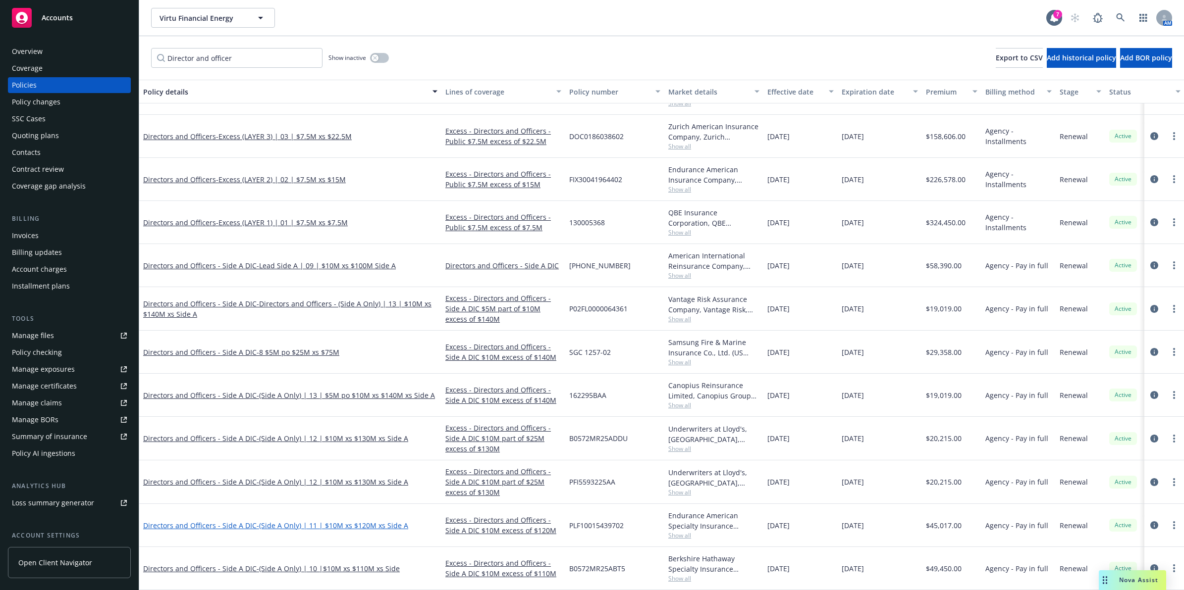
click at [364, 521] on span "- (Side A Only) | 11 | $10M xs $120M xs Side A" at bounding box center [333, 525] width 152 height 9
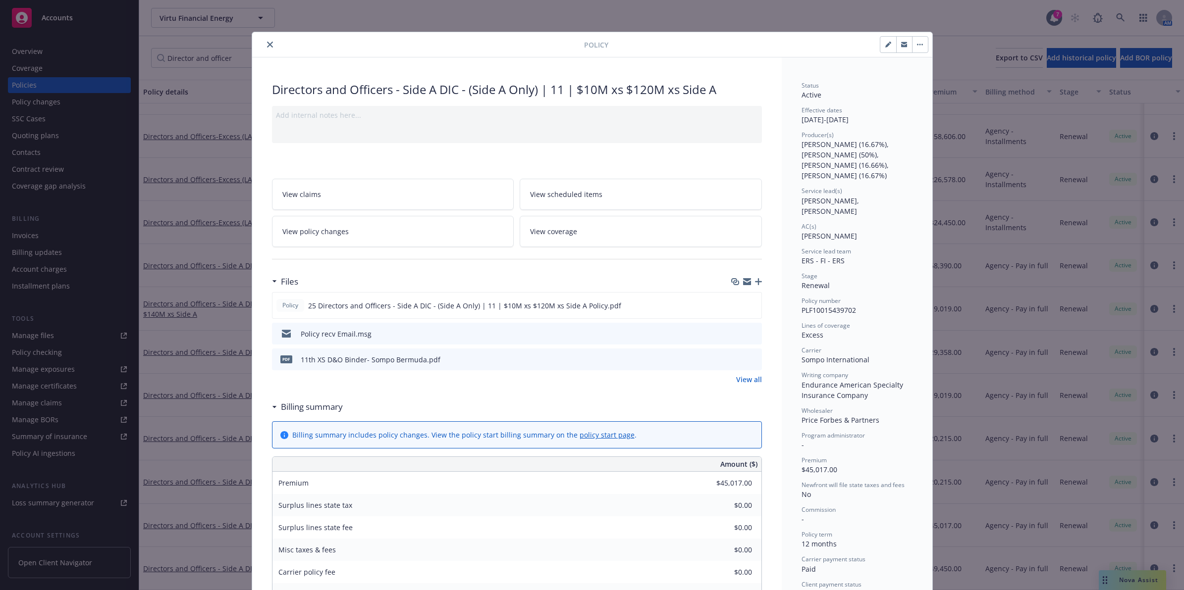
click at [267, 44] on icon "close" at bounding box center [270, 45] width 6 height 6
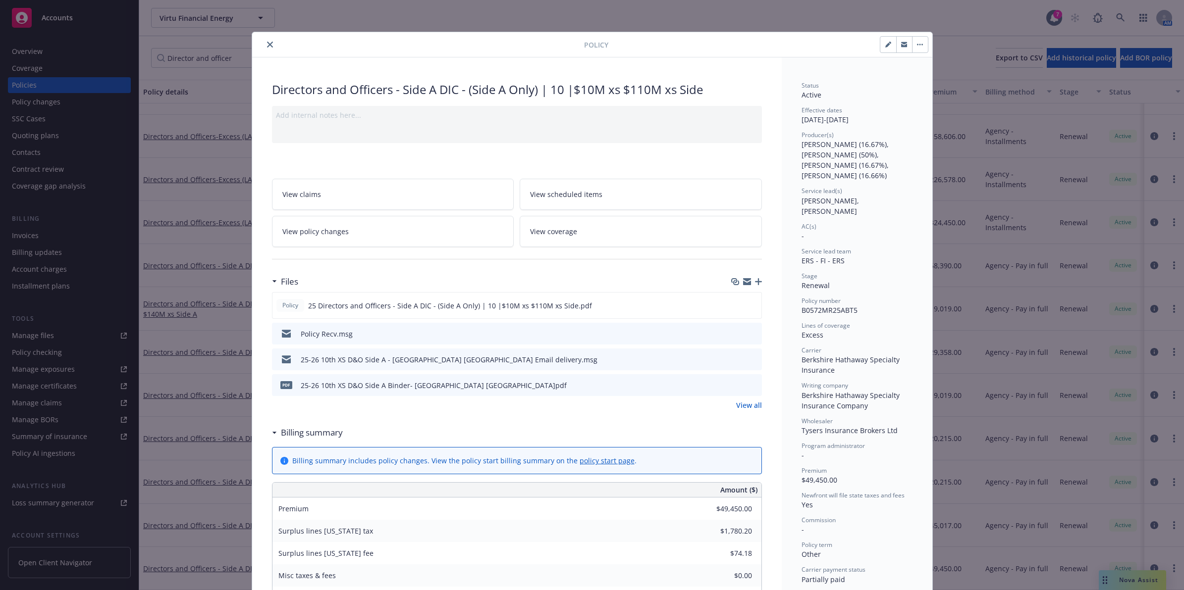
click at [267, 47] on icon "close" at bounding box center [270, 45] width 6 height 6
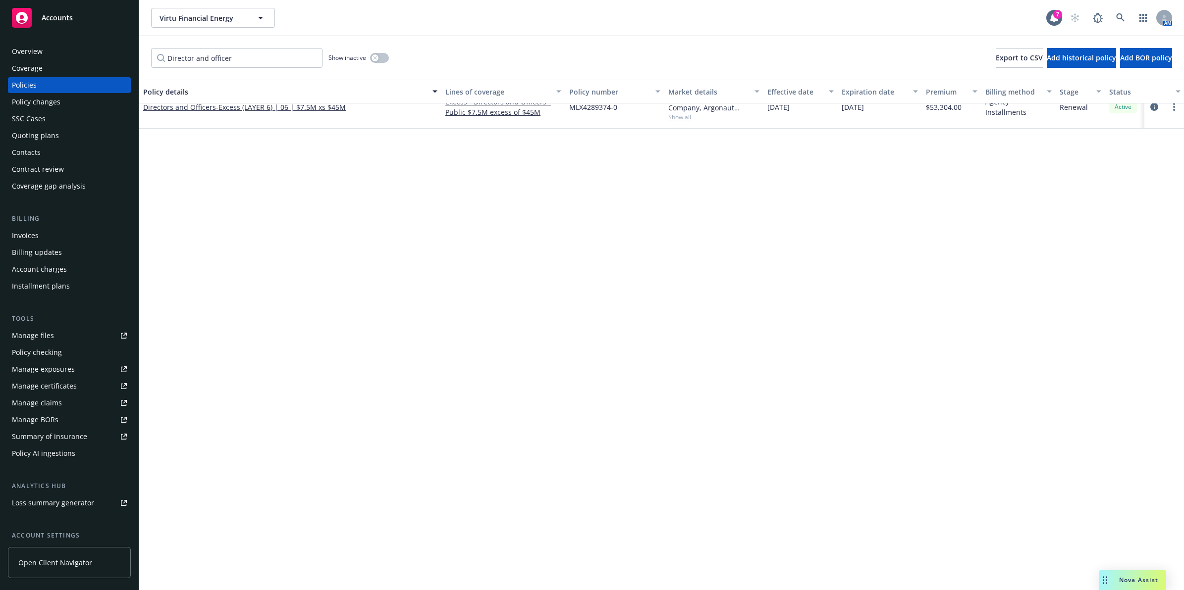
drag, startPoint x: 580, startPoint y: 255, endPoint x: 596, endPoint y: 140, distance: 116.5
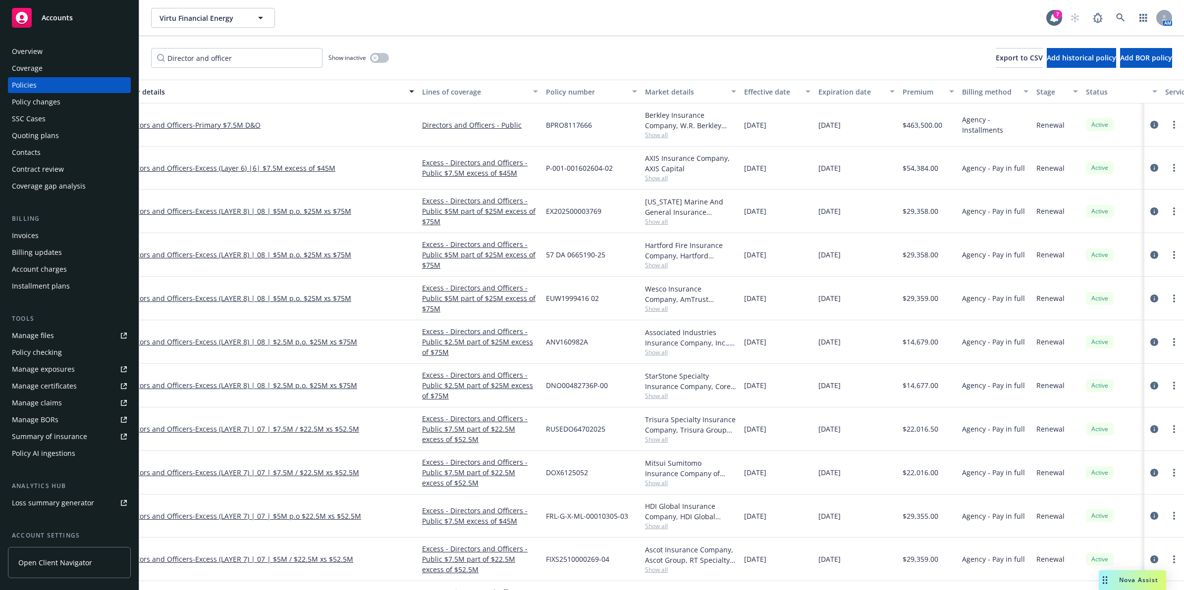
click at [568, 251] on span "57 DA 0665190-25" at bounding box center [575, 255] width 59 height 10
copy span "57 DA 0665190-25"
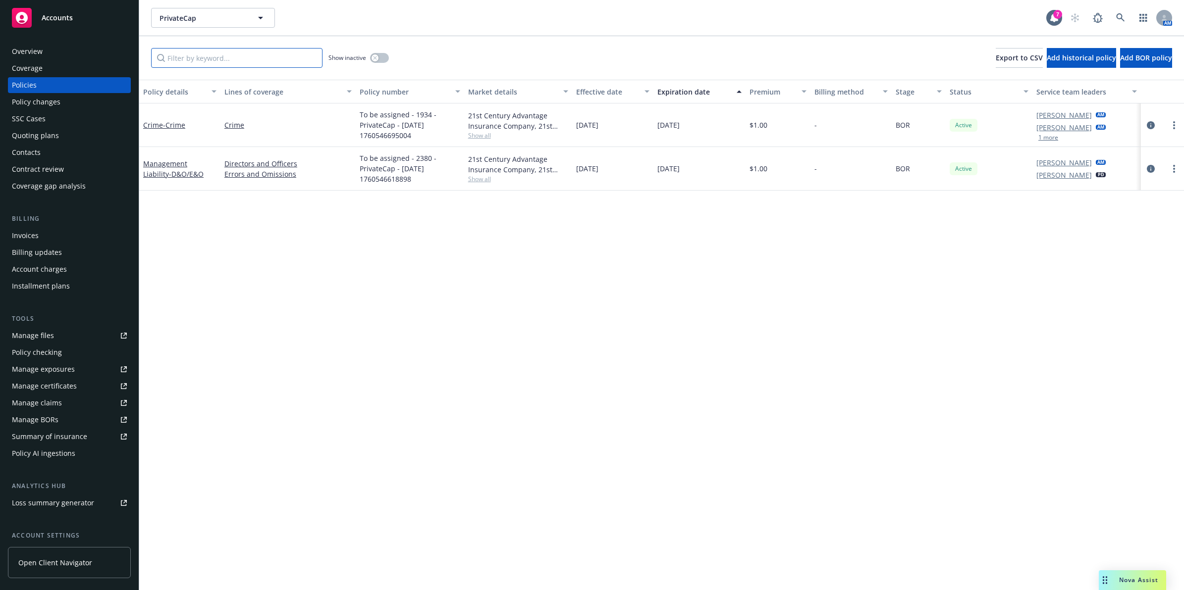
click at [212, 53] on input "Filter by keyword..." at bounding box center [236, 58] width 171 height 20
